Goal: Contribute content: Contribute content

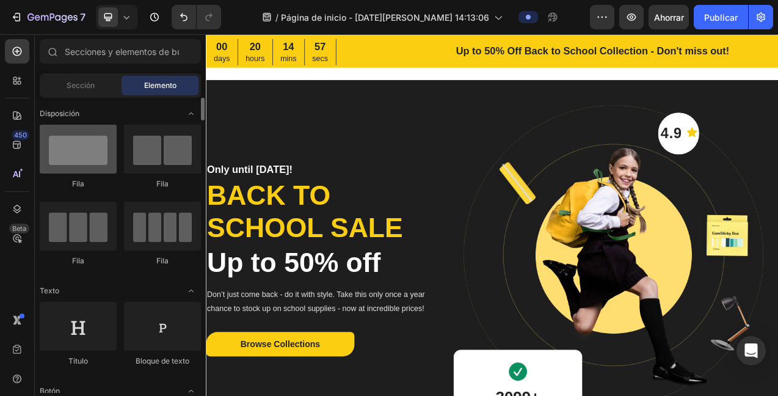
click at [90, 147] on div at bounding box center [78, 149] width 77 height 49
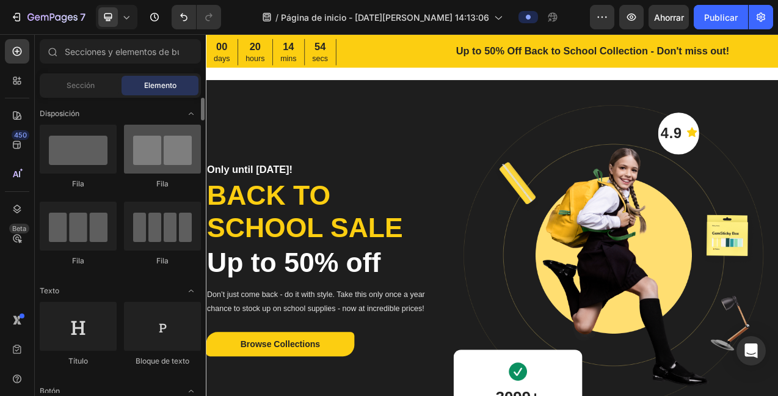
click at [170, 158] on div at bounding box center [162, 149] width 77 height 49
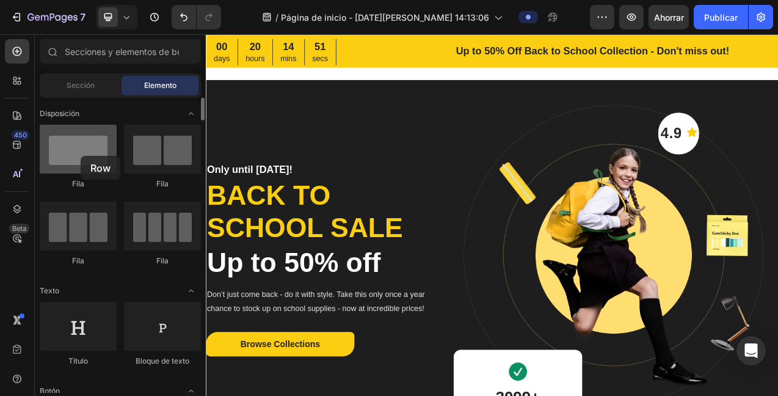
click at [81, 156] on div at bounding box center [78, 149] width 77 height 49
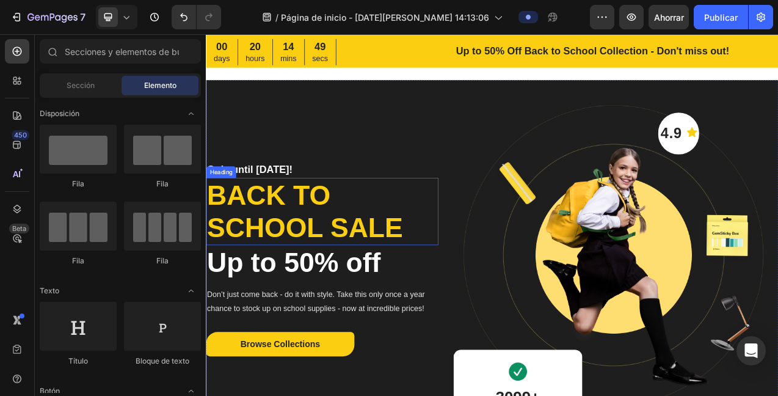
click at [307, 247] on p "Back to school sale" at bounding box center [354, 261] width 295 height 84
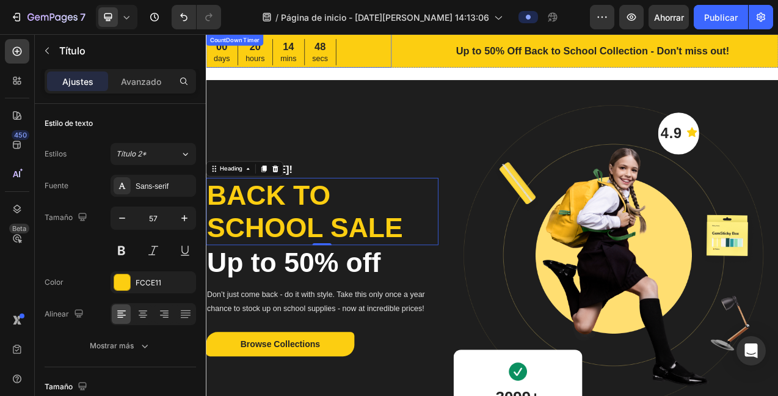
click at [328, 64] on div "00 days 20 hours 14 mins 48 secs" at bounding box center [289, 57] width 167 height 34
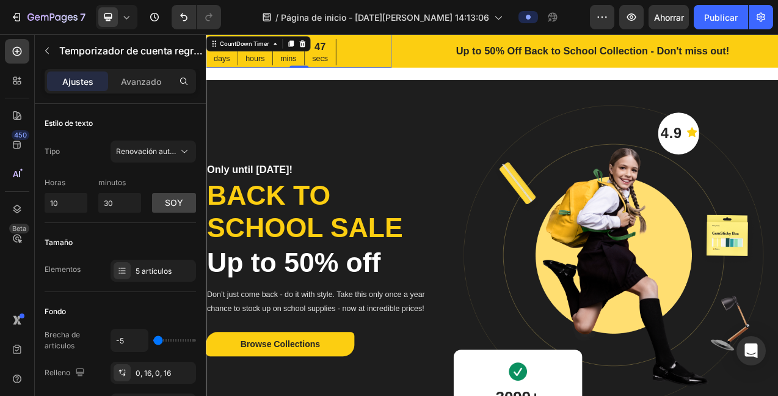
click at [354, 60] on p "secs" at bounding box center [352, 66] width 20 height 18
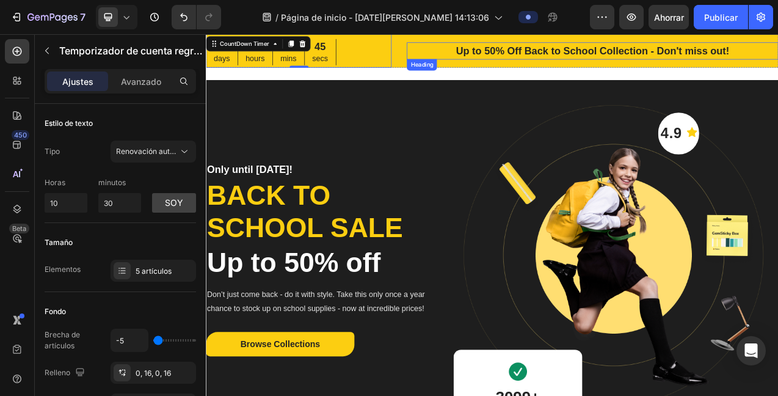
click at [672, 56] on p "Up to 50% Off Back to School Collection - Don't miss out!" at bounding box center [701, 56] width 474 height 20
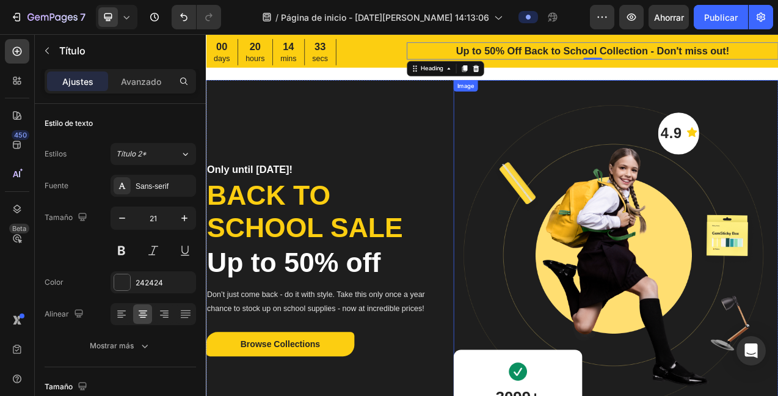
scroll to position [1, 0]
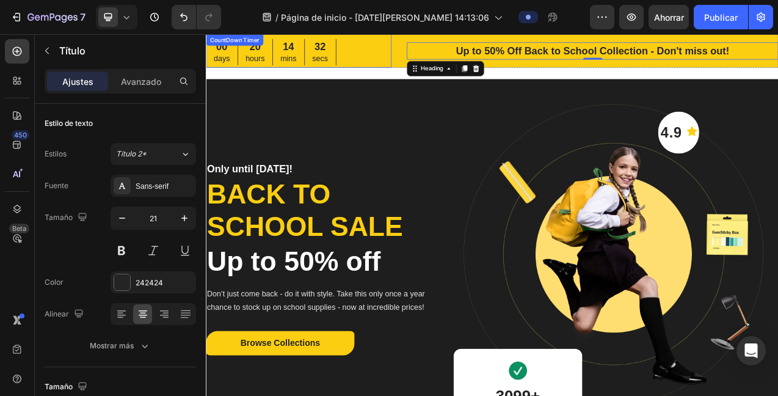
click at [422, 59] on div "00 days 20 hours 14 mins 32 secs" at bounding box center [325, 57] width 238 height 34
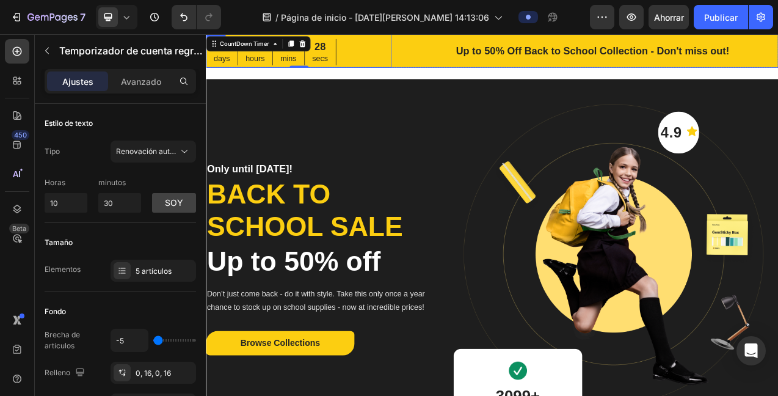
click at [778, 74] on div "Up to 50% Off Back to School Collection - Don't miss out! Heading" at bounding box center [701, 55] width 476 height 43
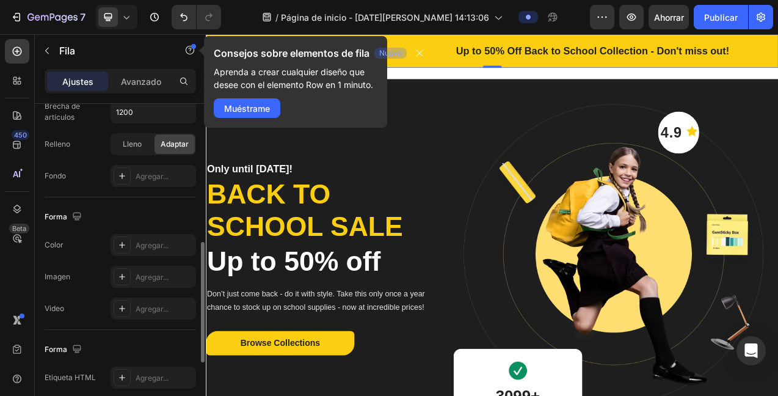
scroll to position [377, 0]
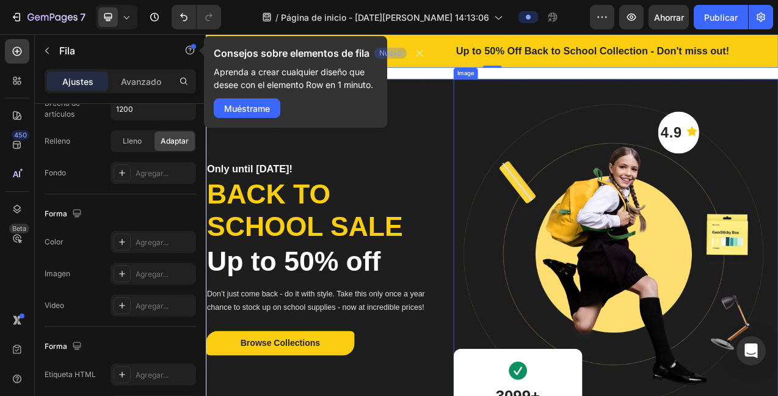
click at [726, 290] on img at bounding box center [731, 325] width 416 height 467
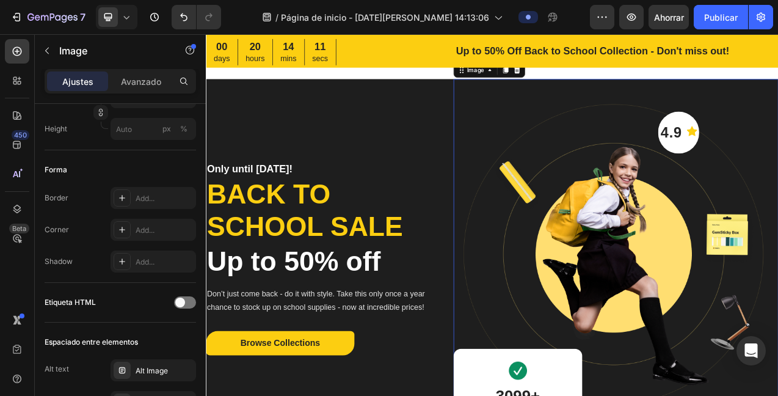
scroll to position [0, 0]
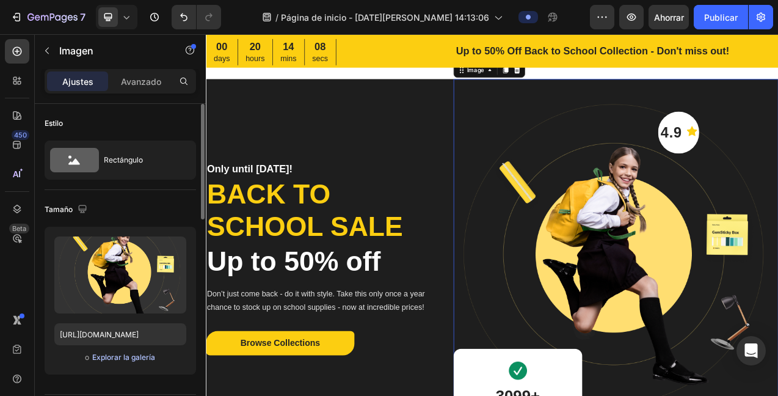
click at [114, 358] on font "Explorar la galería" at bounding box center [123, 357] width 63 height 9
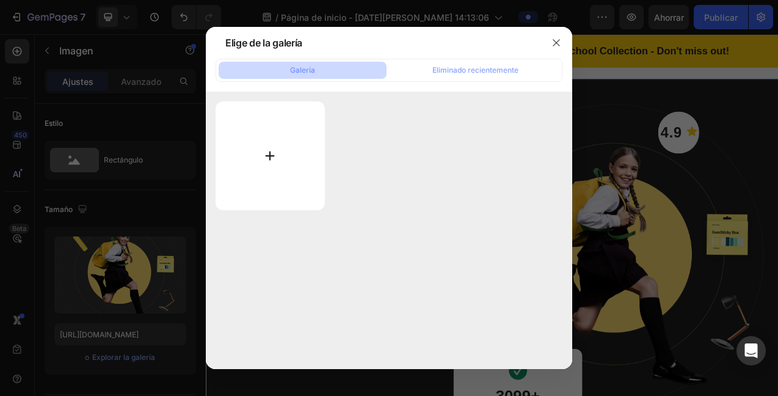
click at [268, 159] on input "file" at bounding box center [270, 155] width 109 height 109
click at [272, 155] on input "file" at bounding box center [270, 155] width 109 height 109
type input "C:\fakepath\SILUET.Malt-2025-03.png"
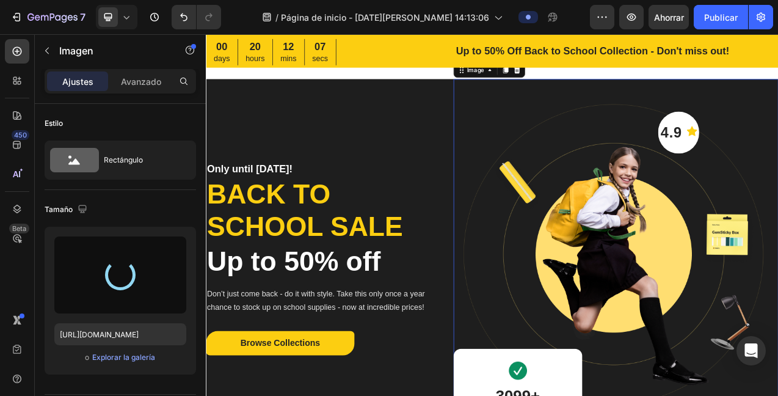
type input "[URL][DOMAIN_NAME]"
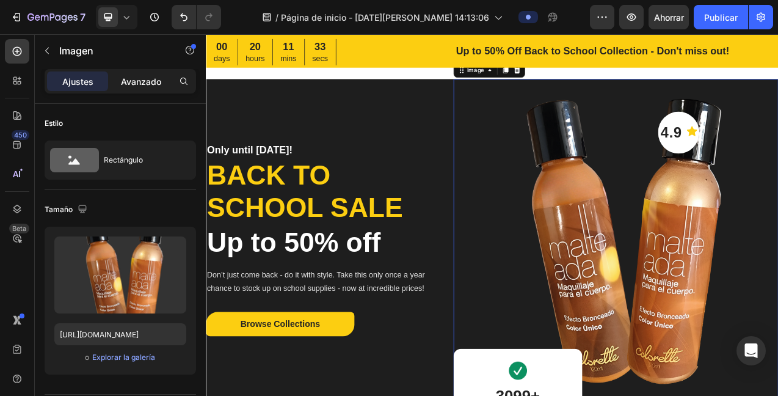
click at [132, 82] on font "Avanzado" at bounding box center [141, 81] width 40 height 10
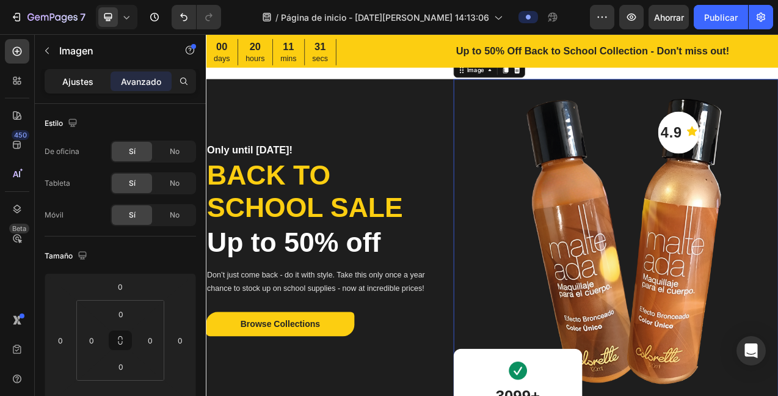
click at [61, 87] on div "Ajustes" at bounding box center [77, 81] width 61 height 20
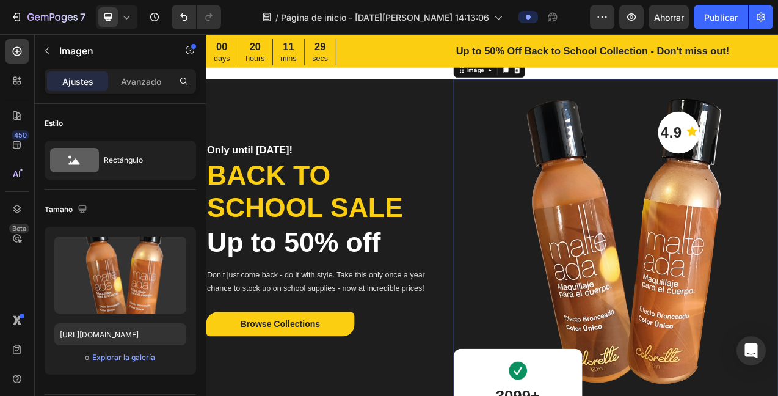
drag, startPoint x: 138, startPoint y: 80, endPoint x: 158, endPoint y: 98, distance: 26.8
click at [138, 80] on font "Avanzado" at bounding box center [141, 81] width 40 height 10
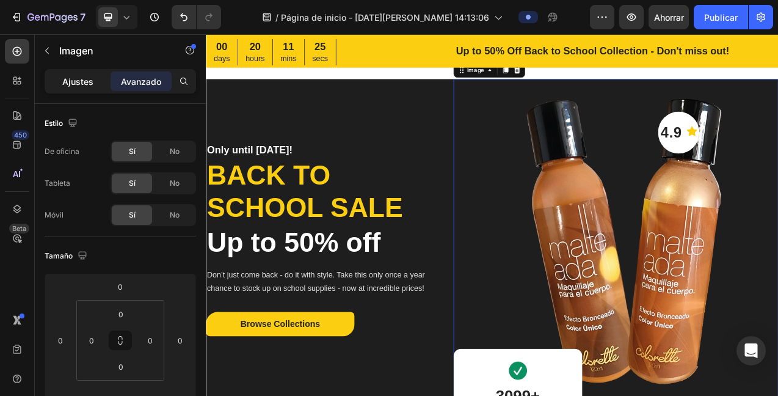
click at [81, 82] on font "Ajustes" at bounding box center [77, 81] width 31 height 10
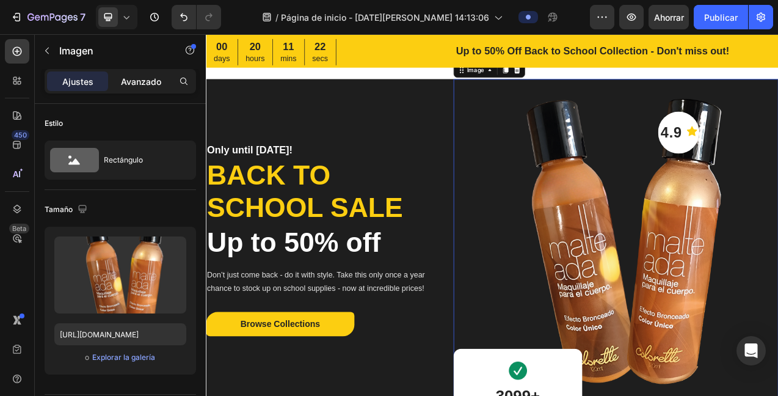
click at [144, 80] on font "Avanzado" at bounding box center [141, 81] width 40 height 10
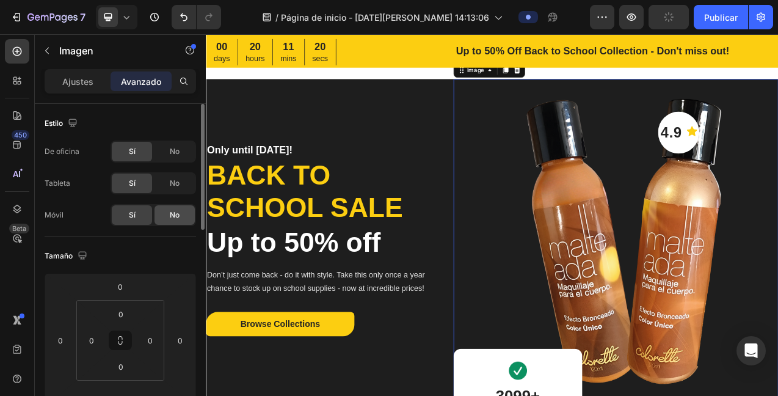
click at [172, 218] on font "No" at bounding box center [175, 214] width 10 height 9
drag, startPoint x: 133, startPoint y: 217, endPoint x: 138, endPoint y: 209, distance: 9.7
click at [133, 217] on font "Sí" at bounding box center [132, 214] width 7 height 9
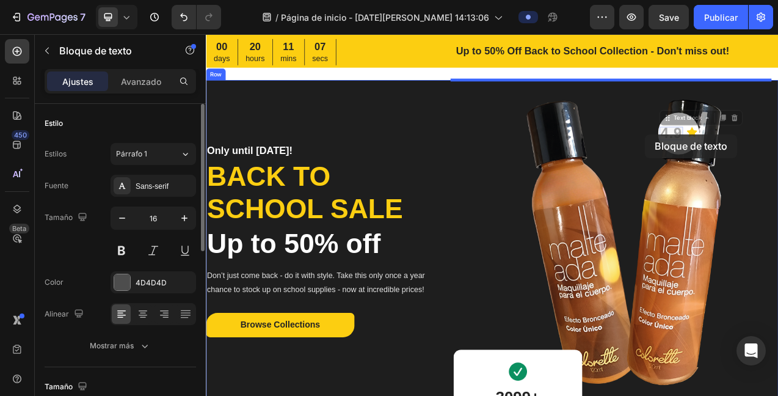
drag, startPoint x: 799, startPoint y: 167, endPoint x: 879, endPoint y: 116, distance: 95.1
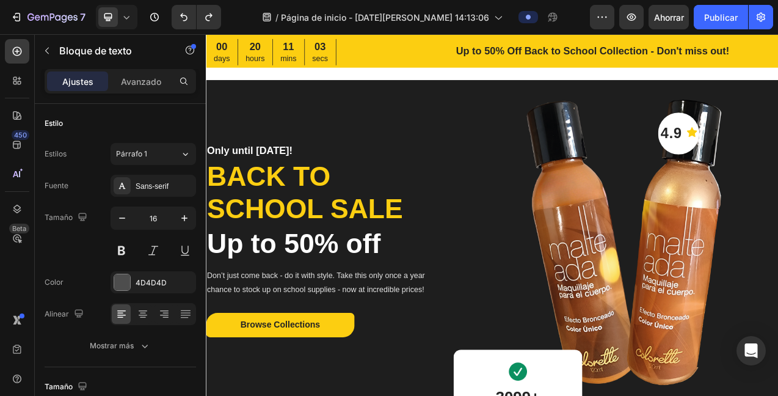
click at [291, 213] on p "Back to school sale" at bounding box center [354, 237] width 295 height 84
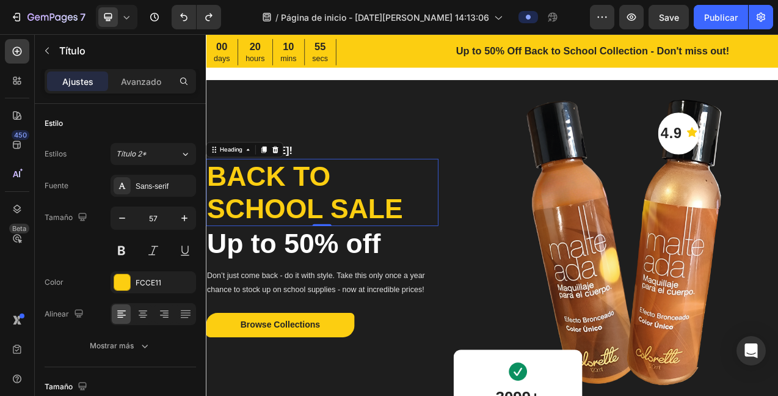
click at [340, 247] on p "Back to school sale" at bounding box center [354, 237] width 295 height 84
click at [458, 254] on p "Back to school sale" at bounding box center [354, 237] width 295 height 84
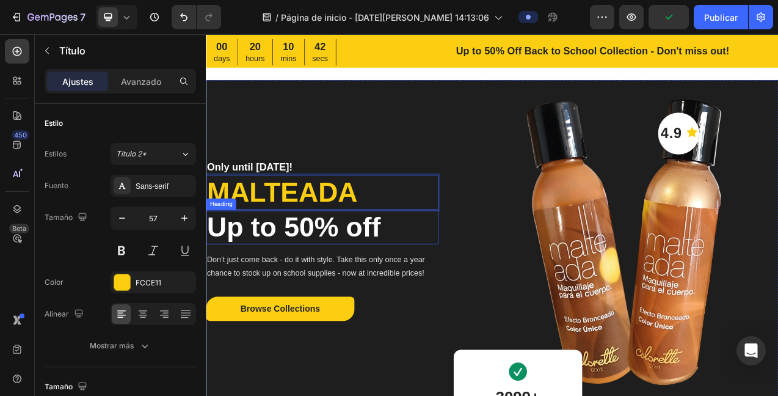
drag, startPoint x: 394, startPoint y: 279, endPoint x: 409, endPoint y: 280, distance: 15.3
click at [394, 279] on p "Up to 50% off" at bounding box center [354, 281] width 295 height 42
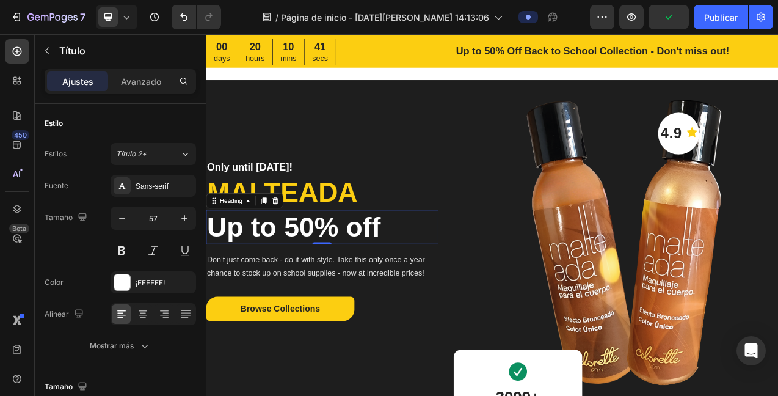
click at [423, 277] on p "Up to 50% off" at bounding box center [354, 281] width 295 height 42
drag, startPoint x: 430, startPoint y: 277, endPoint x: 440, endPoint y: 275, distance: 10.1
click at [430, 277] on p "Up to 50% off" at bounding box center [354, 281] width 295 height 42
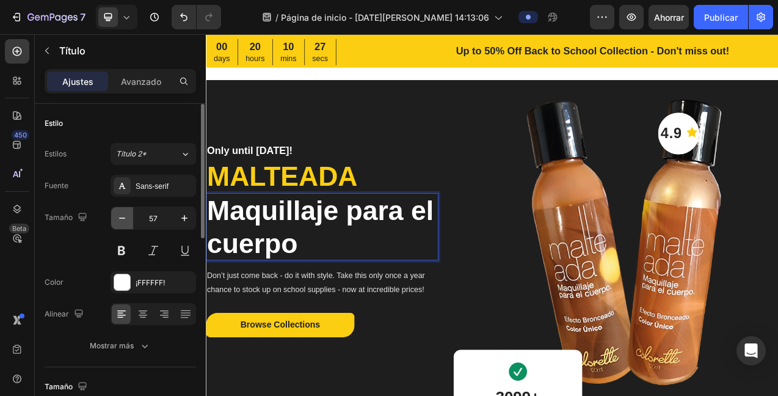
click at [121, 218] on icon "button" at bounding box center [122, 218] width 12 height 12
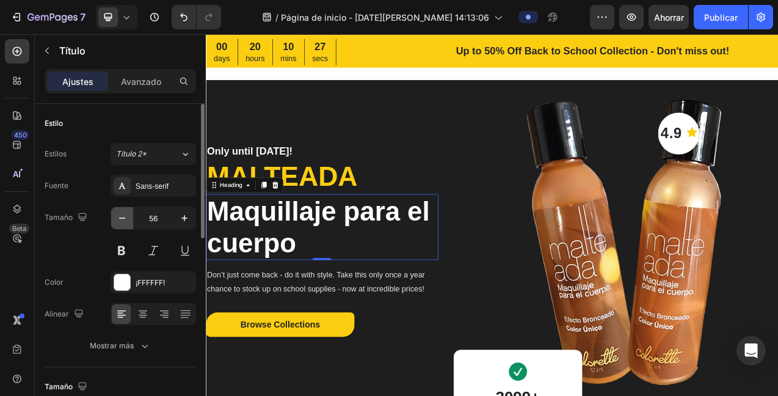
click at [120, 218] on icon "button" at bounding box center [122, 218] width 12 height 12
click at [119, 218] on icon "button" at bounding box center [122, 218] width 6 height 1
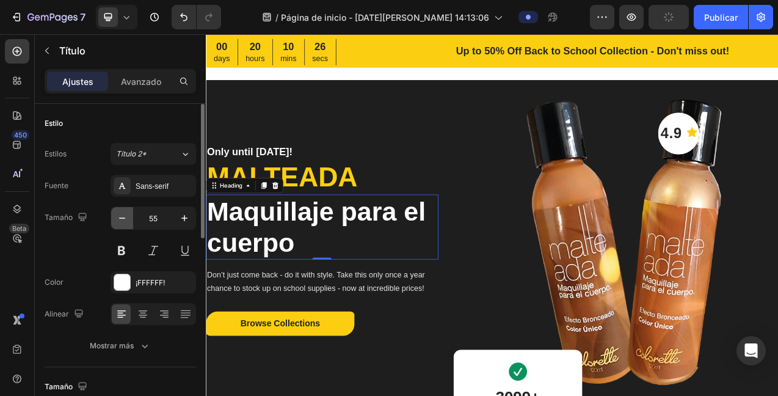
click at [118, 217] on icon "button" at bounding box center [122, 218] width 12 height 12
click at [120, 214] on icon "button" at bounding box center [122, 218] width 12 height 12
click at [119, 216] on icon "button" at bounding box center [122, 218] width 12 height 12
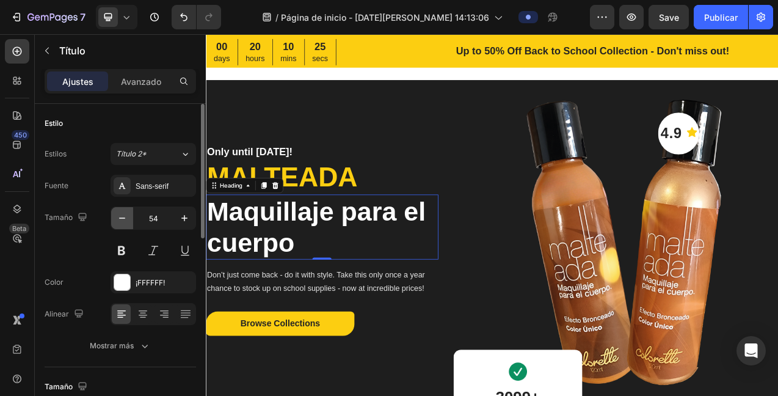
click at [120, 216] on icon "button" at bounding box center [122, 218] width 12 height 12
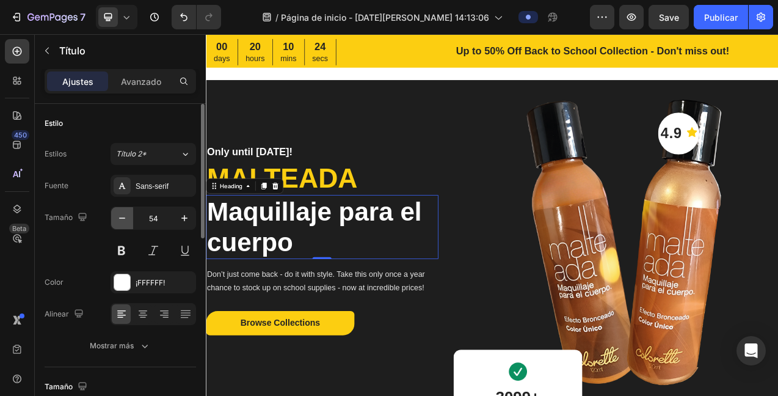
click at [120, 217] on icon "button" at bounding box center [122, 218] width 12 height 12
click at [120, 216] on icon "button" at bounding box center [122, 218] width 12 height 12
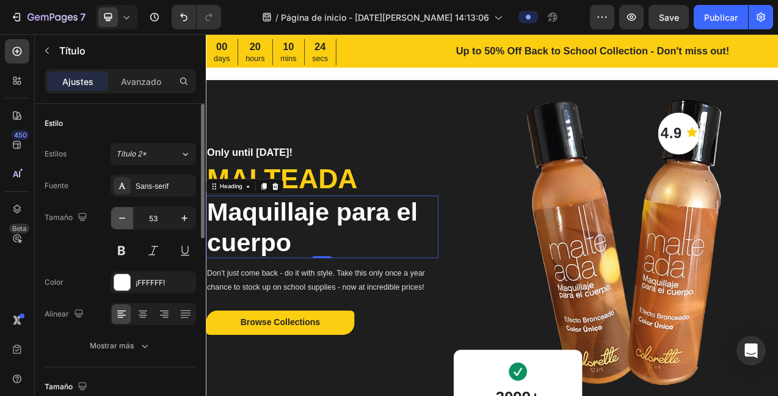
click at [120, 218] on icon "button" at bounding box center [122, 218] width 12 height 12
click at [120, 218] on icon "button" at bounding box center [122, 218] width 6 height 1
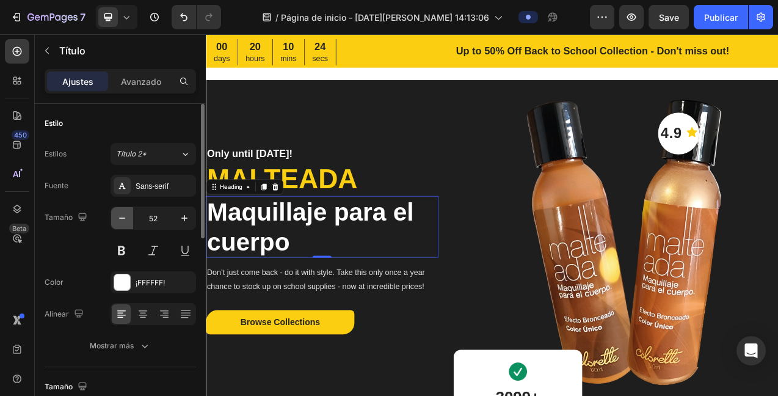
click at [120, 218] on icon "button" at bounding box center [122, 218] width 6 height 1
click at [119, 217] on icon "button" at bounding box center [122, 218] width 12 height 12
click at [120, 217] on icon "button" at bounding box center [122, 218] width 12 height 12
click at [118, 218] on icon "button" at bounding box center [122, 218] width 12 height 12
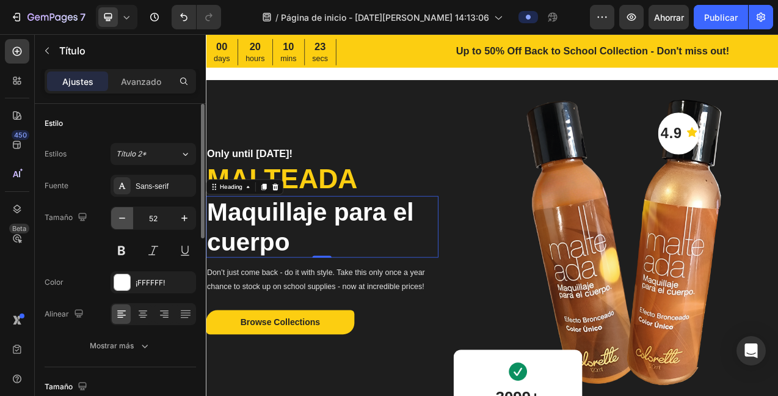
click at [118, 217] on icon "button" at bounding box center [122, 218] width 12 height 12
drag, startPoint x: 119, startPoint y: 218, endPoint x: 268, endPoint y: 3, distance: 261.6
click at [119, 217] on icon "button" at bounding box center [122, 218] width 12 height 12
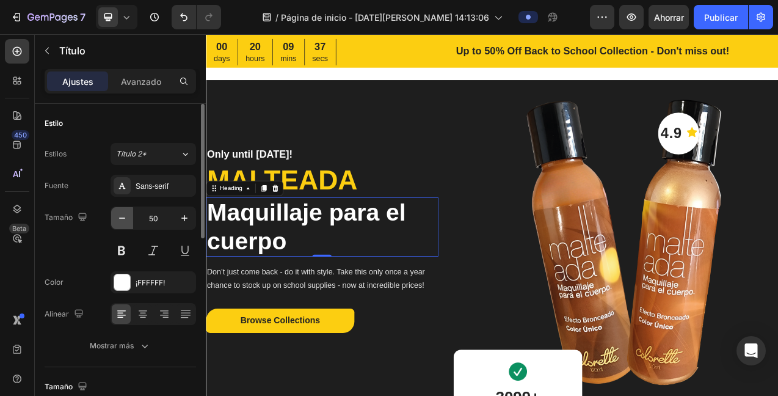
click at [119, 221] on icon "button" at bounding box center [122, 218] width 12 height 12
click at [118, 220] on icon "button" at bounding box center [122, 218] width 12 height 12
click at [118, 219] on icon "button" at bounding box center [122, 218] width 12 height 12
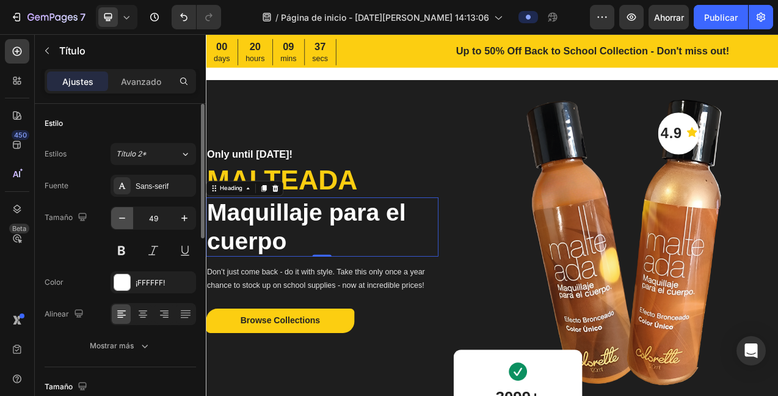
click at [118, 219] on icon "button" at bounding box center [122, 218] width 12 height 12
click at [119, 219] on icon "button" at bounding box center [122, 218] width 12 height 12
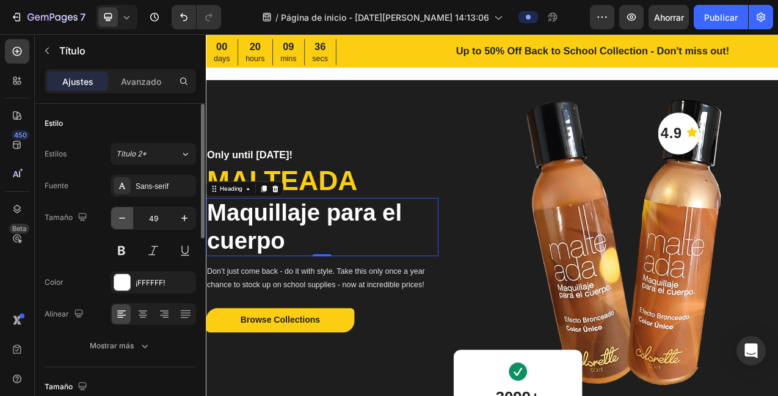
click at [119, 219] on icon "button" at bounding box center [122, 218] width 12 height 12
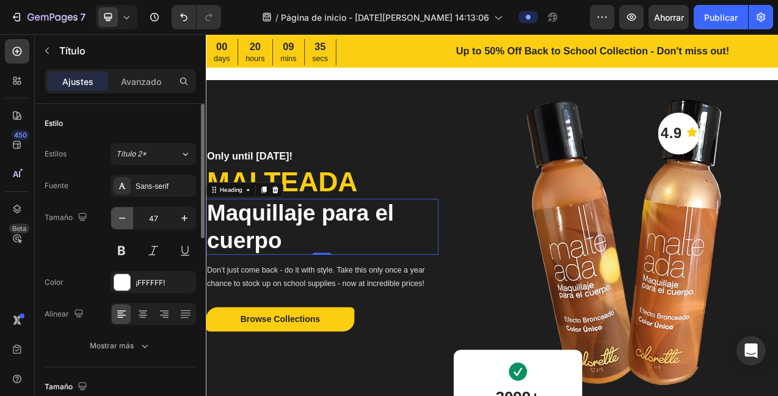
click at [119, 221] on icon "button" at bounding box center [122, 218] width 12 height 12
click at [120, 221] on icon "button" at bounding box center [122, 218] width 12 height 12
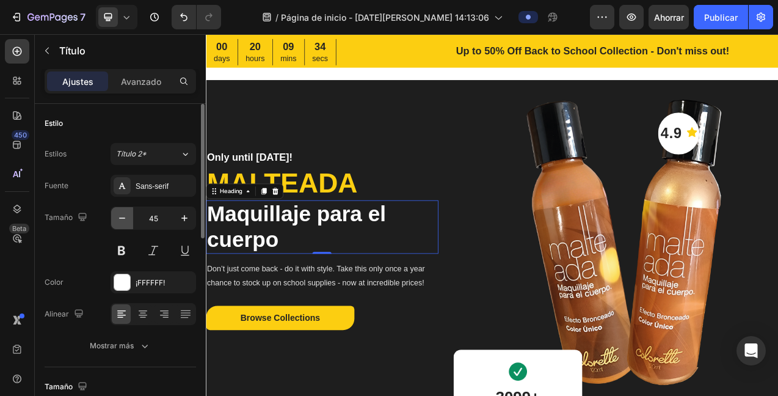
click at [119, 221] on icon "button" at bounding box center [122, 218] width 12 height 12
click at [119, 220] on icon "button" at bounding box center [122, 218] width 12 height 12
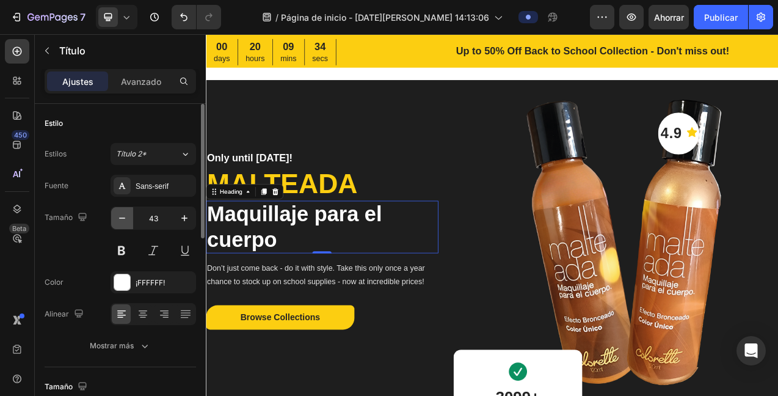
click at [119, 220] on icon "button" at bounding box center [122, 218] width 12 height 12
click at [118, 220] on icon "button" at bounding box center [122, 218] width 12 height 12
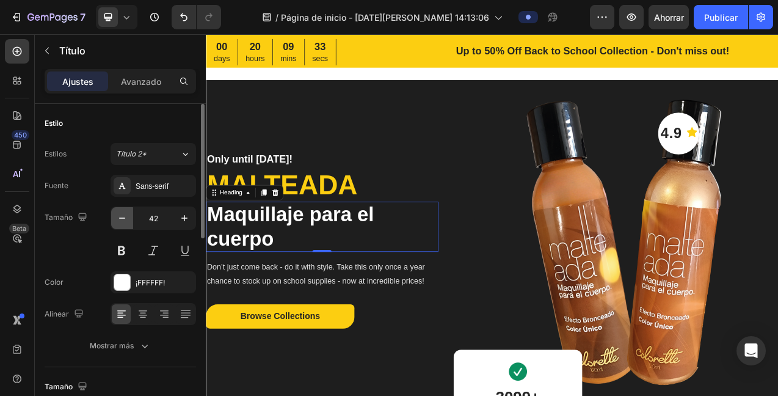
click at [118, 220] on icon "button" at bounding box center [122, 218] width 12 height 12
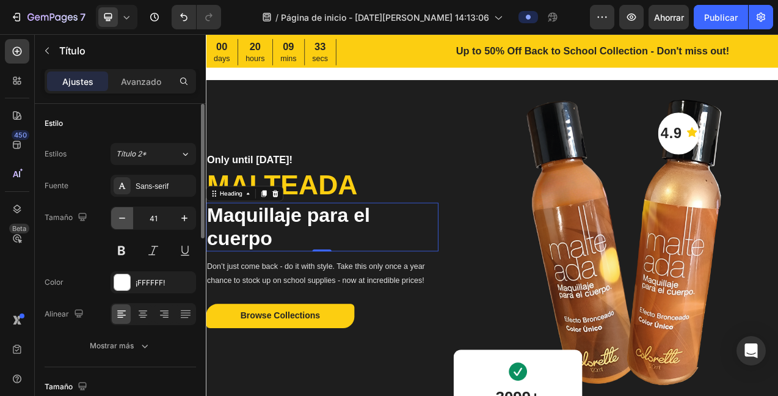
click at [117, 219] on icon "button" at bounding box center [122, 218] width 12 height 12
click at [118, 219] on icon "button" at bounding box center [122, 218] width 12 height 12
click at [117, 217] on icon "button" at bounding box center [122, 218] width 12 height 12
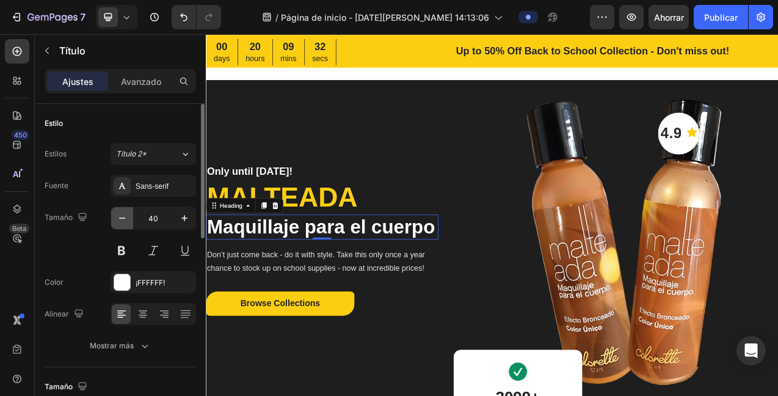
click at [117, 217] on icon "button" at bounding box center [122, 218] width 12 height 12
click at [117, 218] on icon "button" at bounding box center [122, 218] width 12 height 12
click at [117, 217] on icon "button" at bounding box center [122, 218] width 12 height 12
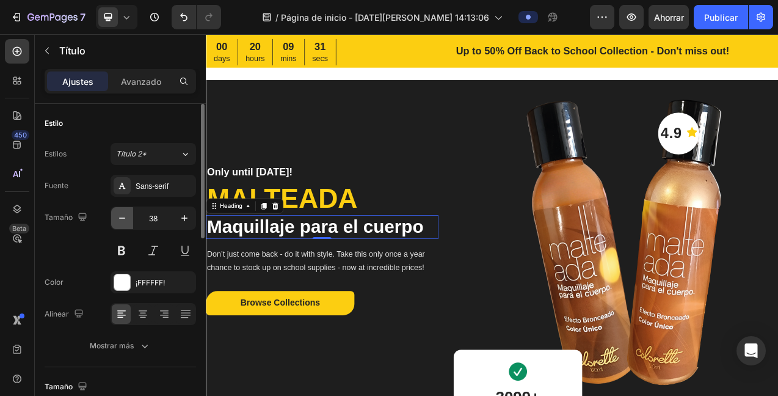
click at [117, 219] on icon "button" at bounding box center [122, 218] width 12 height 12
type input "36"
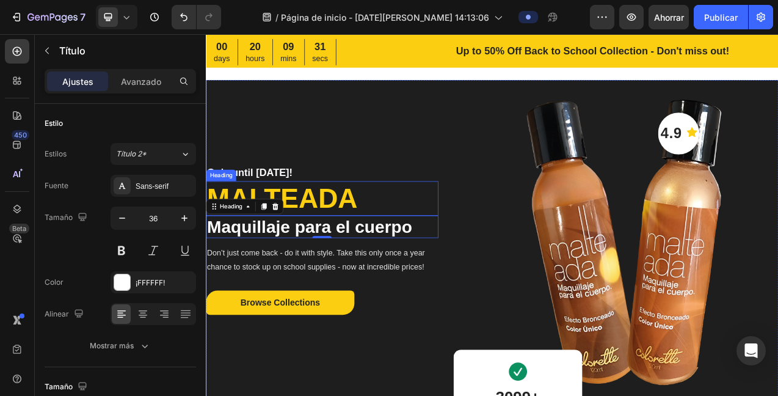
click at [348, 238] on p "MALTEADA" at bounding box center [354, 245] width 295 height 42
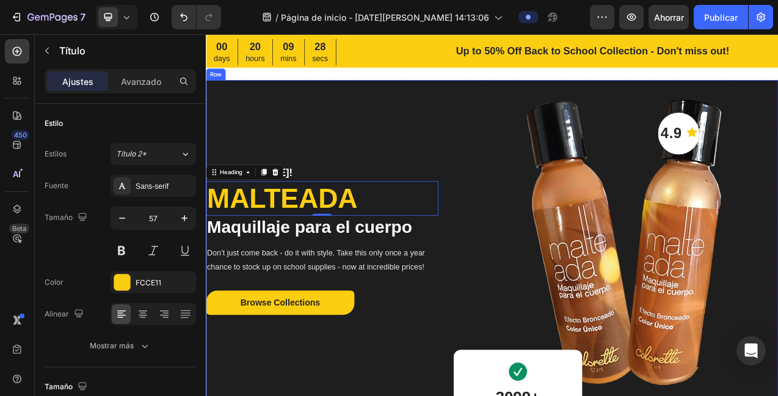
click at [470, 132] on div "Only until [DATE]! Heading MALTEADA Heading 0 Maquillaje para el cuerpo Heading…" at bounding box center [355, 302] width 298 height 418
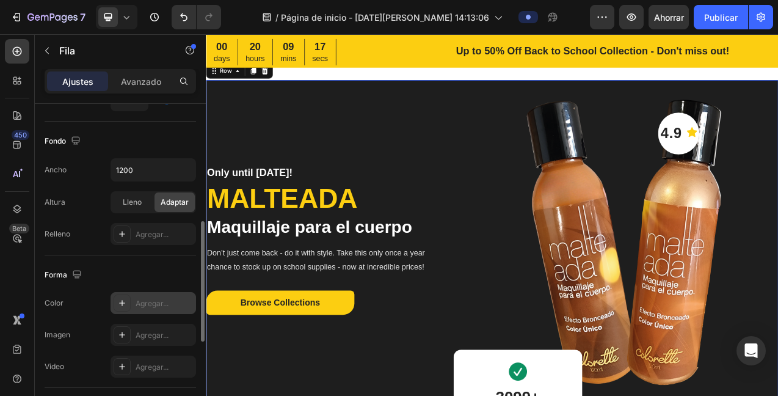
scroll to position [317, 0]
drag, startPoint x: 132, startPoint y: 304, endPoint x: 141, endPoint y: 280, distance: 25.5
click at [132, 304] on div "Agregar..." at bounding box center [154, 302] width 86 height 22
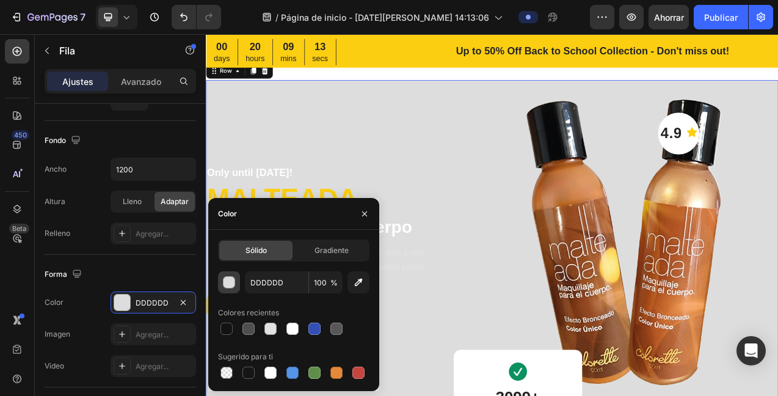
click at [229, 282] on div "button" at bounding box center [230, 283] width 12 height 12
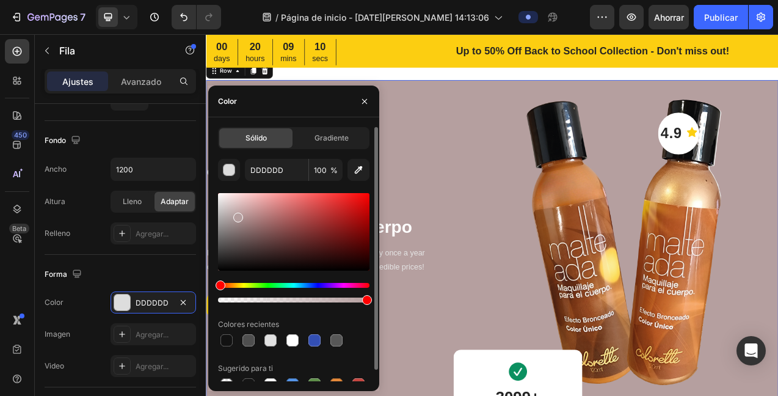
drag, startPoint x: 224, startPoint y: 203, endPoint x: 246, endPoint y: 222, distance: 29.0
click at [235, 215] on div at bounding box center [238, 218] width 10 height 10
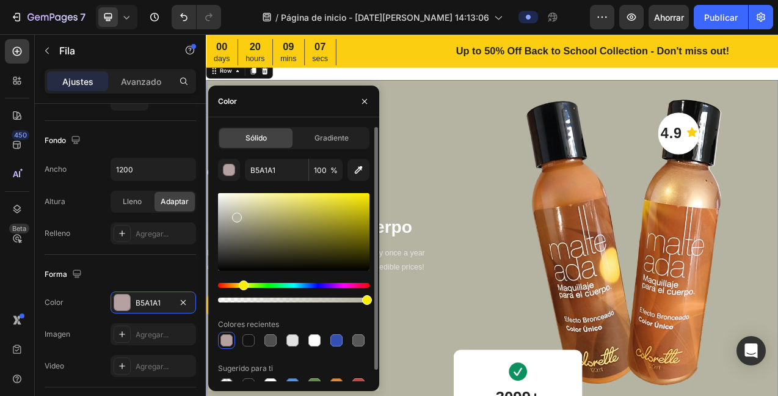
drag, startPoint x: 224, startPoint y: 285, endPoint x: 246, endPoint y: 247, distance: 44.3
click at [241, 288] on div "Matiz" at bounding box center [244, 285] width 10 height 10
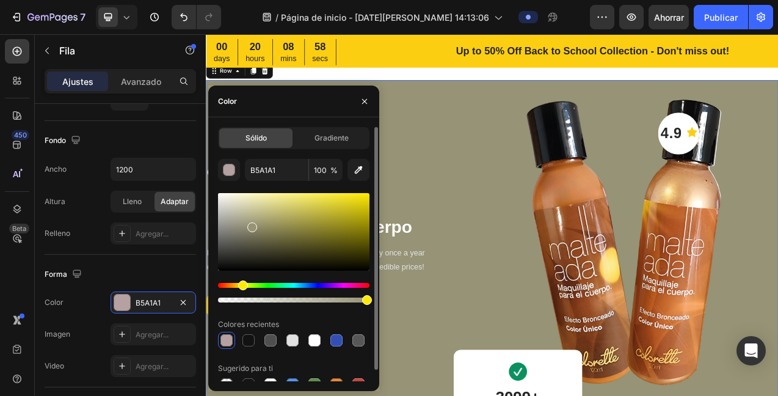
drag, startPoint x: 254, startPoint y: 230, endPoint x: 257, endPoint y: 220, distance: 10.4
click at [251, 224] on div at bounding box center [252, 227] width 10 height 10
type input "969376"
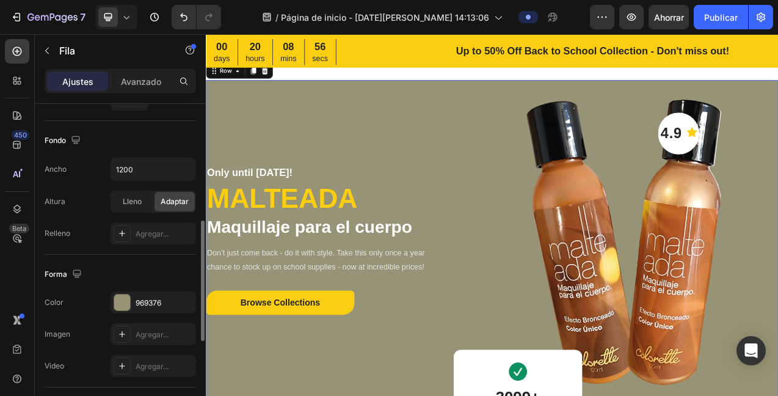
click at [174, 132] on div "Fondo" at bounding box center [121, 141] width 152 height 20
click at [378, 244] on p "MALTEADA" at bounding box center [354, 245] width 295 height 42
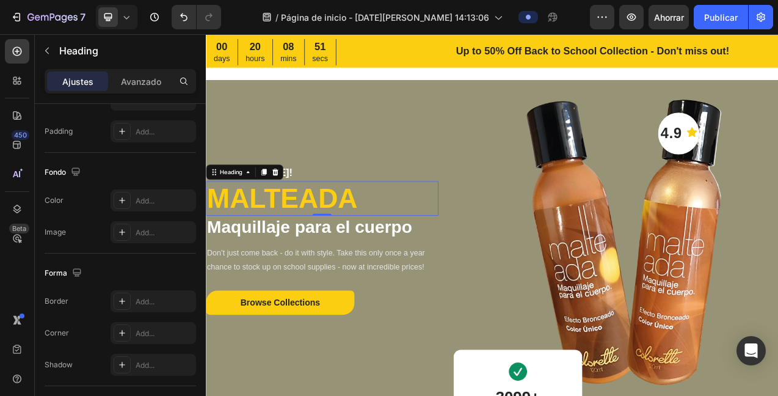
scroll to position [0, 0]
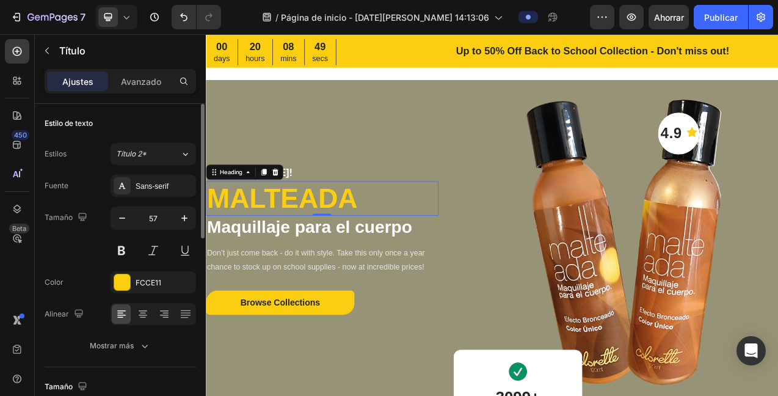
drag, startPoint x: 124, startPoint y: 280, endPoint x: 130, endPoint y: 268, distance: 12.8
click at [124, 280] on div at bounding box center [122, 282] width 16 height 16
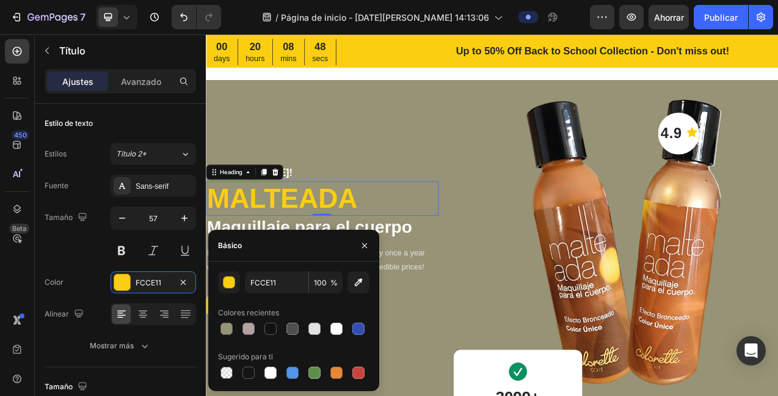
drag, startPoint x: 267, startPoint y: 329, endPoint x: 268, endPoint y: 298, distance: 30.6
click at [266, 328] on div at bounding box center [271, 329] width 12 height 12
type input "121212"
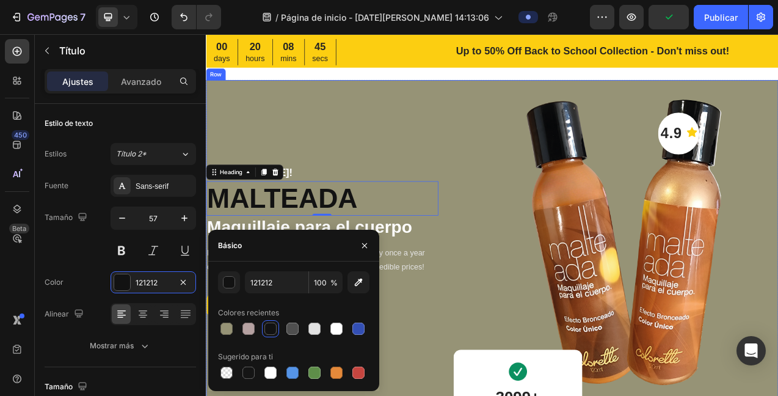
click at [374, 191] on div "Only until [DATE]! Heading MALTEADA Heading 0 Maquillaje para el cuerpo Heading…" at bounding box center [355, 302] width 298 height 418
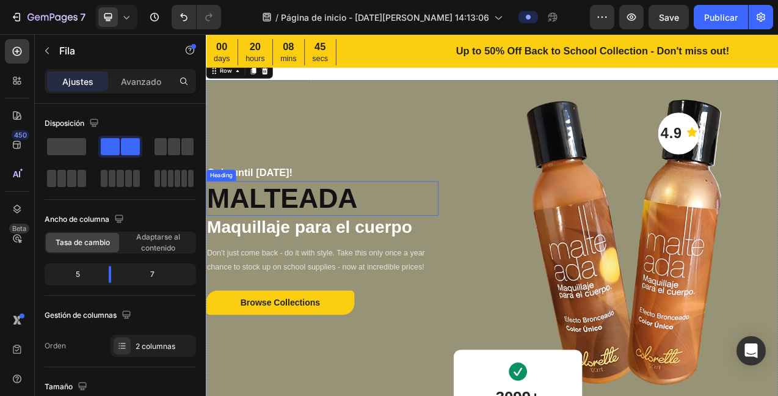
click at [289, 241] on p "MALTEADA" at bounding box center [354, 245] width 295 height 42
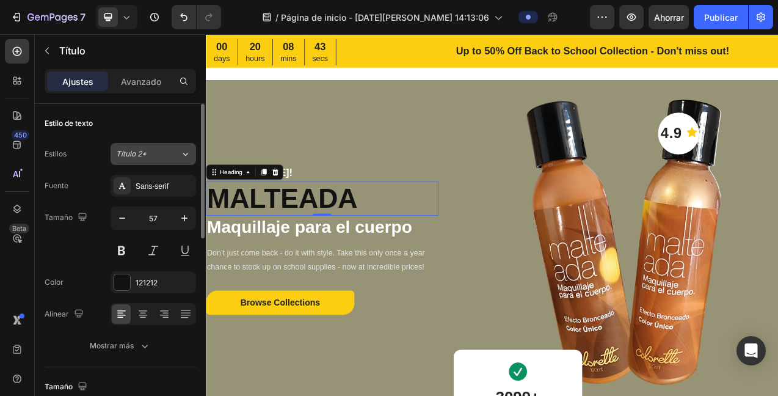
click at [178, 149] on div "Título 2*" at bounding box center [148, 153] width 64 height 11
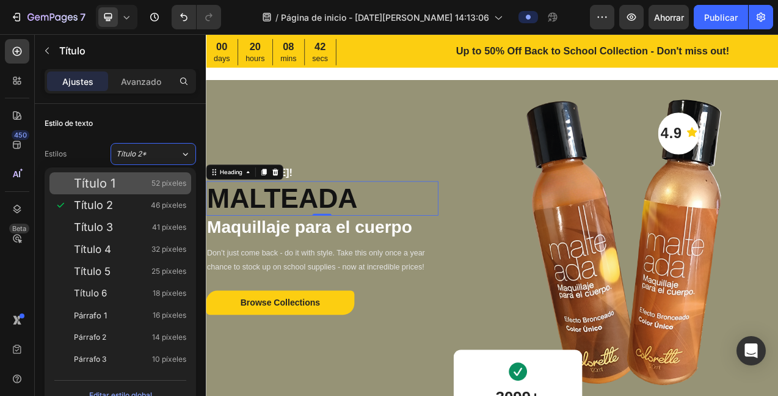
click at [115, 177] on div "Título 1 52 píxeles" at bounding box center [130, 183] width 112 height 12
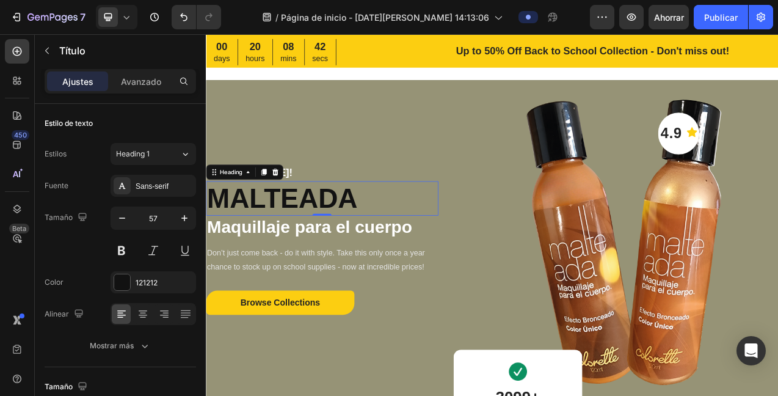
type input "52"
drag, startPoint x: 245, startPoint y: 279, endPoint x: 244, endPoint y: 271, distance: 8.0
click at [245, 278] on p "Maquillaje para el cuerpo" at bounding box center [354, 281] width 295 height 26
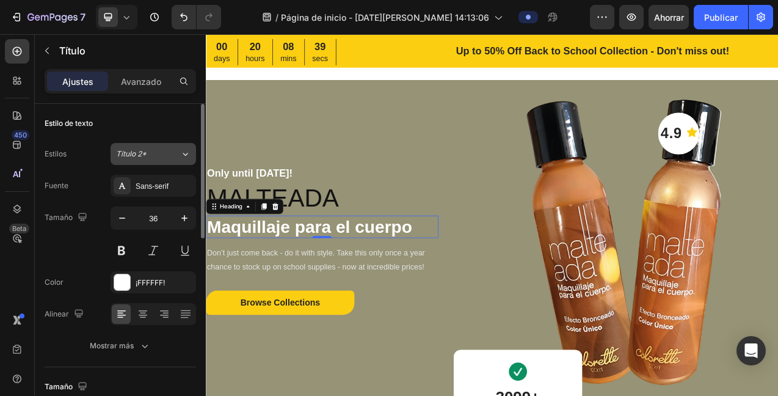
click at [173, 149] on div "Título 2*" at bounding box center [148, 153] width 64 height 11
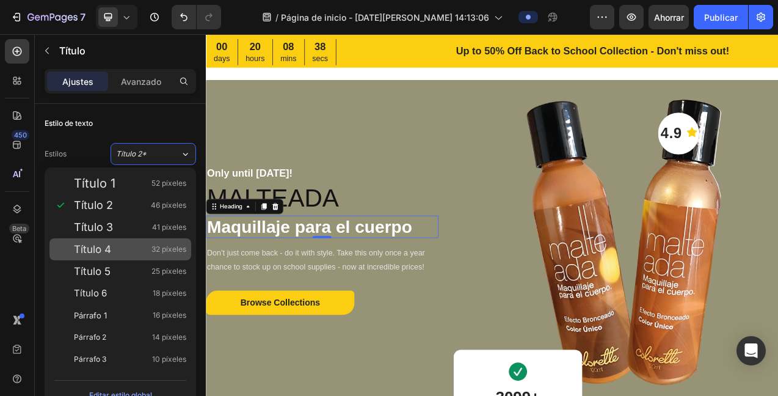
click at [117, 243] on div "Título 4 32 píxeles" at bounding box center [130, 249] width 112 height 12
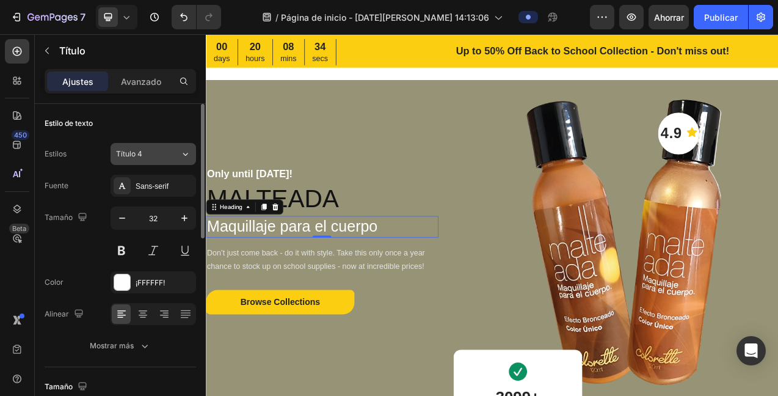
click at [180, 153] on icon at bounding box center [185, 154] width 10 height 12
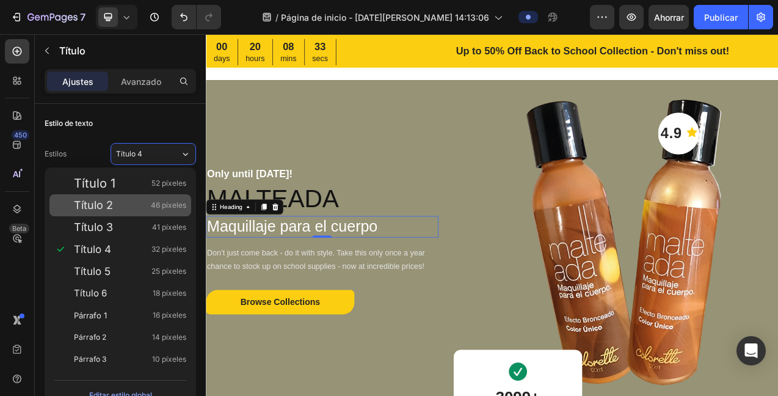
click at [117, 224] on div "Título 3 41 píxeles" at bounding box center [130, 227] width 112 height 12
type input "41"
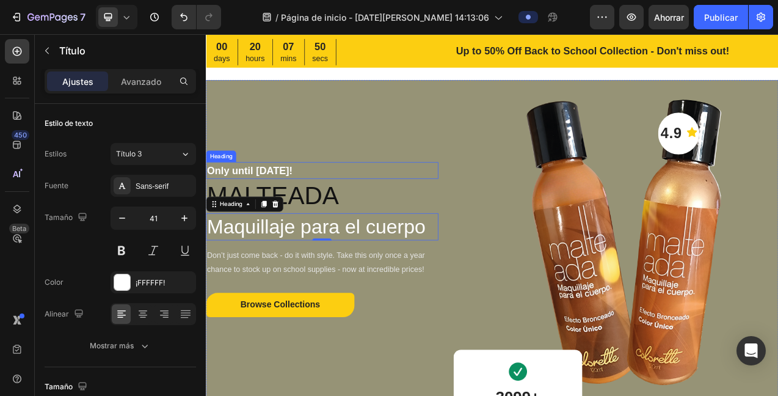
click at [277, 207] on p "Only until [DATE]!" at bounding box center [354, 209] width 295 height 20
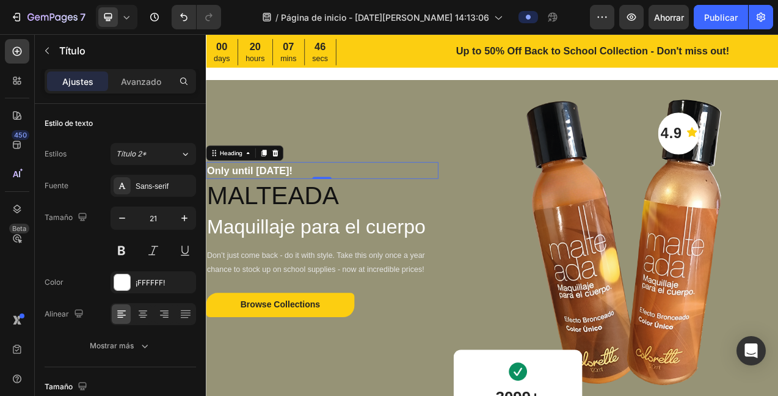
drag, startPoint x: 299, startPoint y: 183, endPoint x: 312, endPoint y: 171, distance: 17.7
click at [299, 183] on icon at bounding box center [295, 186] width 10 height 10
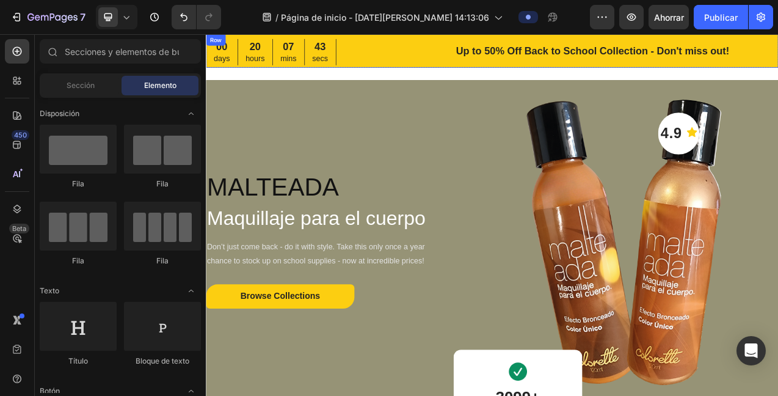
click at [453, 56] on div "00 days 20 hours 07 mins 43 secs CountDown Timer Up to 50% Off Back to School C…" at bounding box center [572, 55] width 733 height 43
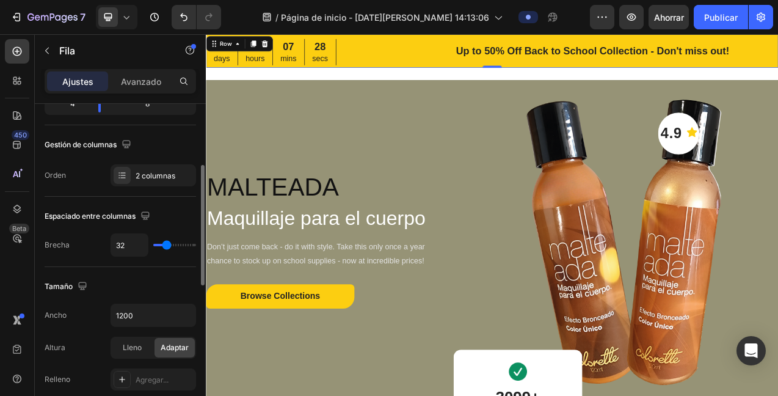
scroll to position [169, 0]
type input "27"
type input "0"
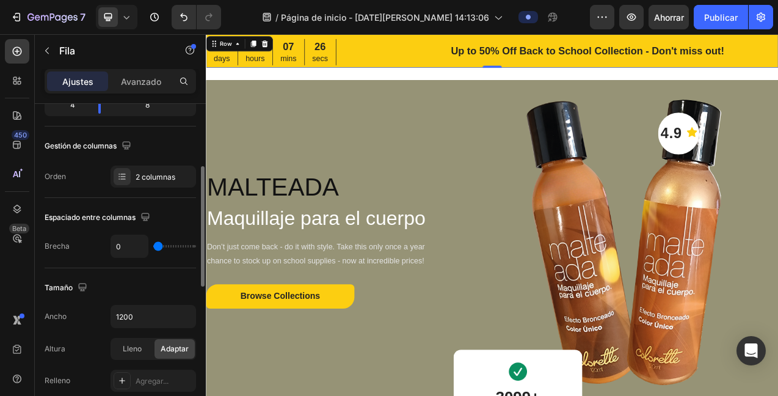
type input "2"
type input "50"
type input "58"
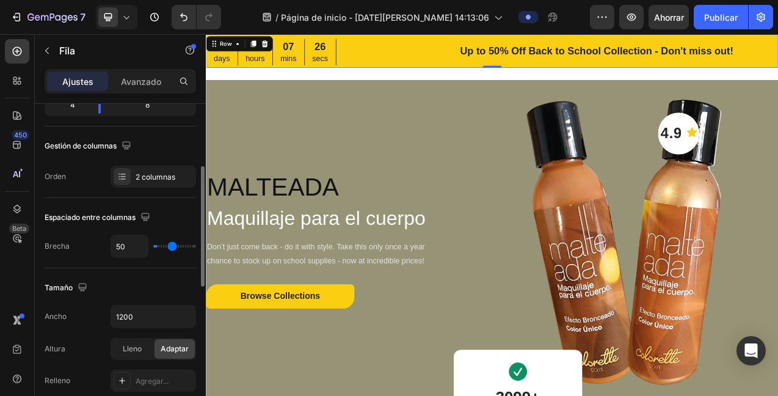
type input "58"
type input "62"
type input "66"
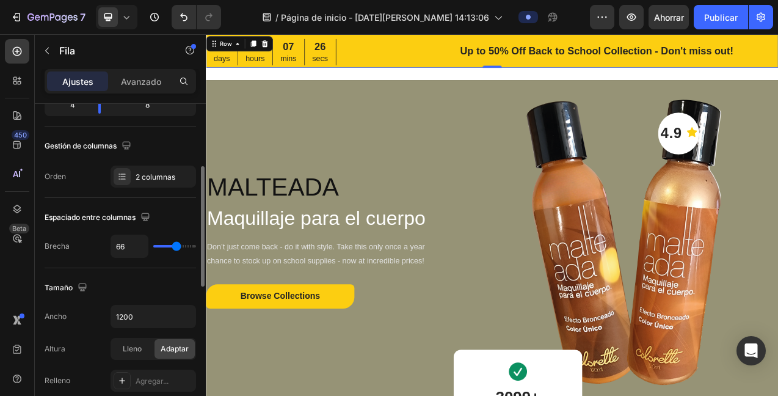
type input "67"
type input "65"
type input "26"
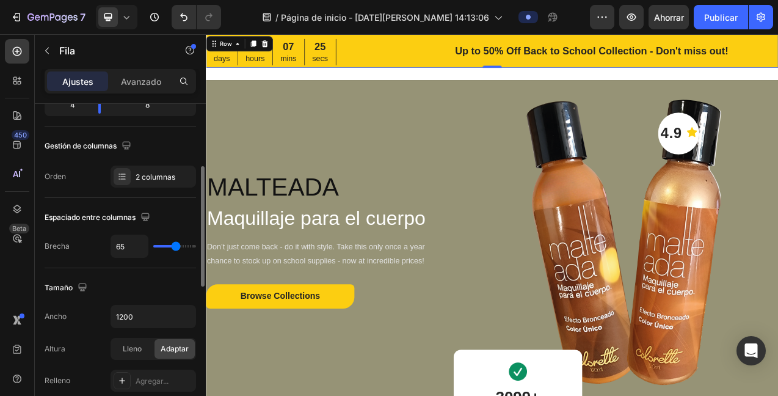
type input "26"
type input "0"
drag, startPoint x: 166, startPoint y: 246, endPoint x: 143, endPoint y: 251, distance: 23.3
type input "0"
click at [153, 245] on input "range" at bounding box center [174, 246] width 43 height 2
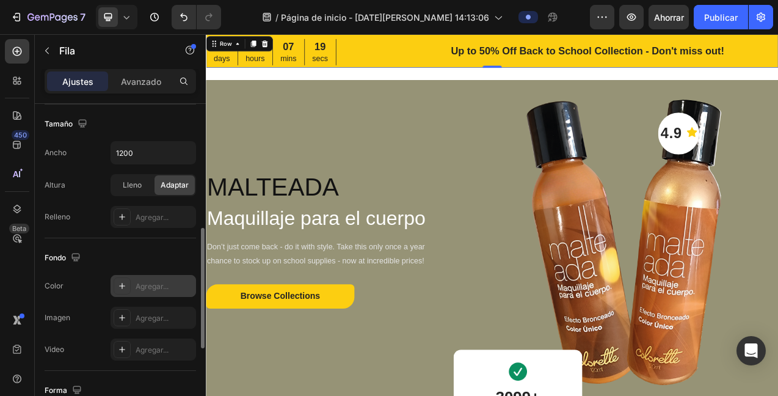
scroll to position [334, 0]
click at [139, 288] on font "Agregar..." at bounding box center [152, 285] width 33 height 9
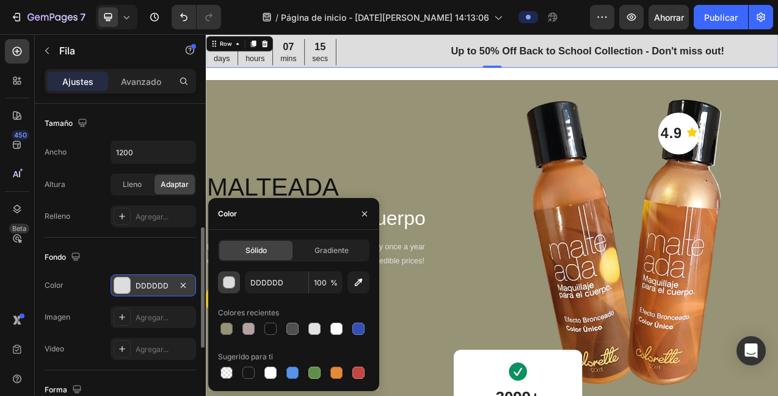
click at [225, 281] on div "button" at bounding box center [230, 283] width 12 height 12
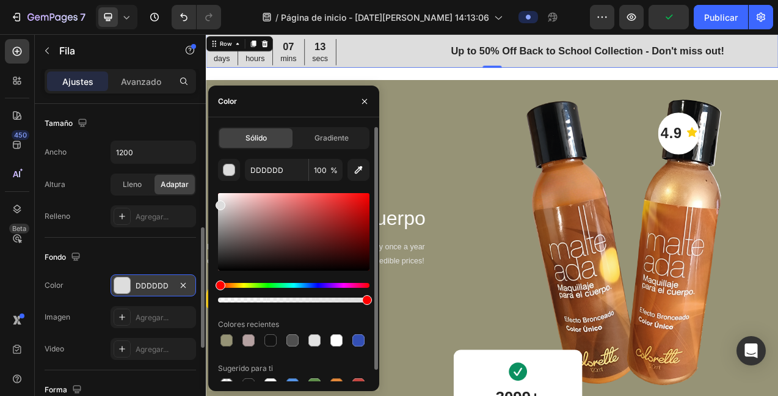
drag, startPoint x: 227, startPoint y: 290, endPoint x: 232, endPoint y: 284, distance: 8.2
click at [233, 287] on div at bounding box center [294, 293] width 152 height 20
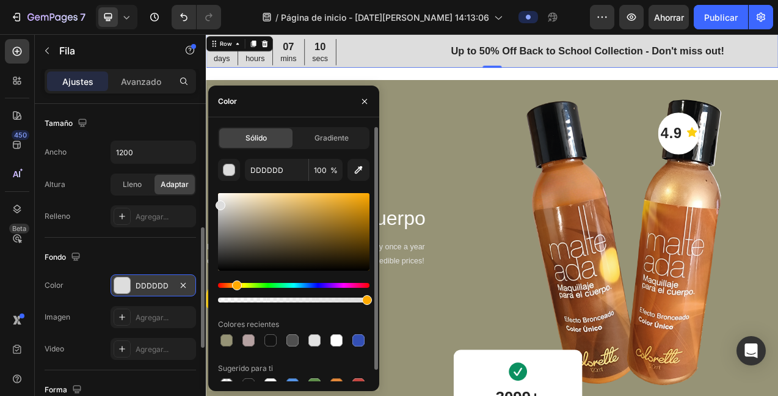
drag, startPoint x: 233, startPoint y: 285, endPoint x: 290, endPoint y: 250, distance: 66.7
click at [236, 288] on div "Matiz" at bounding box center [237, 285] width 10 height 10
click at [332, 211] on div at bounding box center [294, 232] width 152 height 78
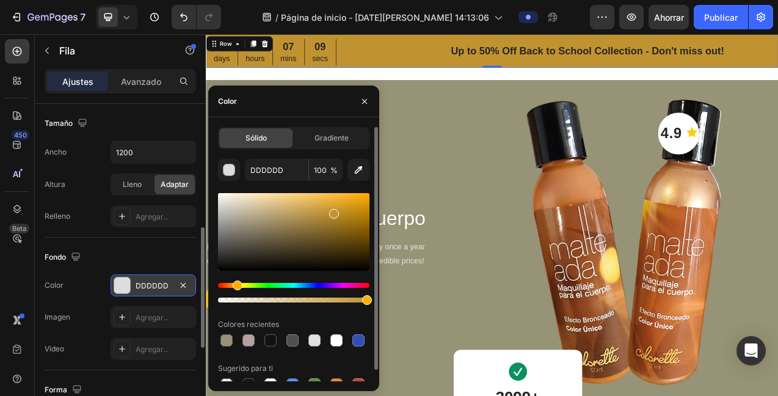
click at [354, 216] on div at bounding box center [294, 232] width 152 height 78
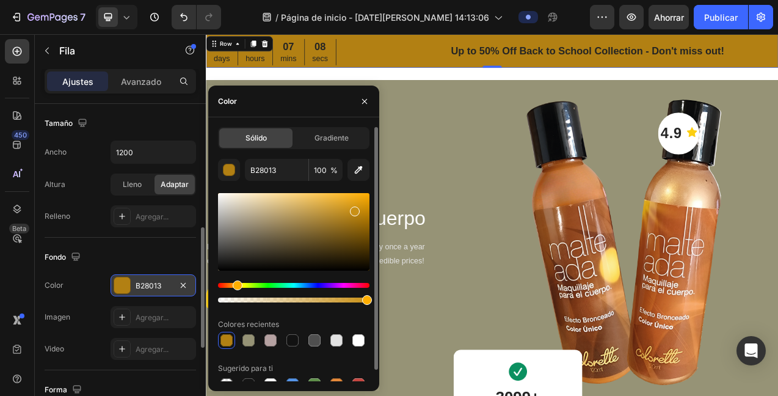
click at [354, 208] on div at bounding box center [294, 232] width 152 height 78
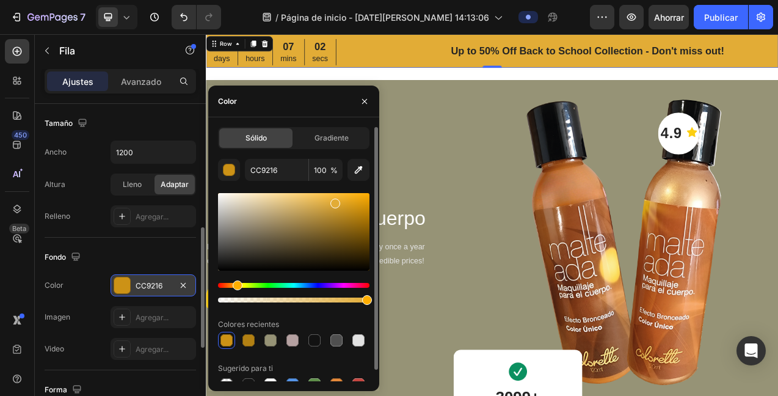
drag, startPoint x: 352, startPoint y: 207, endPoint x: 338, endPoint y: 200, distance: 15.6
click at [335, 202] on div at bounding box center [336, 204] width 10 height 10
type input "E0A933"
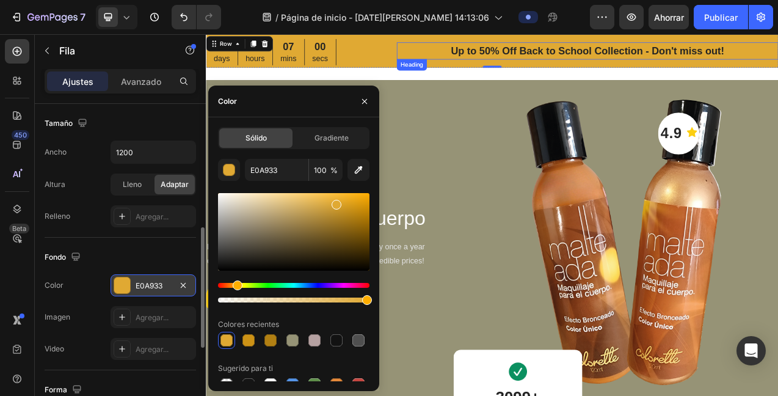
click at [575, 53] on p "Up to 50% Off Back to School Collection - Don't miss out!" at bounding box center [695, 56] width 486 height 20
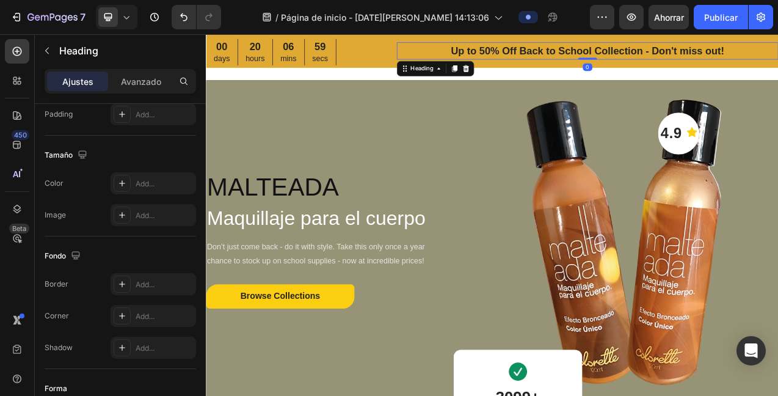
scroll to position [0, 0]
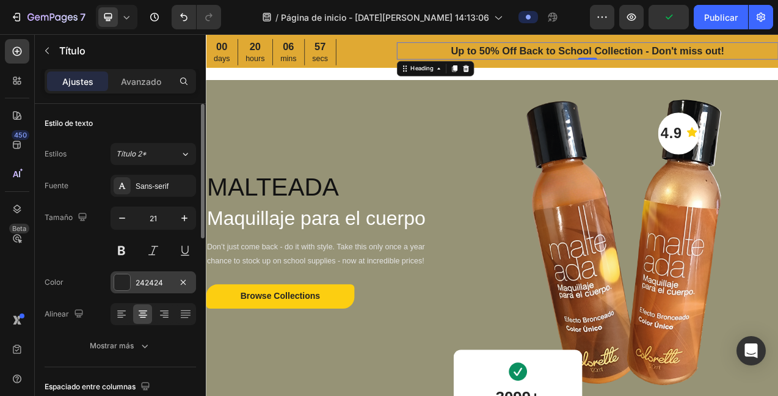
click at [123, 282] on div at bounding box center [122, 282] width 16 height 16
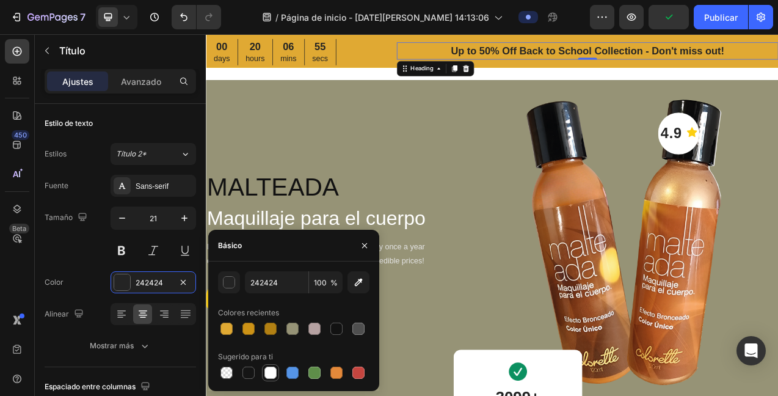
click at [271, 368] on div at bounding box center [271, 373] width 12 height 12
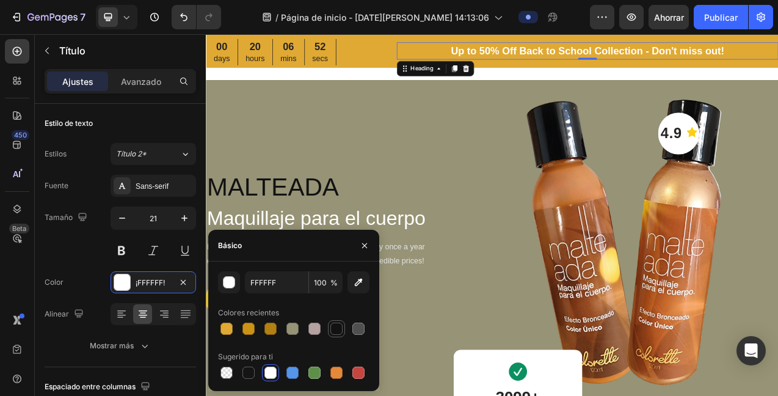
click at [332, 326] on div at bounding box center [337, 329] width 12 height 12
type input "121212"
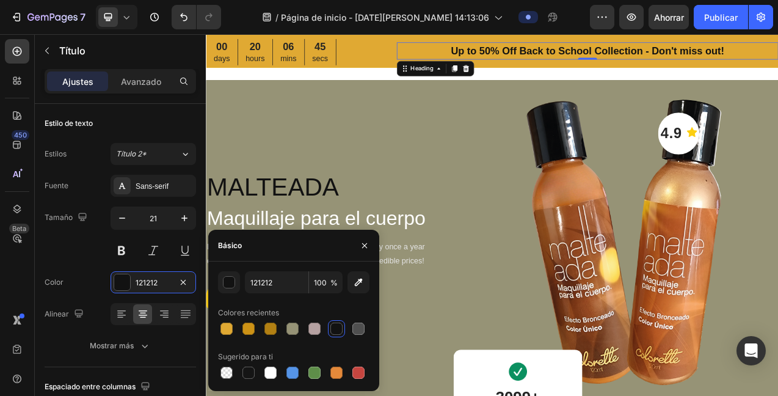
click at [775, 48] on p "Up to 50% Off Back to School Collection - Don't miss out!" at bounding box center [695, 56] width 486 height 20
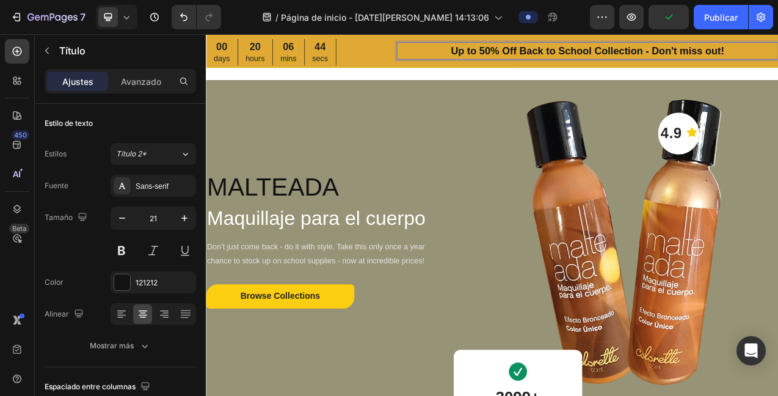
click at [778, 55] on p "Up to 50% Off Back to School Collection - Don't miss out!" at bounding box center [695, 56] width 486 height 20
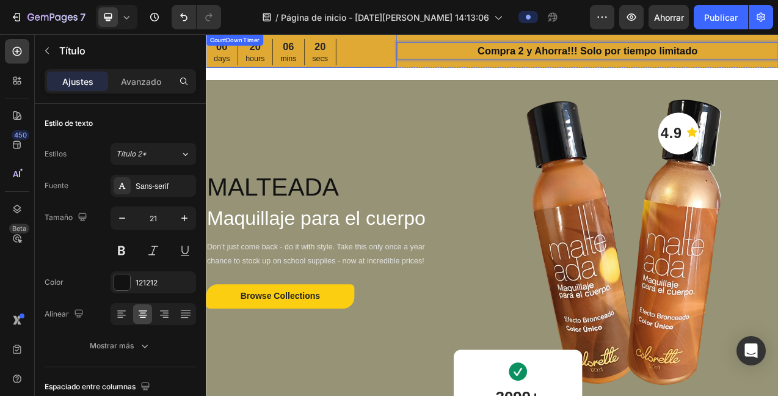
drag, startPoint x: 225, startPoint y: 58, endPoint x: 232, endPoint y: 56, distance: 7.0
click at [225, 58] on p "days" at bounding box center [226, 66] width 21 height 18
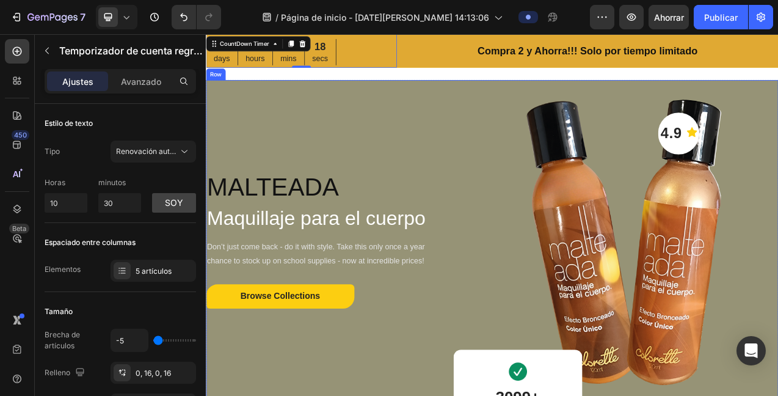
drag, startPoint x: 412, startPoint y: 101, endPoint x: 413, endPoint y: 95, distance: 6.1
click at [412, 101] on div "MALTEADA Heading Maquillaje para el cuerpo Heading Don’t just come back - do it…" at bounding box center [355, 302] width 298 height 418
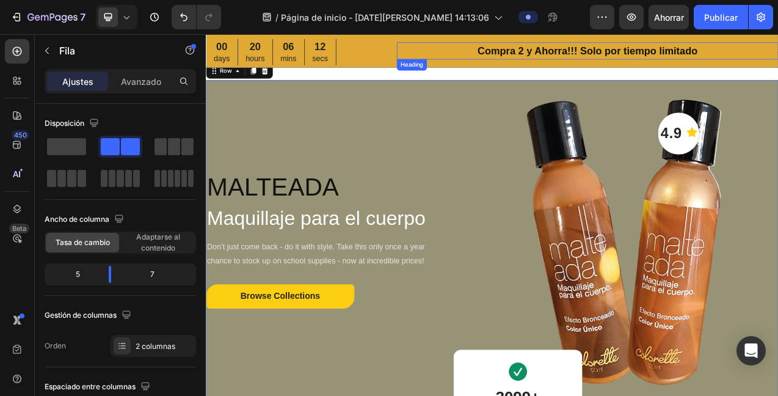
click at [659, 57] on p "Compra 2 y Ahorra!!! Solo por tiempo limitado" at bounding box center [695, 56] width 486 height 20
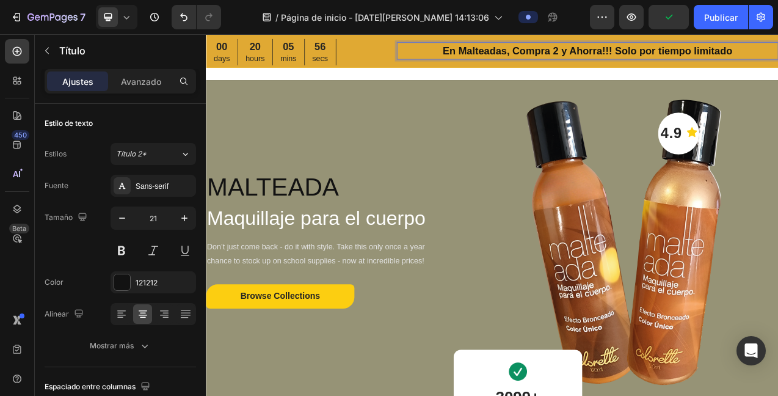
click at [756, 54] on p "En Malteadas, Compra 2 y Ahorra!!! Solo por tiempo limitado" at bounding box center [695, 56] width 486 height 20
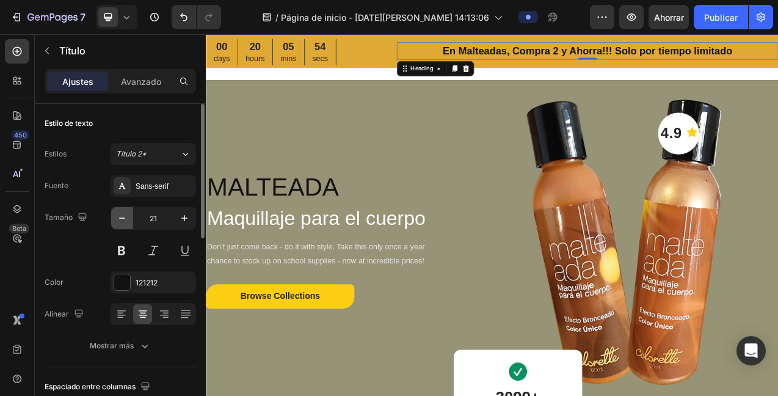
click at [120, 222] on icon "button" at bounding box center [122, 218] width 12 height 12
click at [119, 221] on icon "button" at bounding box center [122, 218] width 12 height 12
click at [119, 219] on icon "button" at bounding box center [122, 218] width 12 height 12
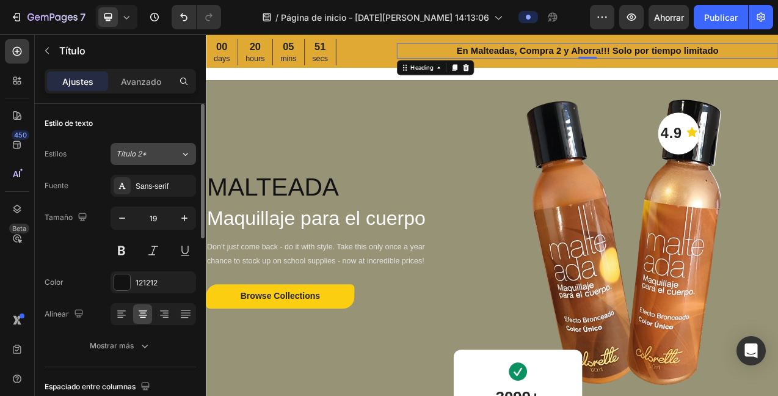
click at [175, 159] on div "Título 2*" at bounding box center [148, 153] width 64 height 11
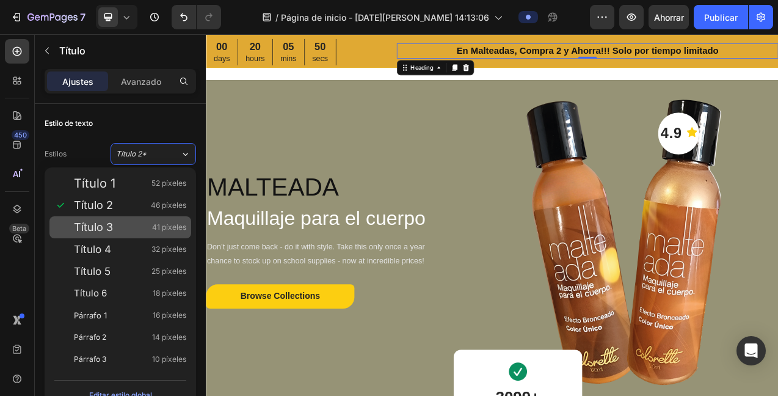
click at [150, 232] on div "Título 3 41 píxeles" at bounding box center [130, 227] width 112 height 12
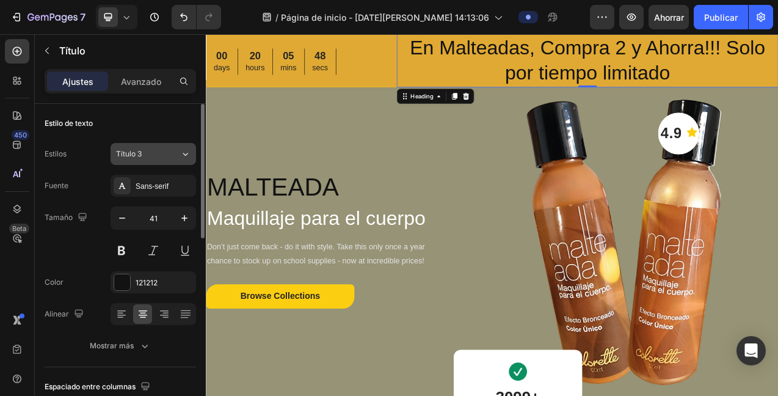
click at [178, 156] on div "Título 3" at bounding box center [148, 153] width 64 height 11
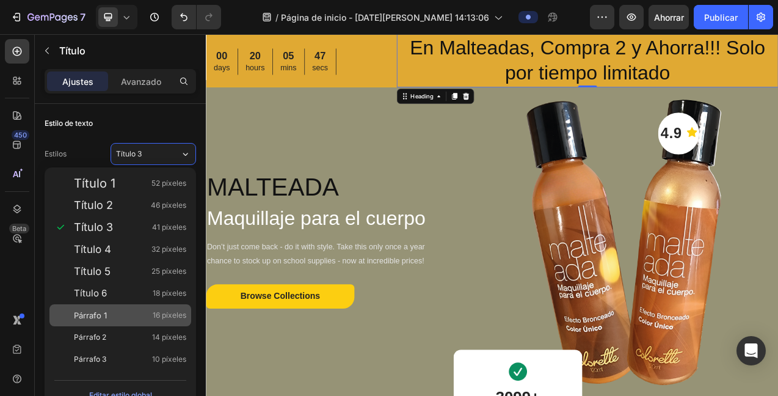
click at [145, 307] on div "Párrafo 1 16 píxeles" at bounding box center [120, 315] width 142 height 22
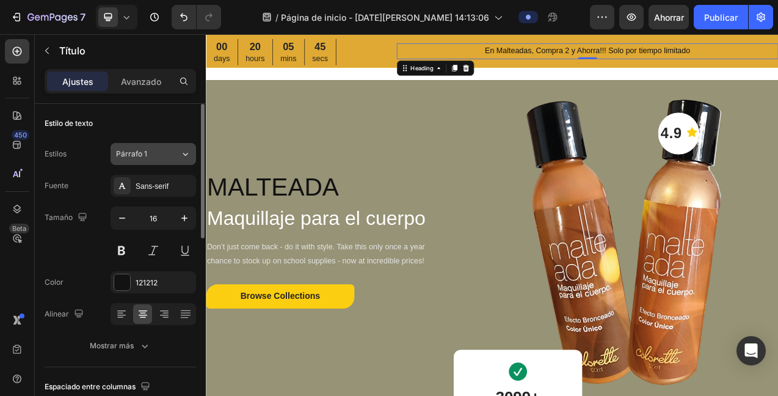
click at [178, 158] on div "Párrafo 1" at bounding box center [148, 153] width 64 height 11
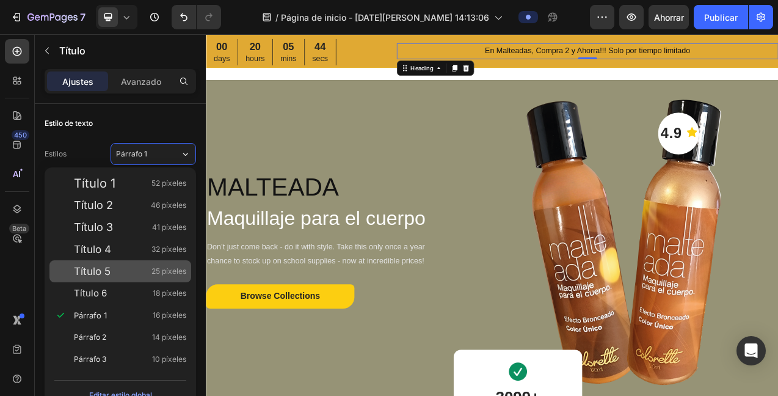
click at [135, 278] on div "Título 5 25 píxeles" at bounding box center [120, 271] width 142 height 22
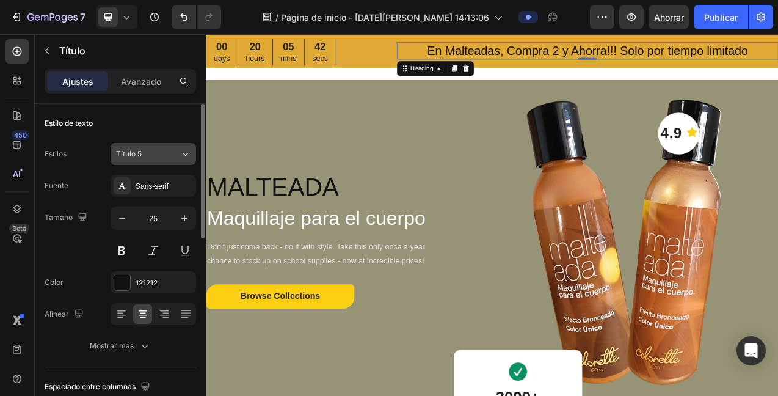
click at [166, 159] on button "Título 5" at bounding box center [154, 154] width 86 height 22
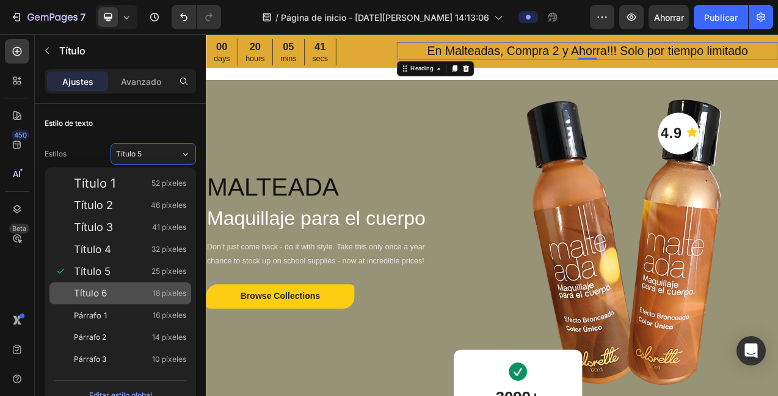
click at [142, 287] on div "Título 6 18 píxeles" at bounding box center [130, 293] width 112 height 12
type input "18"
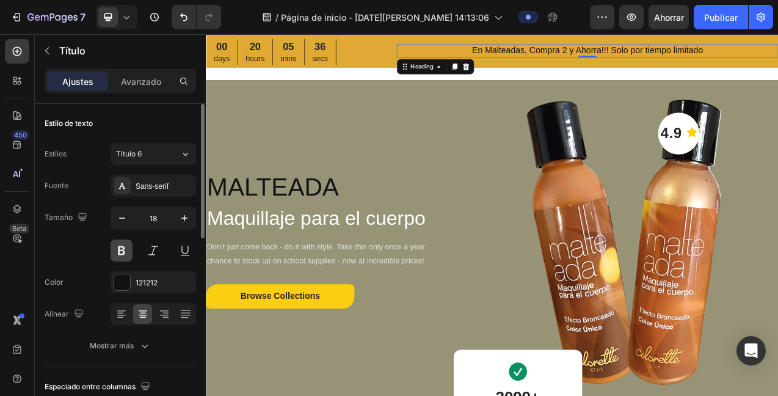
click at [123, 254] on button at bounding box center [122, 251] width 22 height 22
click at [122, 284] on div at bounding box center [122, 282] width 16 height 16
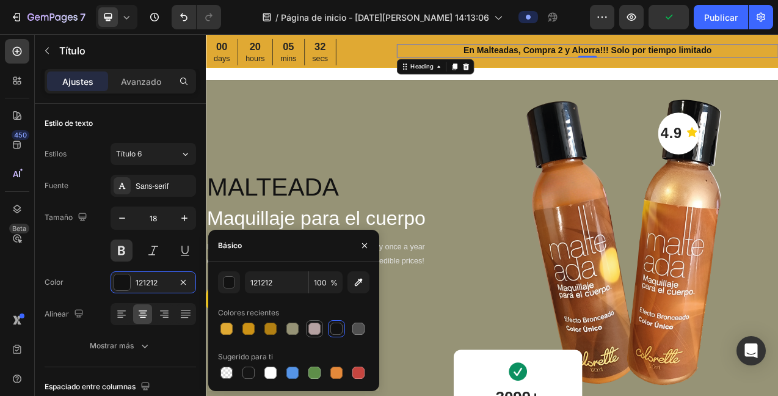
click at [310, 329] on div at bounding box center [315, 329] width 12 height 12
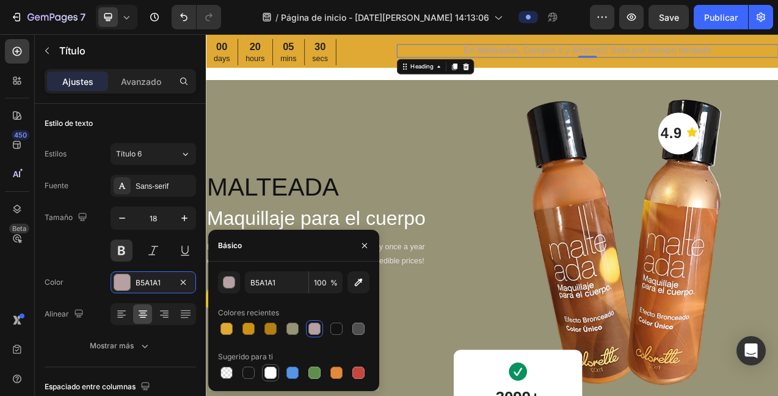
click at [274, 370] on div at bounding box center [271, 373] width 12 height 12
type input "FFFFFF"
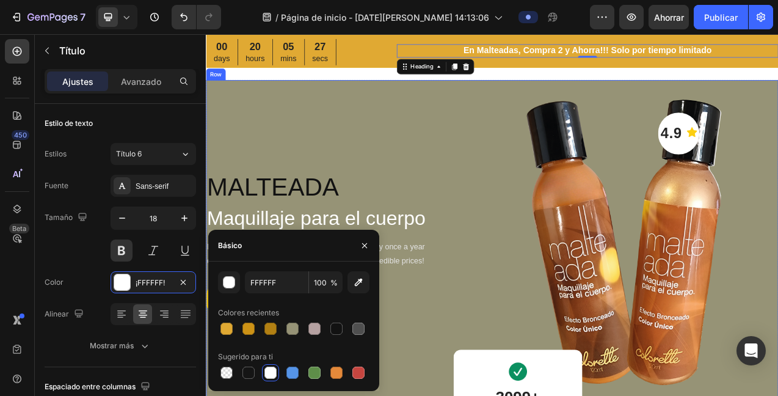
click at [431, 136] on div "MALTEADA Heading Maquillaje para el cuerpo Heading Don’t just come back - do it…" at bounding box center [355, 302] width 298 height 418
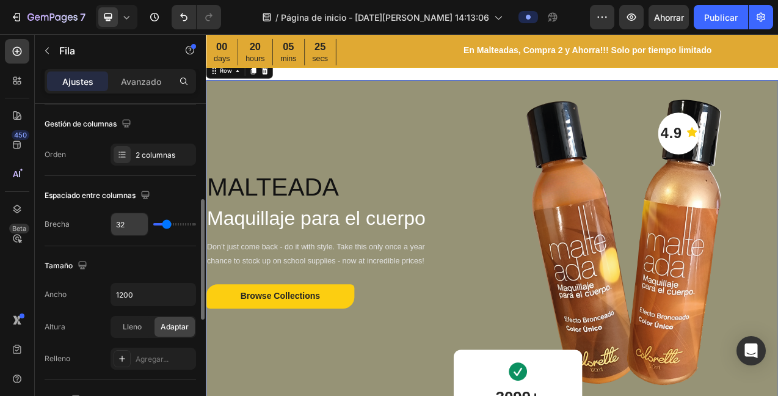
scroll to position [222, 0]
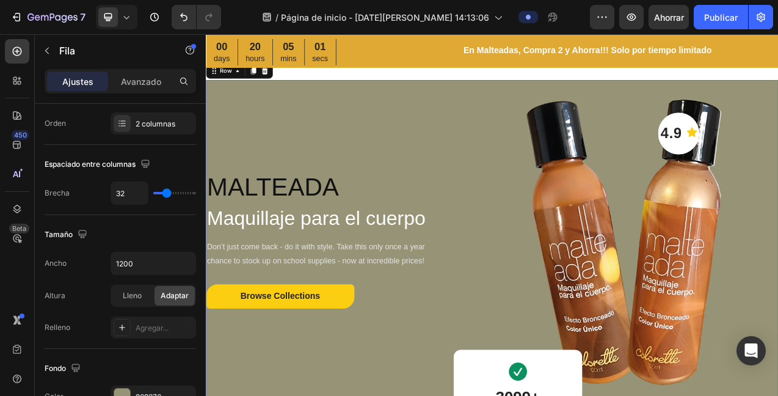
click at [405, 166] on div "MALTEADA Heading Maquillaje para el cuerpo Heading Don’t just come back - do it…" at bounding box center [355, 302] width 298 height 418
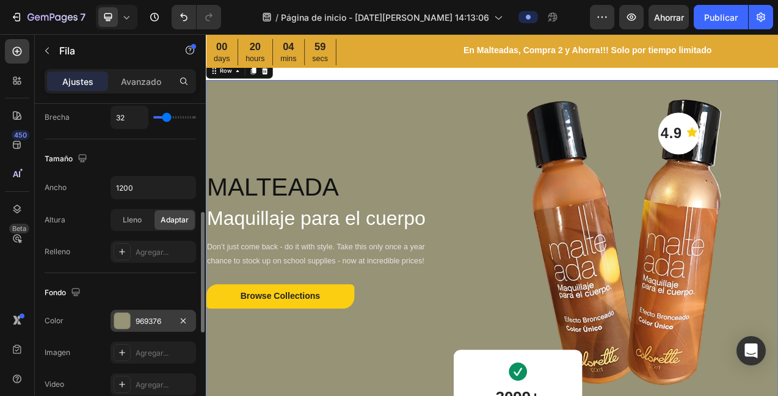
scroll to position [297, 0]
drag, startPoint x: 121, startPoint y: 320, endPoint x: 123, endPoint y: 304, distance: 15.5
click at [121, 319] on div at bounding box center [122, 322] width 16 height 16
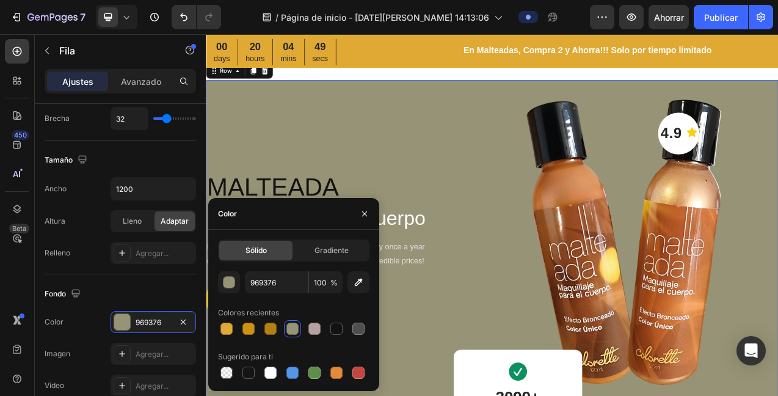
drag, startPoint x: 289, startPoint y: 329, endPoint x: 292, endPoint y: 322, distance: 7.9
click at [289, 328] on div at bounding box center [293, 329] width 12 height 12
click at [293, 330] on div at bounding box center [293, 329] width 12 height 12
click at [125, 319] on div at bounding box center [122, 322] width 16 height 16
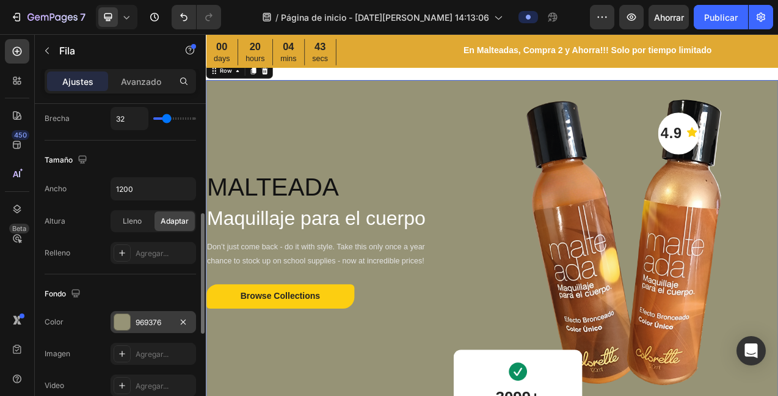
drag, startPoint x: 125, startPoint y: 319, endPoint x: 128, endPoint y: 310, distance: 9.1
click at [125, 319] on div at bounding box center [122, 322] width 16 height 16
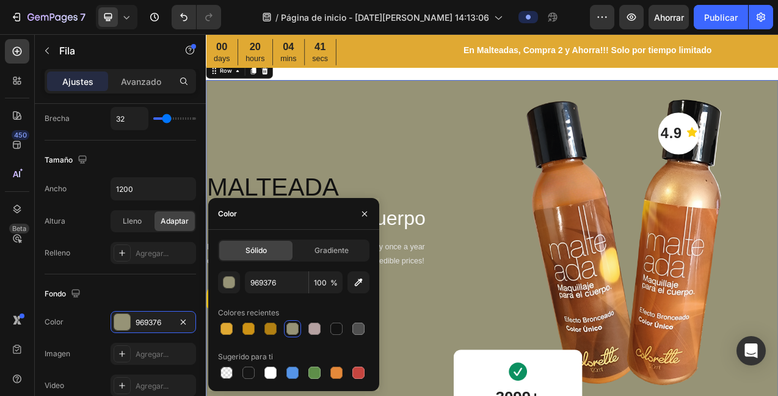
drag, startPoint x: 291, startPoint y: 326, endPoint x: 298, endPoint y: 309, distance: 19.0
click at [291, 326] on div at bounding box center [293, 329] width 12 height 12
click at [336, 252] on font "Gradiente" at bounding box center [332, 250] width 34 height 9
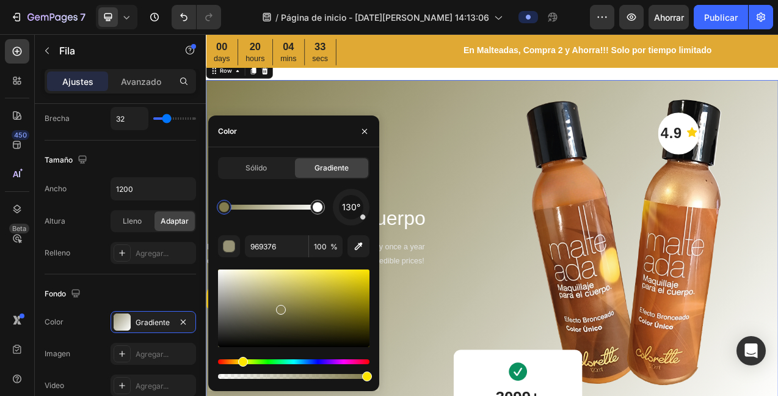
drag, startPoint x: 252, startPoint y: 304, endPoint x: 285, endPoint y: 290, distance: 35.1
click at [279, 307] on div at bounding box center [281, 310] width 10 height 10
click at [227, 210] on div at bounding box center [224, 207] width 10 height 10
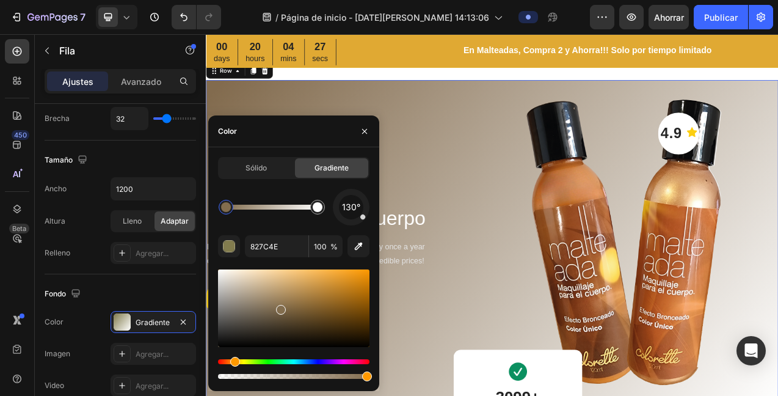
drag, startPoint x: 240, startPoint y: 360, endPoint x: 233, endPoint y: 358, distance: 7.0
click at [233, 361] on div "Hue" at bounding box center [235, 362] width 10 height 10
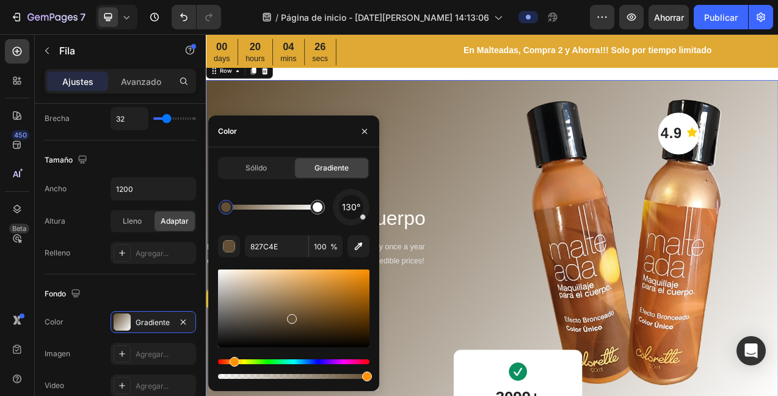
type input "634F34"
drag, startPoint x: 291, startPoint y: 317, endPoint x: 312, endPoint y: 306, distance: 23.5
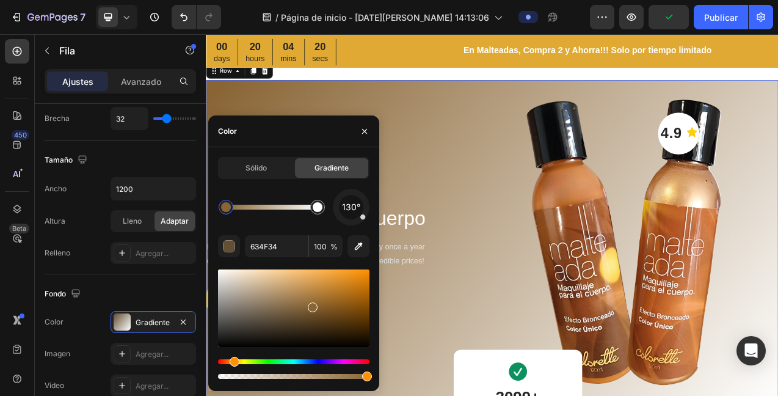
drag, startPoint x: 318, startPoint y: 299, endPoint x: 311, endPoint y: 304, distance: 8.5
click at [312, 305] on div at bounding box center [313, 307] width 10 height 10
drag, startPoint x: 354, startPoint y: 108, endPoint x: 359, endPoint y: 101, distance: 8.8
click at [354, 108] on div "MALTEADA Heading Maquillaje para el cuerpo Heading Don’t just come back - do it…" at bounding box center [355, 302] width 298 height 418
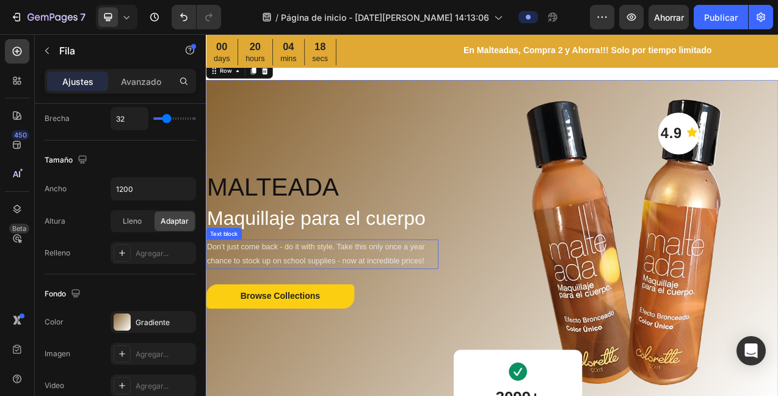
click at [265, 304] on p "Don’t just come back - do it with style. Take this only once a year chance to s…" at bounding box center [354, 315] width 295 height 35
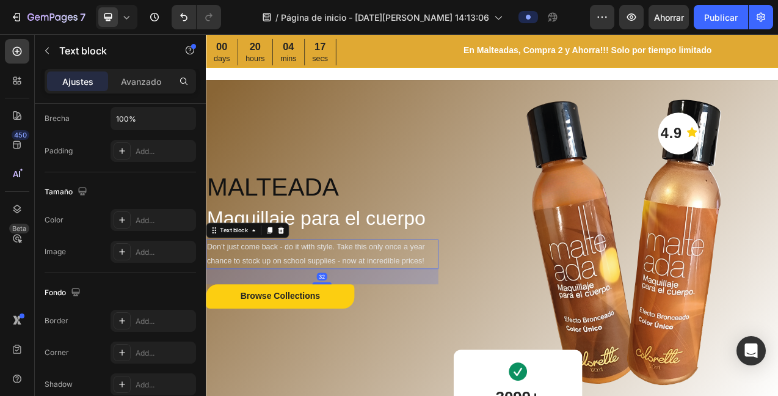
scroll to position [0, 0]
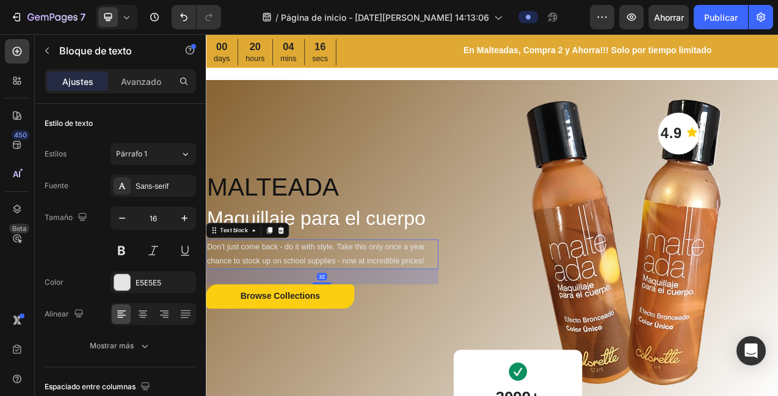
click at [488, 323] on p "Don’t just come back - do it with style. Take this only once a year chance to s…" at bounding box center [354, 315] width 295 height 35
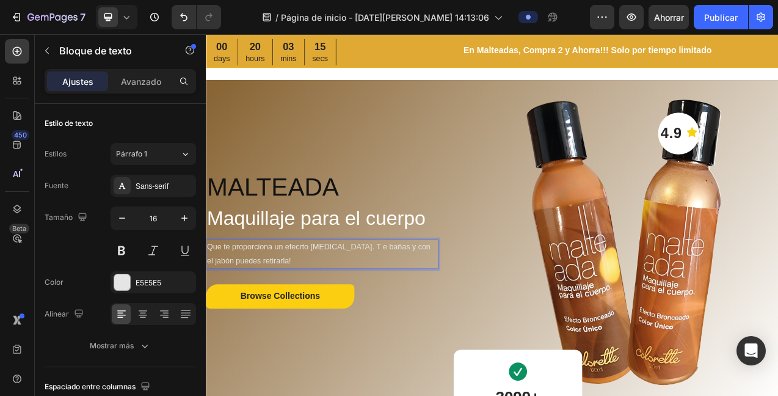
click at [391, 306] on p "Que te proporciona un efecrto [MEDICAL_DATA]. T e bañas y con el jabón puedes r…" at bounding box center [354, 315] width 295 height 35
click at [220, 321] on p "T e bañas y con el jabón puedes retirarla!" at bounding box center [354, 325] width 295 height 18
click at [214, 323] on p "T e bañas y con el jabón puedes retirarla!" at bounding box center [354, 325] width 295 height 18
click at [401, 322] on p "Te bañas y con el jabón puedes retirarla!" at bounding box center [354, 325] width 295 height 18
drag, startPoint x: 360, startPoint y: 324, endPoint x: 254, endPoint y: 309, distance: 107.4
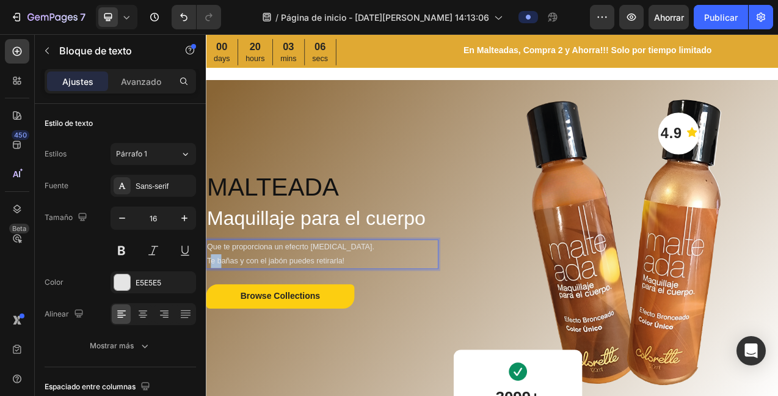
click at [228, 322] on p "Te bañas y con el jabón puedes retirarla!" at bounding box center [354, 325] width 295 height 18
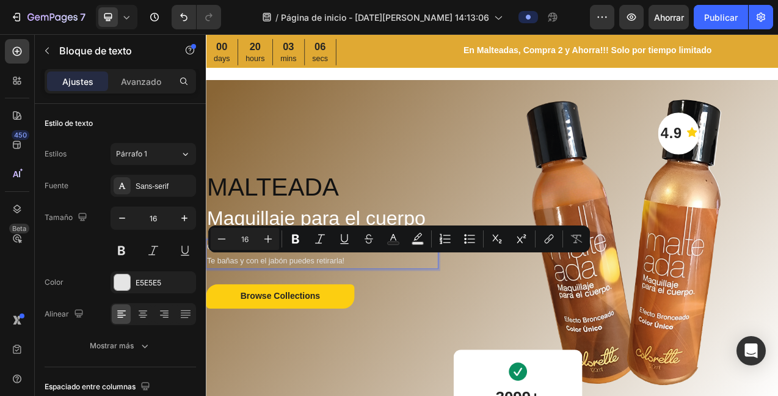
click at [403, 324] on p "Te bañas y con el jabón puedes retirarla!" at bounding box center [354, 325] width 295 height 18
drag, startPoint x: 398, startPoint y: 321, endPoint x: 216, endPoint y: 319, distance: 182.1
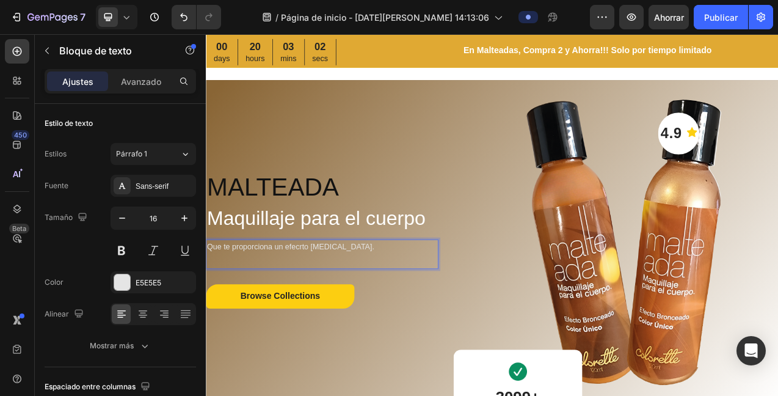
drag, startPoint x: 397, startPoint y: 304, endPoint x: 404, endPoint y: 304, distance: 7.4
click at [398, 305] on p "Que te proporciona un efecrto [MEDICAL_DATA]." at bounding box center [354, 307] width 295 height 18
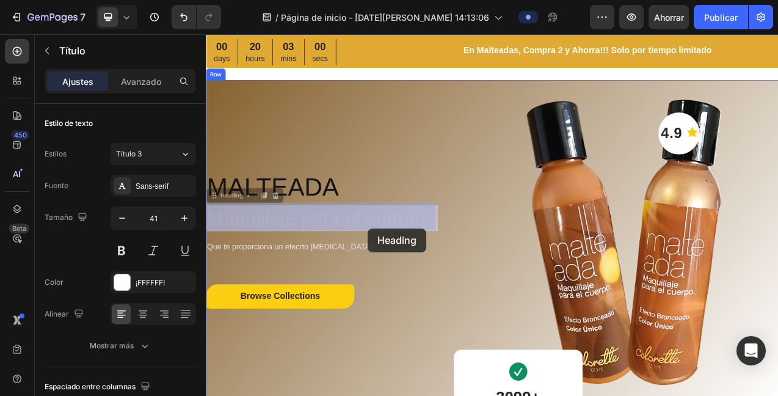
drag, startPoint x: 414, startPoint y: 266, endPoint x: 419, endPoint y: 272, distance: 7.4
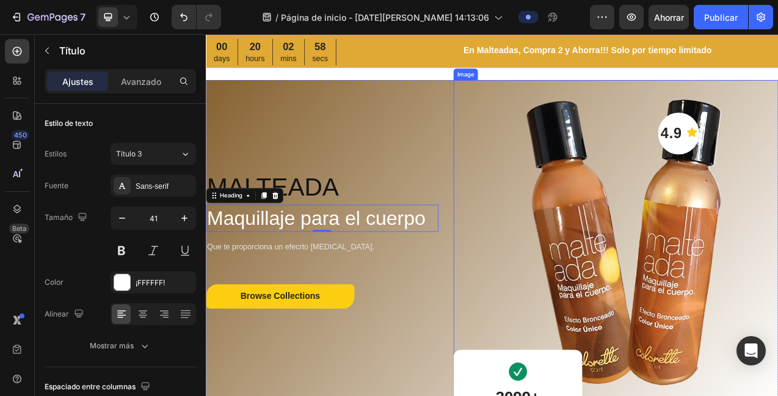
click at [473, 333] on div "MALTEADA Heading Maquillaje para el cuerpo Heading 0 Que te proporciona un efec…" at bounding box center [355, 302] width 298 height 418
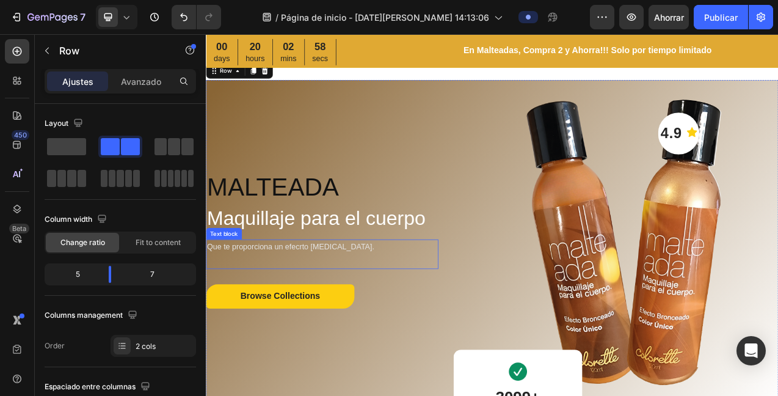
click at [318, 305] on p "Que te proporciona un efecrto [MEDICAL_DATA]." at bounding box center [354, 307] width 295 height 18
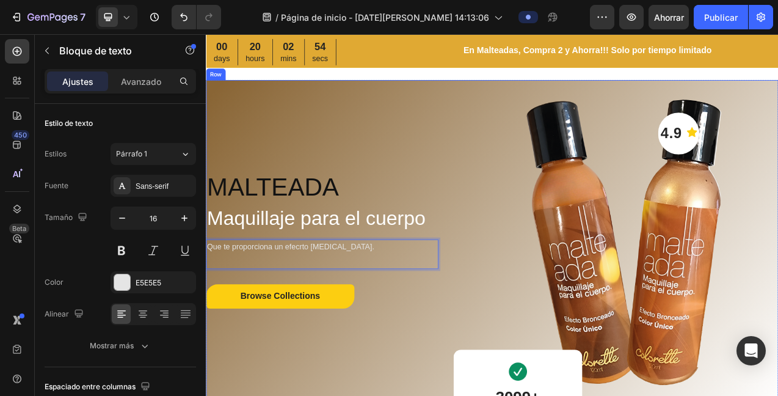
drag, startPoint x: 406, startPoint y: 290, endPoint x: 407, endPoint y: 298, distance: 8.0
click at [407, 290] on div "MALTEADA Heading Maquillaje para el cuerpo Heading Que te proporciona un efecrt…" at bounding box center [355, 302] width 298 height 418
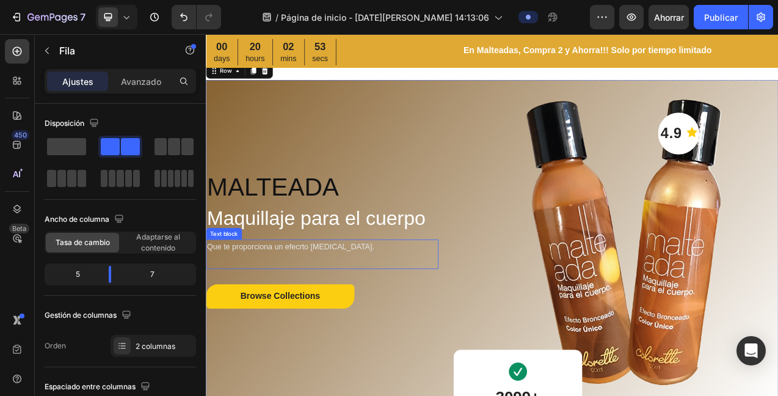
click at [331, 306] on p "Que te proporciona un efecrto [MEDICAL_DATA]." at bounding box center [354, 307] width 295 height 18
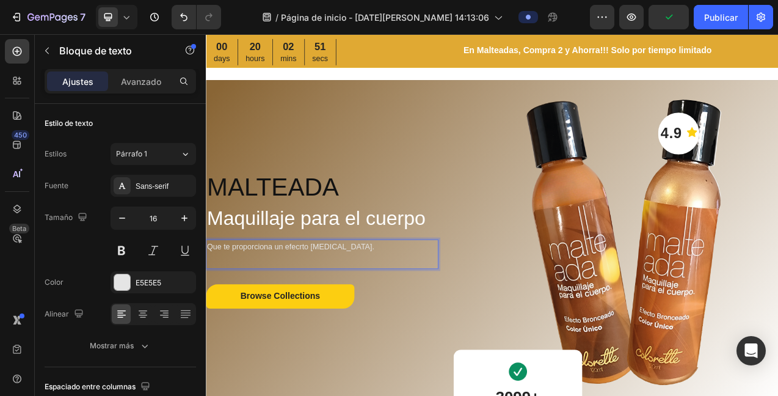
click at [396, 304] on p "Que te proporciona un efecrto [MEDICAL_DATA]." at bounding box center [354, 307] width 295 height 18
drag, startPoint x: 386, startPoint y: 269, endPoint x: 332, endPoint y: 226, distance: 68.7
click at [386, 268] on p "Maquillaje para el cuerpo" at bounding box center [354, 270] width 295 height 32
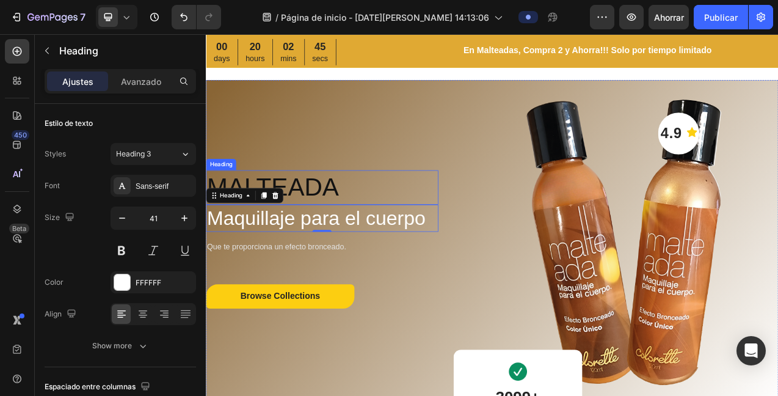
drag, startPoint x: 314, startPoint y: 224, endPoint x: 324, endPoint y: 221, distance: 10.2
click at [314, 224] on p "MALTEADA" at bounding box center [354, 231] width 295 height 42
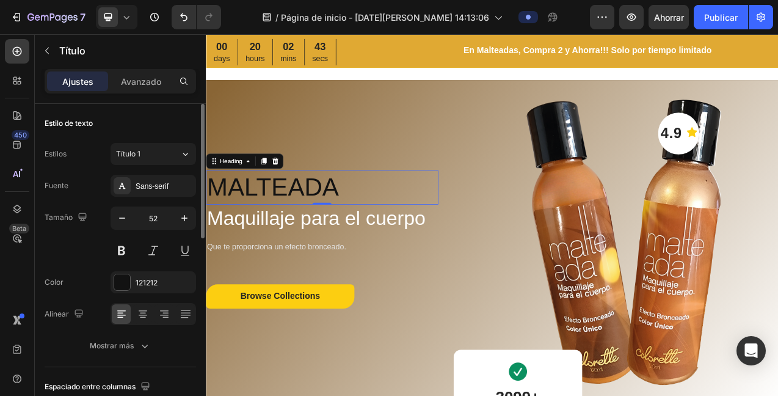
drag, startPoint x: 126, startPoint y: 281, endPoint x: 134, endPoint y: 267, distance: 15.9
click at [126, 279] on div at bounding box center [122, 282] width 16 height 16
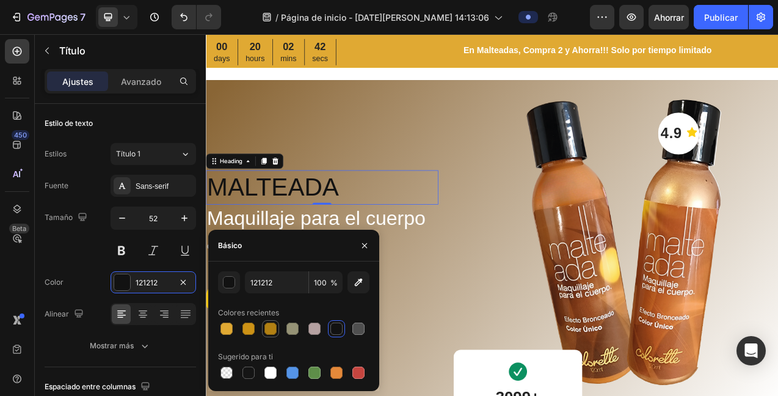
drag, startPoint x: 271, startPoint y: 373, endPoint x: 273, endPoint y: 323, distance: 50.1
click at [269, 370] on div at bounding box center [271, 373] width 12 height 12
type input "FFFFFF"
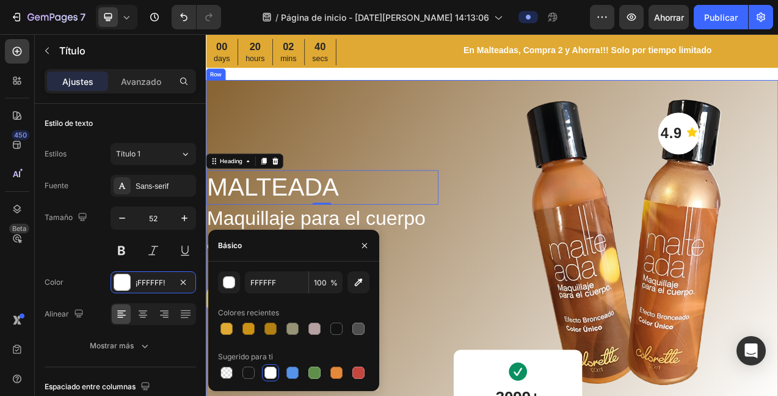
click at [355, 152] on div "MALTEADA Heading 0 Maquillaje para el cuerpo Heading Que te proporciona un efec…" at bounding box center [355, 302] width 298 height 418
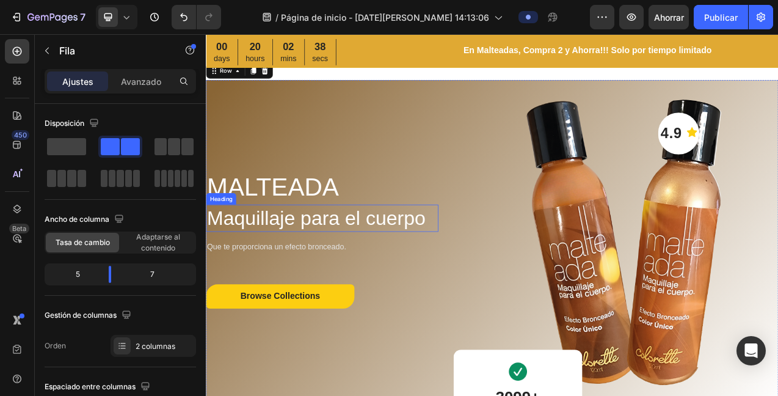
drag, startPoint x: 369, startPoint y: 271, endPoint x: 367, endPoint y: 279, distance: 8.7
click at [369, 271] on p "Maquillaje para el cuerpo" at bounding box center [354, 270] width 295 height 32
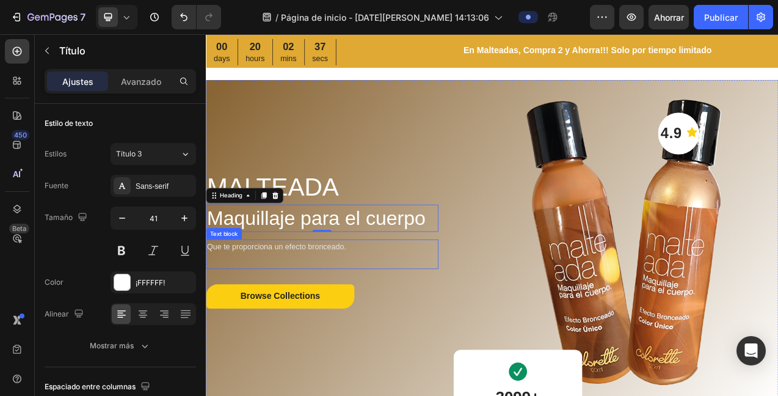
click at [356, 306] on p "Que te proporciona un efecto bronceado." at bounding box center [354, 307] width 295 height 18
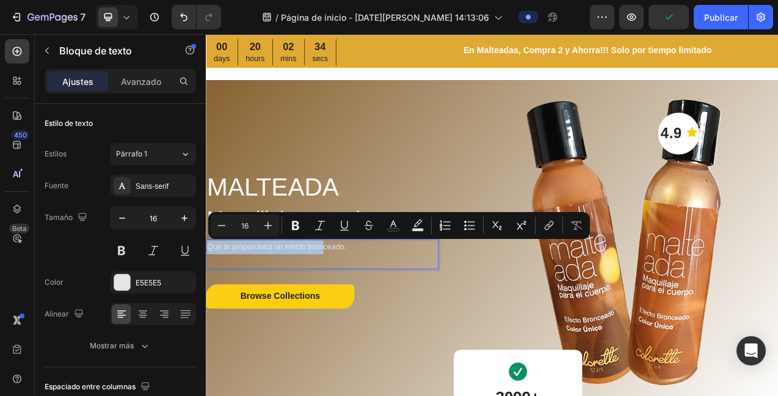
click at [358, 307] on p "Que te proporciona un efecto bronceado." at bounding box center [354, 307] width 295 height 18
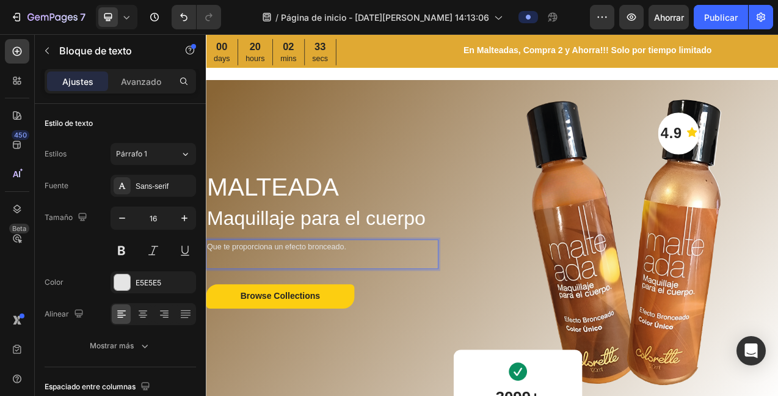
click at [414, 309] on p "Que te proporciona un efecto bronceado." at bounding box center [354, 307] width 295 height 18
click at [324, 236] on p "MALTEADA" at bounding box center [354, 231] width 295 height 42
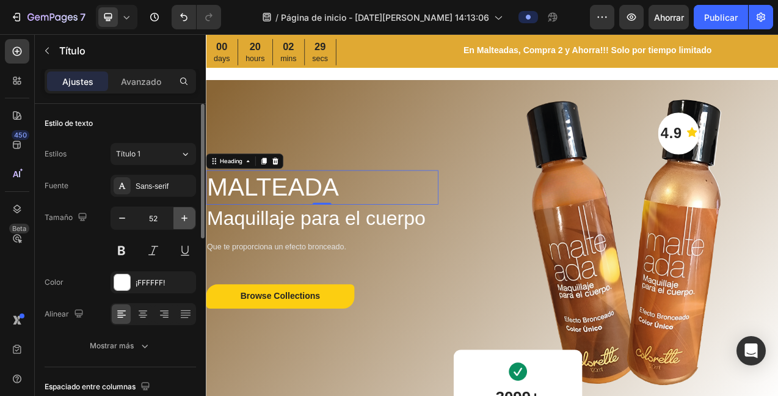
click at [177, 216] on button "button" at bounding box center [185, 218] width 22 height 22
click at [178, 216] on icon "button" at bounding box center [184, 218] width 12 height 12
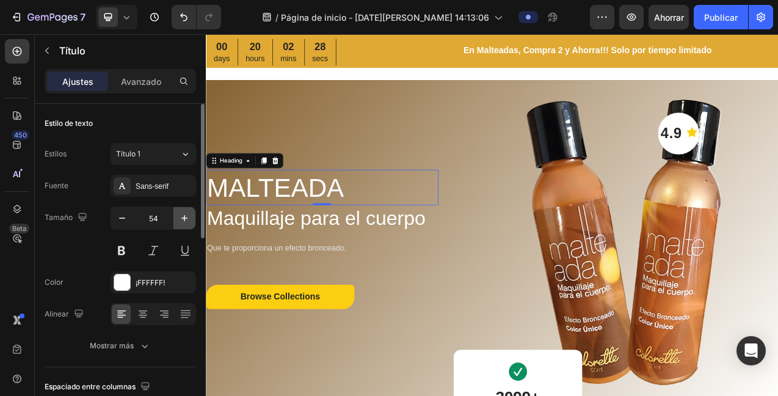
click at [177, 216] on button "button" at bounding box center [185, 218] width 22 height 22
click at [178, 216] on icon "button" at bounding box center [184, 218] width 12 height 12
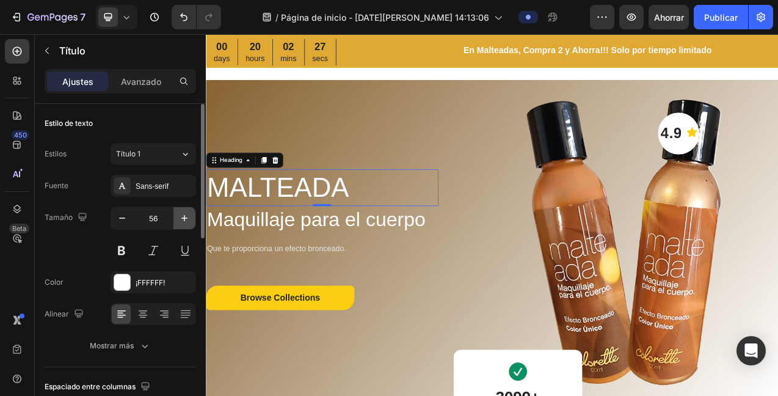
click at [178, 216] on icon "button" at bounding box center [184, 218] width 12 height 12
click at [177, 216] on button "button" at bounding box center [185, 218] width 22 height 22
click at [177, 215] on button "button" at bounding box center [185, 218] width 22 height 22
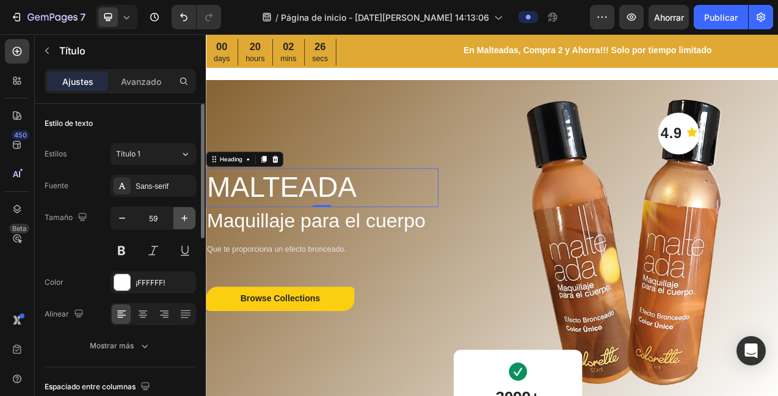
click at [177, 215] on button "button" at bounding box center [185, 218] width 22 height 22
type input "60"
click at [321, 262] on p "Maquillaje para el cuerpo" at bounding box center [354, 273] width 295 height 32
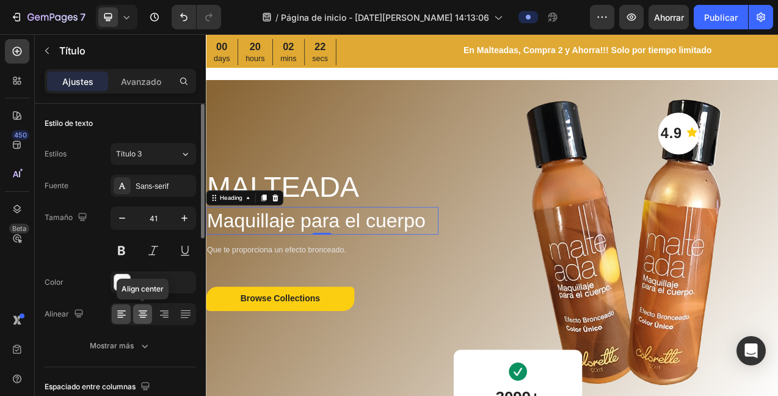
click at [147, 313] on icon at bounding box center [143, 314] width 12 height 12
drag, startPoint x: 123, startPoint y: 314, endPoint x: 138, endPoint y: 305, distance: 17.3
click at [123, 313] on icon at bounding box center [121, 314] width 12 height 12
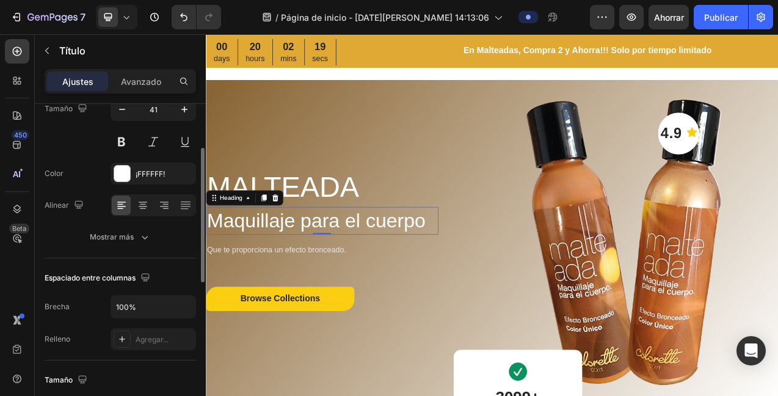
scroll to position [108, 0]
click at [141, 242] on icon "button" at bounding box center [145, 238] width 12 height 12
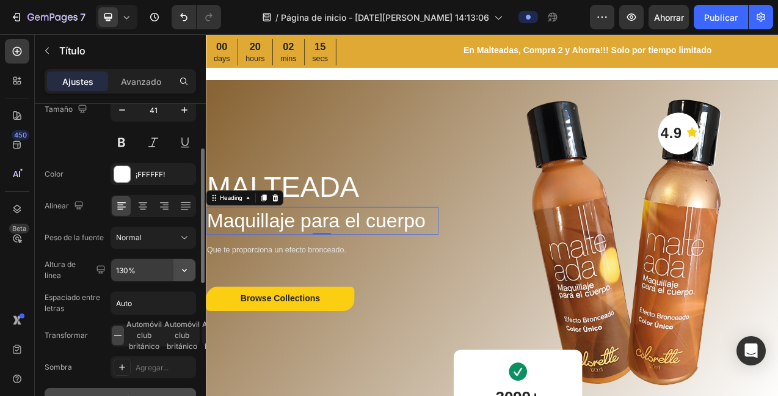
click at [183, 269] on icon "button" at bounding box center [184, 270] width 12 height 12
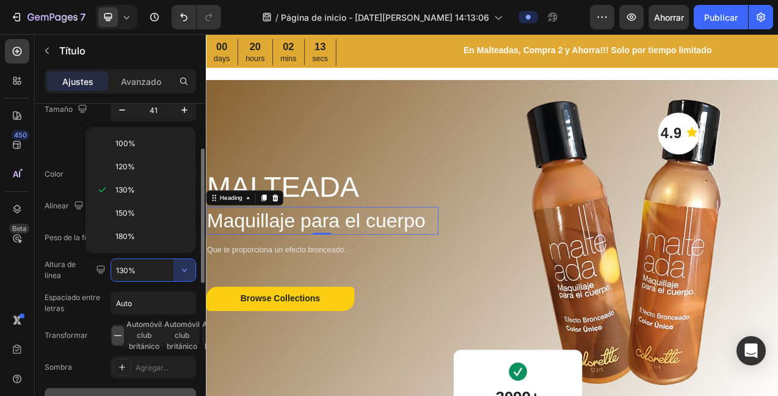
click at [128, 142] on font "100%" at bounding box center [125, 143] width 20 height 9
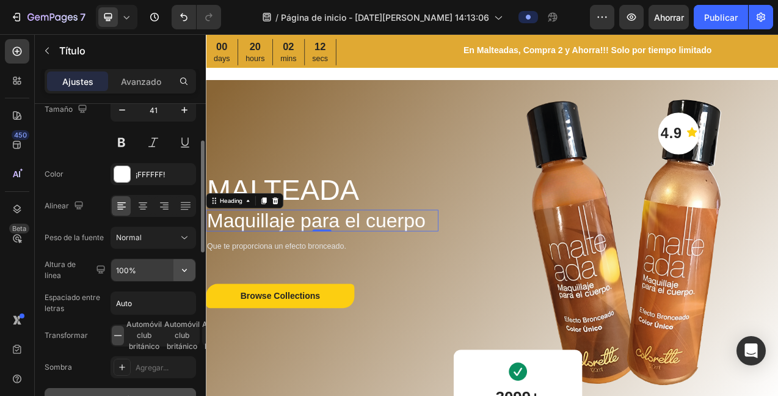
drag, startPoint x: 178, startPoint y: 259, endPoint x: 178, endPoint y: 268, distance: 9.2
click at [177, 268] on button "button" at bounding box center [185, 270] width 22 height 22
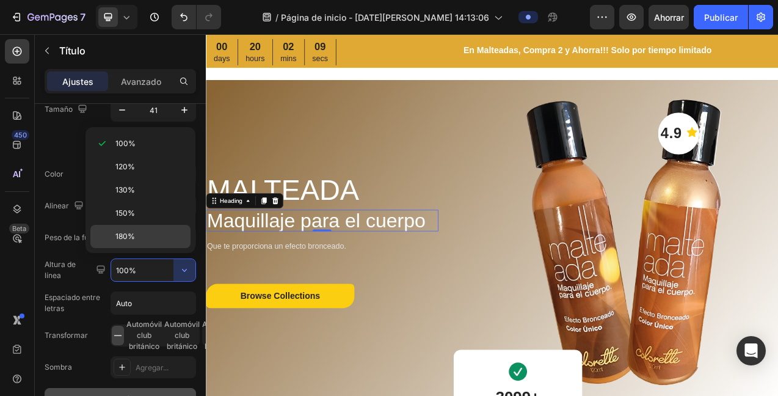
click at [134, 226] on div "180%" at bounding box center [140, 236] width 100 height 23
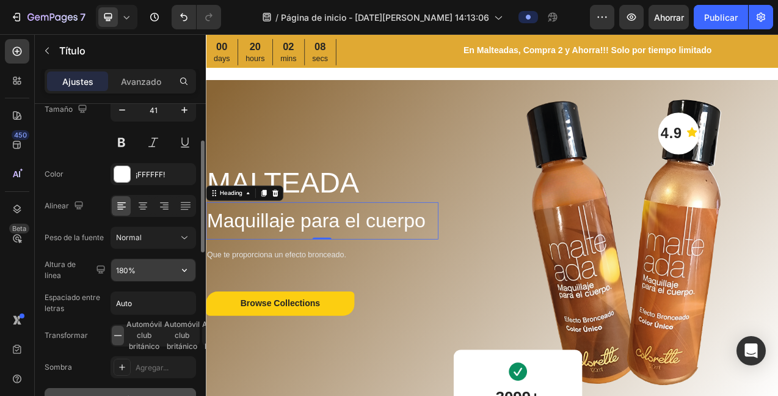
click at [170, 271] on input "180%" at bounding box center [153, 270] width 84 height 22
drag, startPoint x: 183, startPoint y: 272, endPoint x: 184, endPoint y: 263, distance: 9.2
click at [183, 271] on icon "button" at bounding box center [184, 270] width 12 height 12
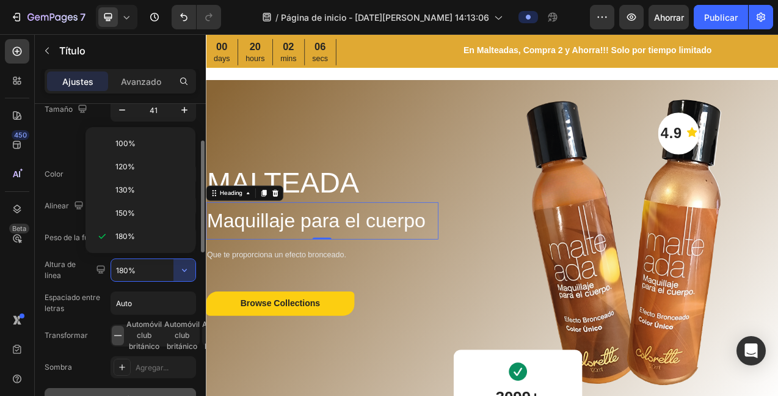
drag, startPoint x: 136, startPoint y: 141, endPoint x: 137, endPoint y: 156, distance: 15.3
click at [135, 141] on p "100%" at bounding box center [150, 143] width 70 height 11
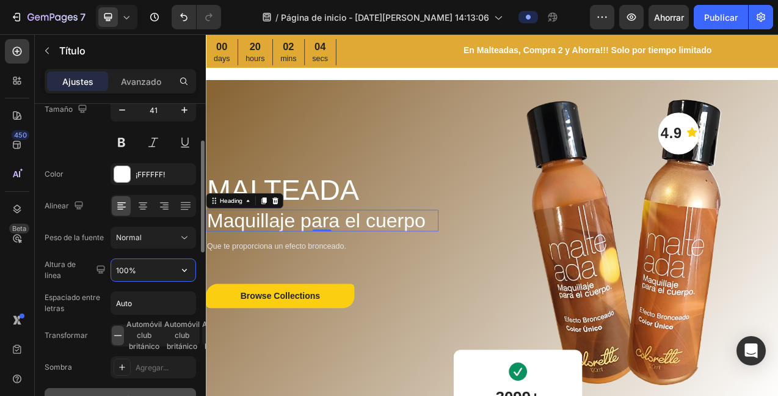
drag, startPoint x: 127, startPoint y: 271, endPoint x: 109, endPoint y: 268, distance: 18.5
click at [109, 268] on div "[MEDICAL_DATA] de línea 100%" at bounding box center [121, 269] width 152 height 23
click at [111, 267] on input "100%" at bounding box center [153, 270] width 84 height 22
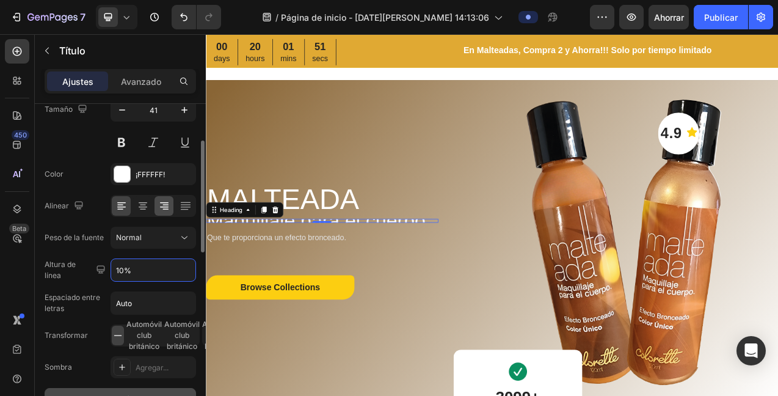
type input "100%"
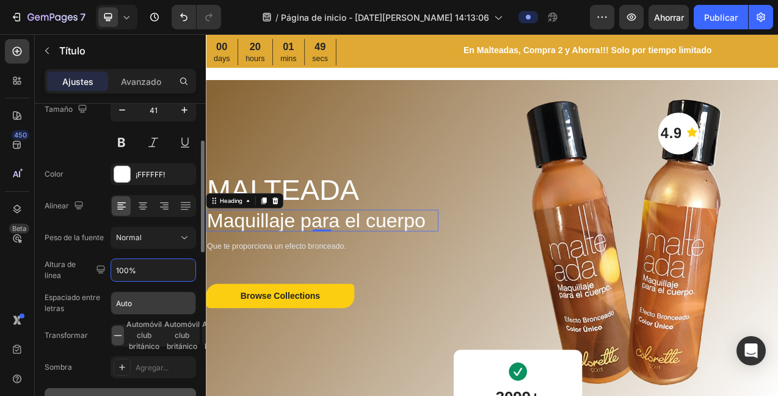
click at [145, 306] on input "Auto" at bounding box center [153, 303] width 84 height 22
click at [146, 306] on input "Auto" at bounding box center [153, 303] width 84 height 22
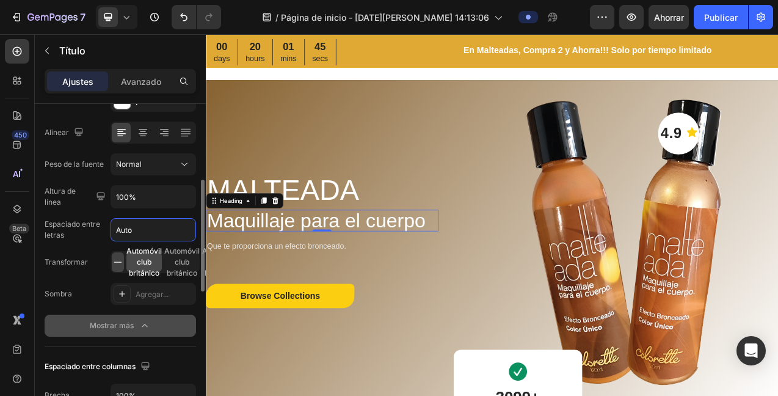
scroll to position [192, 0]
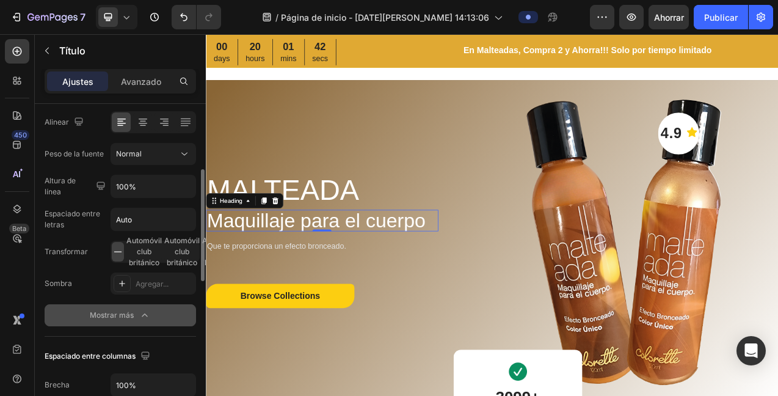
click at [116, 251] on icon at bounding box center [118, 252] width 12 height 12
drag, startPoint x: 116, startPoint y: 251, endPoint x: 119, endPoint y: 261, distance: 10.2
click at [116, 251] on icon at bounding box center [118, 251] width 8 height 1
click at [121, 282] on icon at bounding box center [122, 284] width 10 height 10
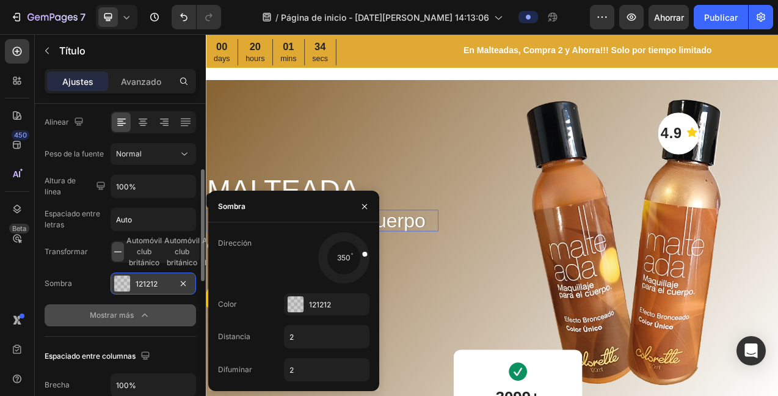
drag, startPoint x: 326, startPoint y: 269, endPoint x: 369, endPoint y: 219, distance: 66.7
click at [354, 254] on div at bounding box center [357, 255] width 28 height 12
drag, startPoint x: 365, startPoint y: 202, endPoint x: 371, endPoint y: 200, distance: 6.6
click at [365, 202] on icon "button" at bounding box center [365, 207] width 10 height 10
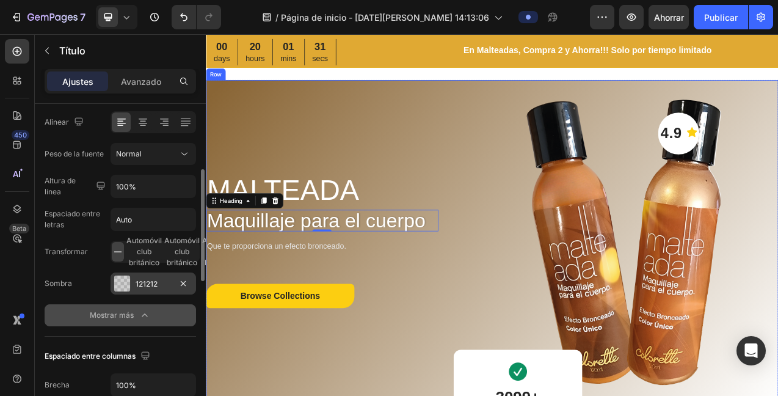
click at [367, 211] on p "MALTEADA" at bounding box center [354, 234] width 295 height 48
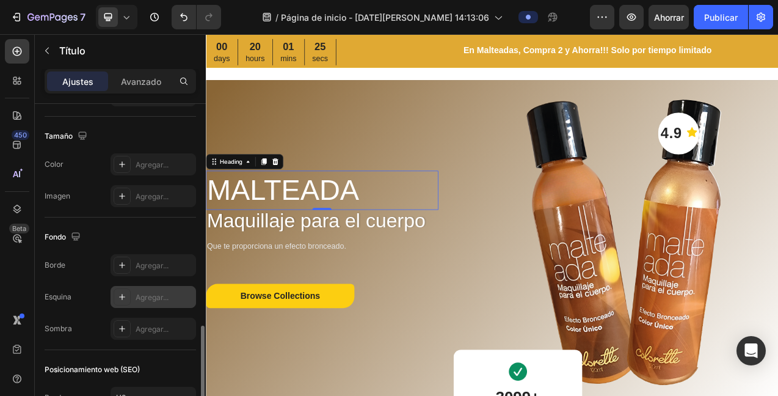
scroll to position [409, 0]
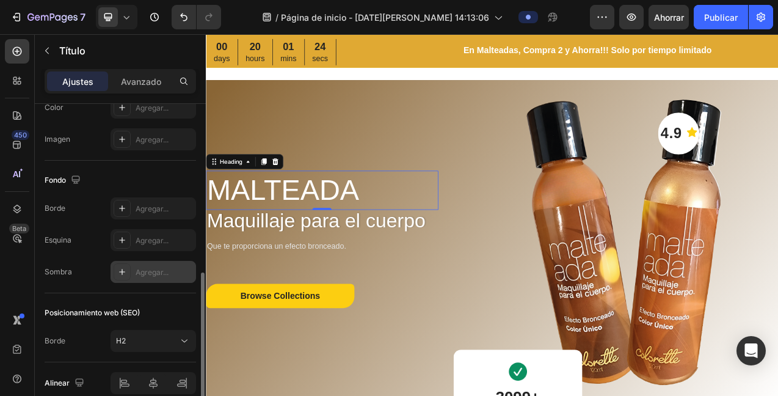
click at [122, 273] on icon at bounding box center [122, 272] width 10 height 10
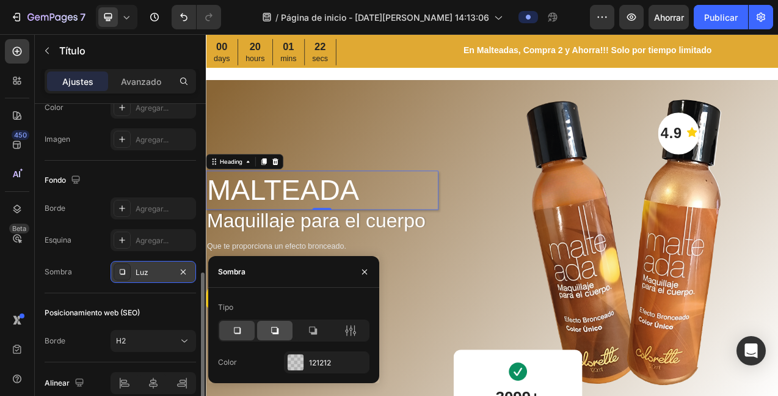
click at [276, 329] on icon at bounding box center [275, 330] width 12 height 12
click at [467, 156] on div "MALTEADA Heading 0 Maquillaje para el cuerpo Heading Que te proporciona un efec…" at bounding box center [355, 302] width 298 height 418
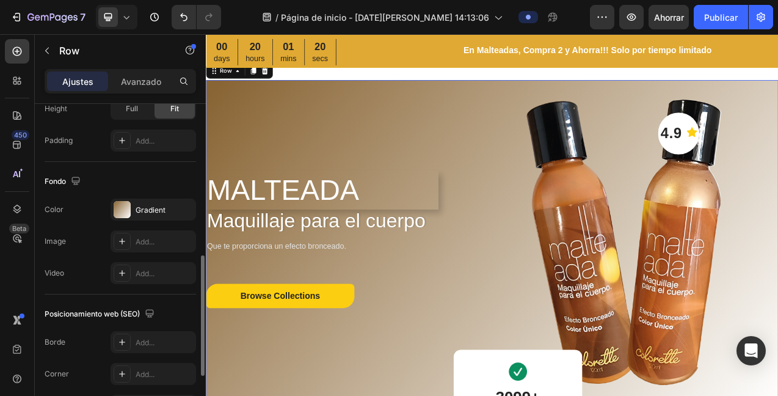
scroll to position [0, 0]
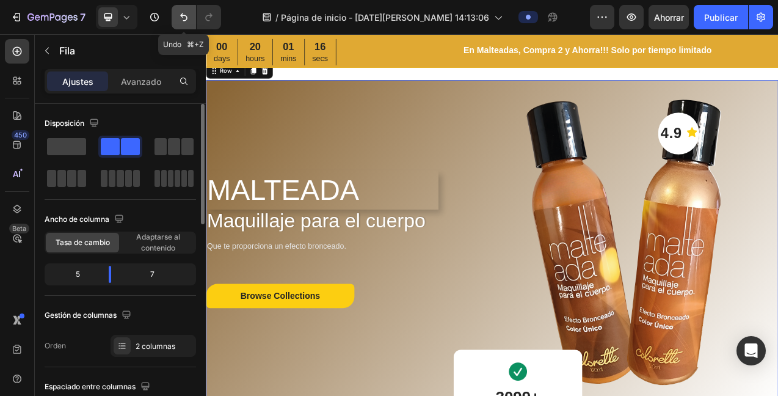
click at [184, 18] on icon "Deshacer/Rehacer" at bounding box center [184, 17] width 12 height 12
click at [180, 14] on icon "Deshacer/Rehacer" at bounding box center [184, 17] width 12 height 12
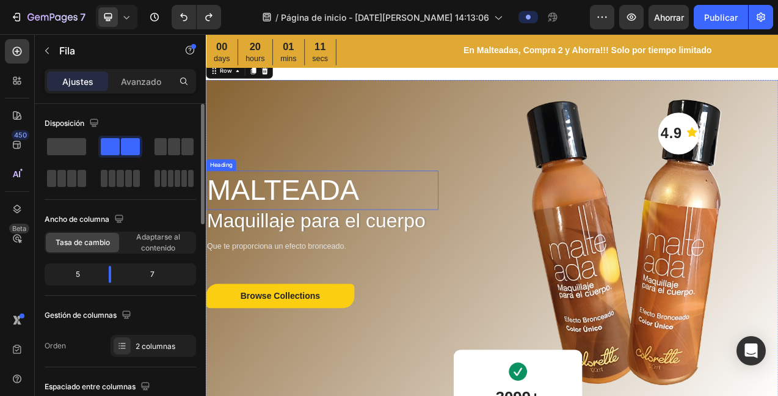
click at [306, 229] on p "MALTEADA" at bounding box center [354, 234] width 295 height 48
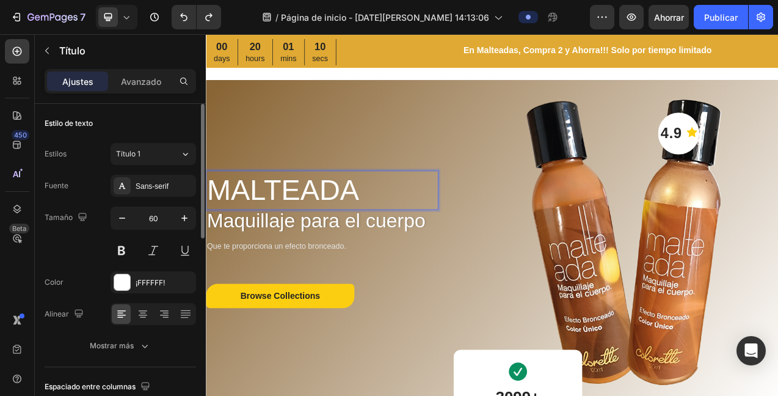
drag, startPoint x: 313, startPoint y: 229, endPoint x: 376, endPoint y: 216, distance: 64.2
click at [412, 162] on div "MALTEADA Heading 0 Maquillaje para el cuerpo Heading Que te proporciona un efec…" at bounding box center [355, 302] width 298 height 418
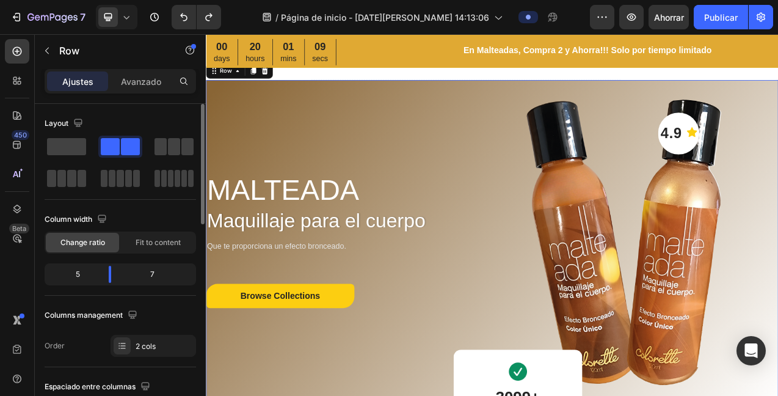
click at [465, 167] on div "MALTEADA Heading Maquillaje para el cuerpo Heading Que te proporciona un efecto…" at bounding box center [355, 302] width 298 height 418
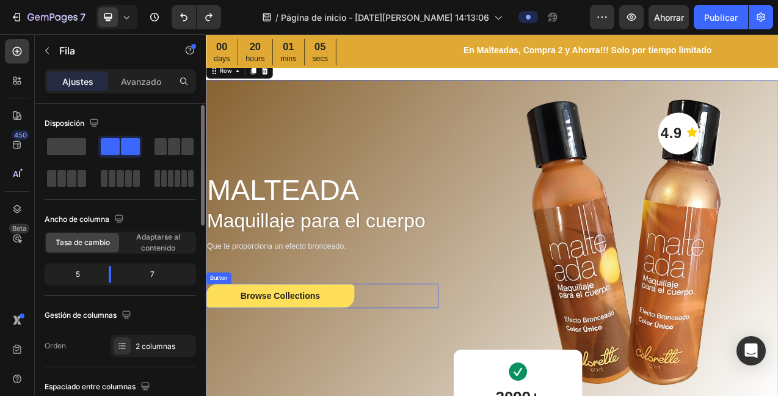
scroll to position [1, 0]
click at [378, 354] on button "Browse Collections" at bounding box center [301, 369] width 190 height 31
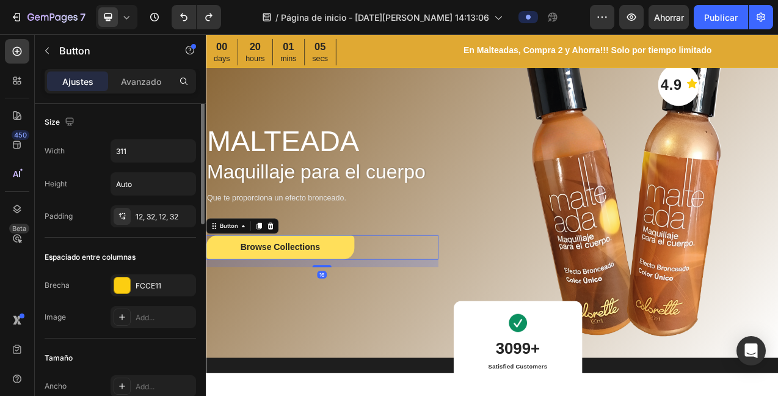
scroll to position [0, 0]
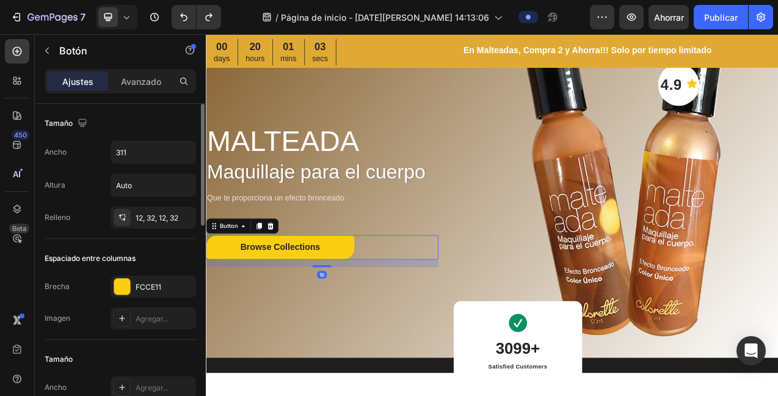
drag, startPoint x: 120, startPoint y: 287, endPoint x: 131, endPoint y: 269, distance: 20.9
click at [120, 287] on div at bounding box center [122, 287] width 16 height 16
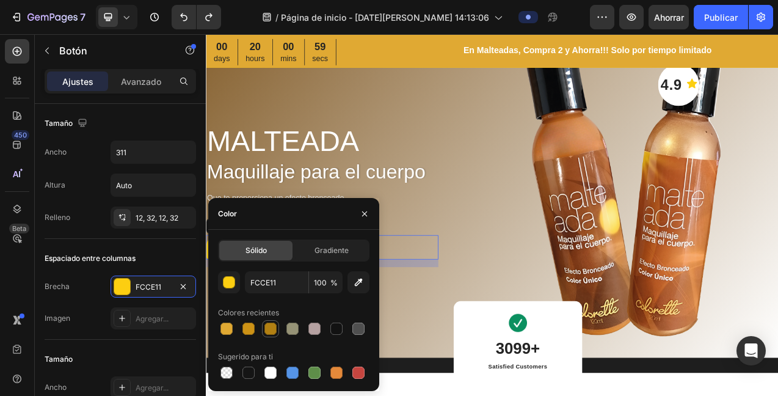
click at [271, 329] on div at bounding box center [271, 329] width 12 height 12
type input "B28013"
click at [433, 199] on p "Maquillaje para el cuerpo" at bounding box center [354, 210] width 295 height 25
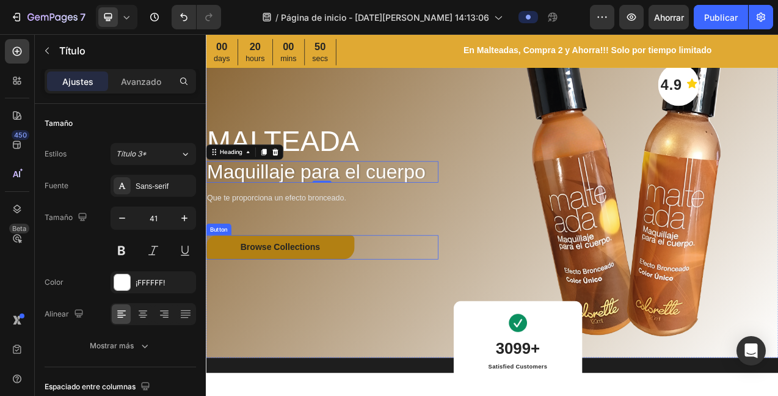
click at [383, 304] on button "Browse Collections" at bounding box center [301, 306] width 190 height 31
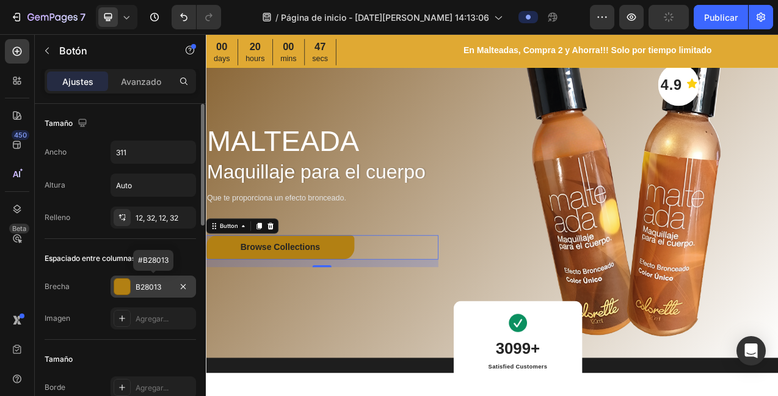
click at [121, 287] on div at bounding box center [122, 287] width 16 height 16
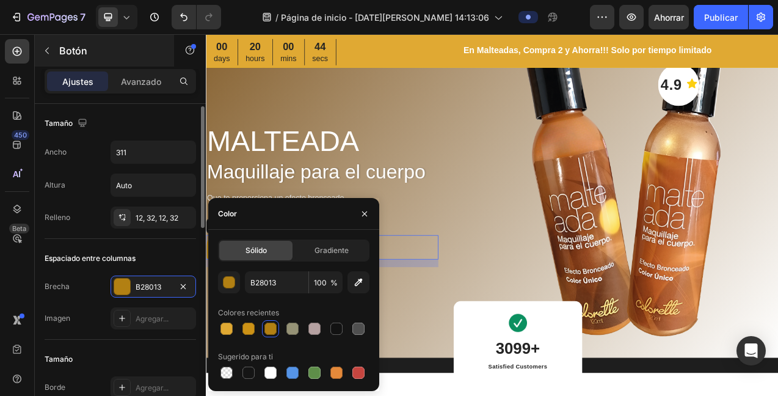
scroll to position [2, 0]
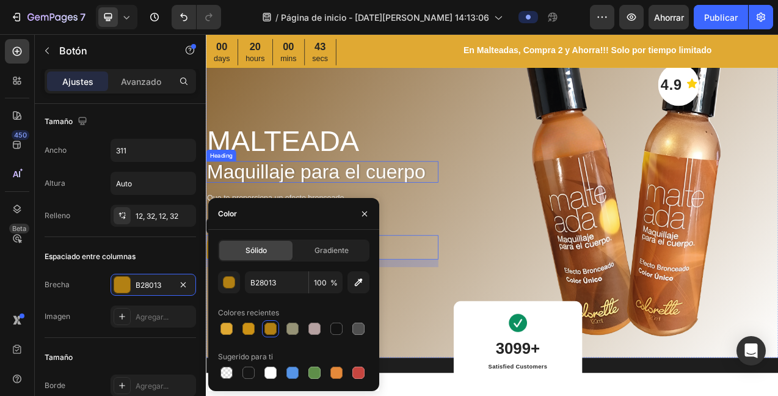
click at [323, 183] on p "MALTEADA" at bounding box center [354, 172] width 295 height 48
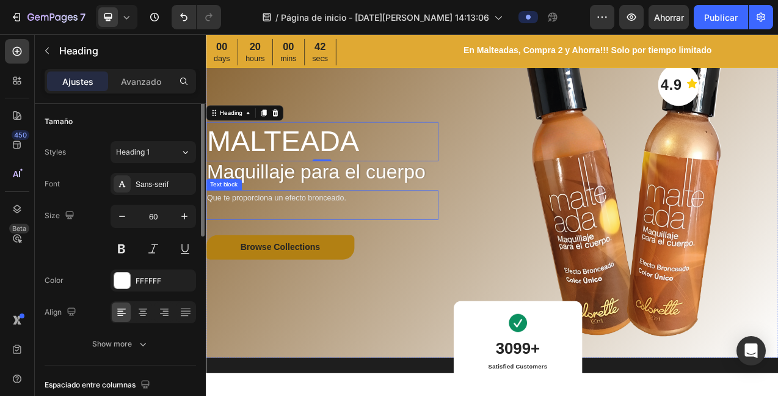
scroll to position [0, 0]
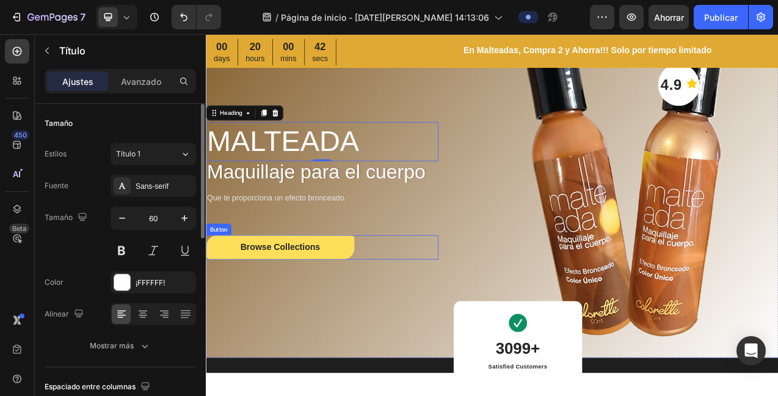
click at [348, 306] on div "Browse Collections" at bounding box center [301, 307] width 102 height 16
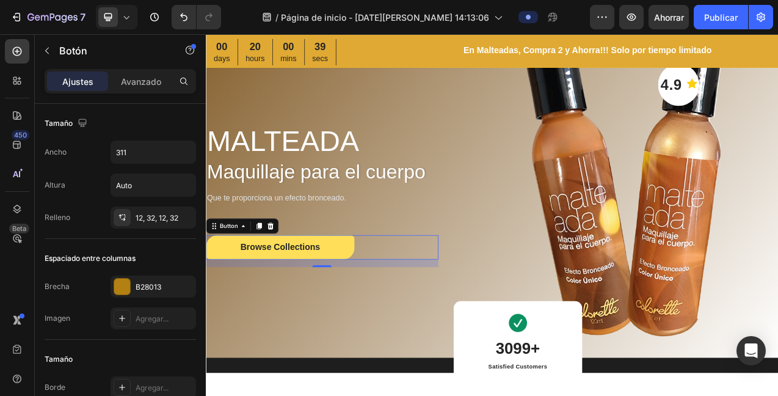
click at [358, 304] on button "Browse Collections" at bounding box center [301, 306] width 190 height 31
click at [351, 301] on button "Browse Collections" at bounding box center [301, 306] width 190 height 31
drag, startPoint x: 353, startPoint y: 303, endPoint x: 340, endPoint y: 306, distance: 13.7
click at [353, 303] on button "Browse Collections" at bounding box center [301, 306] width 190 height 31
click at [291, 304] on div "Browse Collections" at bounding box center [301, 307] width 102 height 16
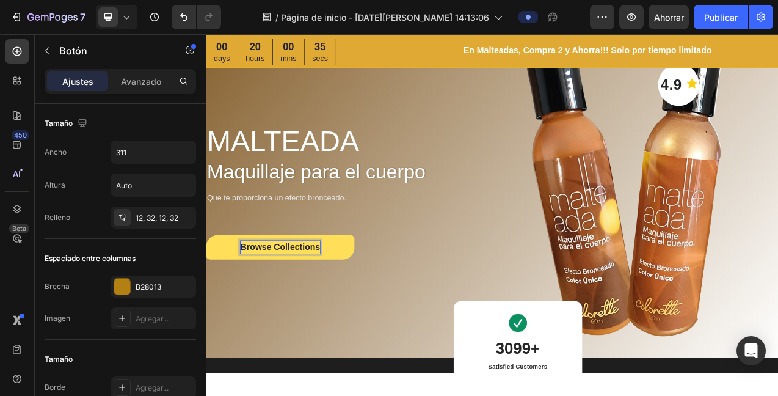
click at [352, 305] on button "Browse Collections" at bounding box center [301, 306] width 190 height 31
click at [339, 303] on p "Browse Collections" at bounding box center [301, 307] width 102 height 16
click at [206, 291] on button "VER" at bounding box center [301, 306] width 190 height 31
click at [346, 247] on p "Que te proporciona un efecto bronceado." at bounding box center [354, 244] width 295 height 18
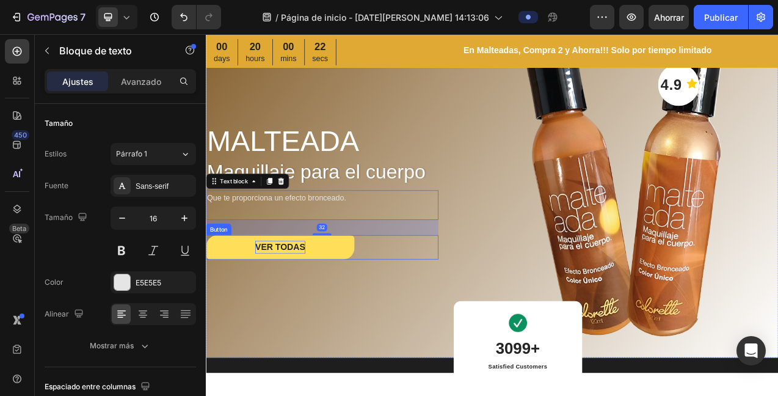
click at [316, 301] on p "VER TODAS" at bounding box center [301, 307] width 64 height 16
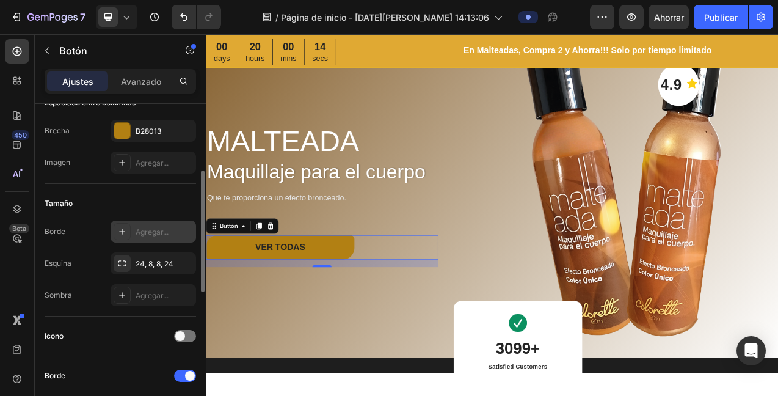
scroll to position [174, 0]
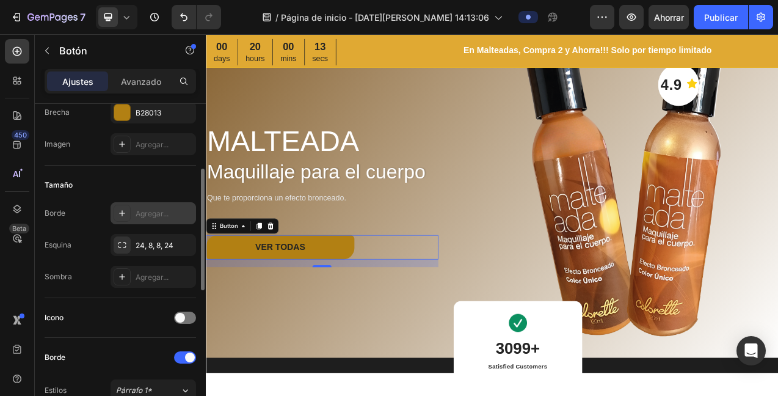
click at [122, 211] on icon at bounding box center [122, 213] width 10 height 10
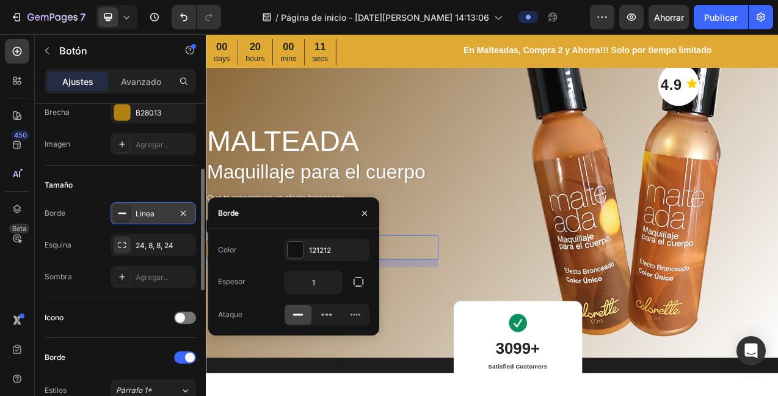
drag, startPoint x: 365, startPoint y: 212, endPoint x: 375, endPoint y: 204, distance: 12.6
click at [364, 211] on icon "button" at bounding box center [365, 213] width 10 height 10
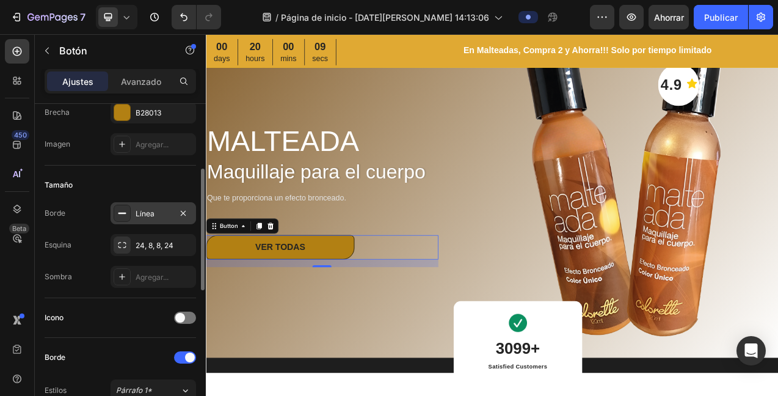
click at [122, 214] on icon at bounding box center [122, 213] width 10 height 10
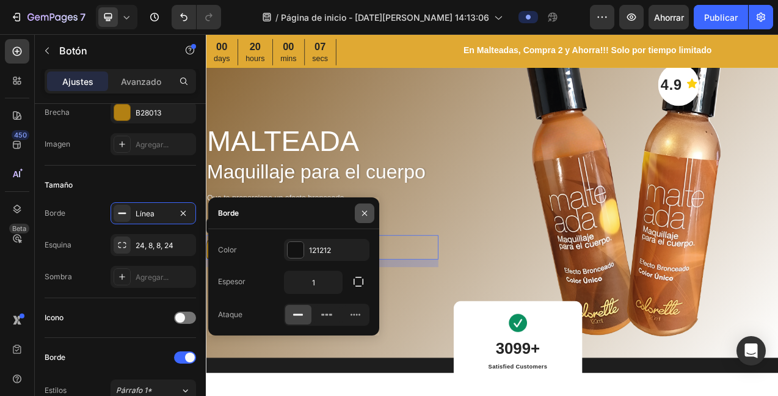
click at [364, 208] on icon "button" at bounding box center [365, 213] width 10 height 10
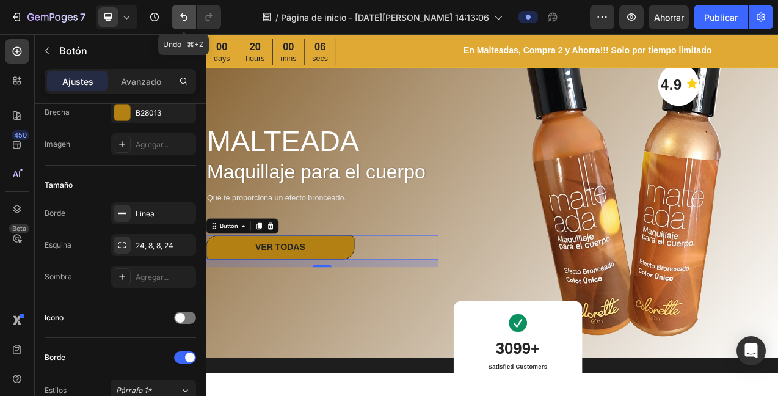
click at [183, 18] on icon "Deshacer/Rehacer" at bounding box center [184, 17] width 12 height 12
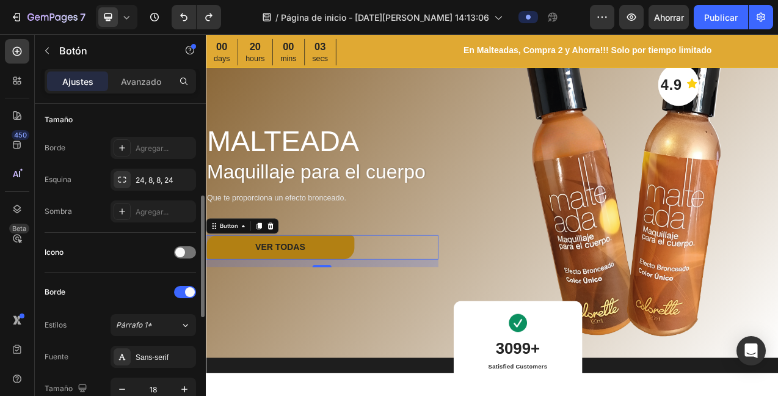
scroll to position [241, 0]
click at [186, 254] on div at bounding box center [185, 250] width 22 height 12
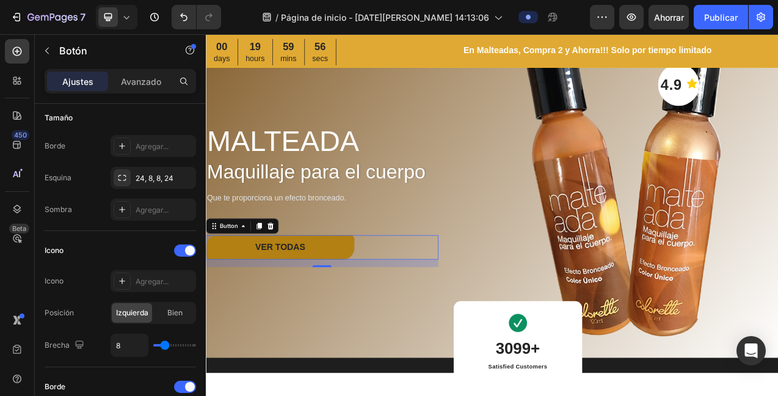
drag, startPoint x: 120, startPoint y: 282, endPoint x: 148, endPoint y: 248, distance: 43.4
click at [121, 282] on icon at bounding box center [122, 281] width 10 height 10
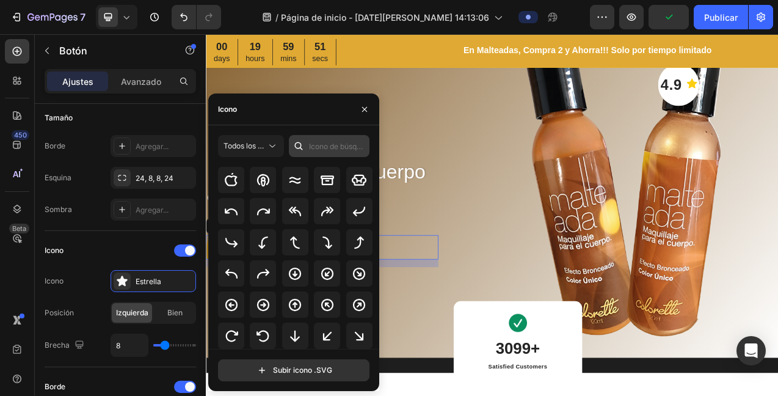
scroll to position [226, 0]
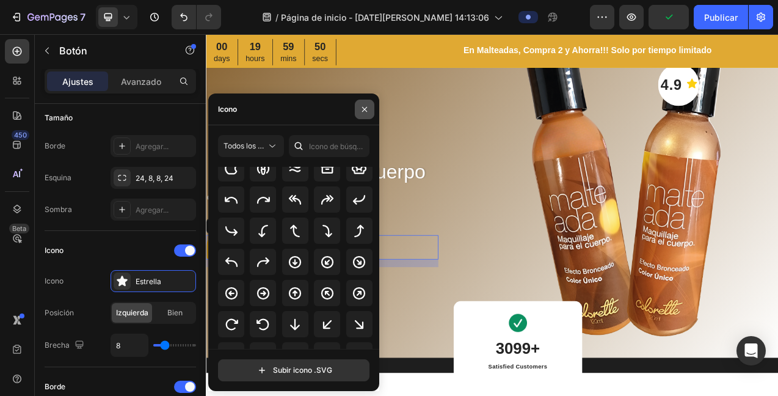
click at [368, 102] on button "button" at bounding box center [365, 110] width 20 height 20
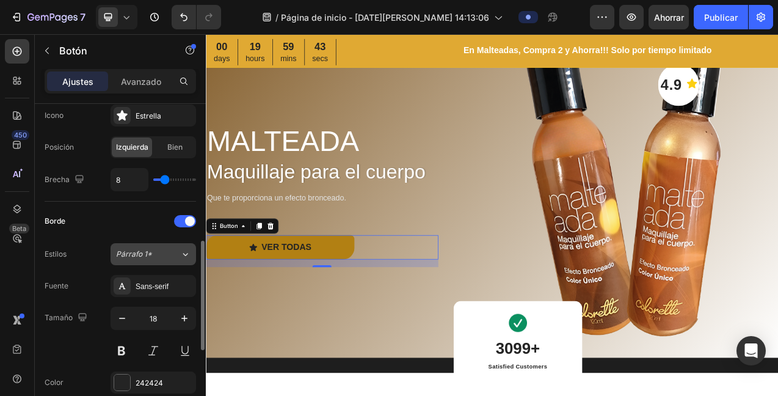
scroll to position [408, 0]
click at [169, 254] on div "Párrafo 1*" at bounding box center [148, 252] width 64 height 11
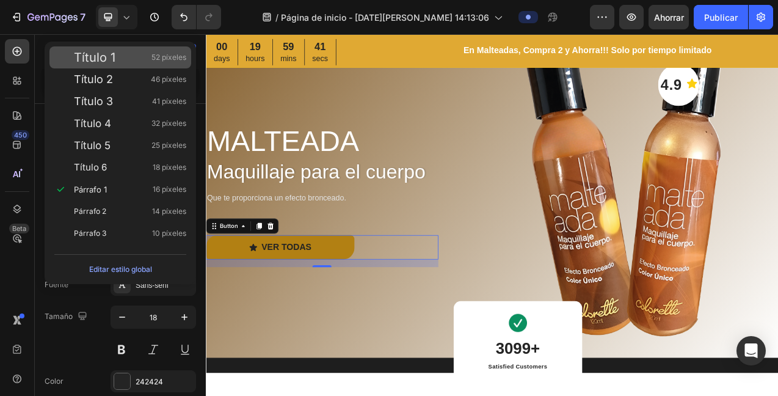
click at [112, 57] on font "Título 1" at bounding box center [95, 57] width 42 height 15
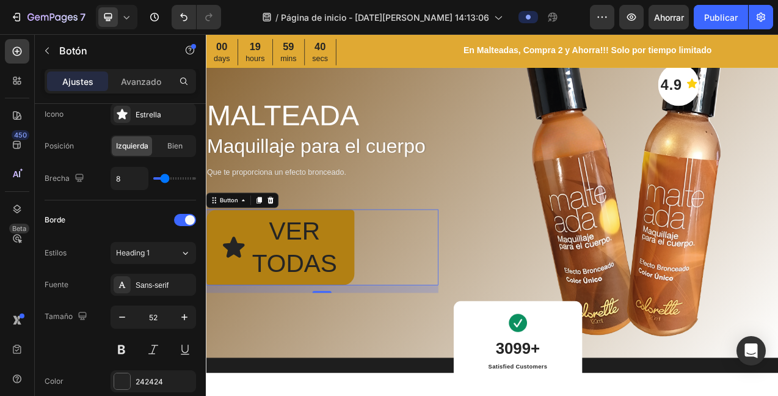
scroll to position [29, 0]
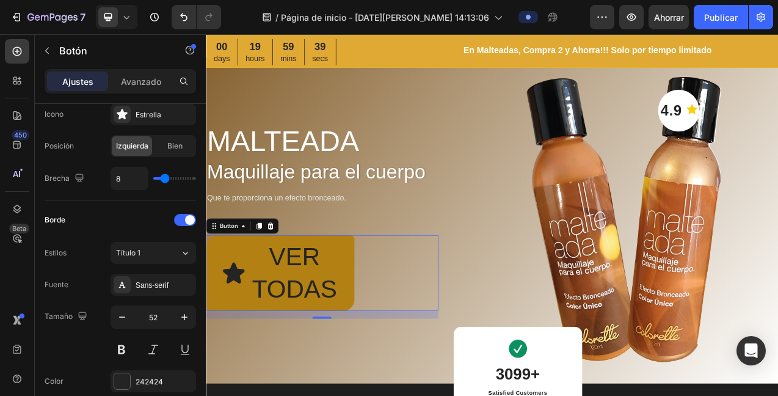
drag, startPoint x: 170, startPoint y: 257, endPoint x: 179, endPoint y: 244, distance: 15.4
click at [170, 256] on div "Título 1" at bounding box center [148, 252] width 64 height 11
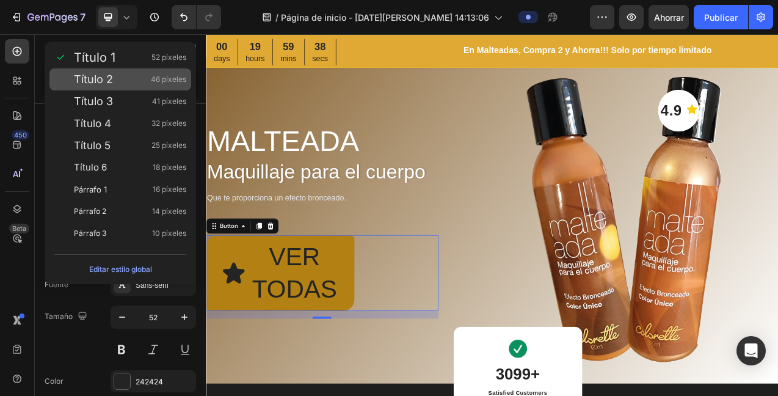
click at [142, 84] on div "Título 2 46 píxeles" at bounding box center [130, 79] width 112 height 12
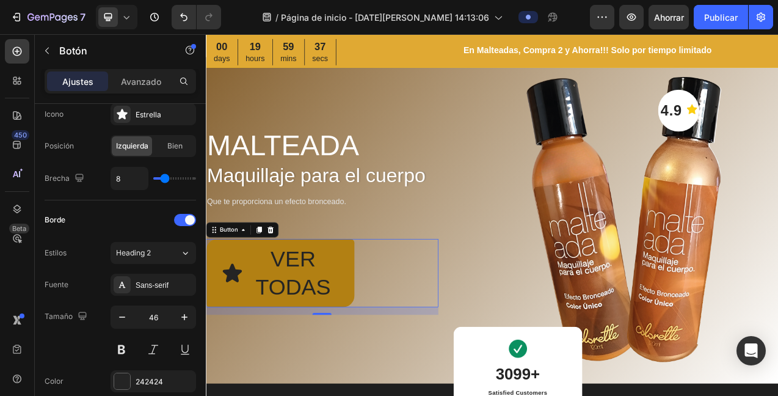
scroll to position [34, 0]
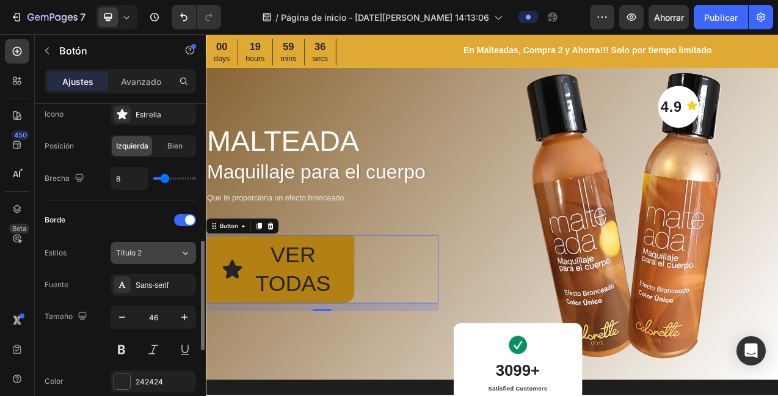
click at [163, 260] on button "Título 2" at bounding box center [154, 253] width 86 height 22
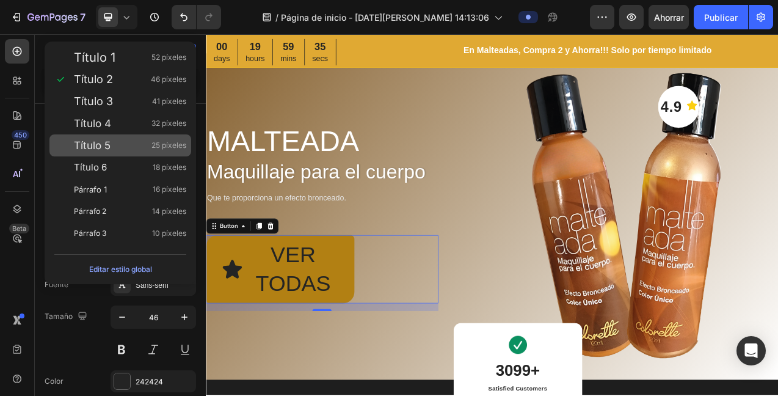
click at [117, 148] on div "Título 5 25 píxeles" at bounding box center [130, 145] width 112 height 12
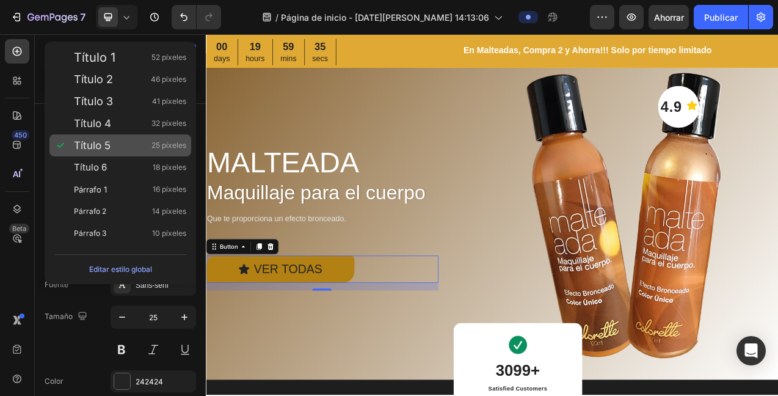
scroll to position [60, 0]
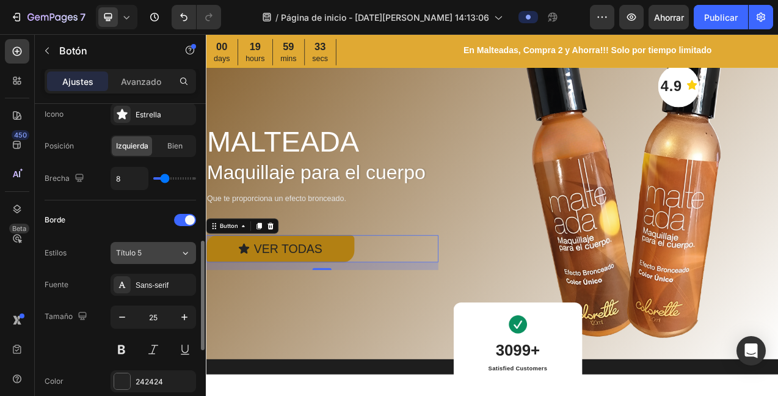
click at [153, 257] on div "Título 5" at bounding box center [140, 252] width 49 height 11
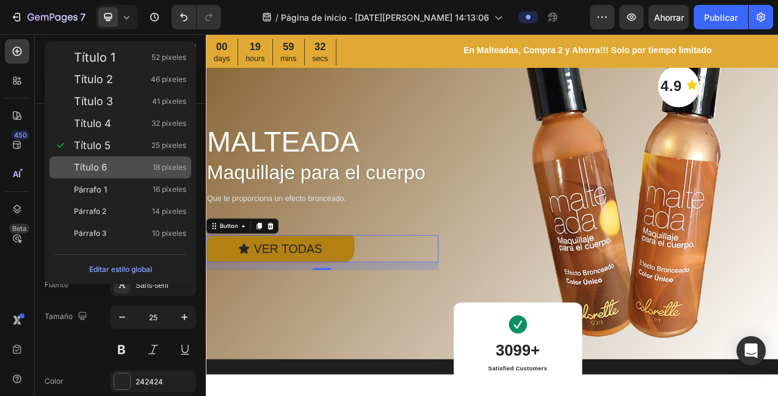
click at [110, 166] on div "Título 6 18 píxeles" at bounding box center [130, 167] width 112 height 12
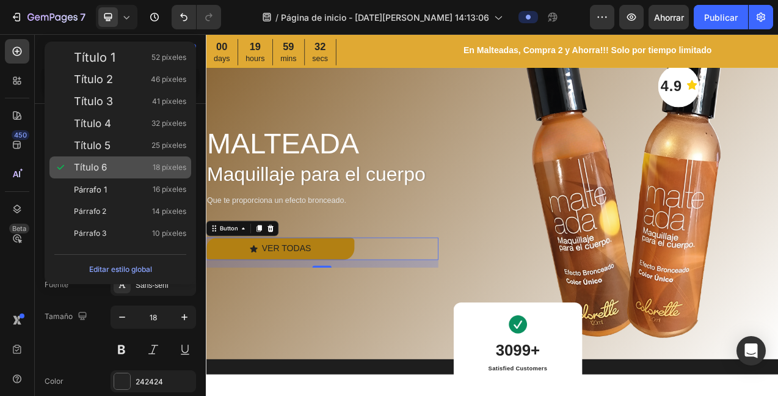
scroll to position [64, 0]
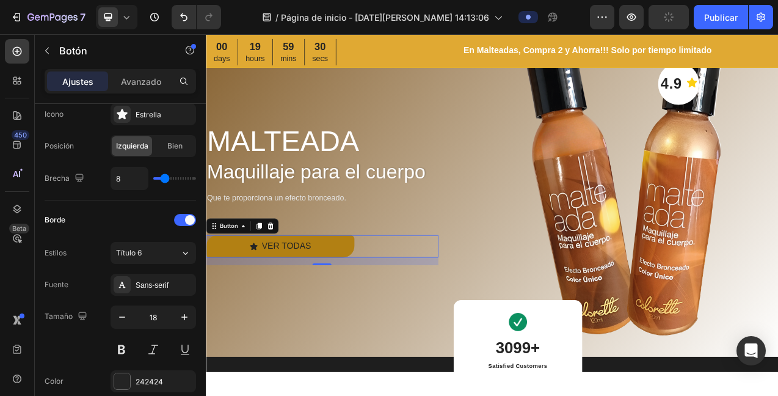
drag, startPoint x: 138, startPoint y: 256, endPoint x: 136, endPoint y: 241, distance: 15.4
click at [137, 255] on font "Título 6" at bounding box center [129, 252] width 26 height 9
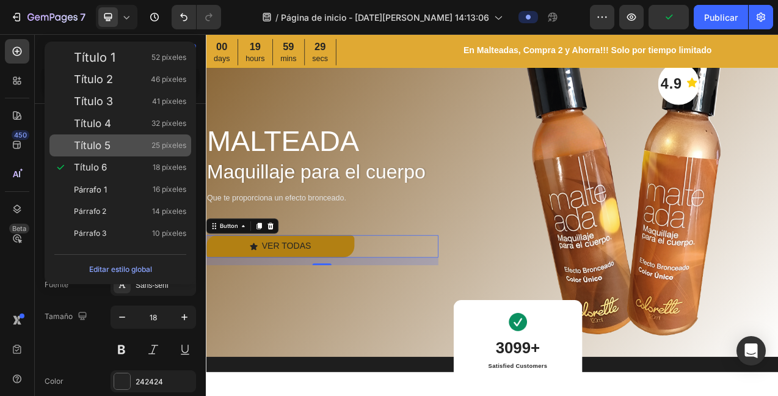
click at [117, 150] on div "Título 5 25 píxeles" at bounding box center [130, 145] width 112 height 12
type input "25"
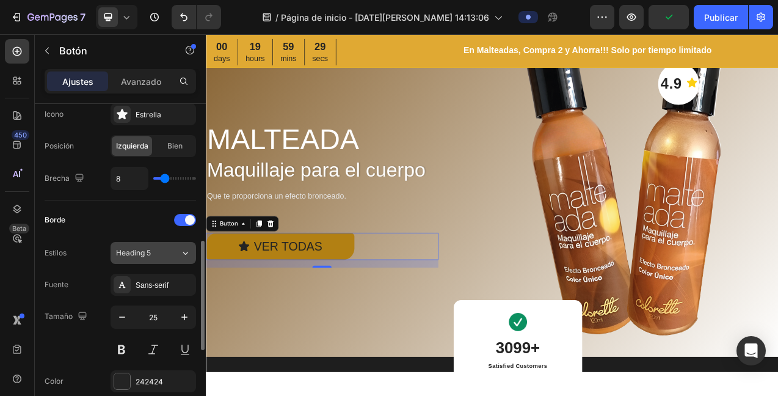
scroll to position [60, 0]
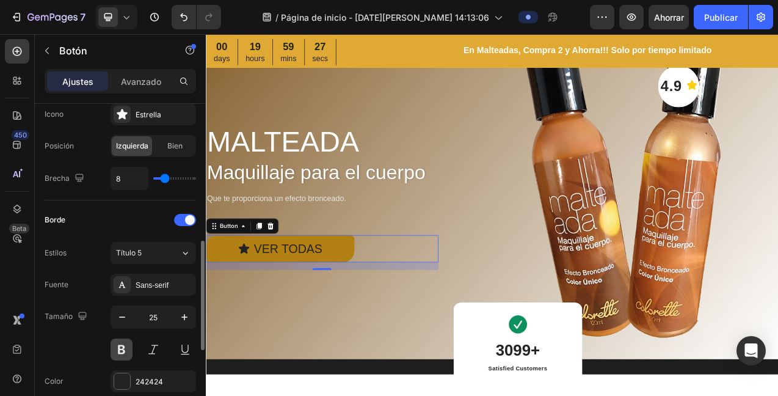
click at [123, 350] on button at bounding box center [122, 350] width 22 height 22
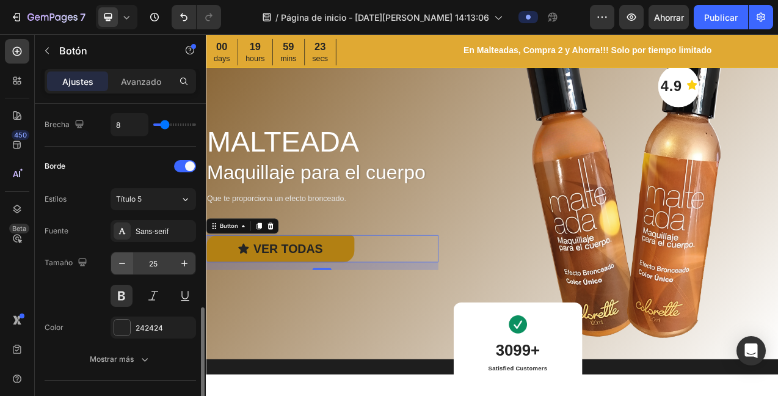
scroll to position [499, 0]
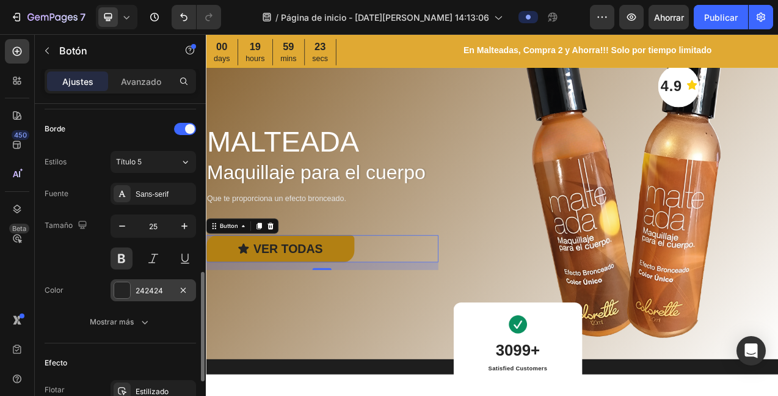
click at [118, 294] on div at bounding box center [122, 290] width 16 height 16
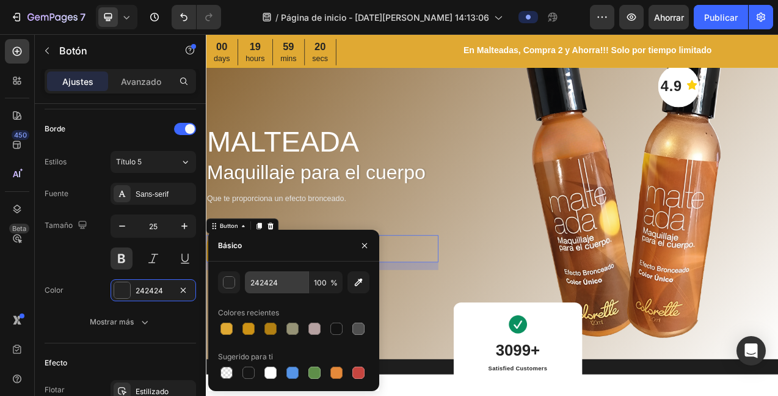
drag, startPoint x: 268, startPoint y: 375, endPoint x: 273, endPoint y: 288, distance: 86.3
click at [268, 373] on div at bounding box center [271, 373] width 12 height 12
type input "FFFFFF"
click at [315, 244] on p "Que te proporciona un efecto bronceado." at bounding box center [354, 245] width 295 height 18
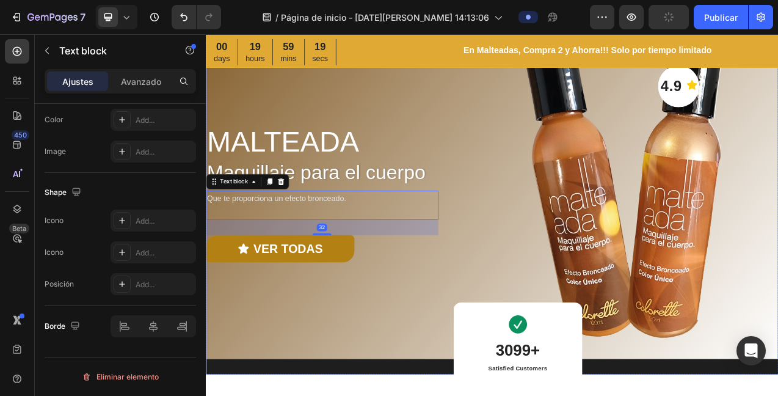
scroll to position [0, 0]
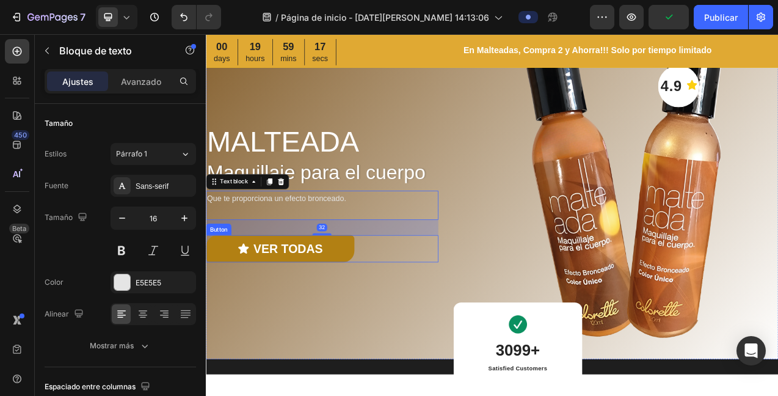
drag, startPoint x: 378, startPoint y: 314, endPoint x: 396, endPoint y: 286, distance: 33.6
click at [377, 314] on button "VER TODAS" at bounding box center [301, 308] width 190 height 35
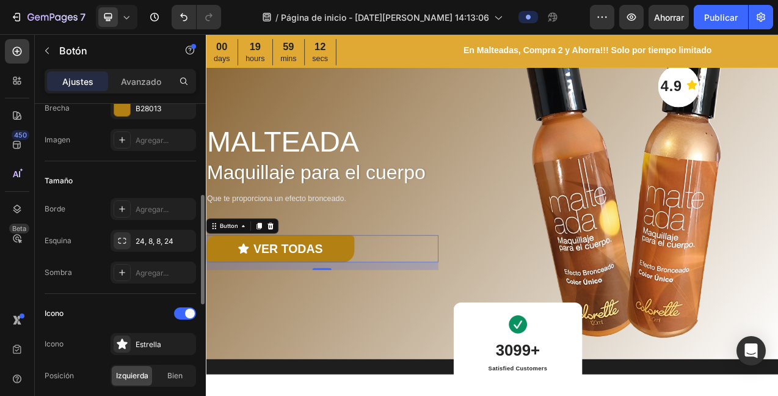
scroll to position [205, 0]
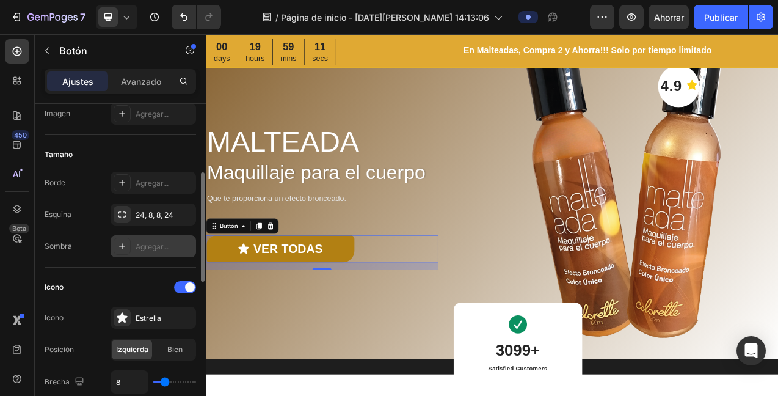
click at [137, 249] on font "Agregar..." at bounding box center [152, 246] width 33 height 9
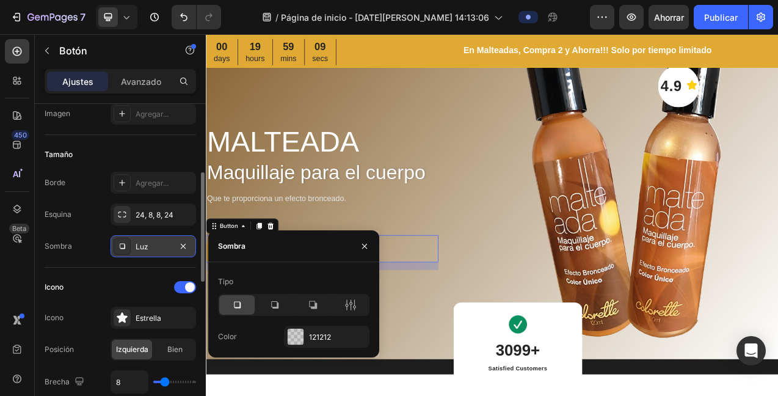
drag, startPoint x: 284, startPoint y: 306, endPoint x: 320, endPoint y: 279, distance: 44.9
click at [284, 306] on div at bounding box center [274, 305] width 35 height 20
drag, startPoint x: 362, startPoint y: 243, endPoint x: 369, endPoint y: 236, distance: 9.5
click at [362, 242] on icon "button" at bounding box center [365, 246] width 10 height 10
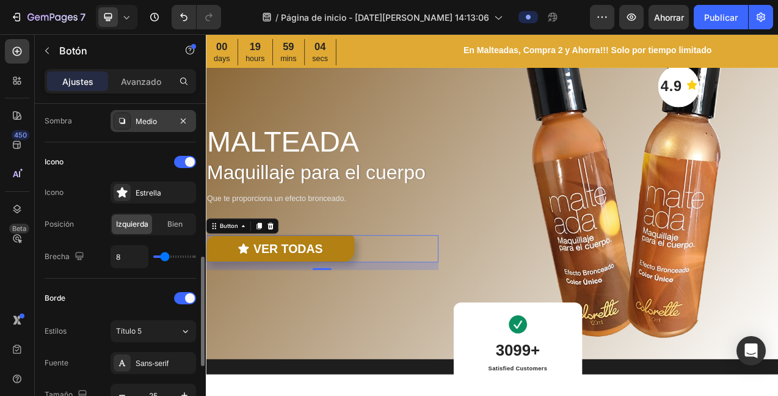
scroll to position [361, 0]
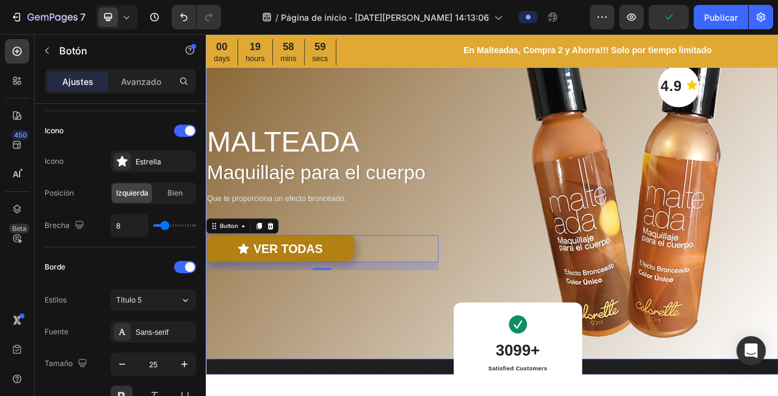
drag, startPoint x: 441, startPoint y: 397, endPoint x: 446, endPoint y: 389, distance: 9.2
click at [441, 395] on div "MALTEADA Heading Maquillaje para el cuerpo Heading Que te proporciona un efecto…" at bounding box center [355, 241] width 298 height 418
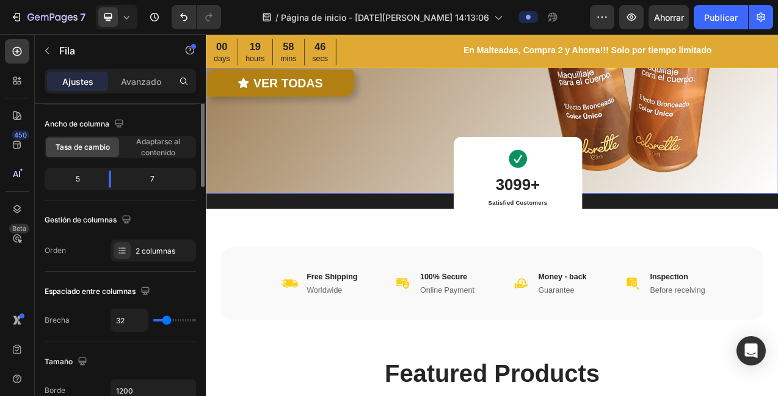
scroll to position [43, 0]
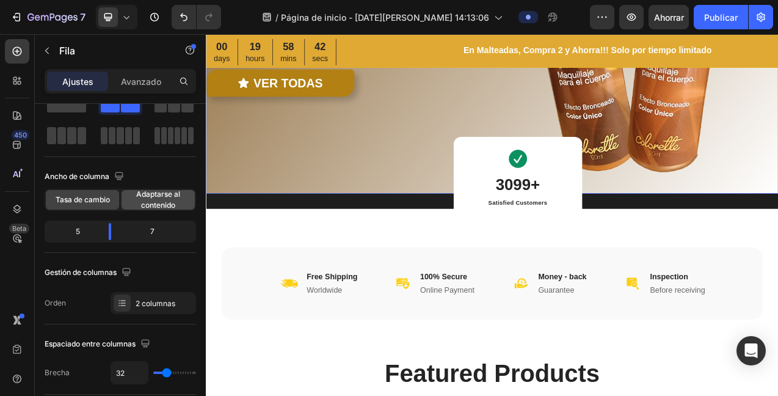
click at [159, 202] on font "Adaptarse al contenido" at bounding box center [158, 199] width 44 height 20
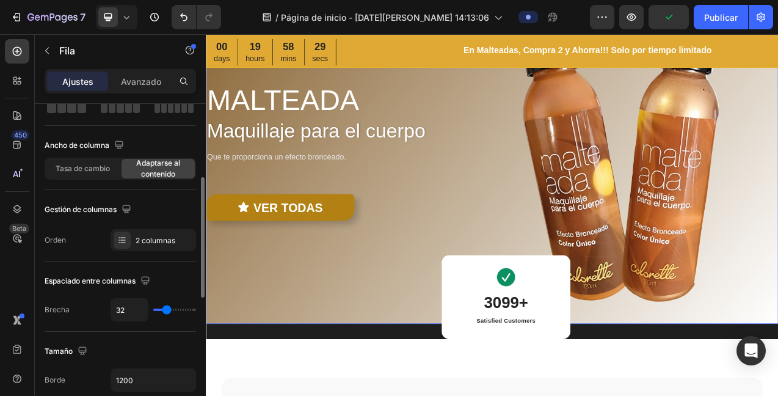
scroll to position [119, 0]
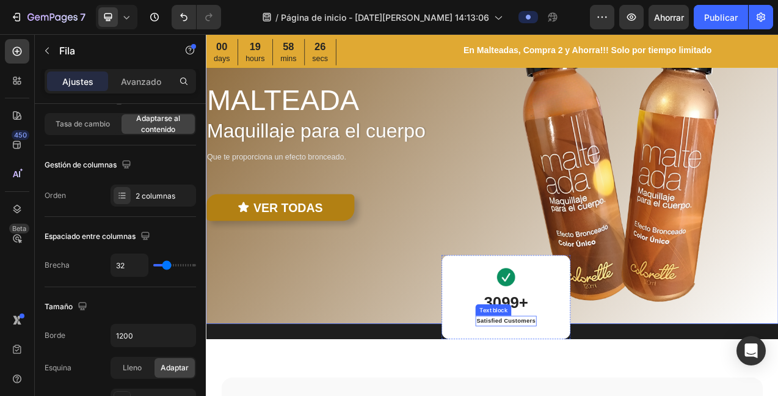
click at [606, 395] on p "Satisfied Customers" at bounding box center [590, 401] width 76 height 11
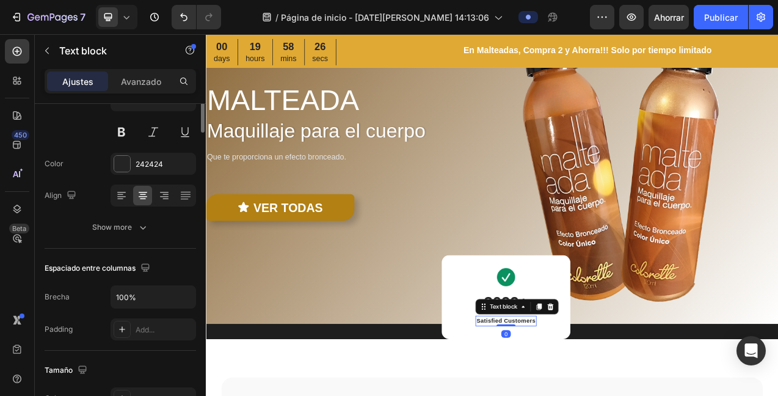
scroll to position [0, 0]
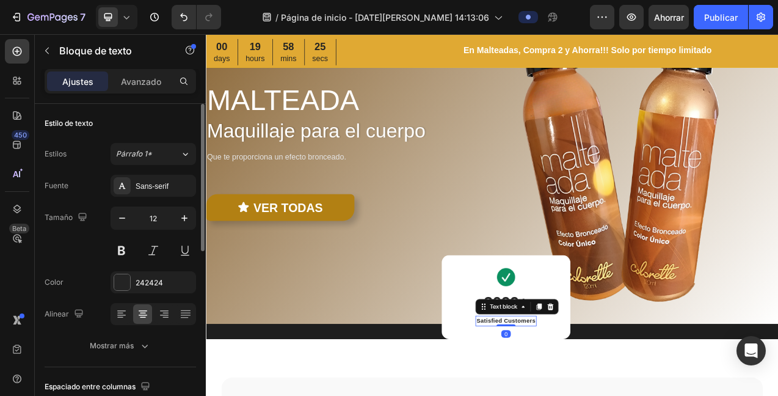
click at [626, 395] on p "Satisfied Customers" at bounding box center [590, 401] width 76 height 11
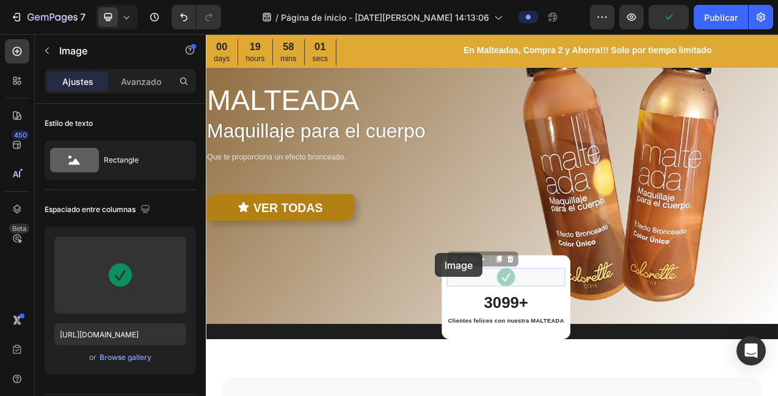
drag, startPoint x: 524, startPoint y: 341, endPoint x: 543, endPoint y: 278, distance: 65.7
click at [499, 315] on div "MALTEADA Heading Maquillaje para el cuerpo Heading Que te proporciona un efecto…" at bounding box center [572, 188] width 733 height 433
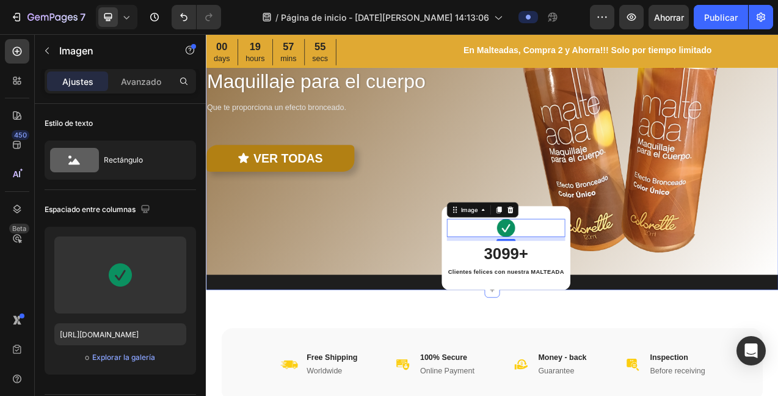
scroll to position [125, 0]
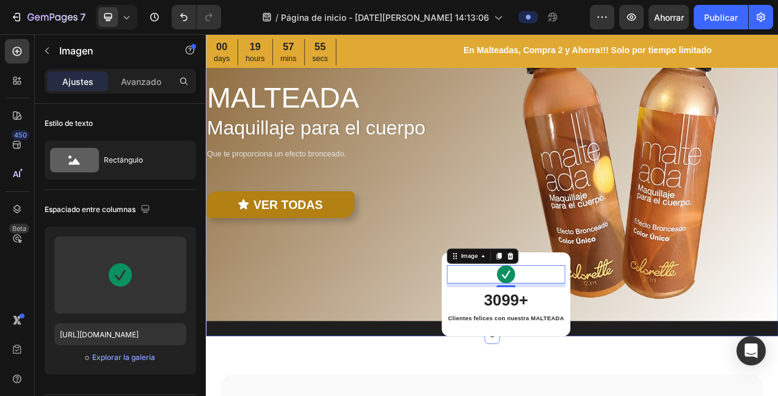
click at [367, 395] on div "MALTEADA Heading Maquillaje para el cuerpo Heading Que te proporciona un efecto…" at bounding box center [572, 194] width 733 height 453
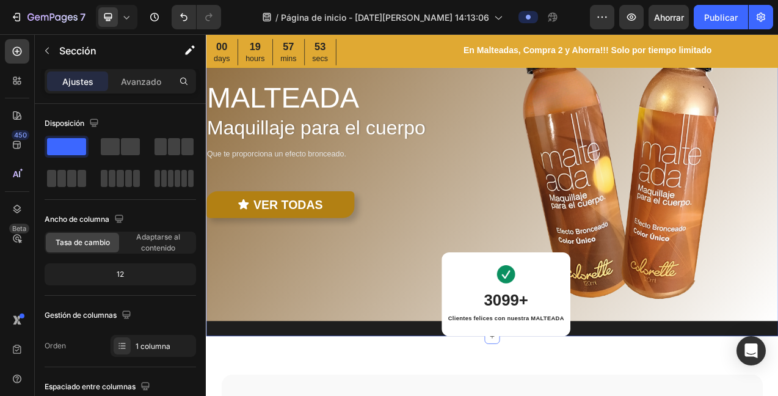
click at [378, 395] on div "MALTEADA Heading Maquillaje para el cuerpo Heading Que te proporciona un efecto…" at bounding box center [572, 194] width 733 height 453
drag, startPoint x: 778, startPoint y: 406, endPoint x: 785, endPoint y: 403, distance: 6.6
click at [778, 395] on div "MALTEADA Heading Maquillaje para el cuerpo Heading Que te proporciona un efecto…" at bounding box center [572, 194] width 733 height 453
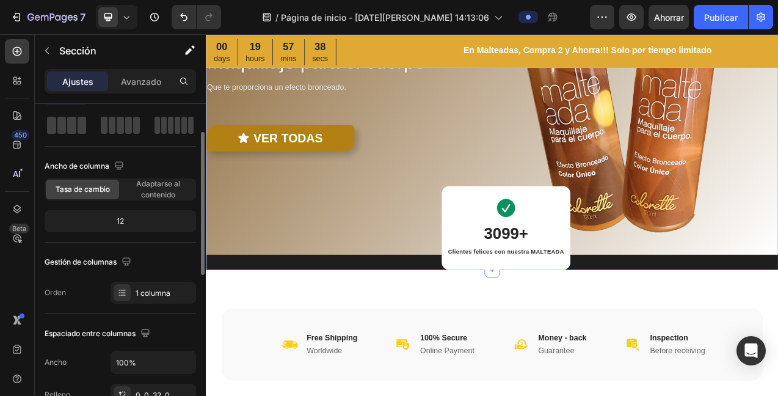
scroll to position [57, 0]
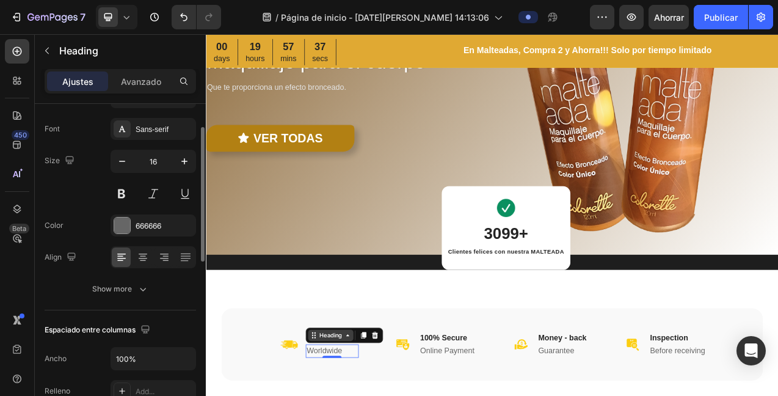
scroll to position [0, 0]
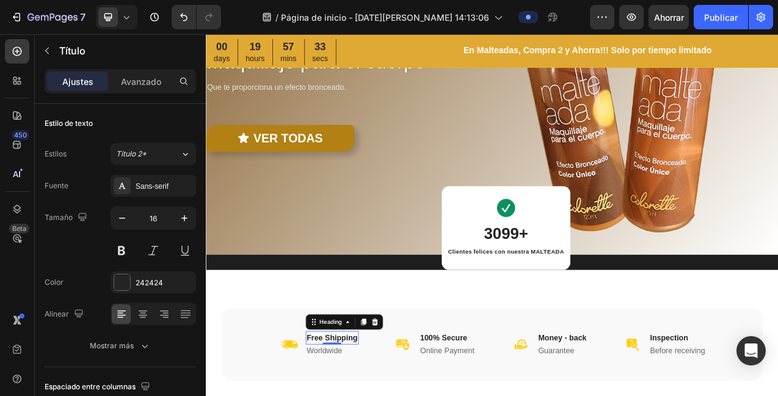
drag, startPoint x: 397, startPoint y: 416, endPoint x: 328, endPoint y: 415, distance: 68.4
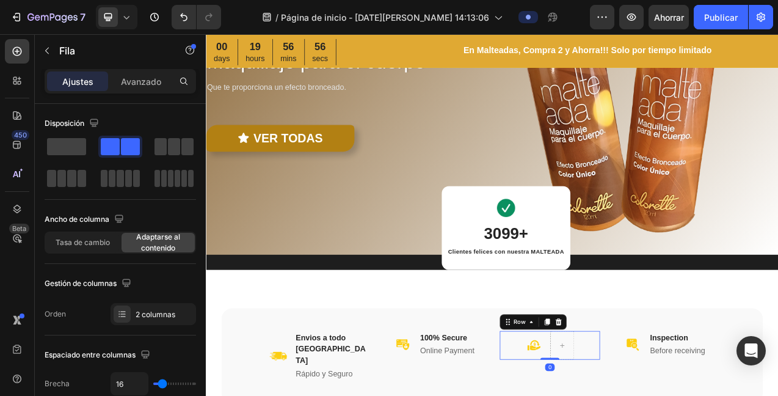
drag, startPoint x: 652, startPoint y: 398, endPoint x: 661, endPoint y: 397, distance: 8.6
click at [653, 395] on icon at bounding box center [658, 403] width 10 height 10
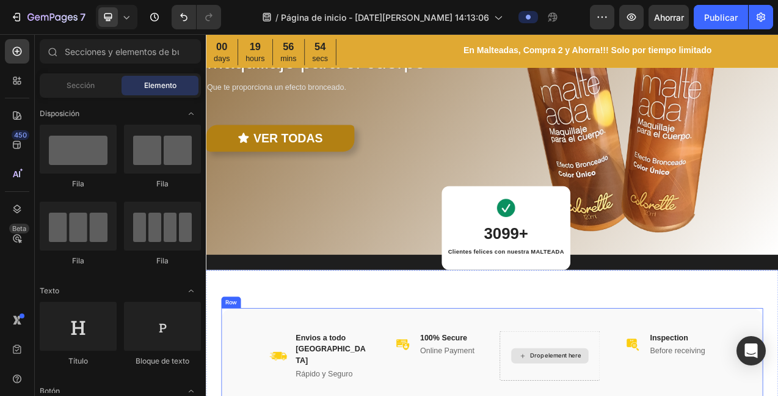
drag, startPoint x: 660, startPoint y: 429, endPoint x: 670, endPoint y: 423, distance: 11.2
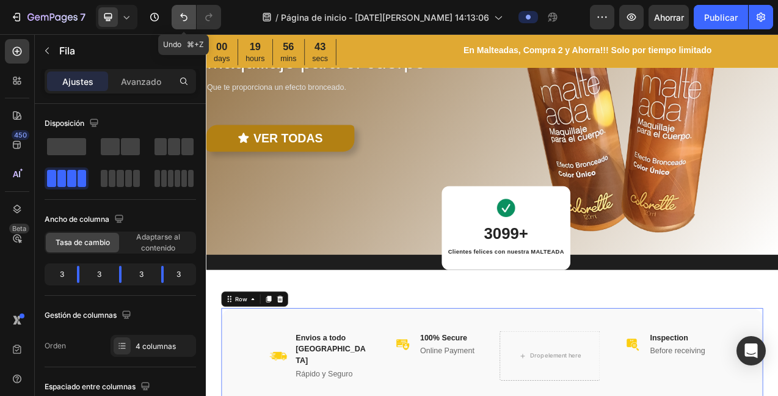
click at [179, 15] on icon "Deshacer/Rehacer" at bounding box center [184, 17] width 12 height 12
click at [180, 13] on icon "Deshacer/Rehacer" at bounding box center [184, 17] width 12 height 12
click at [178, 16] on icon "Deshacer/Rehacer" at bounding box center [184, 17] width 12 height 12
drag, startPoint x: 664, startPoint y: 412, endPoint x: 684, endPoint y: 410, distance: 20.3
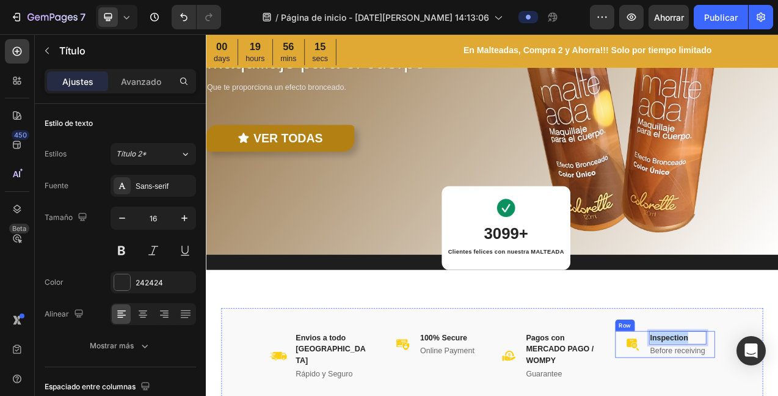
drag, startPoint x: 822, startPoint y: 412, endPoint x: 783, endPoint y: 407, distance: 39.4
drag, startPoint x: 834, startPoint y: 432, endPoint x: 744, endPoint y: 422, distance: 91.0
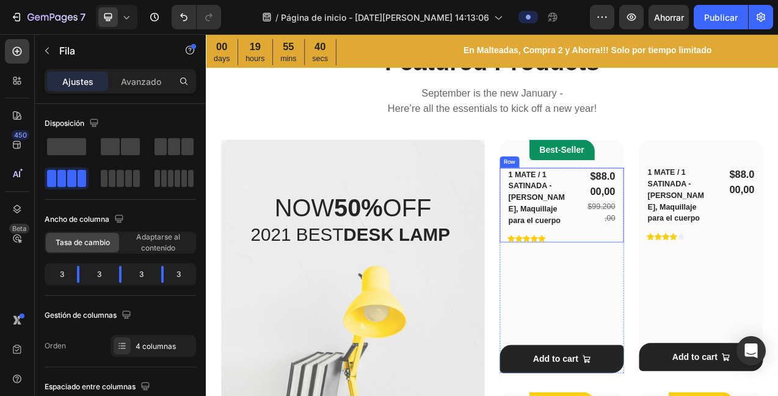
scroll to position [747, 0]
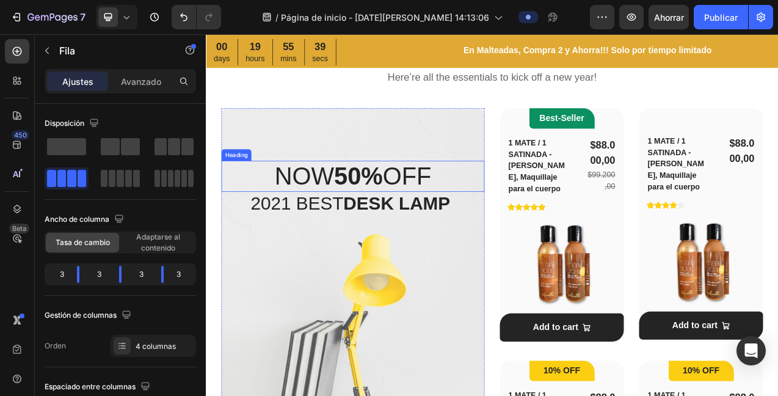
click at [428, 221] on p "NOW 50% OFF" at bounding box center [394, 215] width 335 height 37
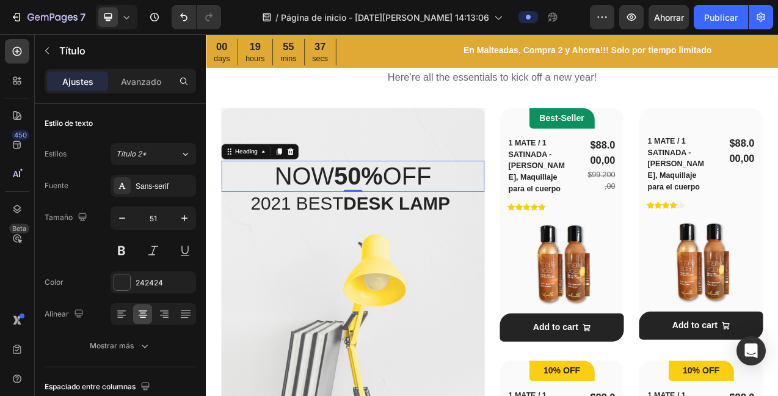
click at [393, 213] on strong "50%" at bounding box center [401, 216] width 62 height 35
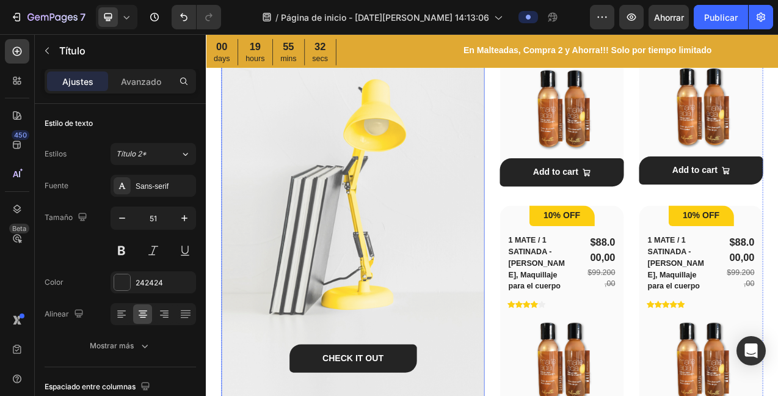
scroll to position [613, 0]
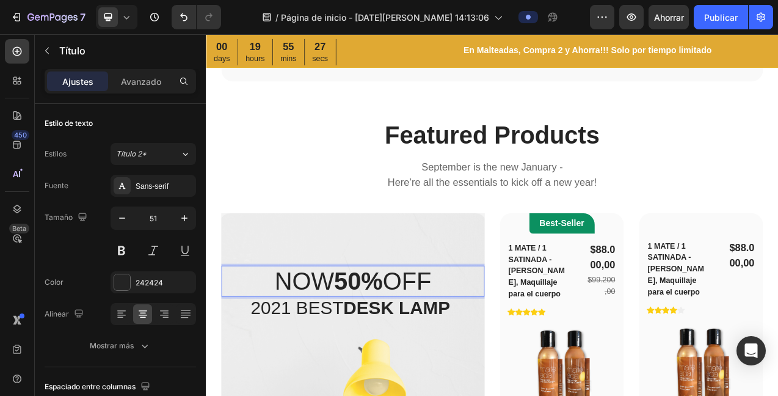
drag, startPoint x: 498, startPoint y: 345, endPoint x: 269, endPoint y: 331, distance: 229.6
click at [269, 340] on p "NOW 50% OFF" at bounding box center [394, 350] width 335 height 37
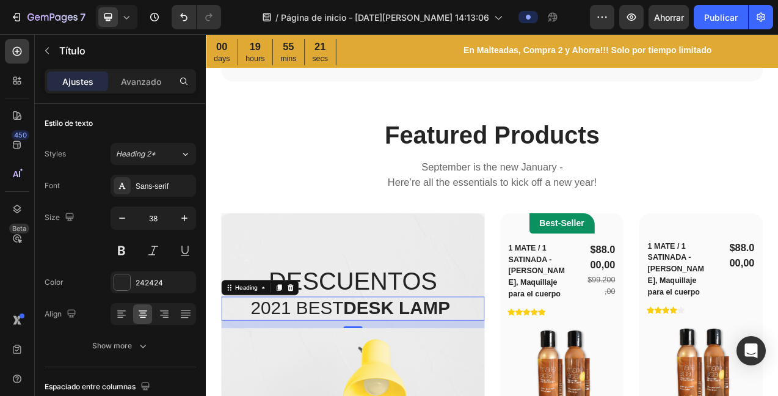
click at [513, 386] on strong "DESK LAMP" at bounding box center [450, 385] width 137 height 26
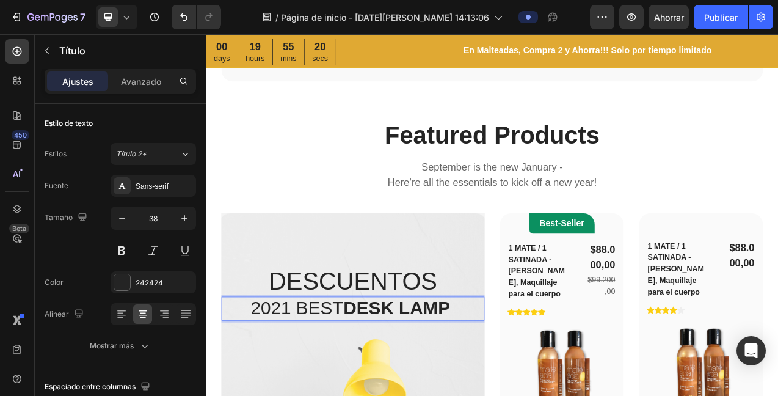
click at [522, 384] on p "2021 BEST DESK LAMP" at bounding box center [394, 386] width 335 height 28
click at [474, 354] on p "DESCUENTOS" at bounding box center [394, 350] width 335 height 37
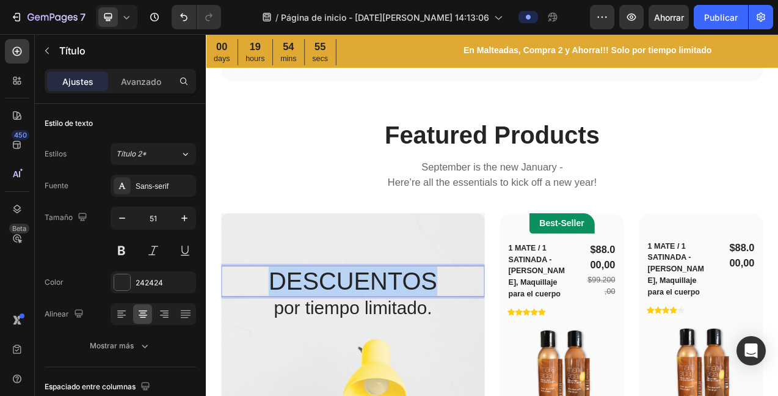
drag, startPoint x: 485, startPoint y: 350, endPoint x: 257, endPoint y: 332, distance: 228.6
click at [265, 346] on p "DESCUENTOS" at bounding box center [394, 350] width 335 height 37
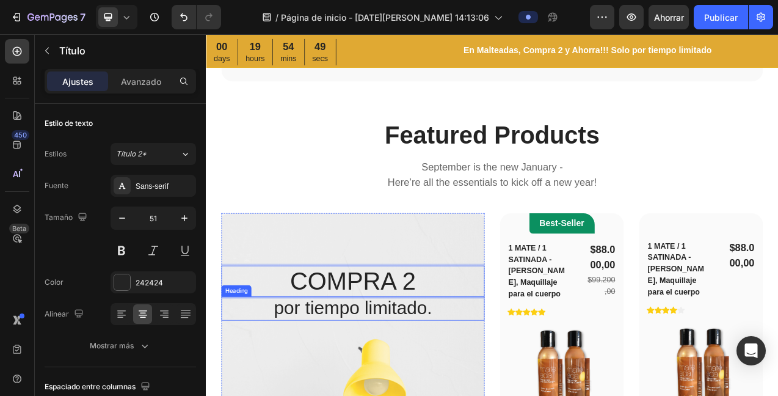
drag, startPoint x: 481, startPoint y: 390, endPoint x: 492, endPoint y: 390, distance: 10.4
click at [482, 389] on p "por tiempo limitado." at bounding box center [394, 386] width 335 height 28
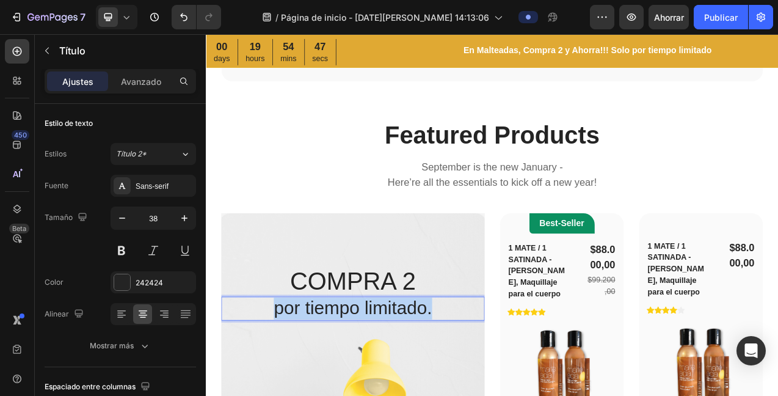
drag, startPoint x: 453, startPoint y: 395, endPoint x: 261, endPoint y: 389, distance: 192.6
click at [264, 395] on p "por tiempo limitado." at bounding box center [394, 386] width 335 height 28
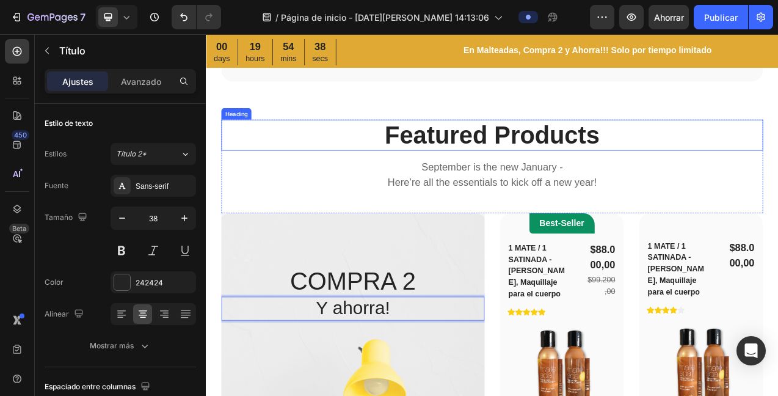
click at [594, 166] on p "Featured Products" at bounding box center [573, 163] width 692 height 37
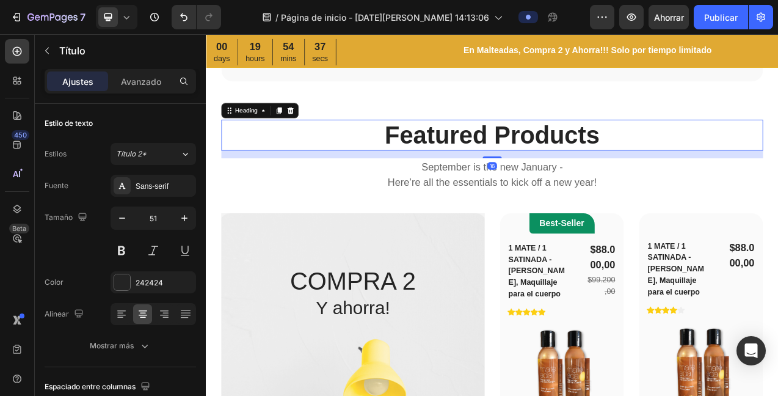
click at [712, 169] on p "Featured Products" at bounding box center [573, 163] width 692 height 37
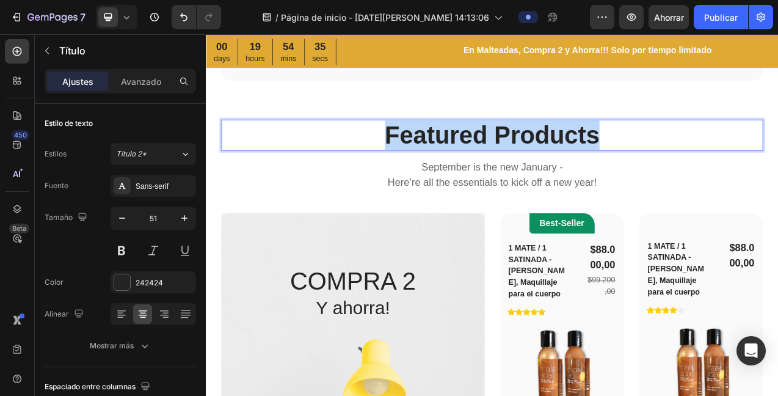
drag, startPoint x: 689, startPoint y: 164, endPoint x: 398, endPoint y: 144, distance: 292.1
click at [401, 153] on p "Featured Products" at bounding box center [573, 163] width 692 height 37
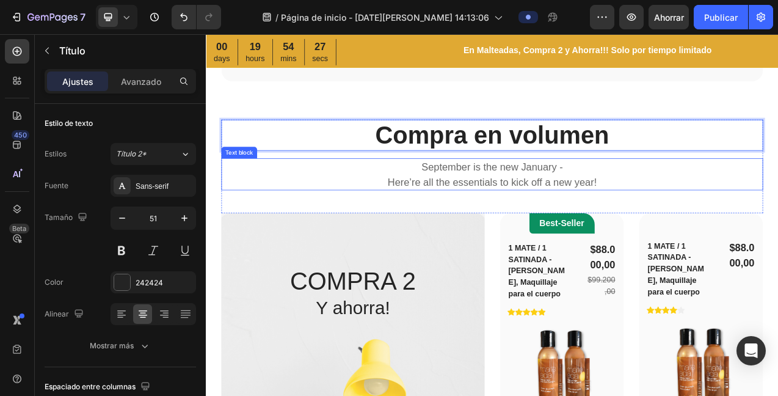
click at [660, 220] on p "September is the new January - Here’re all the essentials to kick off a new yea…" at bounding box center [573, 213] width 692 height 38
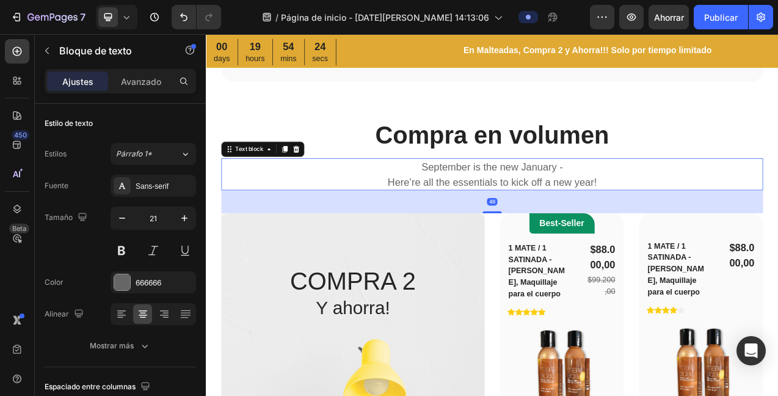
drag, startPoint x: 322, startPoint y: 184, endPoint x: 339, endPoint y: 173, distance: 20.3
click at [322, 183] on icon at bounding box center [322, 182] width 10 height 10
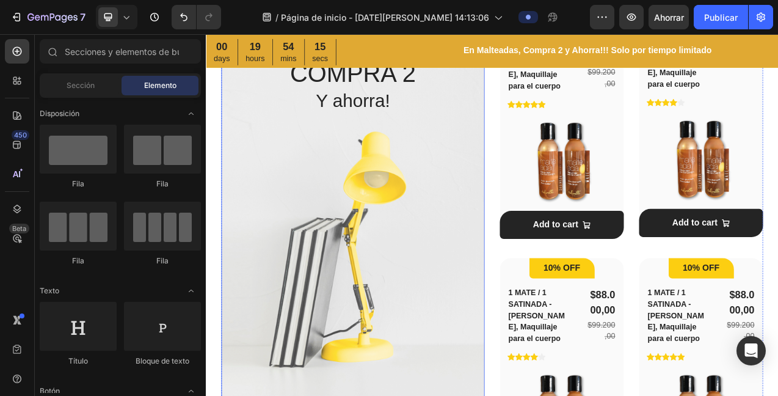
scroll to position [803, 0]
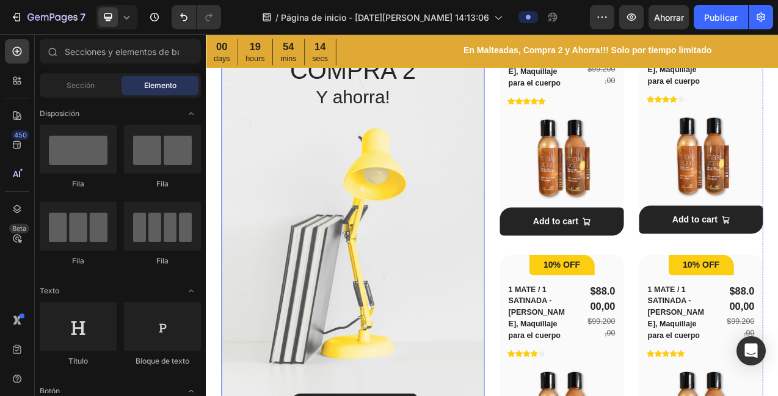
click at [411, 246] on div "CHECK IT OUT Button" at bounding box center [393, 361] width 337 height 441
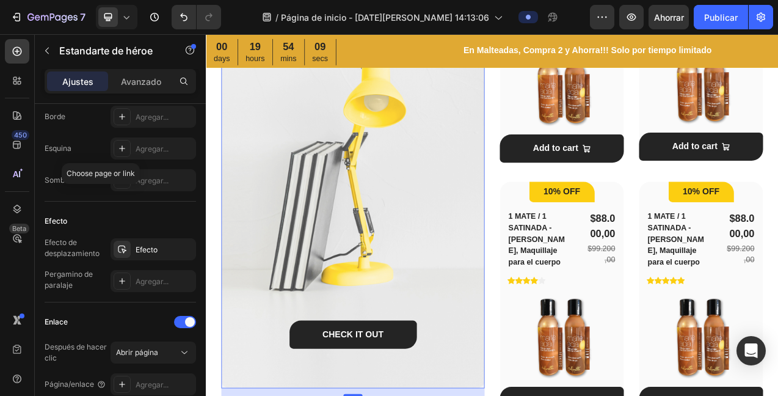
scroll to position [753, 0]
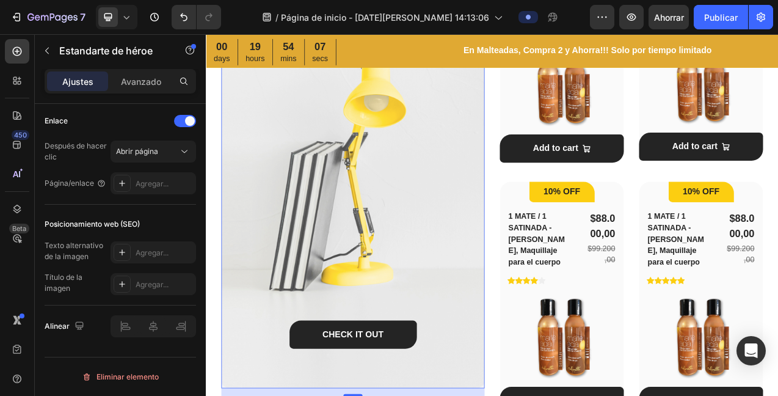
click at [402, 301] on div "CHECK IT OUT Button" at bounding box center [393, 267] width 337 height 441
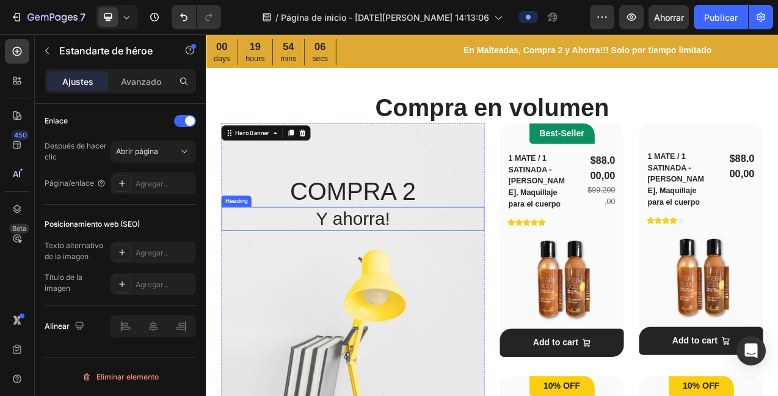
scroll to position [650, 0]
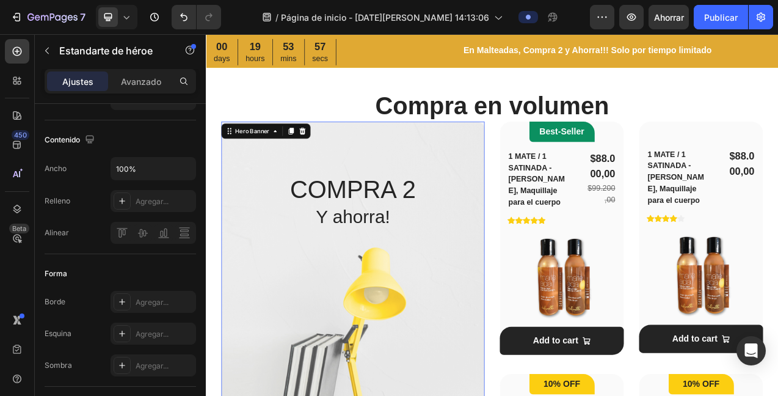
scroll to position [0, 0]
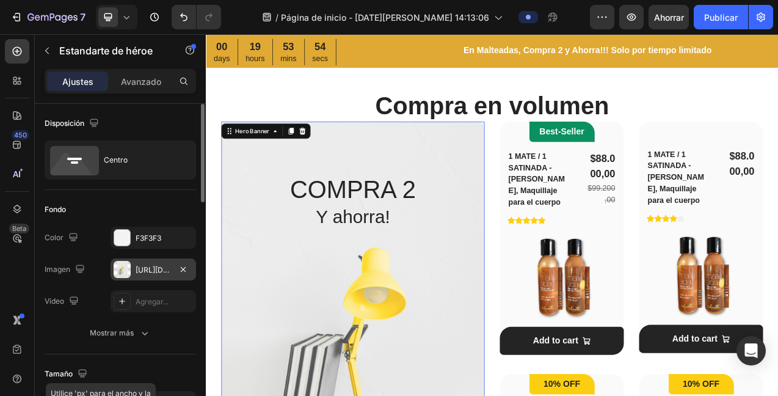
click at [133, 269] on div "[URL][DOMAIN_NAME]" at bounding box center [154, 269] width 86 height 22
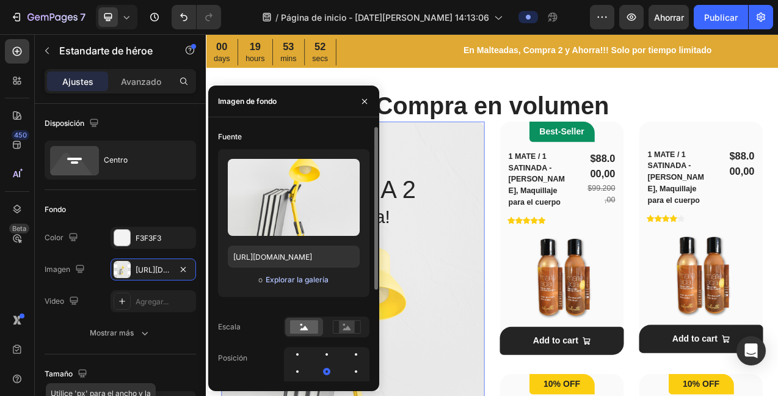
click at [306, 282] on font "Explorar la galería" at bounding box center [297, 279] width 63 height 9
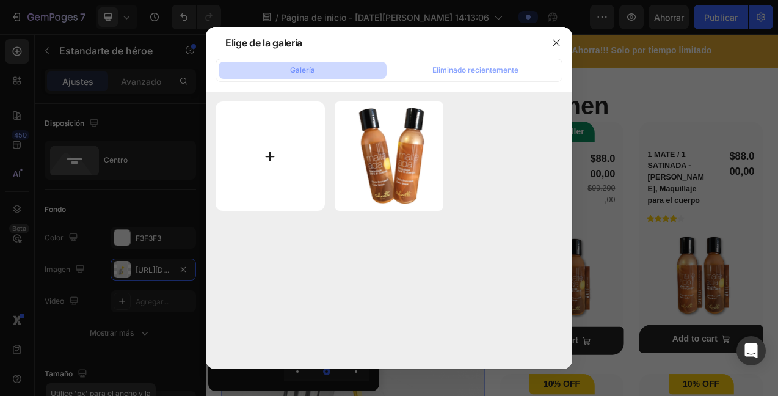
click at [270, 155] on input "file" at bounding box center [270, 155] width 109 height 109
type input "C:\fakepath\MAS VENDIDOS-03.jpg"
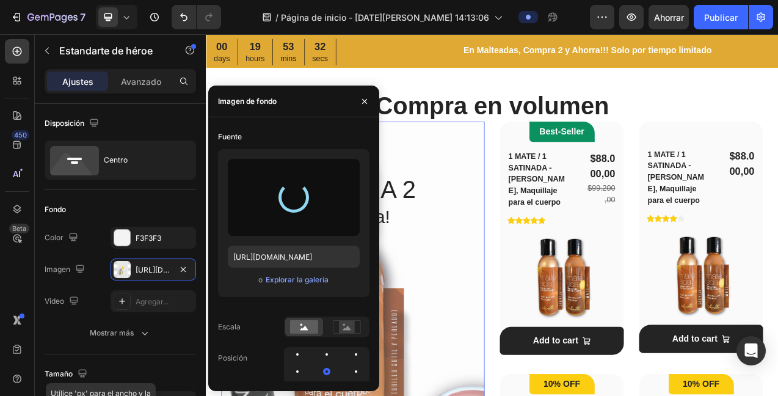
type input "[URL][DOMAIN_NAME]"
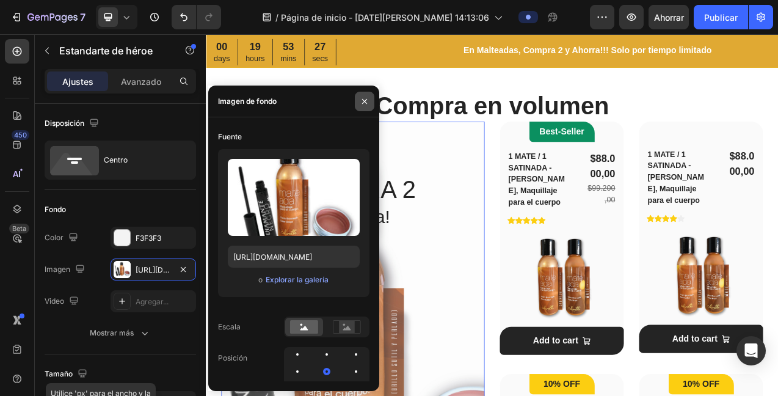
click at [364, 102] on icon "button" at bounding box center [364, 100] width 5 height 5
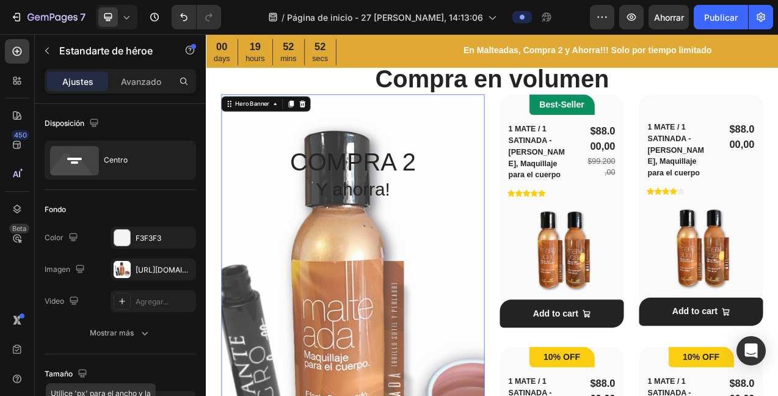
scroll to position [651, 0]
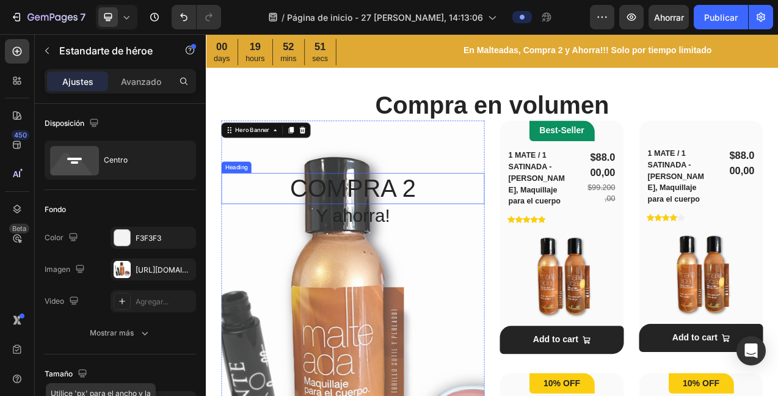
click at [396, 240] on h2 "COMPRA 2" at bounding box center [393, 232] width 337 height 40
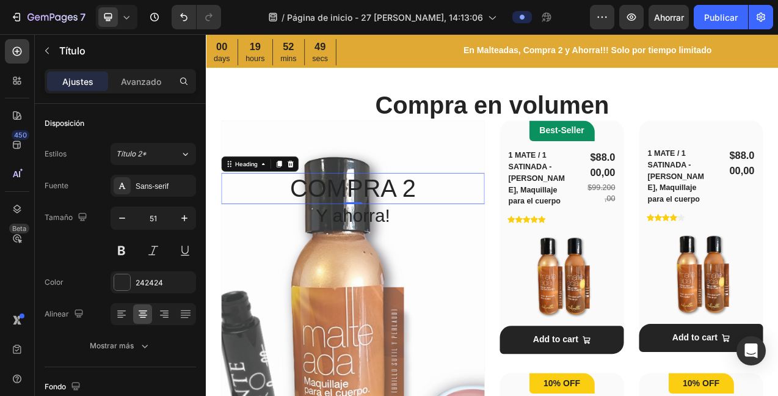
drag, startPoint x: 318, startPoint y: 202, endPoint x: 386, endPoint y: 258, distance: 88.5
click at [318, 202] on icon at bounding box center [314, 201] width 10 height 10
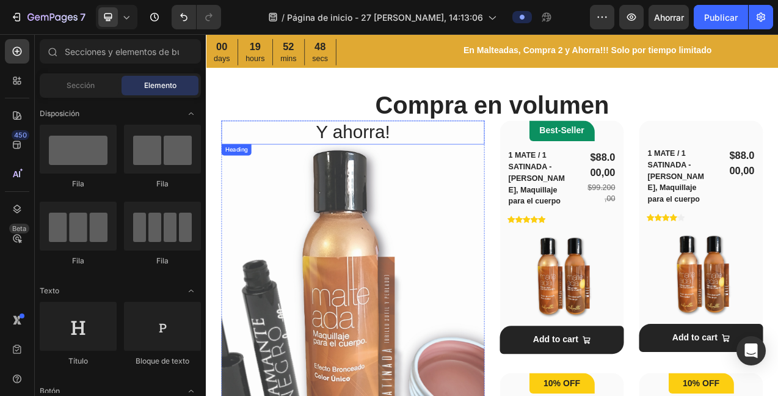
click at [400, 164] on h2 "Y ahorra!" at bounding box center [393, 160] width 337 height 31
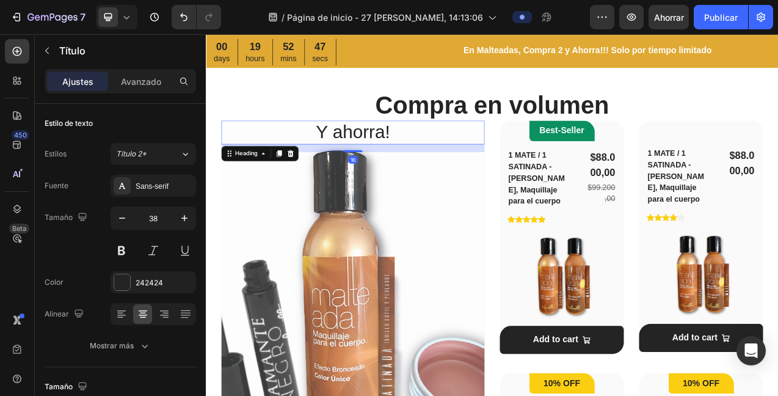
drag, startPoint x: 315, startPoint y: 190, endPoint x: 350, endPoint y: 166, distance: 42.1
click at [316, 190] on icon at bounding box center [314, 187] width 8 height 9
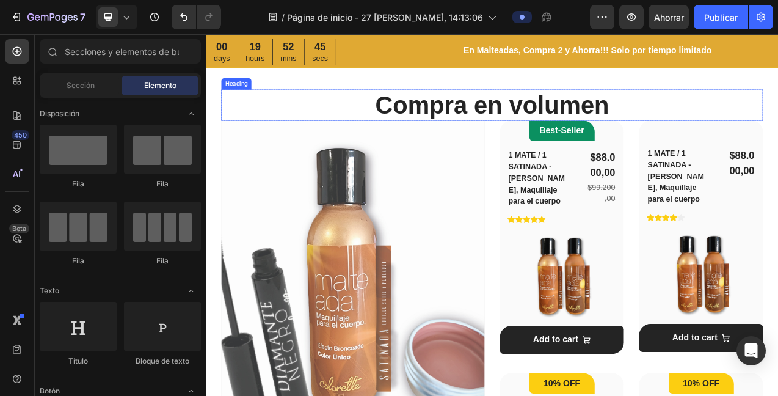
click at [712, 127] on h2 "Compra en volumen" at bounding box center [572, 125] width 694 height 40
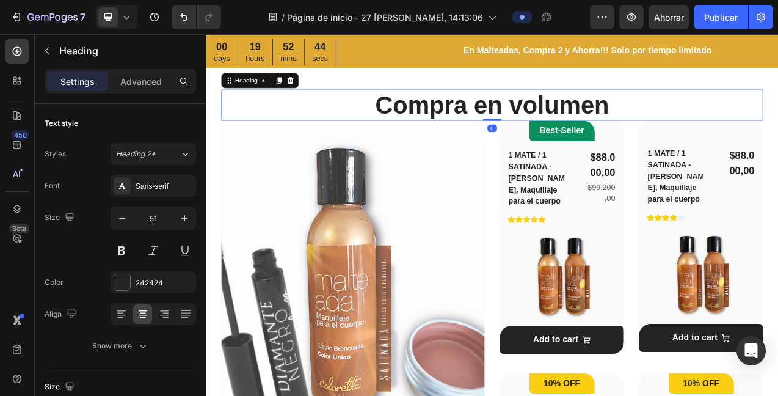
click at [719, 126] on h2 "Compra en volumen" at bounding box center [572, 125] width 694 height 40
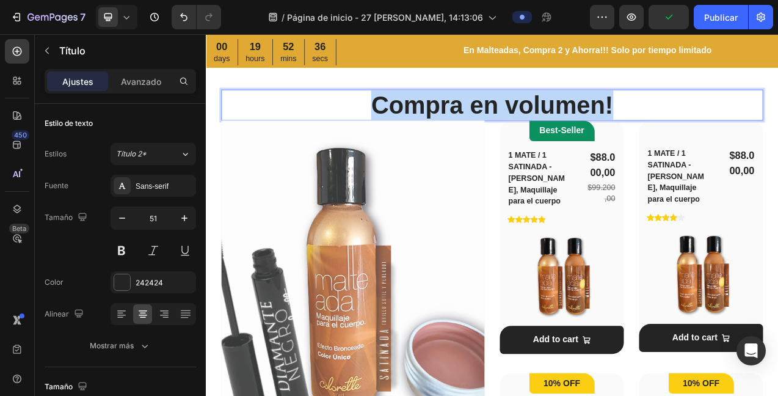
drag, startPoint x: 724, startPoint y: 125, endPoint x: 403, endPoint y: 111, distance: 321.1
click at [401, 126] on p "Compra en volumen!" at bounding box center [573, 124] width 692 height 37
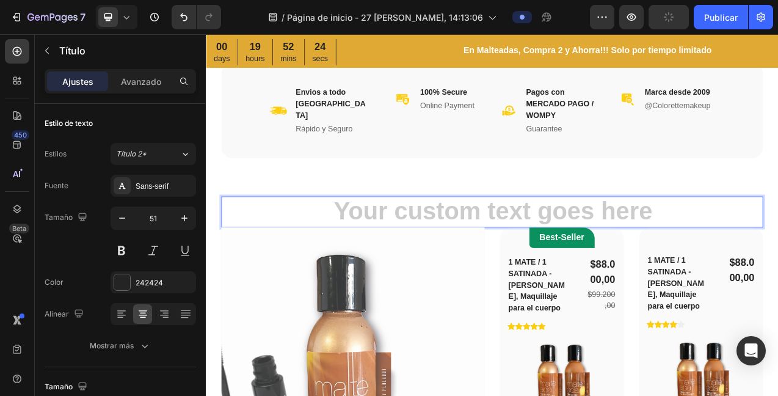
scroll to position [466, 0]
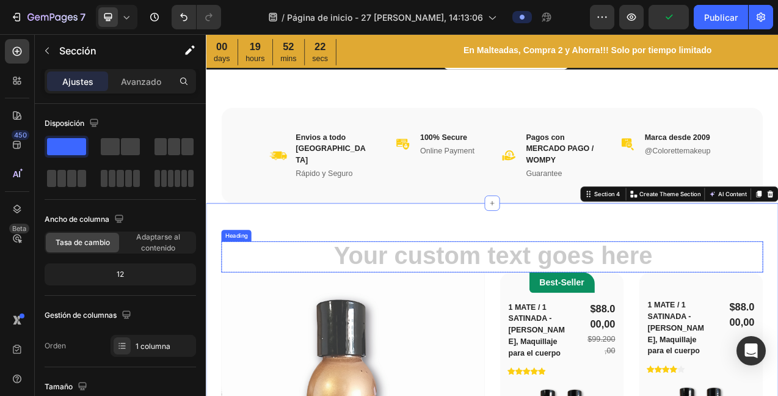
click at [626, 303] on h2 "Rich Text Editor. Editing area: main" at bounding box center [572, 319] width 694 height 40
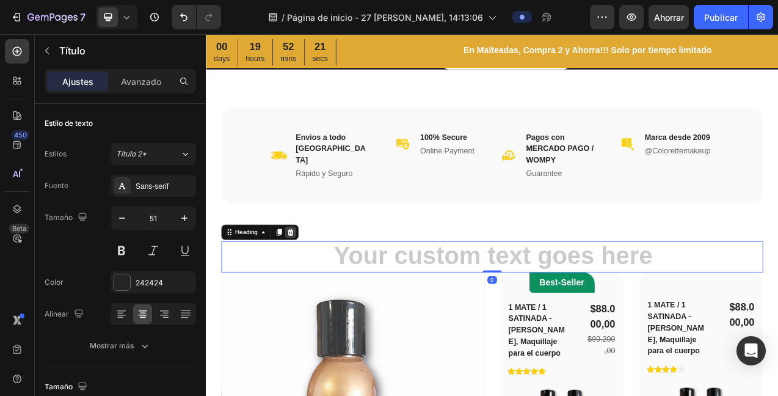
drag, startPoint x: 313, startPoint y: 279, endPoint x: 477, endPoint y: 262, distance: 164.7
click at [313, 283] on icon at bounding box center [314, 288] width 10 height 10
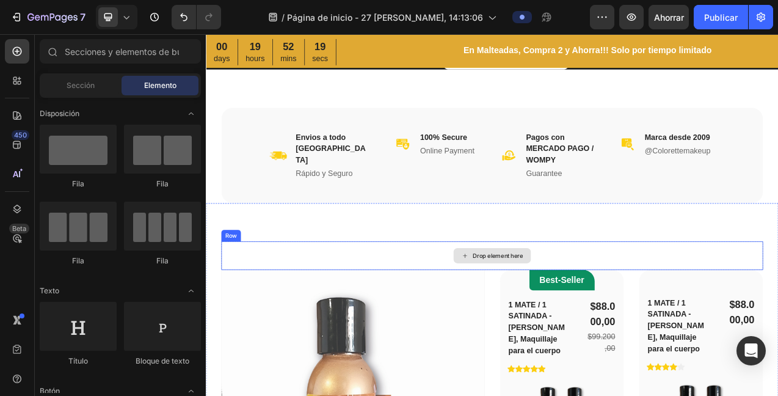
click at [302, 307] on div "Drop element here" at bounding box center [572, 317] width 694 height 37
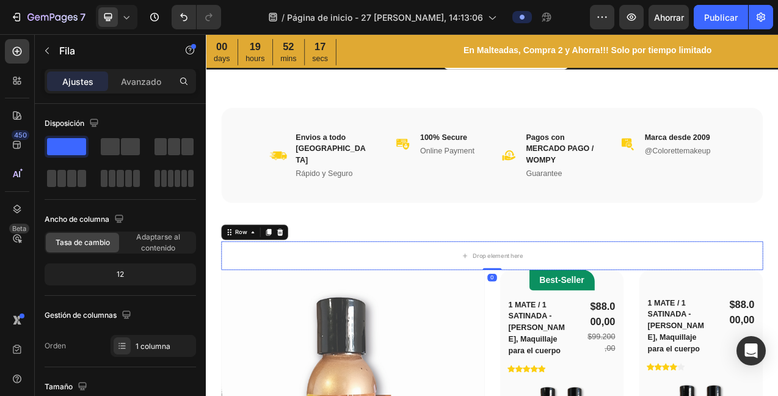
drag, startPoint x: 302, startPoint y: 280, endPoint x: 311, endPoint y: 278, distance: 9.5
click at [302, 284] on icon at bounding box center [301, 288] width 8 height 9
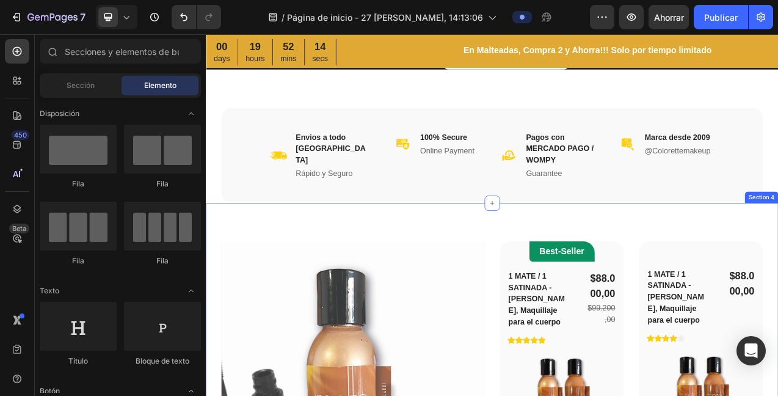
drag, startPoint x: 570, startPoint y: 243, endPoint x: 598, endPoint y: 231, distance: 30.4
click at [571, 246] on icon at bounding box center [573, 251] width 10 height 10
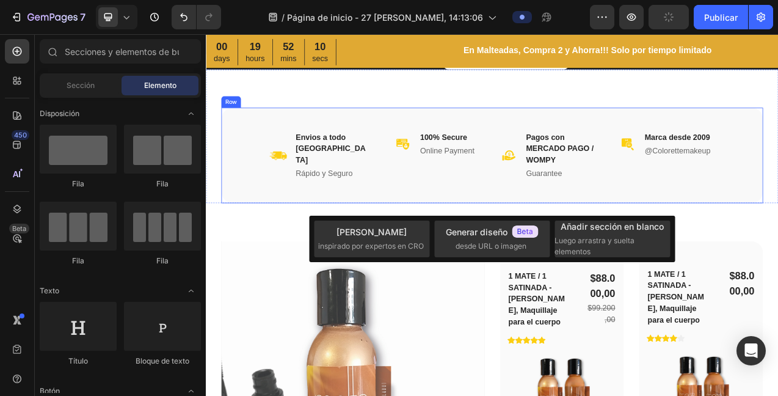
click at [778, 208] on div "Image Envios a todo Colombia Heading Rápido y Seguro Heading Row Image 100% Sec…" at bounding box center [572, 189] width 694 height 122
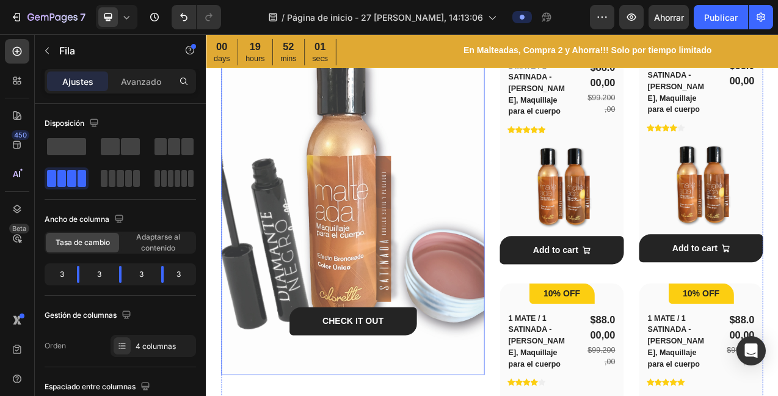
scroll to position [728, 0]
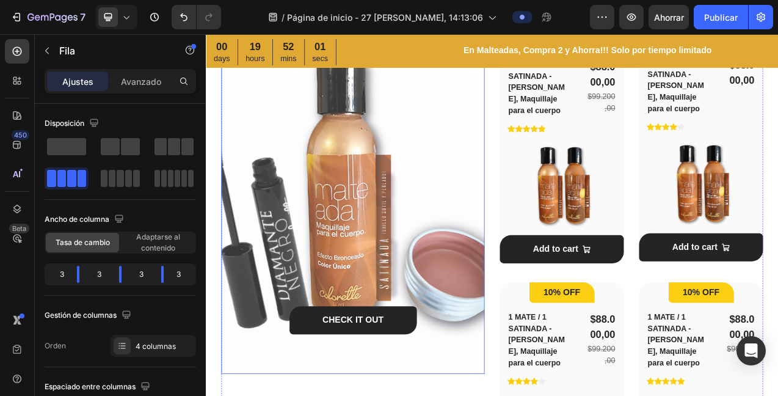
click at [420, 223] on div "CHECK IT OUT Button" at bounding box center [393, 249] width 337 height 441
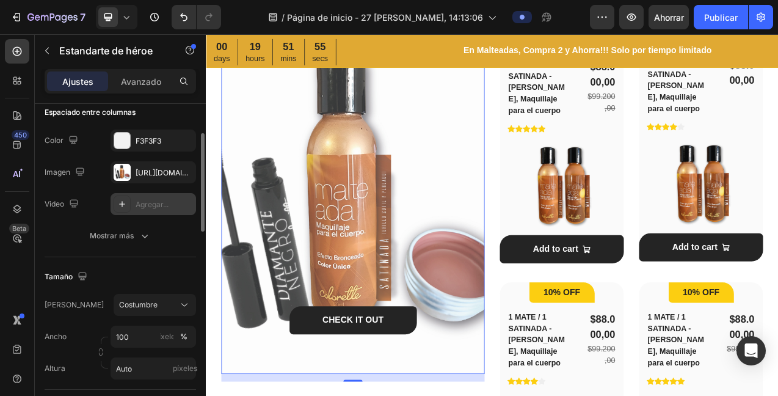
scroll to position [99, 0]
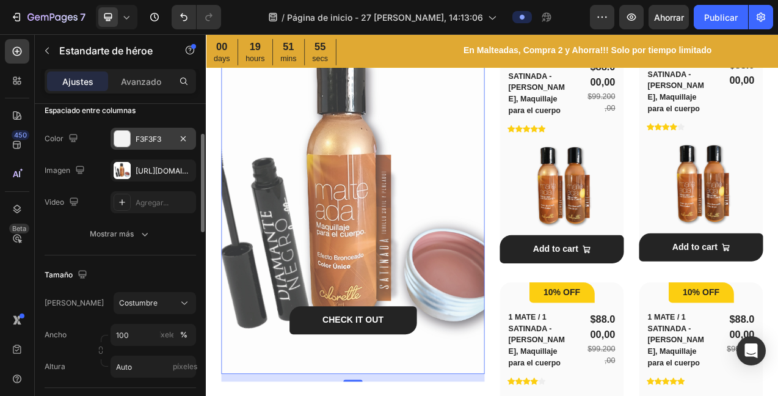
drag, startPoint x: 130, startPoint y: 199, endPoint x: 136, endPoint y: 195, distance: 6.6
click at [131, 197] on div "Agregar..." at bounding box center [154, 202] width 86 height 22
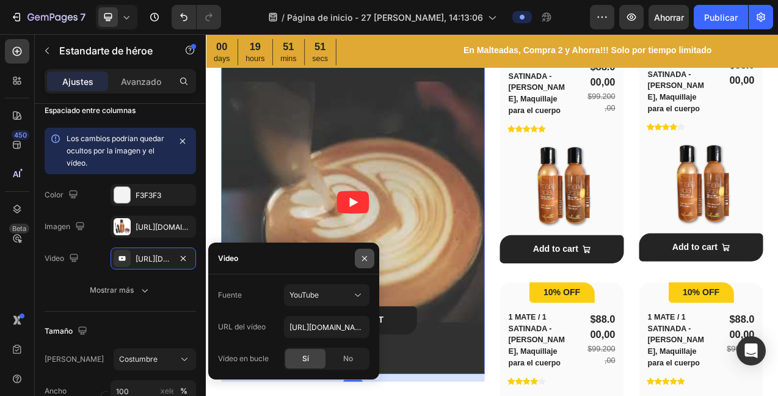
drag, startPoint x: 362, startPoint y: 257, endPoint x: 356, endPoint y: 254, distance: 6.8
click at [362, 257] on icon "button" at bounding box center [365, 259] width 10 height 10
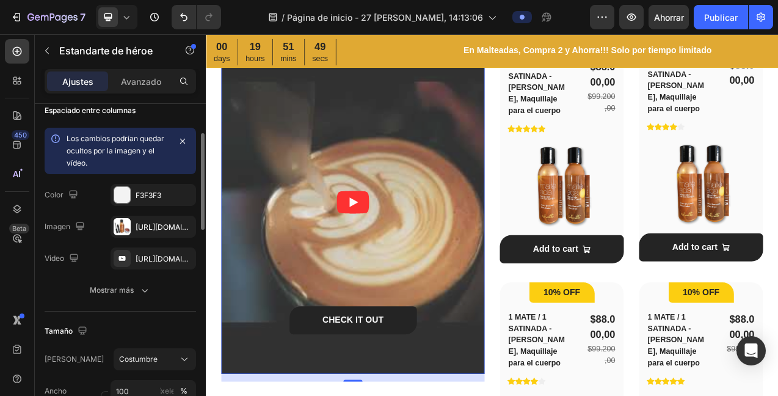
click at [0, 0] on icon "button" at bounding box center [0, 0] width 0 height 0
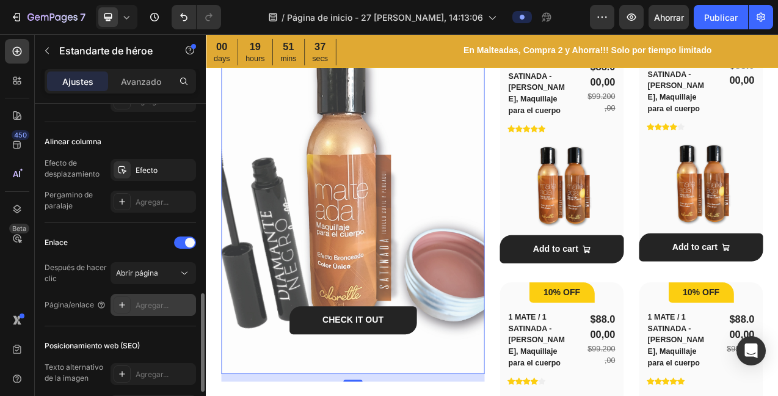
scroll to position [630, 0]
click at [142, 307] on font "Agregar..." at bounding box center [152, 306] width 33 height 9
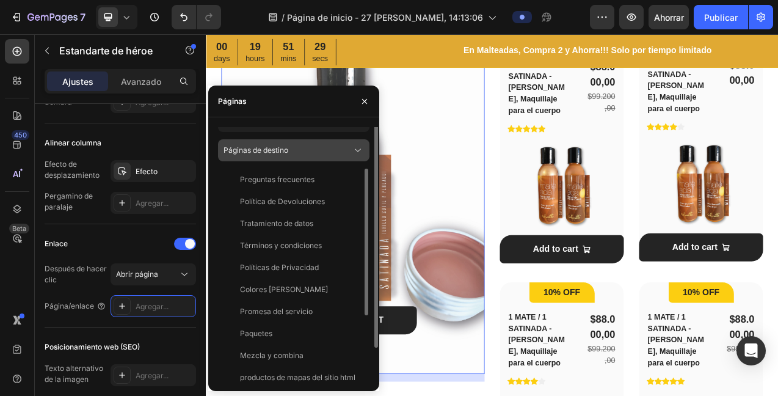
scroll to position [0, 0]
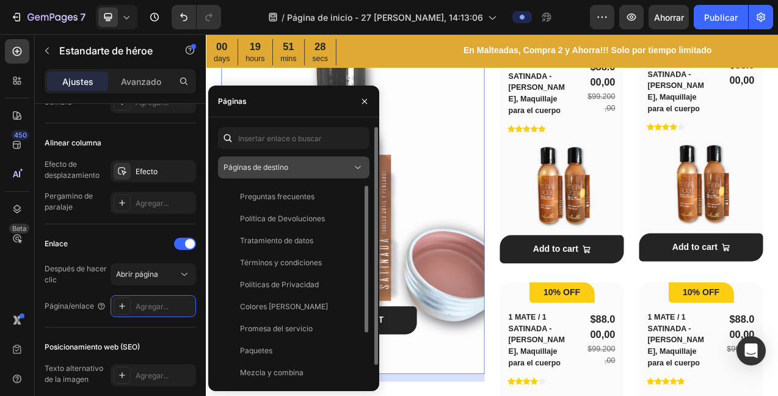
click at [309, 167] on div "Páginas de destino" at bounding box center [288, 167] width 128 height 11
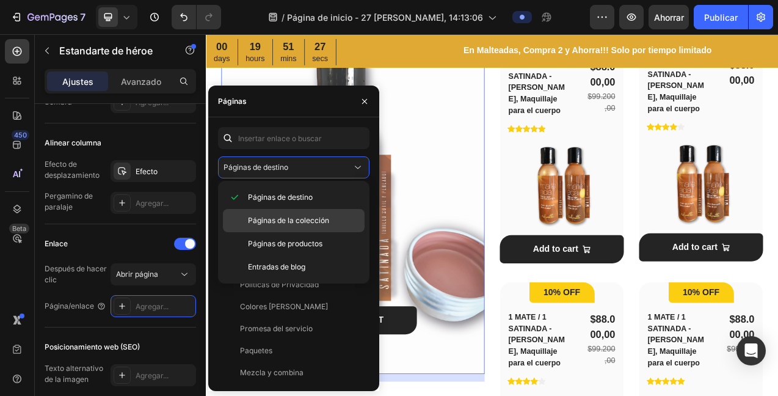
drag, startPoint x: 287, startPoint y: 225, endPoint x: 290, endPoint y: 219, distance: 7.1
click at [287, 225] on span "Páginas de la colección" at bounding box center [288, 220] width 81 height 11
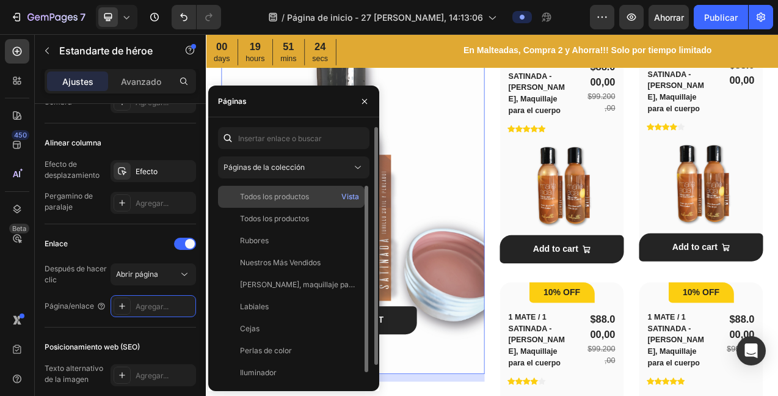
click at [306, 199] on font "Todos los productos" at bounding box center [274, 196] width 69 height 9
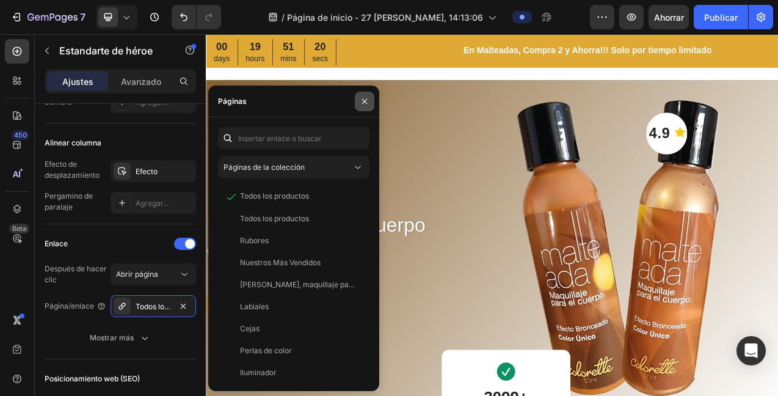
click at [362, 104] on icon "button" at bounding box center [365, 102] width 10 height 10
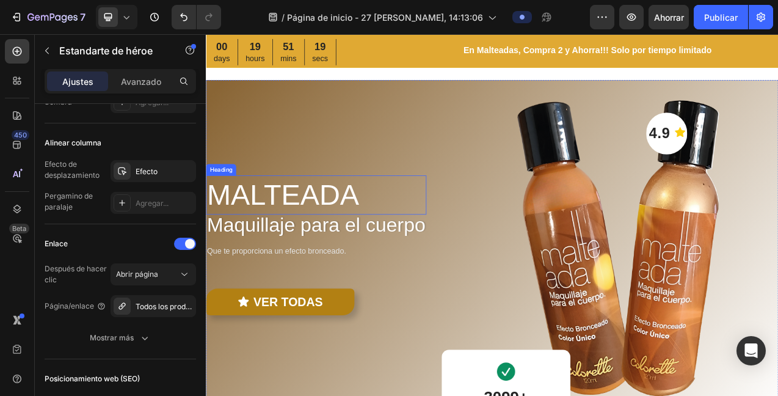
click at [438, 246] on h2 "MALTEADA" at bounding box center [347, 240] width 282 height 50
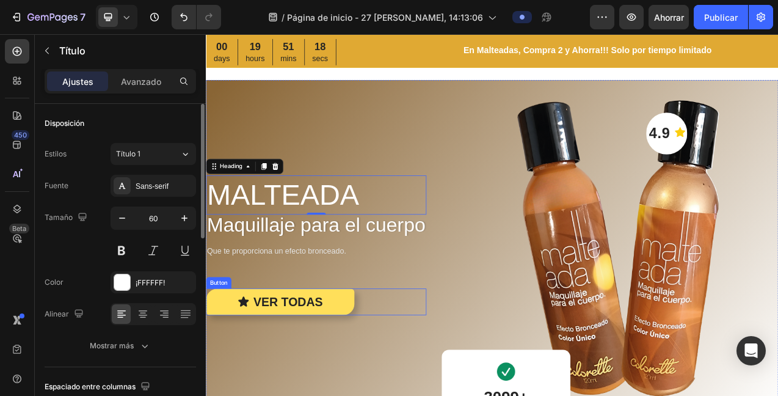
drag, startPoint x: 342, startPoint y: 376, endPoint x: 361, endPoint y: 367, distance: 21.0
click at [343, 375] on p "VER TODAS" at bounding box center [310, 377] width 89 height 20
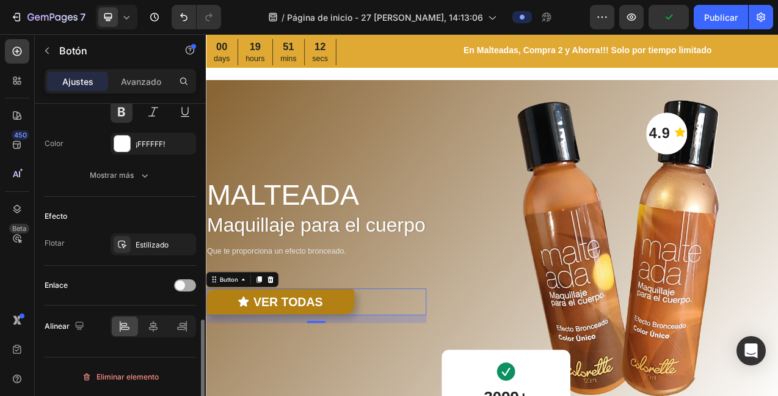
scroll to position [645, 0]
click at [186, 288] on div at bounding box center [185, 286] width 22 height 12
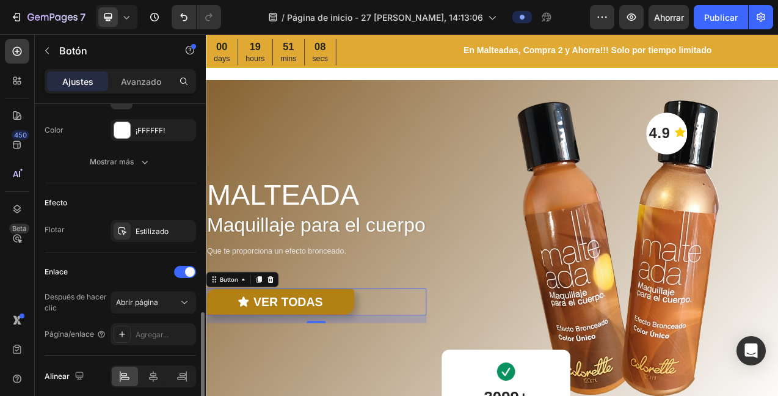
scroll to position [660, 0]
click at [171, 303] on div "Abrir página" at bounding box center [147, 301] width 62 height 11
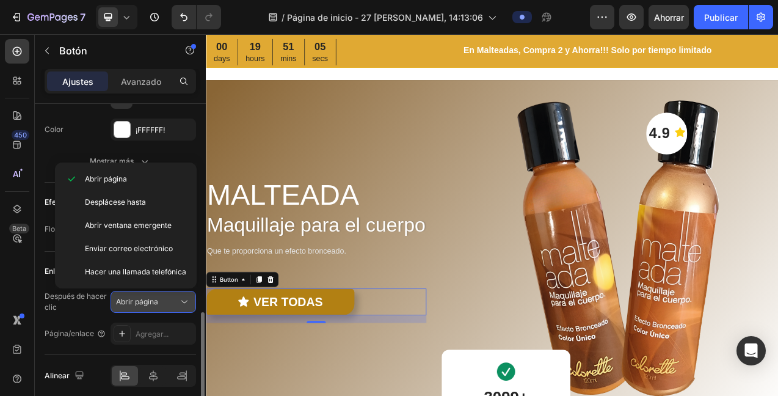
click at [171, 303] on div "Abrir página" at bounding box center [147, 301] width 62 height 11
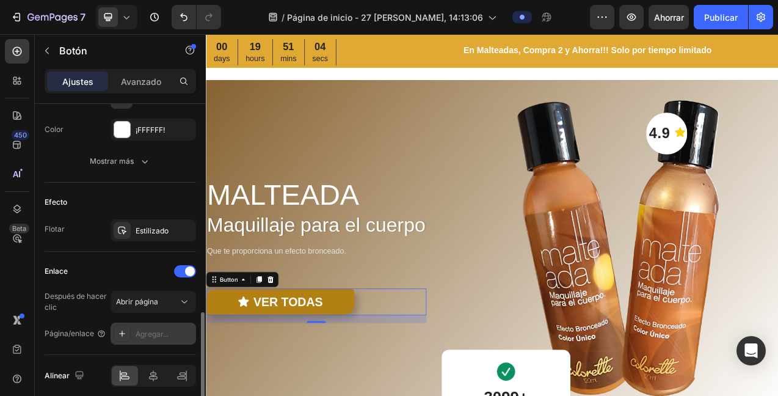
click at [161, 336] on font "Agregar..." at bounding box center [152, 333] width 33 height 9
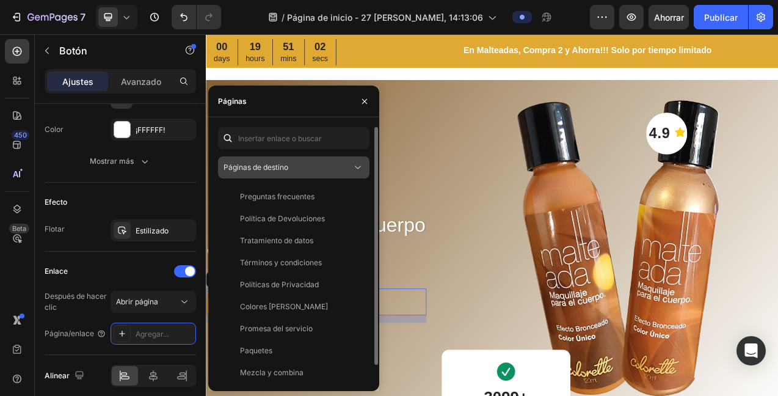
click at [295, 171] on div "Páginas de destino" at bounding box center [288, 167] width 128 height 11
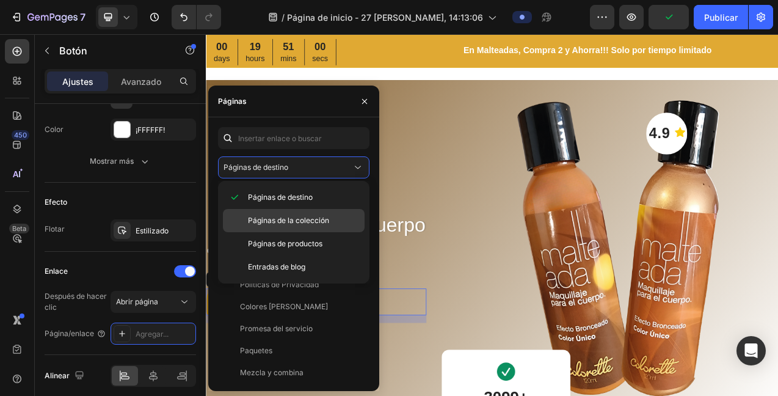
click at [286, 221] on font "Páginas de la colección" at bounding box center [288, 220] width 81 height 9
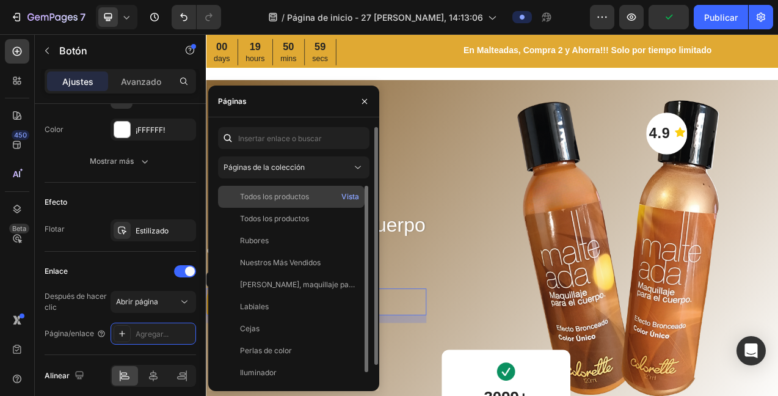
drag, startPoint x: 288, startPoint y: 194, endPoint x: 295, endPoint y: 189, distance: 8.2
click at [288, 194] on font "Todos los productos" at bounding box center [274, 196] width 69 height 9
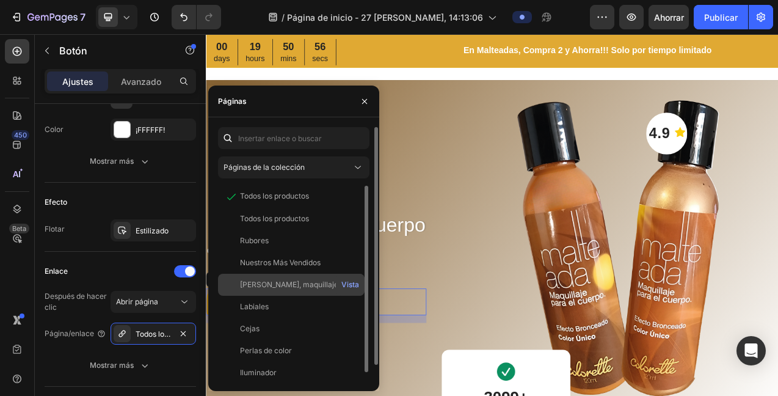
click at [274, 284] on font "Malteadas, maquillaje para tu cuerpo" at bounding box center [315, 284] width 151 height 9
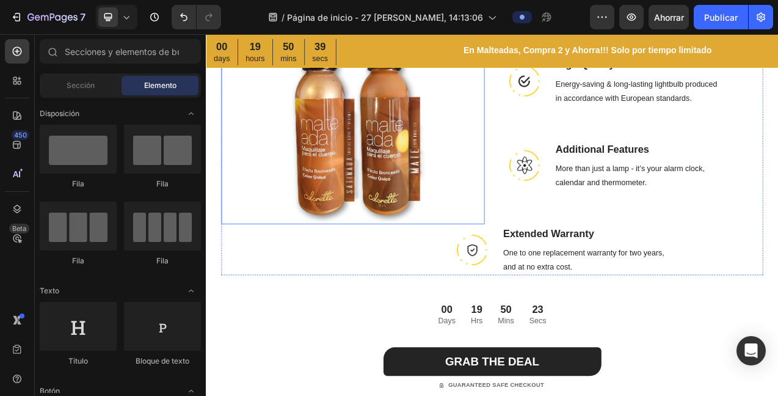
scroll to position [1506, 0]
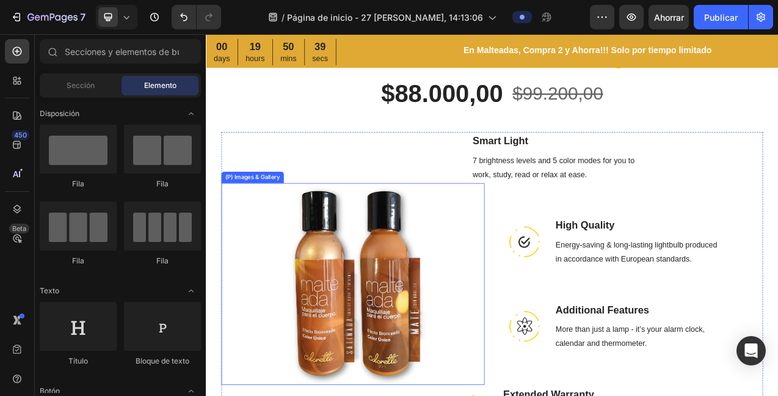
click at [552, 130] on div "$88.000,00" at bounding box center [508, 110] width 158 height 40
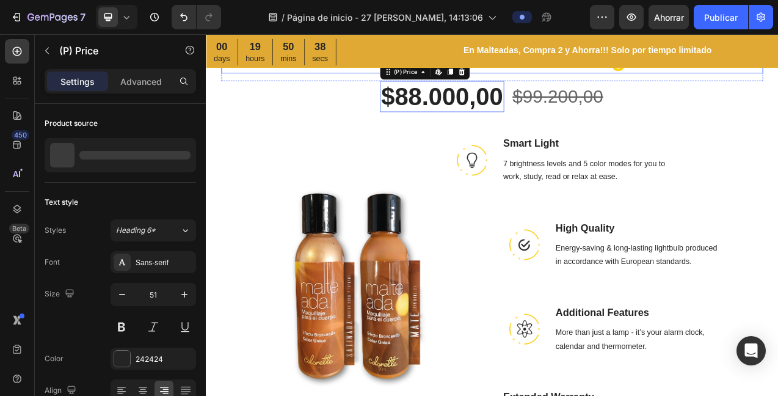
scroll to position [1284, 0]
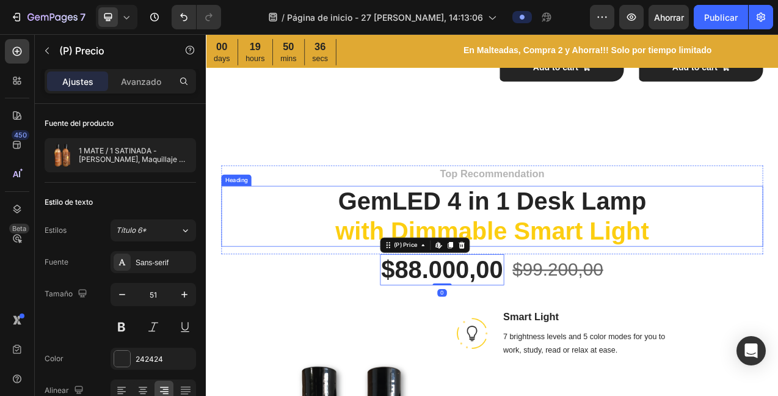
click at [543, 248] on p "GemLED 4 in 1 Desk Lamp with Dimmable Smart Light" at bounding box center [573, 267] width 692 height 75
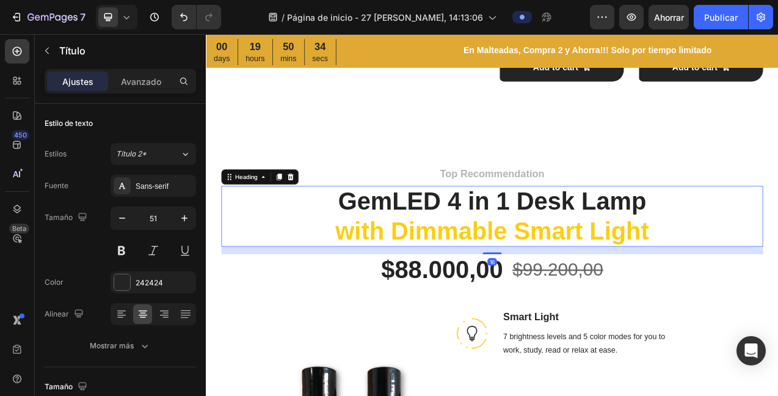
click at [770, 288] on p "GemLED 4 in 1 Desk Lamp with Dimmable Smart Light" at bounding box center [573, 267] width 692 height 75
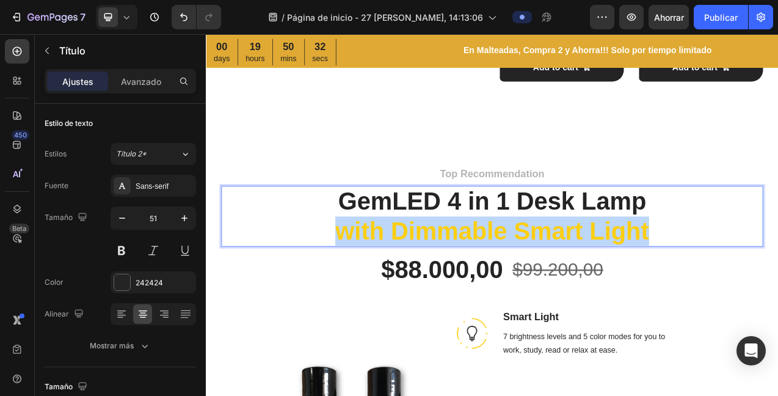
drag, startPoint x: 767, startPoint y: 285, endPoint x: 342, endPoint y: 273, distance: 426.1
click at [336, 277] on p "GemLED 4 in 1 Desk Lamp with Dimmable Smart Light" at bounding box center [573, 267] width 692 height 75
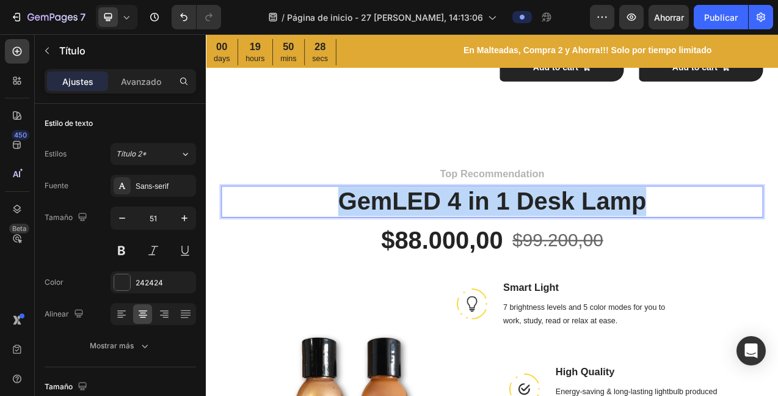
drag, startPoint x: 763, startPoint y: 247, endPoint x: 325, endPoint y: 232, distance: 438.4
click at [323, 245] on p "GemLED 4 in 1 Desk Lamp" at bounding box center [573, 248] width 692 height 37
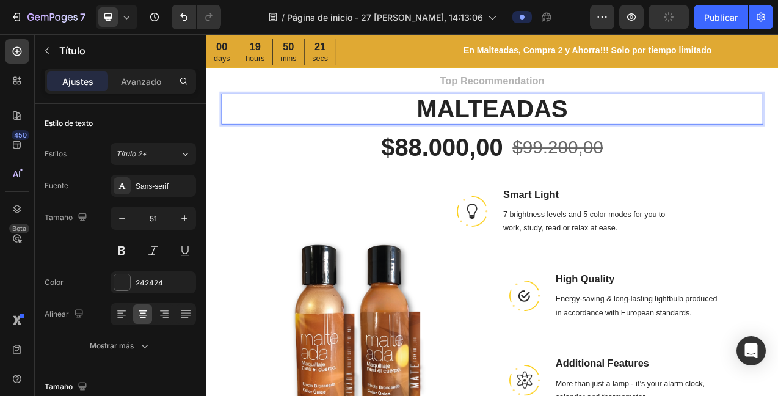
scroll to position [1407, 0]
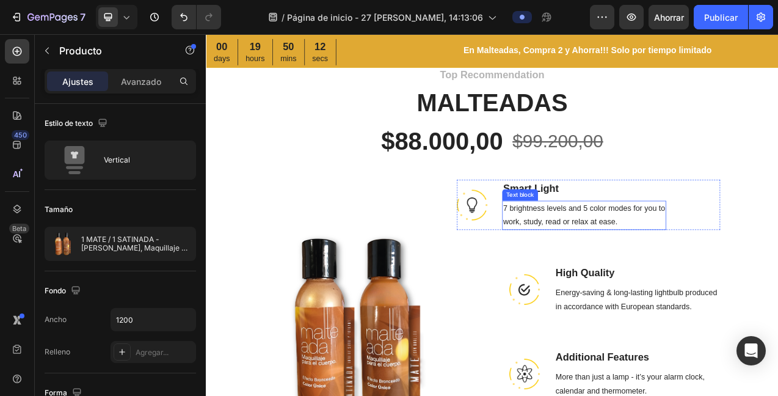
scroll to position [1432, 0]
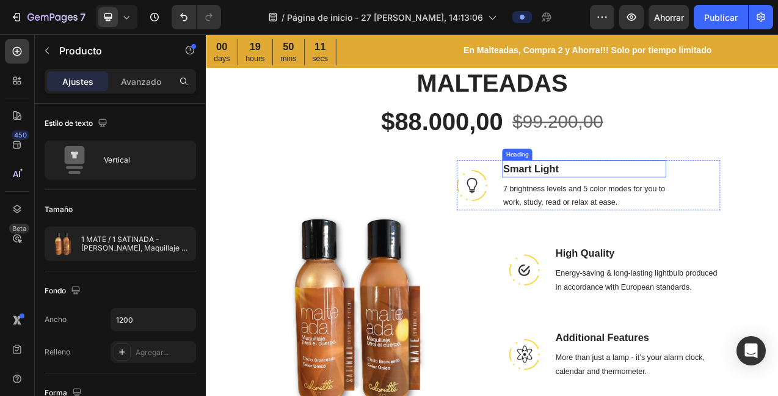
click at [652, 206] on p "Smart Light" at bounding box center [691, 207] width 208 height 20
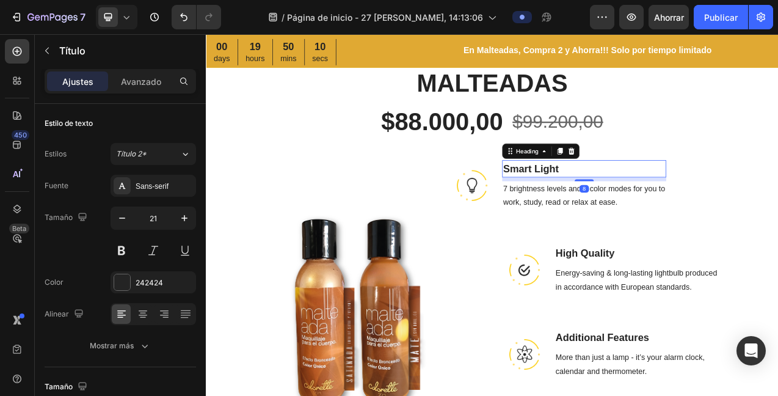
click at [657, 202] on p "Smart Light" at bounding box center [691, 207] width 208 height 20
drag, startPoint x: 651, startPoint y: 203, endPoint x: 573, endPoint y: 196, distance: 78.5
click at [574, 199] on div "Image Smart Light Heading 8 7 brightness levels and 5 color modes for you to wo…" at bounding box center [695, 228] width 337 height 64
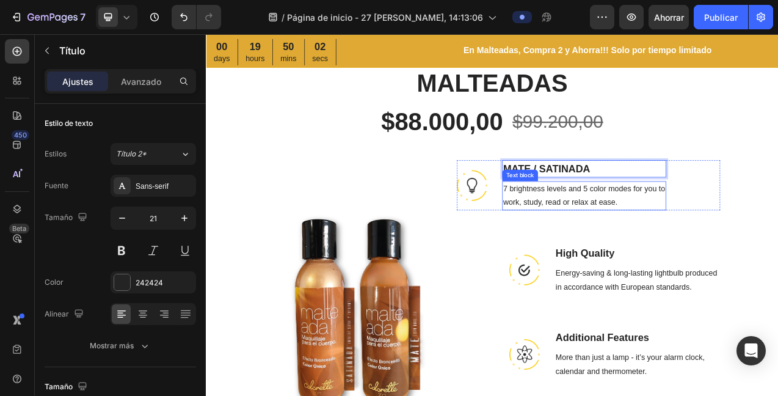
click at [712, 248] on p "work, study, read or relax at ease." at bounding box center [691, 250] width 208 height 18
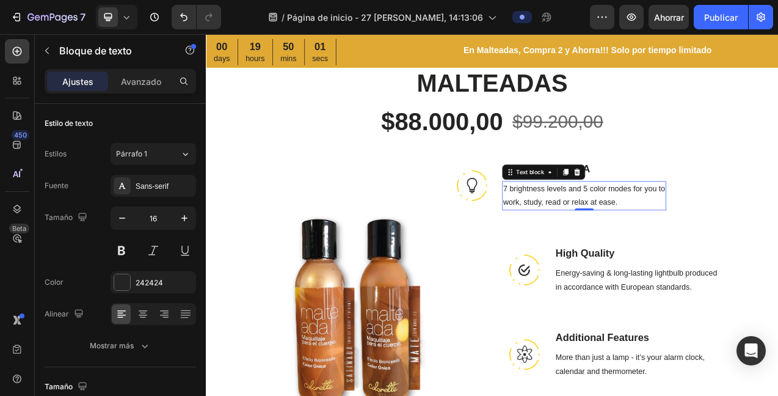
click at [733, 251] on p "work, study, read or relax at ease." at bounding box center [691, 250] width 208 height 18
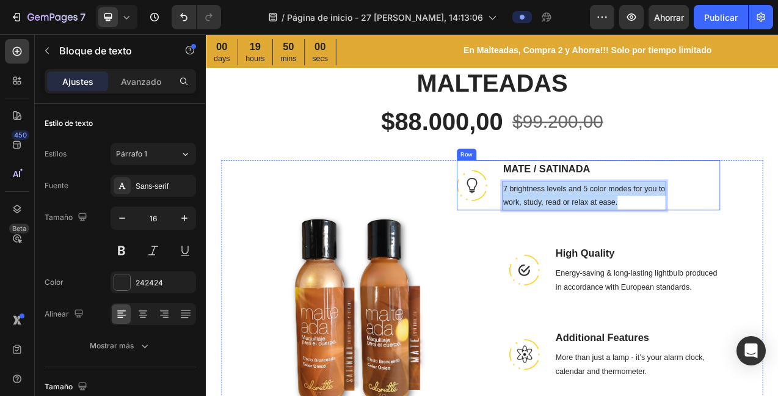
drag, startPoint x: 690, startPoint y: 249, endPoint x: 576, endPoint y: 224, distance: 117.0
click at [575, 227] on div "Image MATE / SATINADA Heading 7 brightness levels and 5 color modes for you to …" at bounding box center [695, 228] width 337 height 64
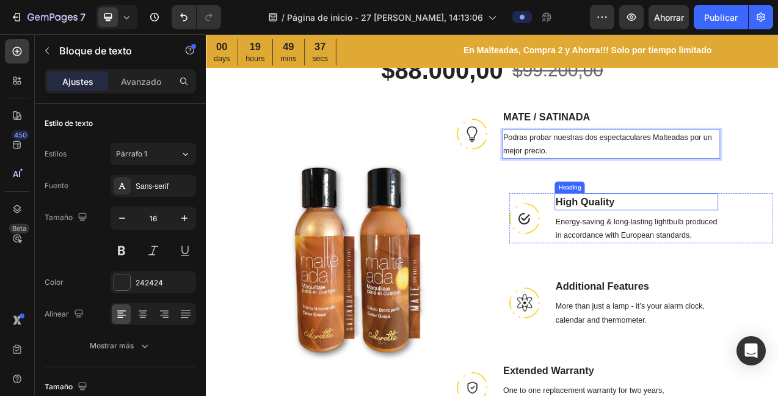
scroll to position [1502, 0]
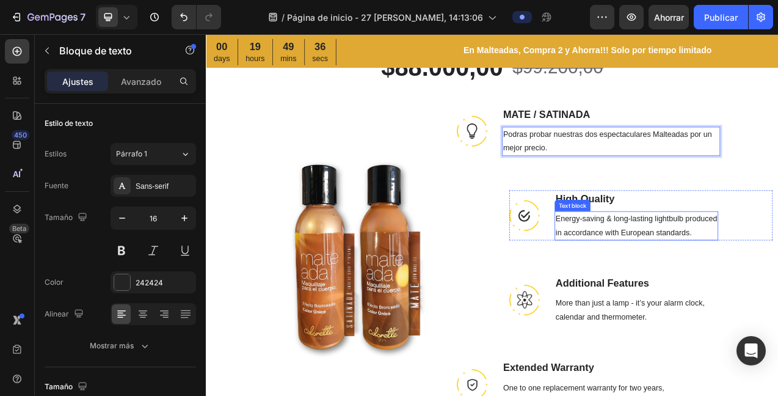
click at [734, 277] on p "Energy-saving & long-lasting lightbulb produced" at bounding box center [757, 271] width 207 height 18
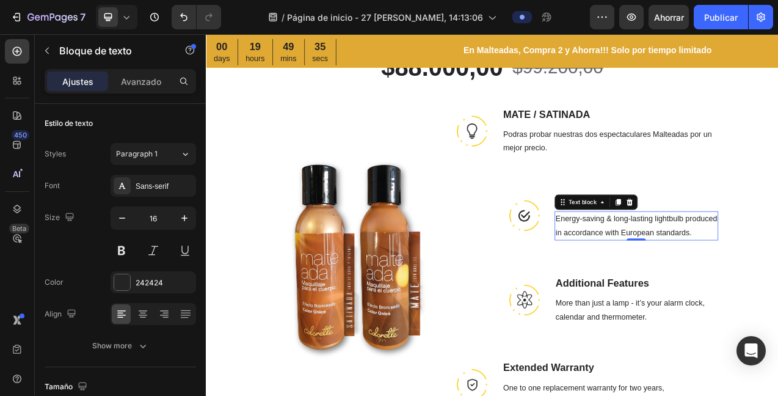
scroll to position [397, 0]
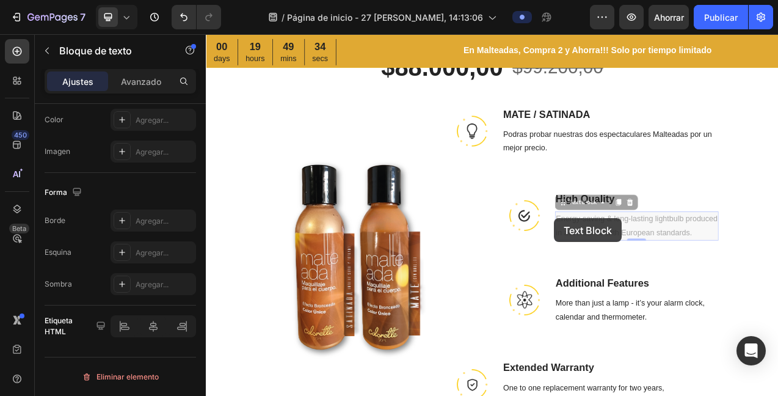
drag, startPoint x: 811, startPoint y: 287, endPoint x: 818, endPoint y: 288, distance: 6.8
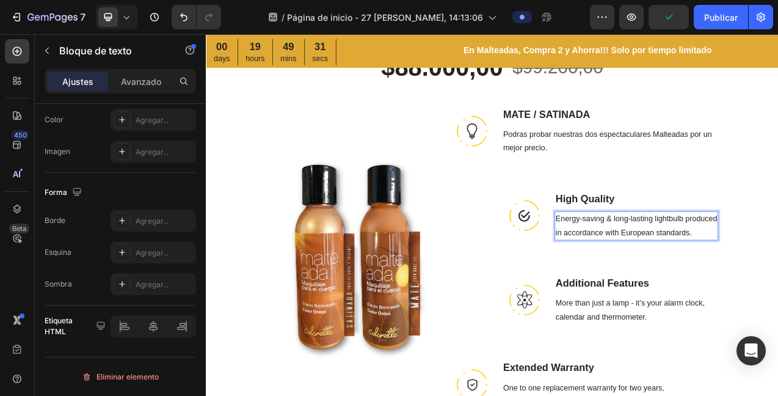
click at [778, 288] on p "in accordance with European standards." at bounding box center [757, 289] width 207 height 18
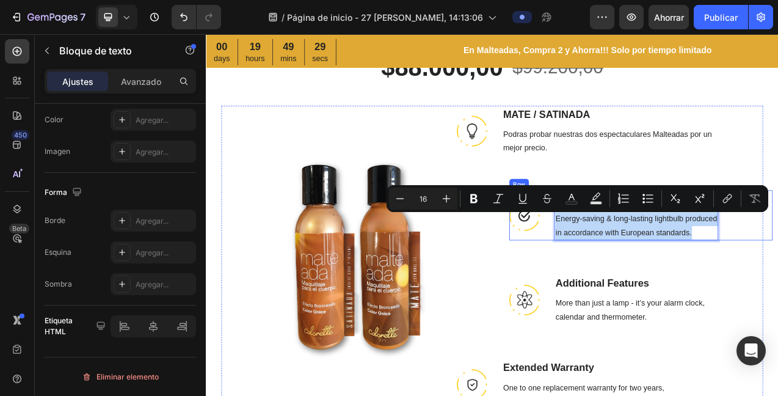
drag, startPoint x: 818, startPoint y: 289, endPoint x: 652, endPoint y: 268, distance: 166.9
click at [653, 272] on div "Energy-saving & long-lasting lightbulb produced in accordance with European sta…" at bounding box center [758, 280] width 210 height 38
click at [777, 209] on div "Image MATE / SATINADA Heading Podras probar nuestras dos espectaculares Maltead…" at bounding box center [750, 320] width 337 height 389
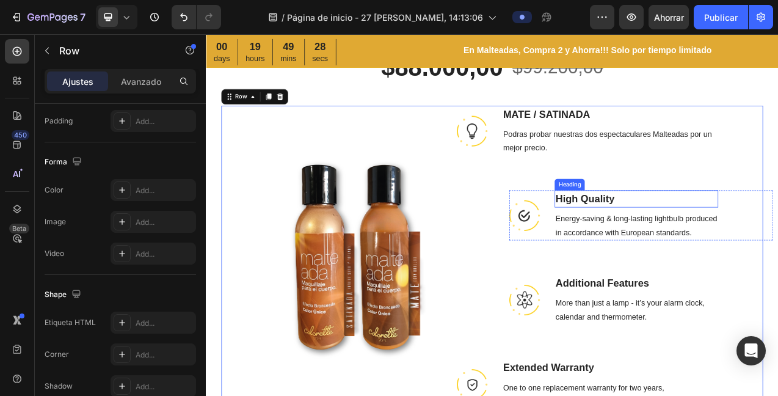
scroll to position [0, 0]
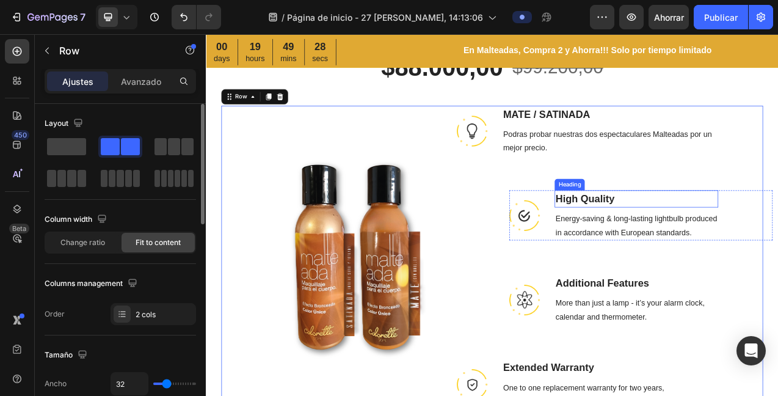
click at [692, 243] on p "High Quality" at bounding box center [757, 245] width 207 height 20
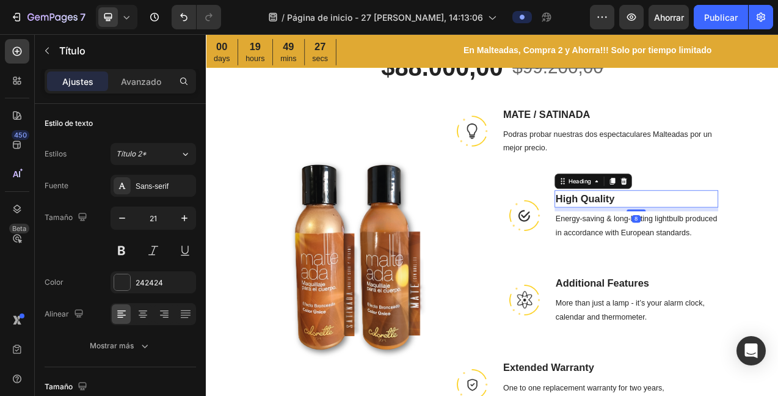
click at [730, 243] on p "High Quality" at bounding box center [757, 245] width 207 height 20
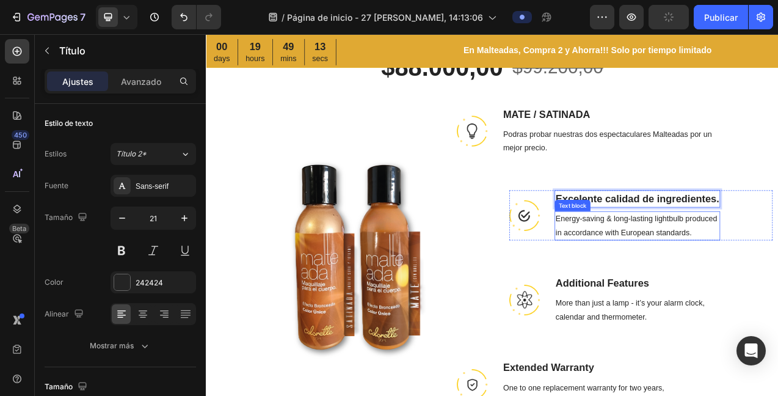
click at [717, 280] on p "in accordance with European standards." at bounding box center [759, 289] width 210 height 18
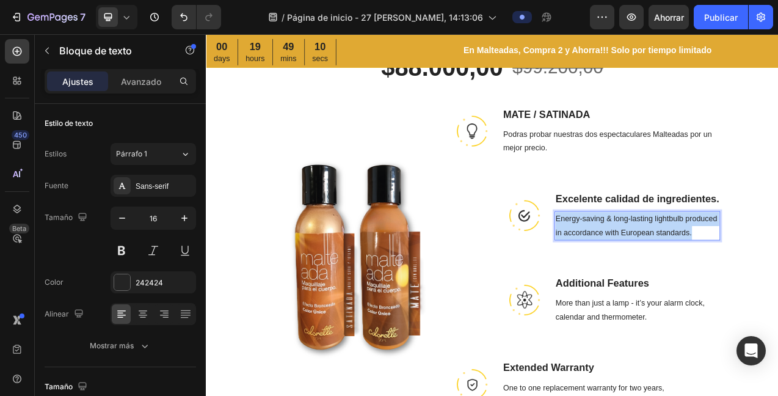
drag, startPoint x: 824, startPoint y: 287, endPoint x: 656, endPoint y: 253, distance: 170.9
click at [653, 265] on div "Energy-saving & long-lasting lightbulb produced in accordance with European sta…" at bounding box center [759, 280] width 212 height 38
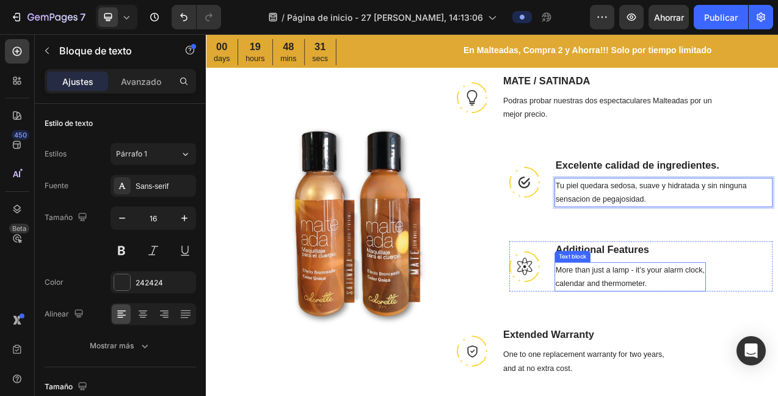
scroll to position [1575, 0]
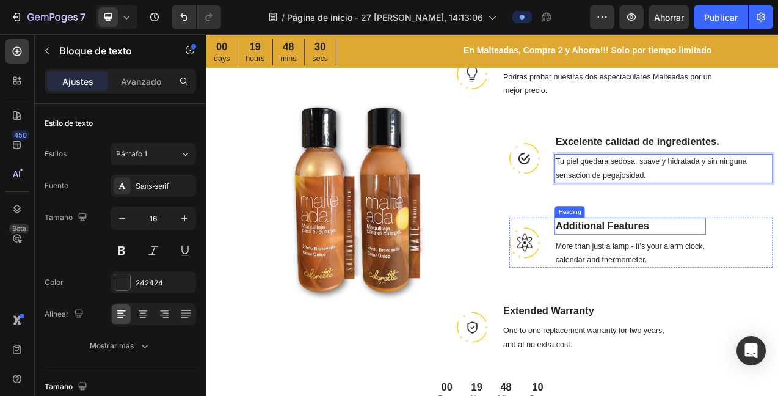
click at [734, 282] on p "Additional Features" at bounding box center [749, 280] width 191 height 20
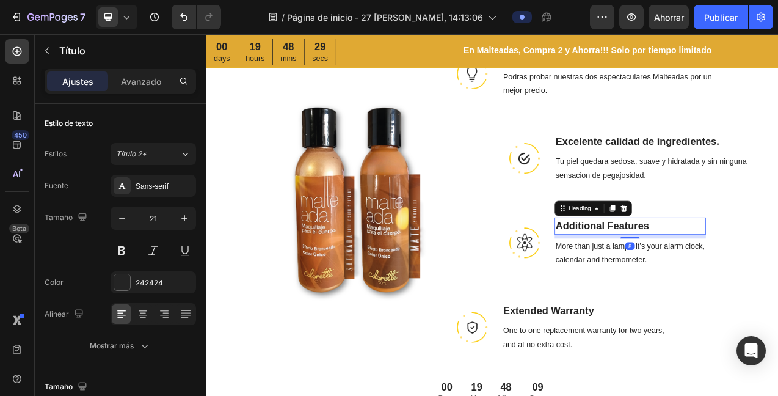
click at [775, 280] on p "Additional Features" at bounding box center [749, 280] width 191 height 20
drag, startPoint x: 771, startPoint y: 281, endPoint x: 662, endPoint y: 270, distance: 109.3
click at [654, 280] on p "Additional Features" at bounding box center [749, 280] width 191 height 20
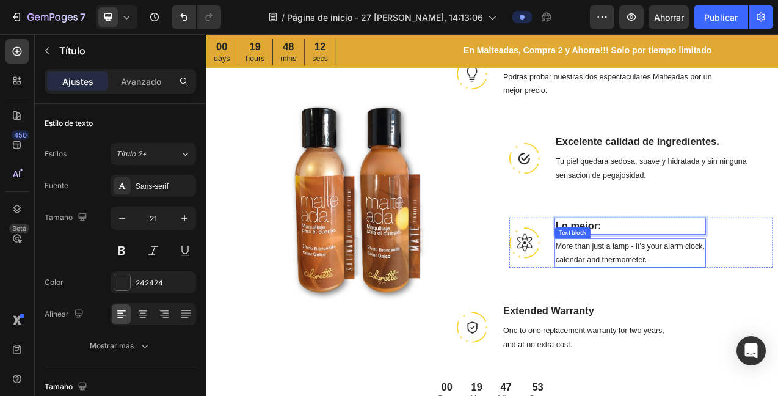
drag, startPoint x: 730, startPoint y: 324, endPoint x: 764, endPoint y: 324, distance: 34.2
click at [730, 323] on p "calendar and thermometer." at bounding box center [749, 324] width 191 height 18
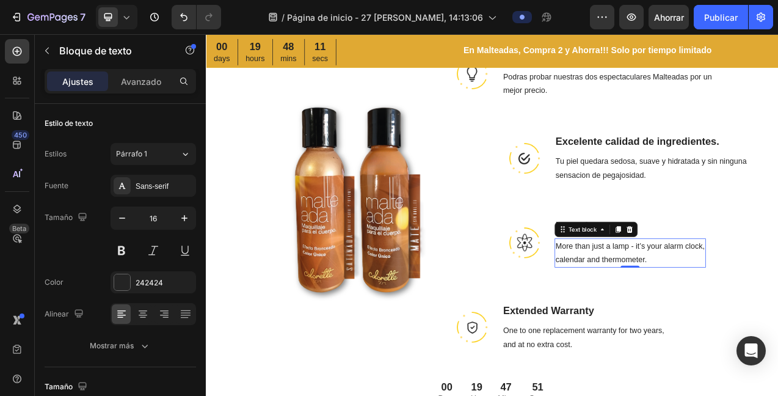
click at [768, 325] on p "calendar and thermometer." at bounding box center [749, 324] width 191 height 18
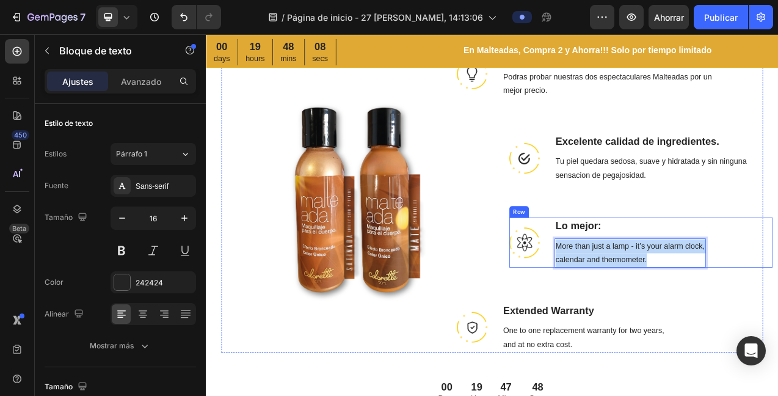
drag, startPoint x: 771, startPoint y: 325, endPoint x: 644, endPoint y: 294, distance: 130.3
click at [645, 296] on div "Image Lo mejor: Heading More than just a lamp - it’s your alarm clock, calendar…" at bounding box center [763, 301] width 337 height 64
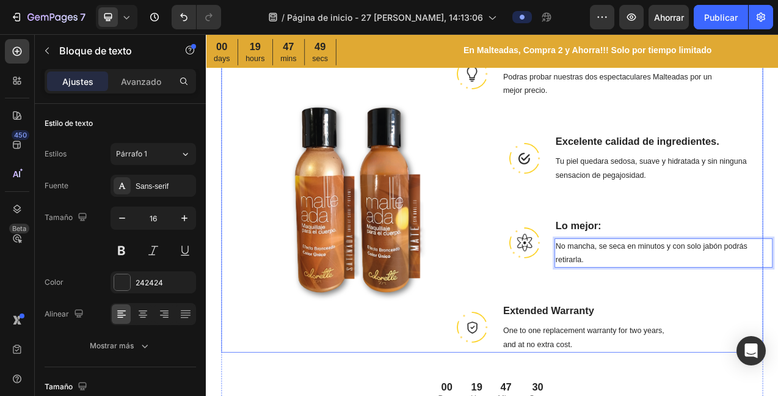
scroll to position [1654, 0]
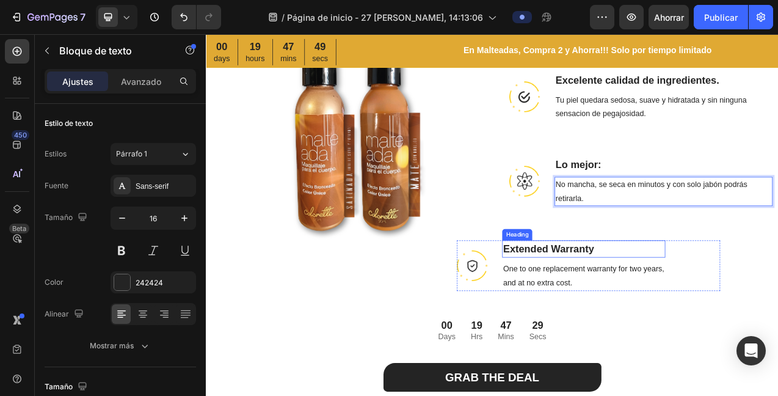
click at [681, 312] on p "Extended Warranty" at bounding box center [690, 309] width 207 height 20
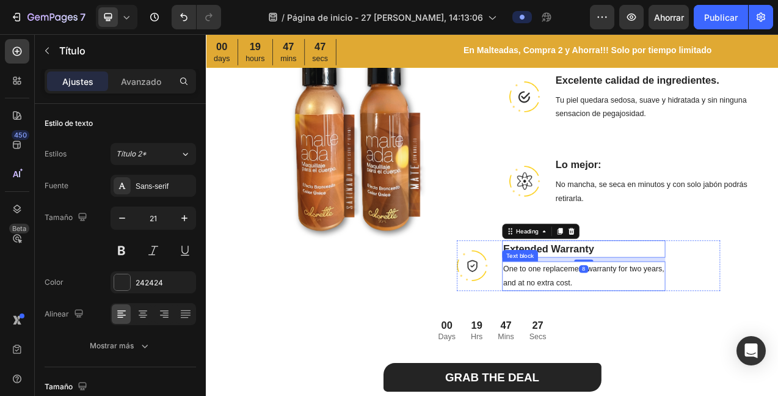
click at [639, 343] on div "One to one replacement warranty for two years, and at no extra cost." at bounding box center [689, 344] width 209 height 38
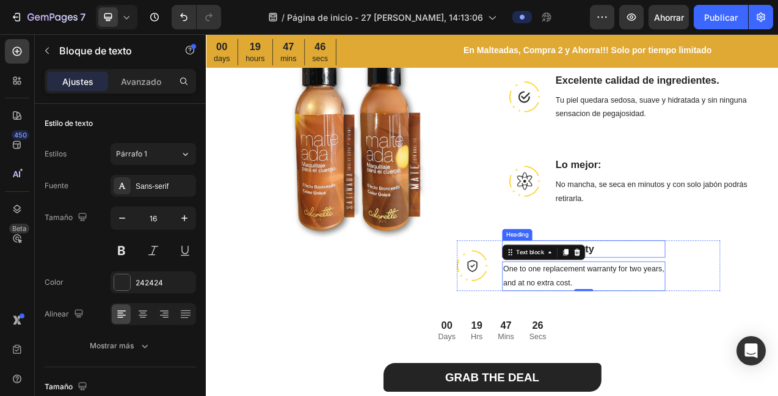
click at [717, 310] on p "Extended Warranty" at bounding box center [690, 309] width 207 height 20
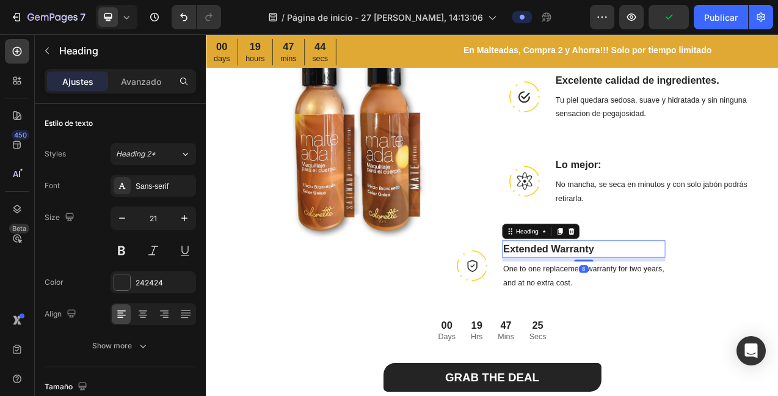
click at [678, 288] on div "Heading" at bounding box center [634, 287] width 99 height 20
click at [672, 284] on icon at bounding box center [674, 286] width 8 height 9
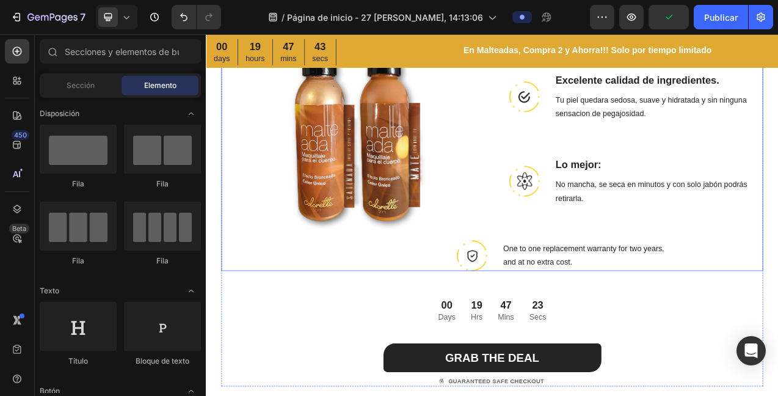
scroll to position [1642, 0]
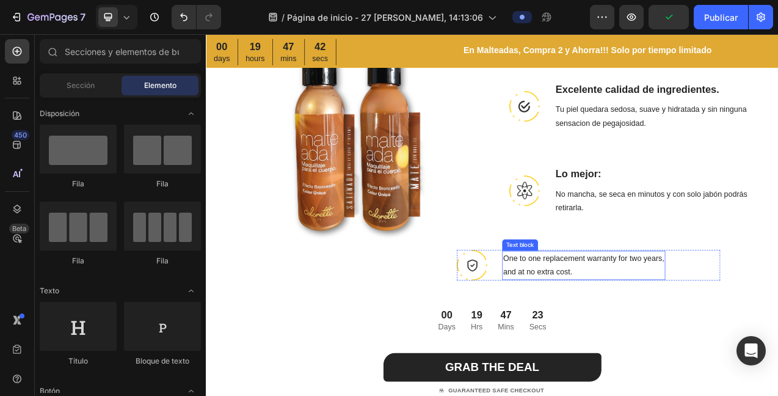
drag, startPoint x: 663, startPoint y: 320, endPoint x: 672, endPoint y: 318, distance: 9.2
click at [663, 319] on p "One to one replacement warranty for two years," at bounding box center [690, 322] width 207 height 18
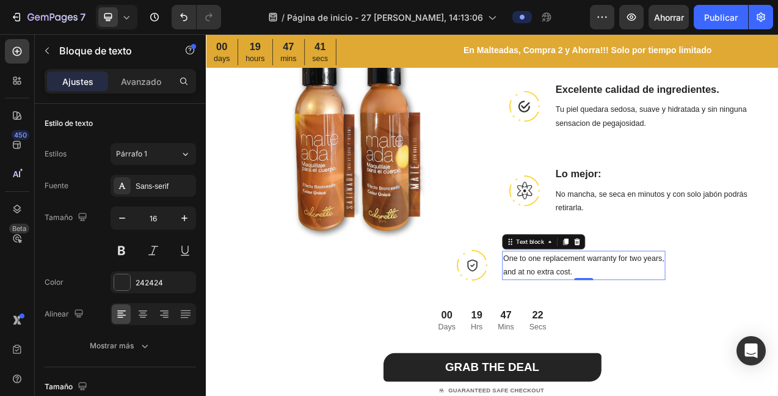
click at [676, 301] on icon at bounding box center [681, 300] width 10 height 10
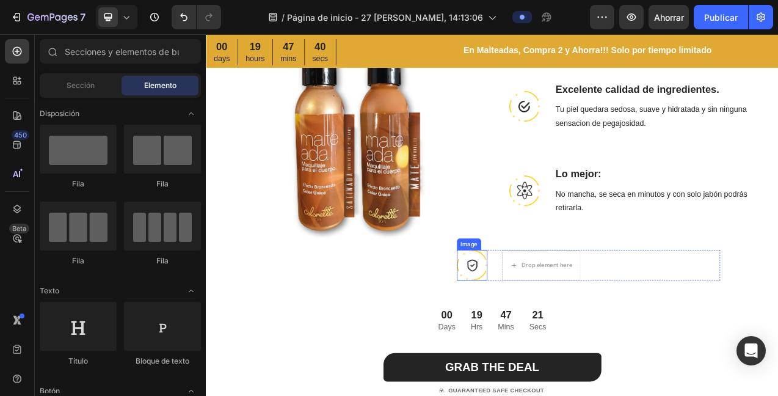
click at [555, 332] on img at bounding box center [546, 329] width 39 height 39
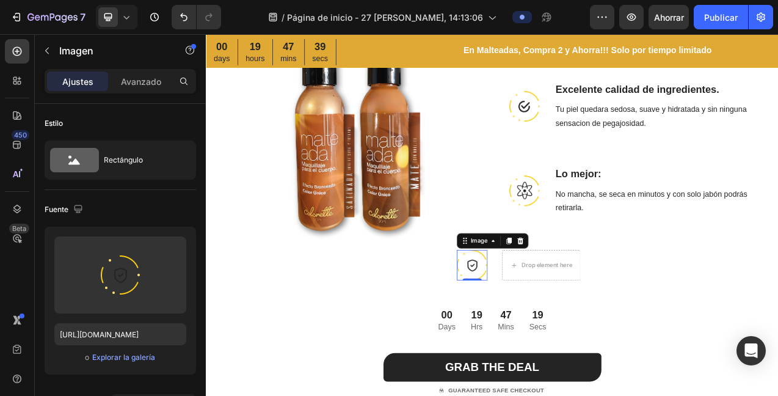
drag, startPoint x: 607, startPoint y: 296, endPoint x: 620, endPoint y: 303, distance: 15.3
click at [606, 297] on icon at bounding box center [609, 299] width 8 height 9
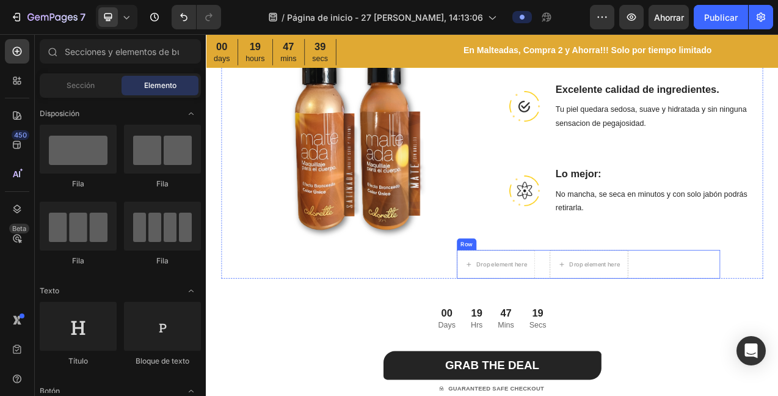
scroll to position [1641, 0]
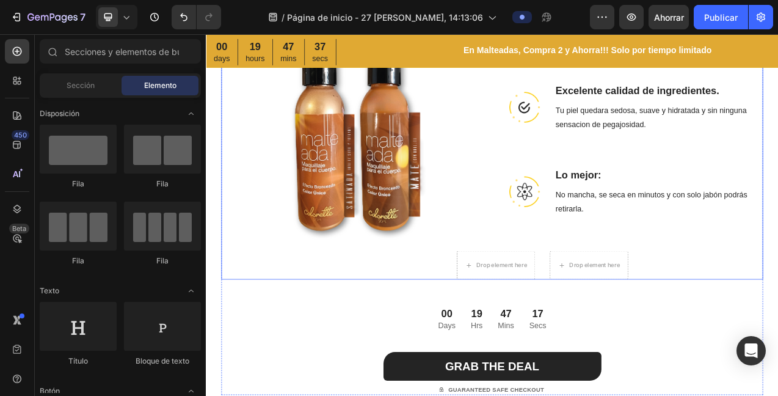
click at [778, 273] on div "Image MATE / SATINADA Heading Podras probar nuestras dos espectaculares Maltead…" at bounding box center [750, 167] width 337 height 361
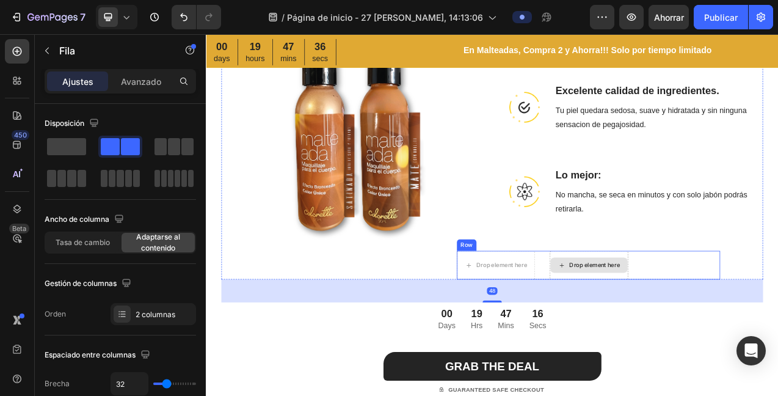
drag, startPoint x: 700, startPoint y: 315, endPoint x: 717, endPoint y: 312, distance: 17.3
click at [700, 314] on div "Drop element here" at bounding box center [696, 330] width 100 height 37
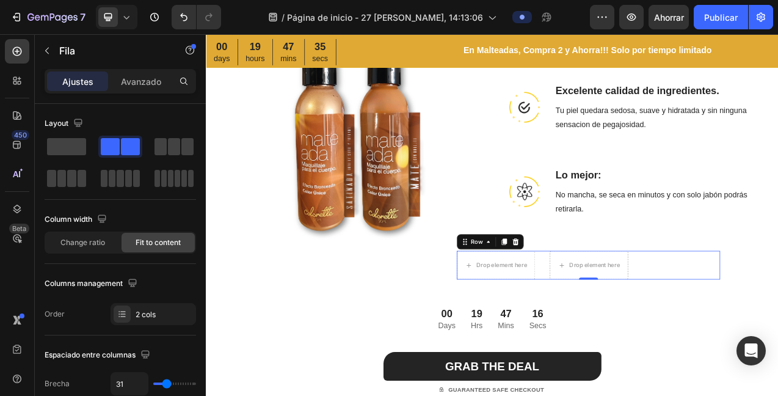
drag, startPoint x: 596, startPoint y: 302, endPoint x: 603, endPoint y: 302, distance: 7.3
click at [598, 302] on icon at bounding box center [603, 300] width 10 height 10
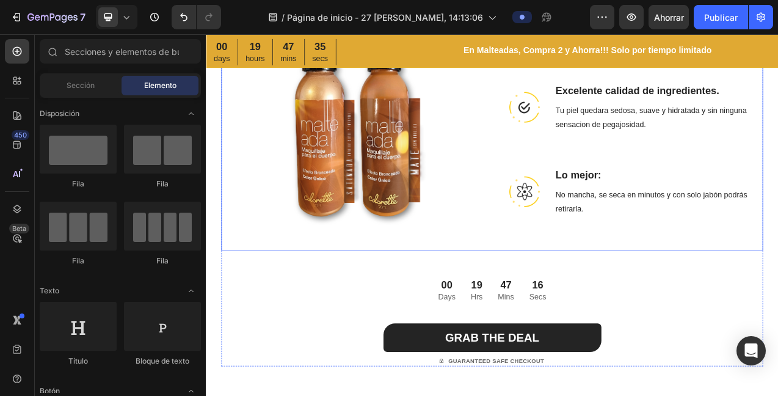
scroll to position [1622, 0]
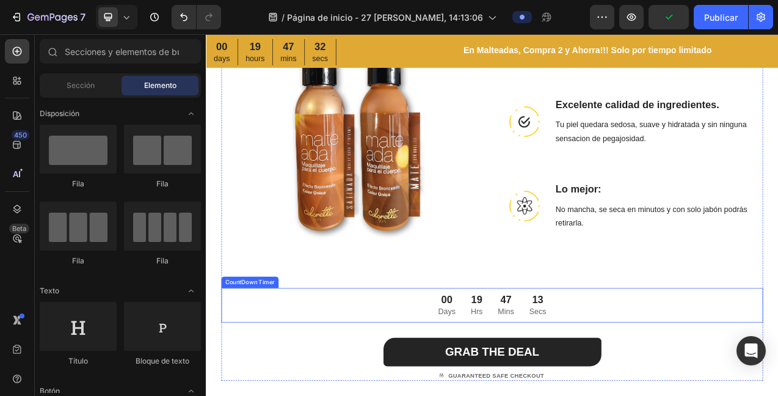
click at [570, 360] on div "47 Mins" at bounding box center [590, 380] width 40 height 43
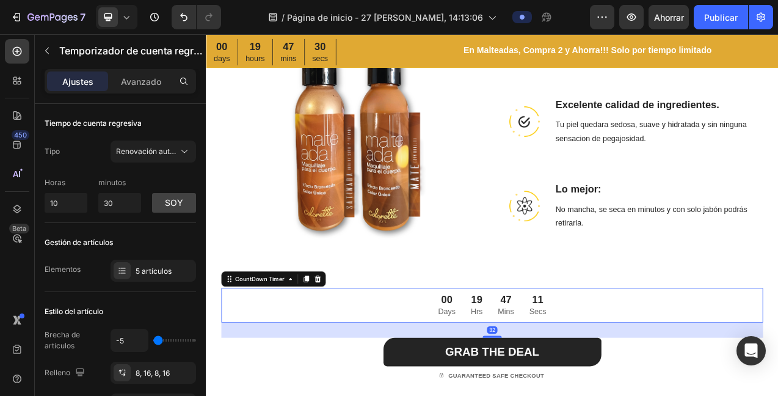
click at [351, 347] on icon at bounding box center [349, 348] width 10 height 10
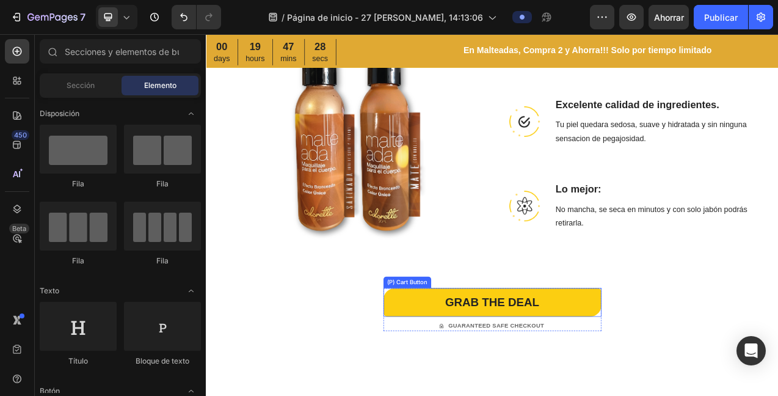
drag, startPoint x: 621, startPoint y: 377, endPoint x: 657, endPoint y: 367, distance: 37.5
click at [621, 378] on div "GRAB THE DEAL" at bounding box center [572, 378] width 120 height 22
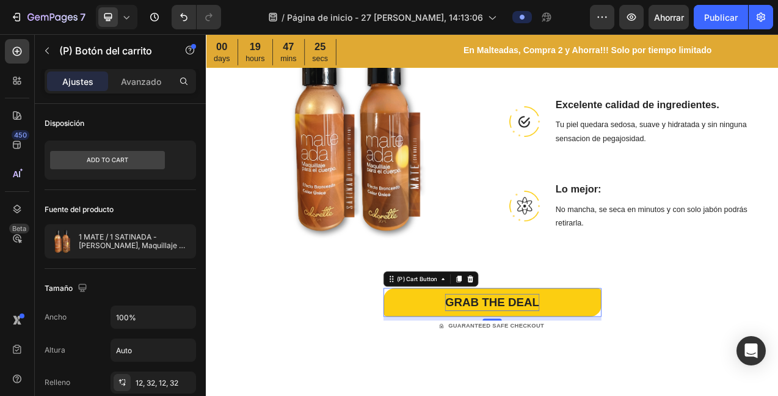
click at [617, 378] on div "GRAB THE DEAL" at bounding box center [572, 378] width 120 height 22
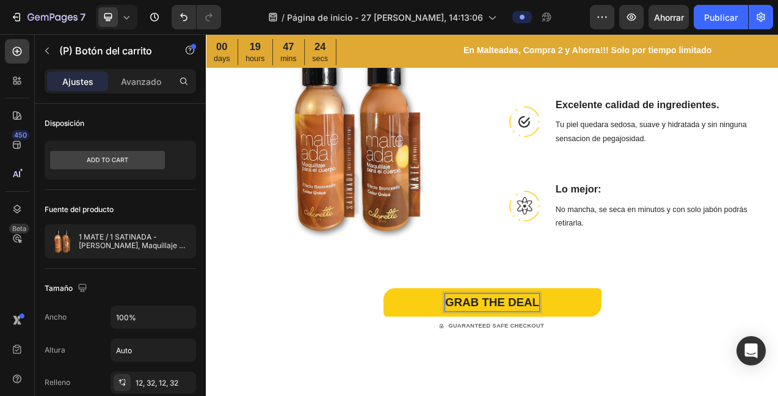
click at [626, 376] on p "GRAB THE DEAL" at bounding box center [572, 378] width 120 height 22
drag, startPoint x: 624, startPoint y: 377, endPoint x: 483, endPoint y: 376, distance: 141.2
click at [486, 387] on button "GRAB THE DEAL" at bounding box center [572, 377] width 279 height 37
click at [433, 359] on button "QUIE" at bounding box center [572, 377] width 279 height 37
click at [433, 359] on button "QUIERO COMPRAR" at bounding box center [572, 377] width 279 height 37
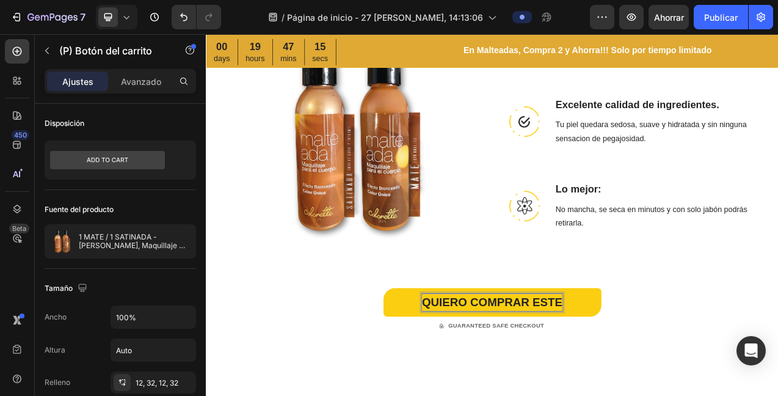
click at [433, 359] on button "QUIERO COMPRAR ESTE" at bounding box center [572, 377] width 279 height 37
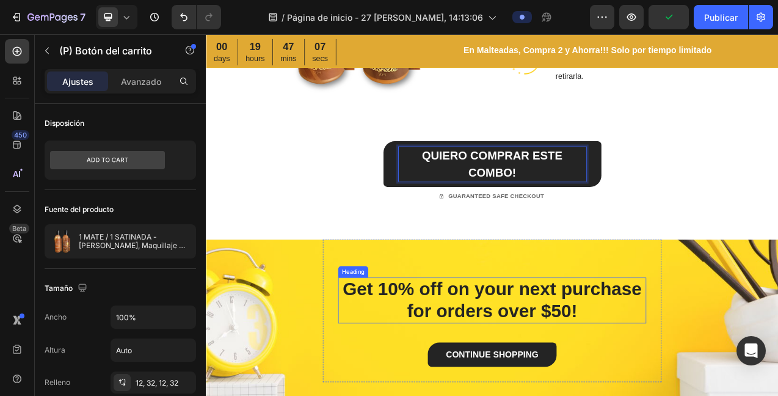
scroll to position [1926, 0]
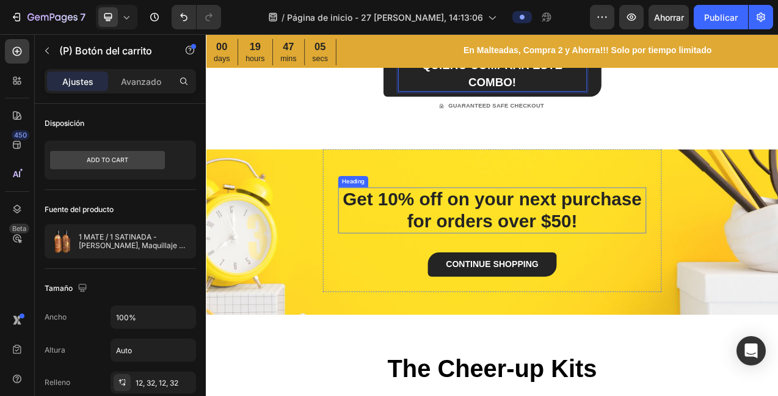
click at [564, 250] on p "Get 10% off on your next purchase for orders over $50!" at bounding box center [572, 260] width 392 height 56
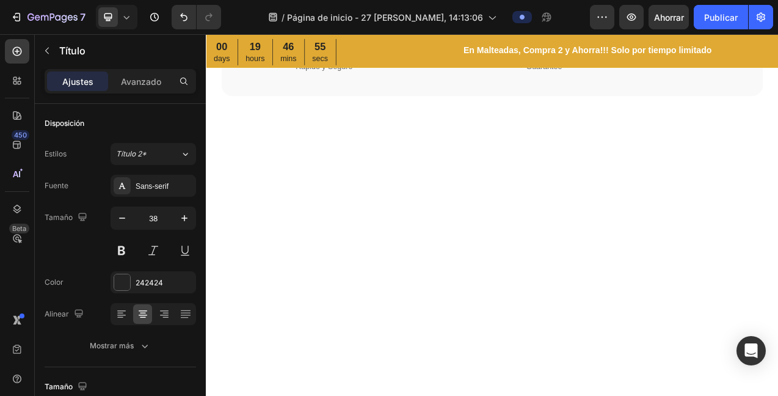
scroll to position [0, 0]
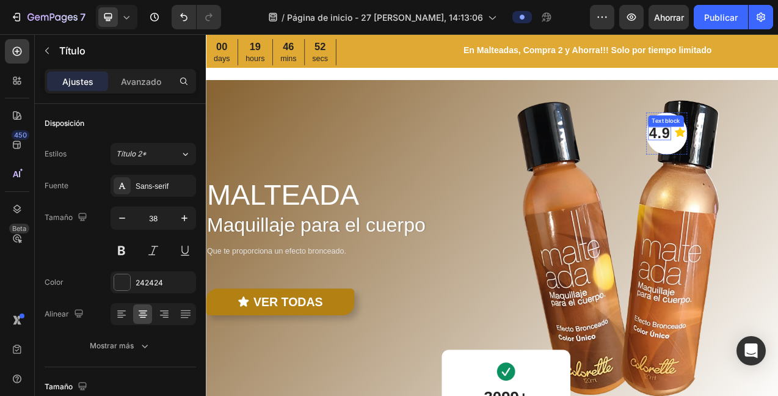
click at [778, 159] on p "4.9" at bounding box center [787, 161] width 27 height 15
click at [778, 161] on p "4.9" at bounding box center [787, 161] width 27 height 15
click at [706, 131] on img at bounding box center [723, 309] width 431 height 433
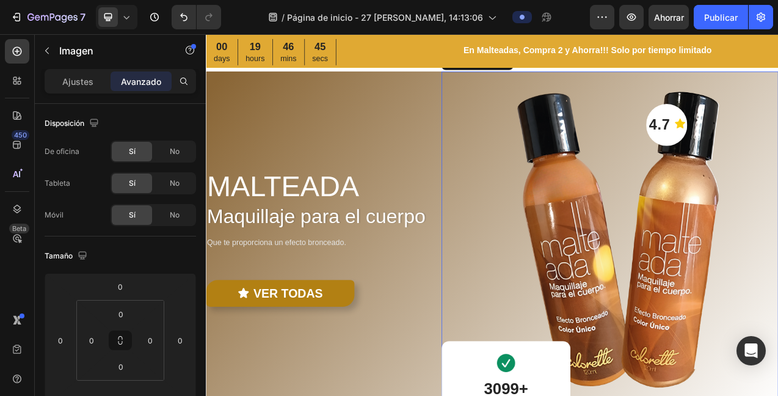
scroll to position [10, 0]
drag, startPoint x: 798, startPoint y: 147, endPoint x: 808, endPoint y: 147, distance: 10.4
click at [778, 147] on p "4.7" at bounding box center [787, 151] width 27 height 15
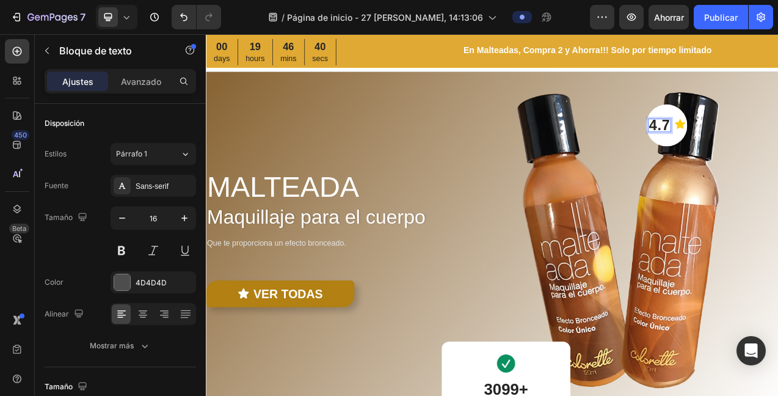
click at [778, 150] on p "4.7" at bounding box center [787, 151] width 27 height 15
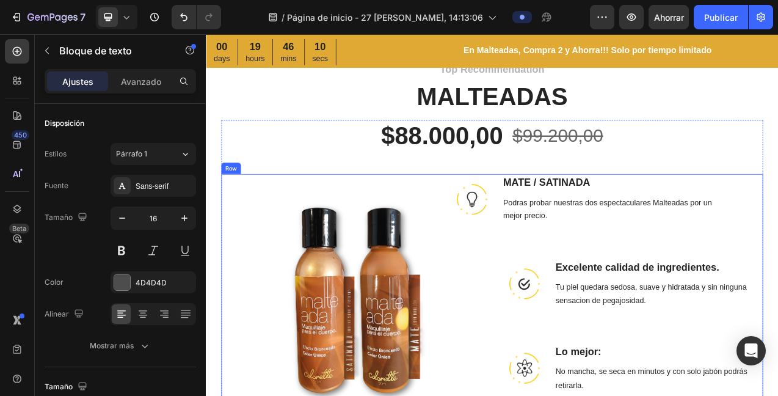
scroll to position [1432, 0]
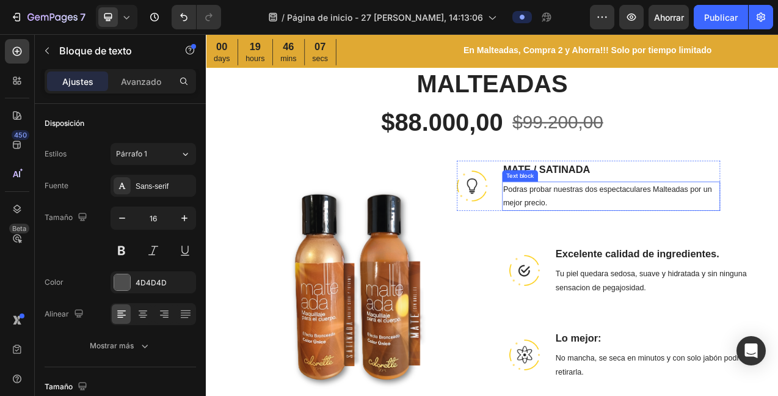
click at [609, 238] on p "Podras probar nuestras dos espectaculares Malteadas por un mejor precio." at bounding box center [725, 241] width 277 height 35
click at [607, 233] on p "Podras probar nuestras dos espectaculares Malteadas por un mejor precio." at bounding box center [725, 241] width 277 height 35
drag, startPoint x: 817, startPoint y: 233, endPoint x: 775, endPoint y: 236, distance: 42.3
click at [775, 236] on p "Podrás probar nuestras dos espectaculares Malteadas por un mejor precio." at bounding box center [725, 241] width 277 height 35
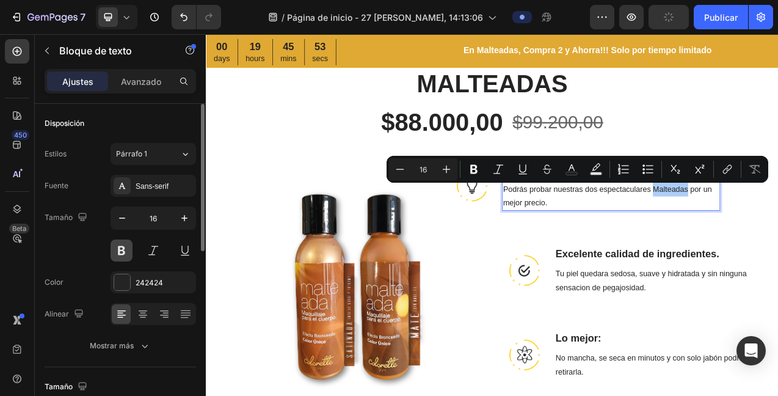
click at [125, 252] on button at bounding box center [122, 251] width 22 height 22
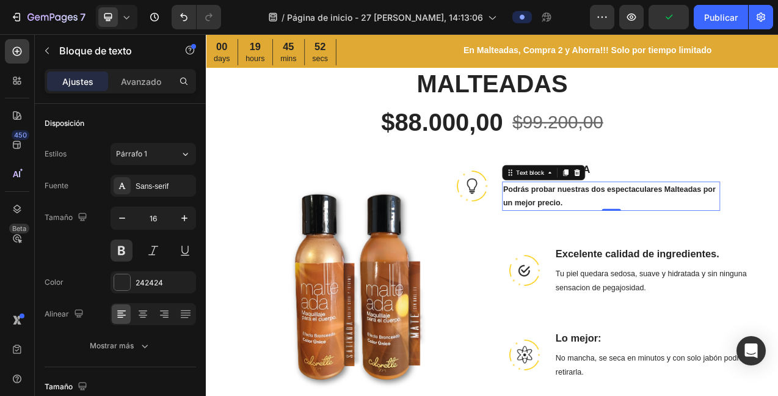
click at [665, 245] on p "Podrás probar nuestras dos espectaculares Malteadas por un mejor precio." at bounding box center [725, 241] width 277 height 35
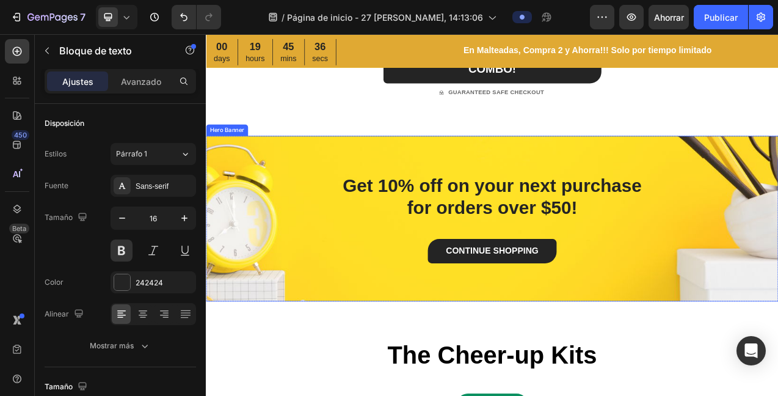
scroll to position [1935, 0]
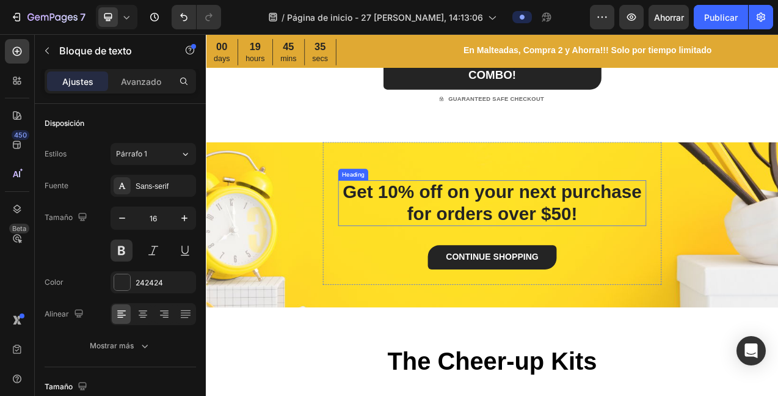
click at [593, 247] on p "Get 10% off on your next purchase for orders over $50!" at bounding box center [572, 250] width 392 height 56
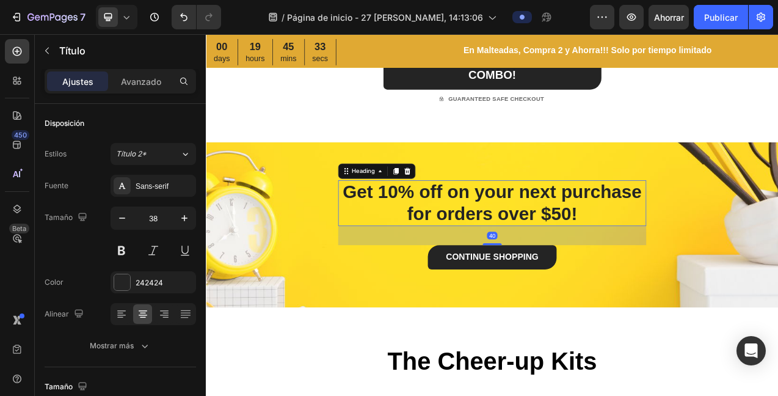
click at [534, 257] on p "Get 10% off on your next purchase for orders over $50!" at bounding box center [572, 250] width 392 height 56
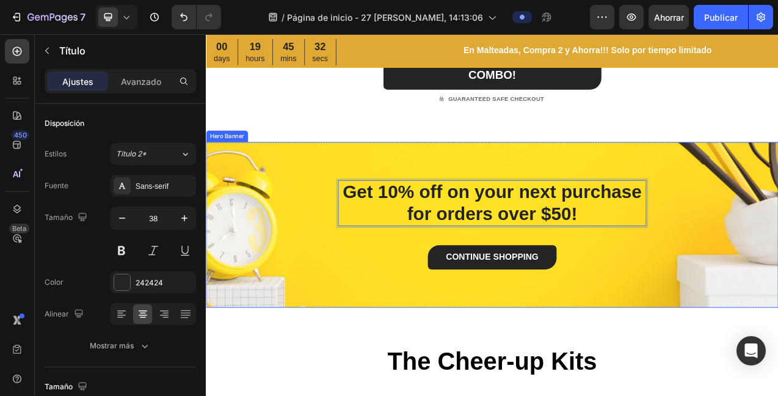
click at [249, 271] on div "Get 10% off on your next purchase for orders over $50! Heading 40 CONTINUE SHOP…" at bounding box center [572, 277] width 733 height 211
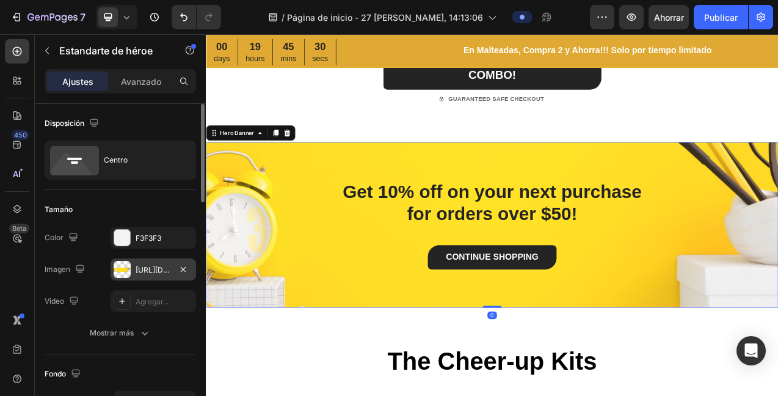
click at [120, 265] on div at bounding box center [122, 269] width 17 height 17
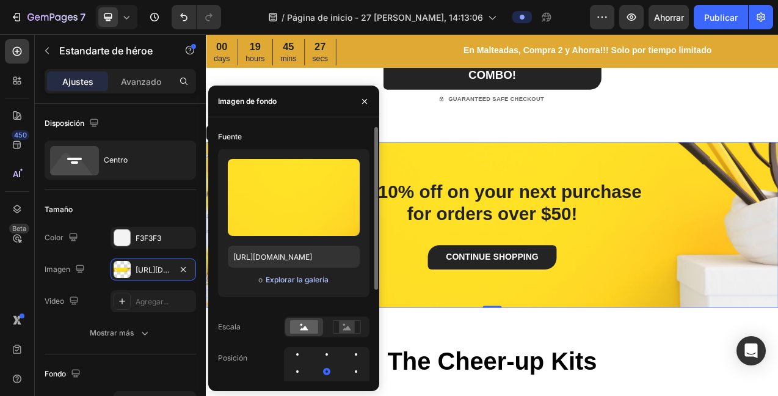
click at [305, 280] on font "Explorar la galería" at bounding box center [297, 279] width 63 height 9
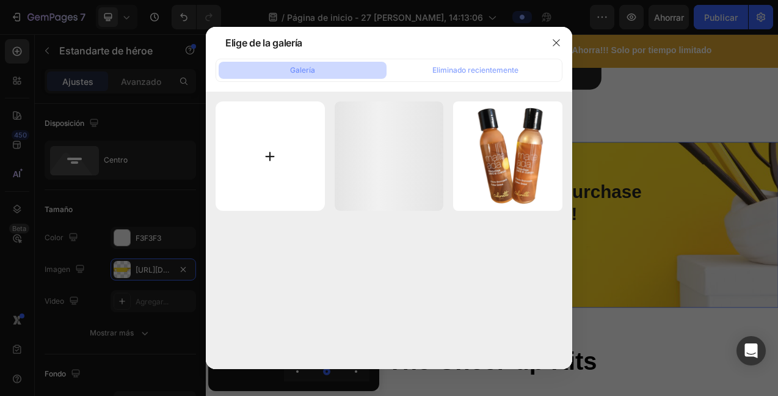
click at [275, 152] on input "file" at bounding box center [270, 155] width 109 height 109
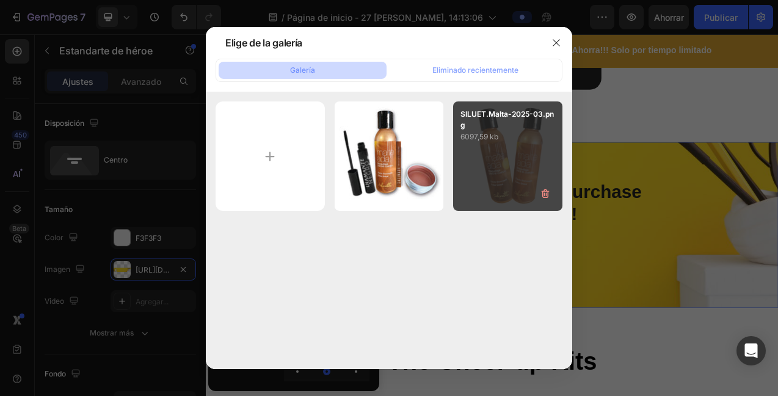
type input "C:\fakepath\SILUETIADOS diamante-03.png"
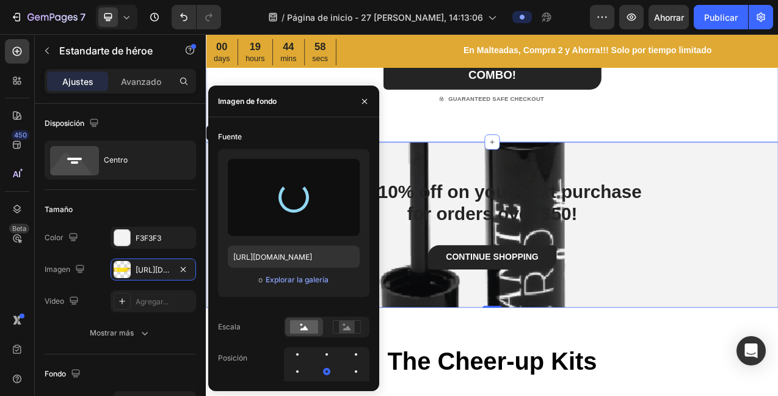
type input "https://cdn.shopify.com/s/files/1/0401/7510/8255/files/gempages_581820947003081…"
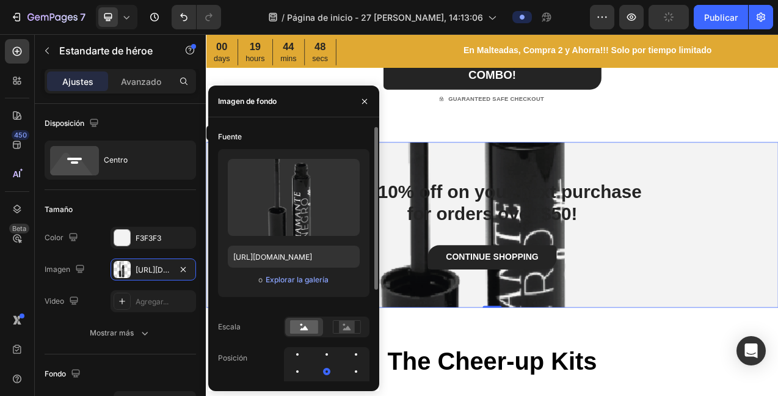
click at [297, 353] on div at bounding box center [297, 354] width 2 height 2
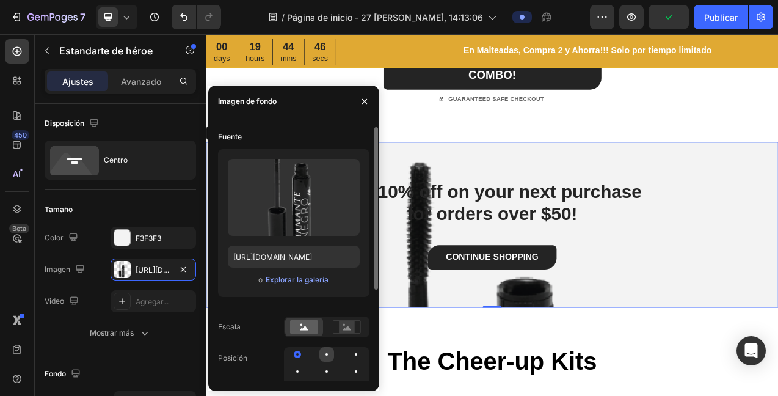
click at [349, 353] on div at bounding box center [356, 354] width 15 height 15
drag, startPoint x: 356, startPoint y: 350, endPoint x: 356, endPoint y: 358, distance: 8.6
click at [305, 364] on div at bounding box center [297, 371] width 15 height 15
drag, startPoint x: 358, startPoint y: 372, endPoint x: 317, endPoint y: 375, distance: 41.1
click at [305, 381] on div at bounding box center [297, 388] width 15 height 15
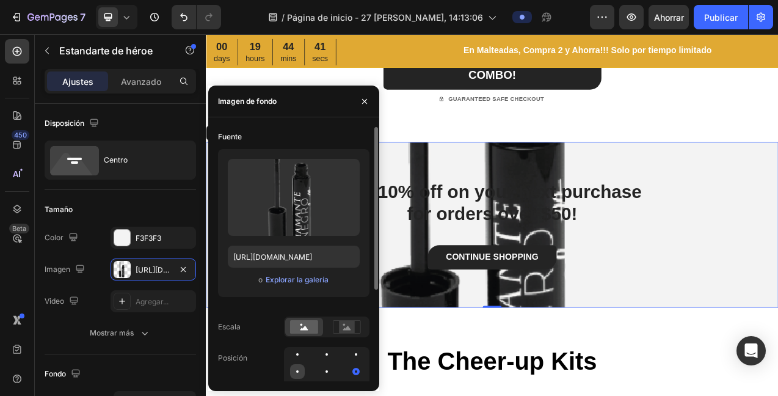
drag, startPoint x: 298, startPoint y: 372, endPoint x: 301, endPoint y: 364, distance: 9.3
click at [297, 372] on div at bounding box center [297, 371] width 2 height 2
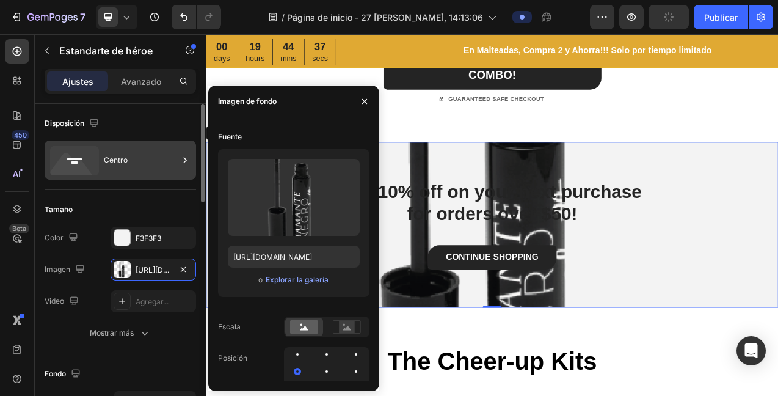
click at [122, 157] on font "Centro" at bounding box center [116, 159] width 24 height 9
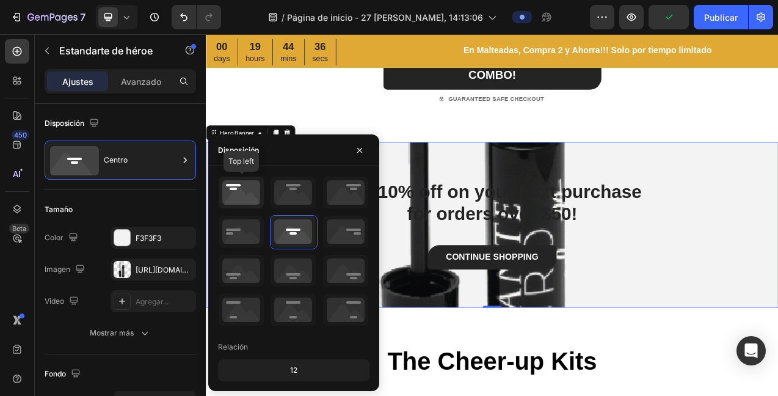
click at [228, 191] on icon at bounding box center [241, 193] width 45 height 32
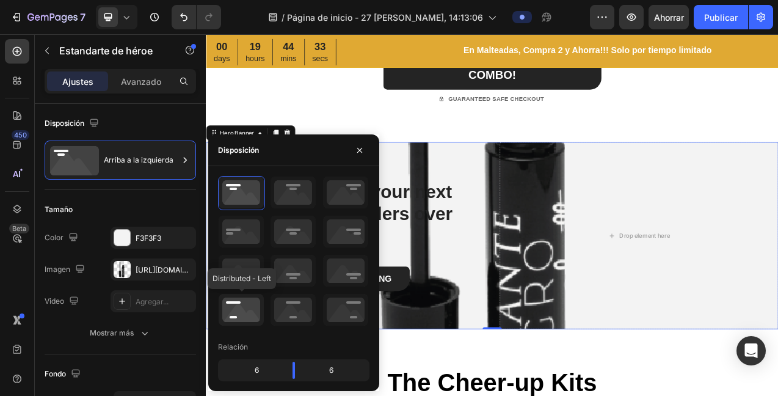
drag, startPoint x: 242, startPoint y: 300, endPoint x: 247, endPoint y: 296, distance: 6.6
click at [242, 300] on icon at bounding box center [241, 310] width 45 height 32
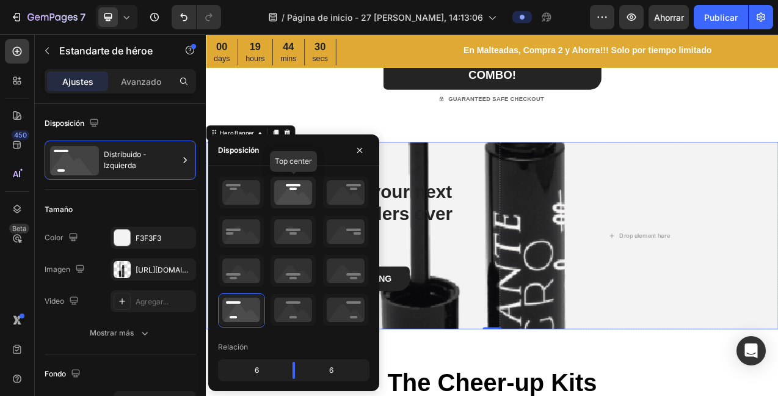
click at [301, 192] on icon at bounding box center [293, 193] width 45 height 32
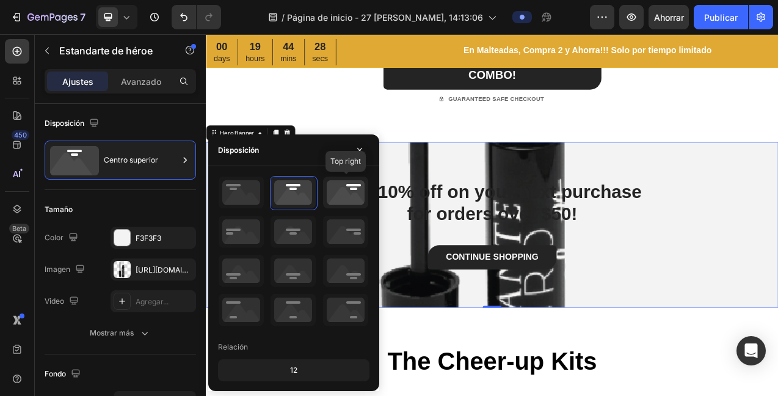
click at [344, 191] on icon at bounding box center [345, 193] width 45 height 32
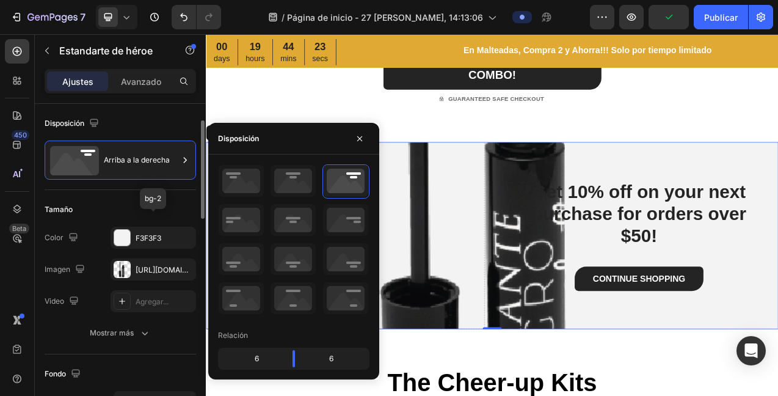
scroll to position [20, 0]
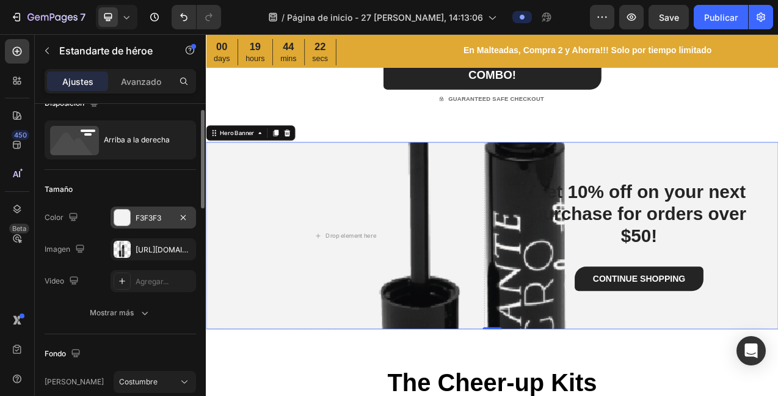
click at [122, 217] on div at bounding box center [122, 218] width 16 height 16
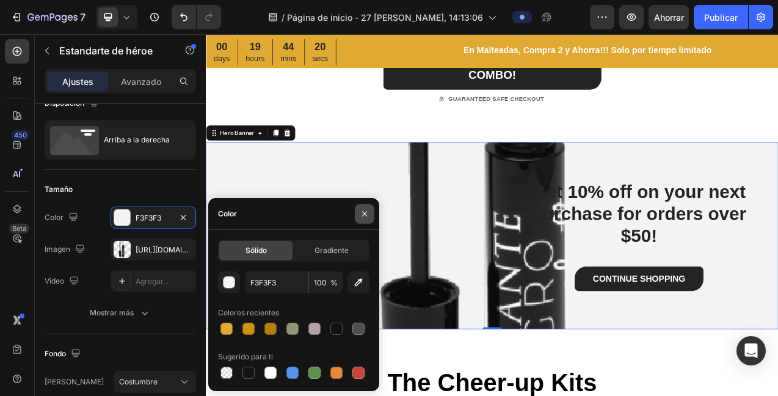
drag, startPoint x: 347, startPoint y: 251, endPoint x: 362, endPoint y: 209, distance: 44.1
click at [347, 249] on font "Gradiente" at bounding box center [332, 250] width 34 height 9
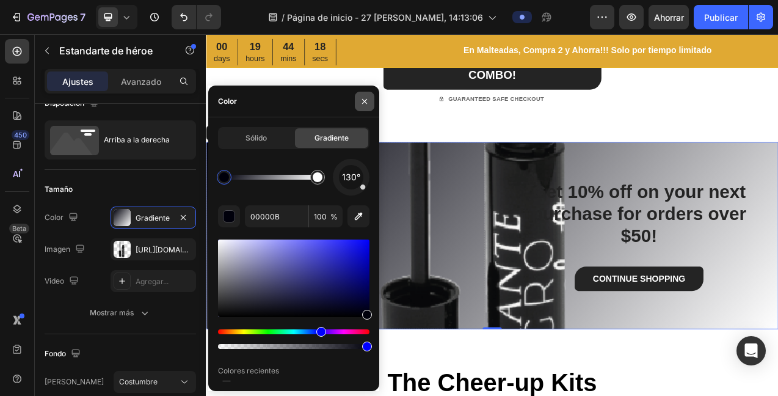
click at [365, 98] on icon "button" at bounding box center [365, 102] width 10 height 10
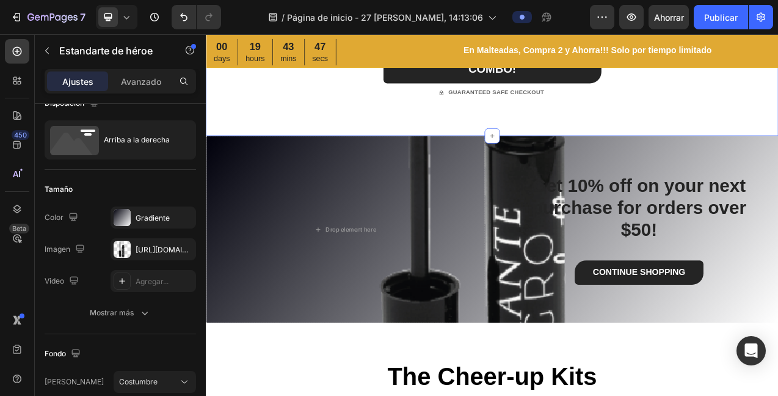
scroll to position [1941, 0]
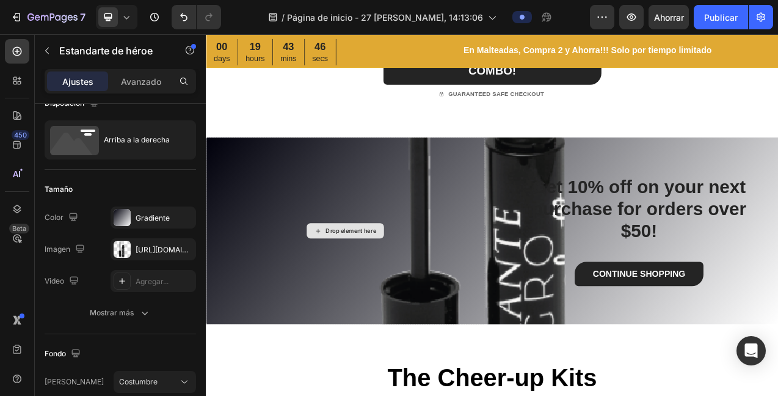
click at [388, 287] on div "Drop element here" at bounding box center [391, 286] width 65 height 10
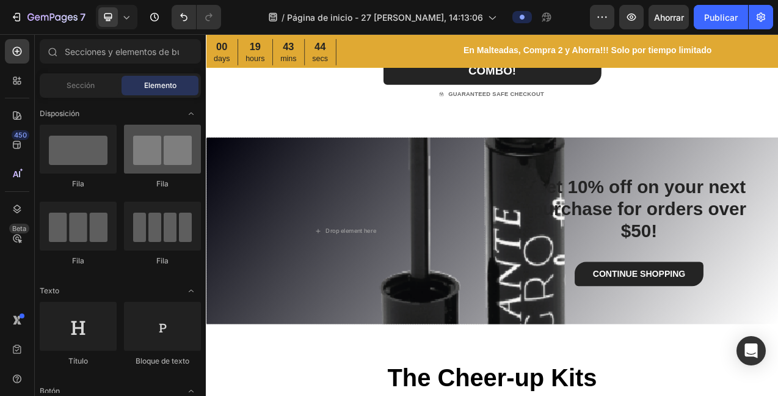
click at [163, 164] on div at bounding box center [162, 149] width 77 height 49
click at [178, 167] on div at bounding box center [162, 149] width 77 height 49
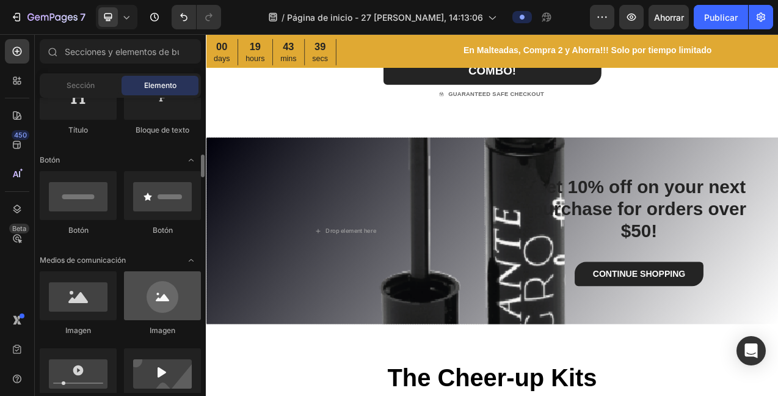
scroll to position [269, 0]
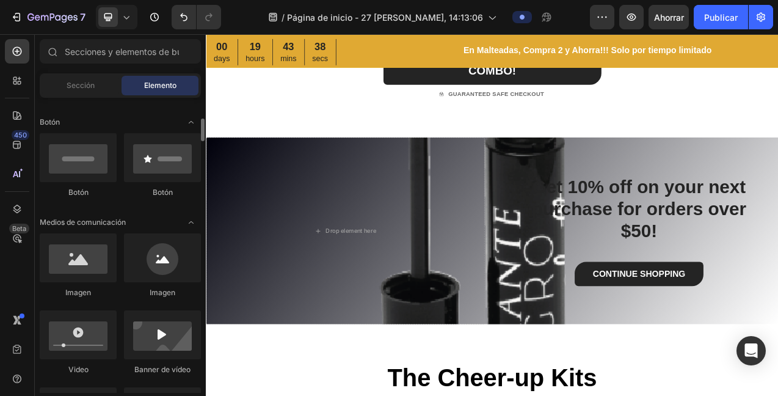
click at [84, 271] on div at bounding box center [78, 257] width 77 height 49
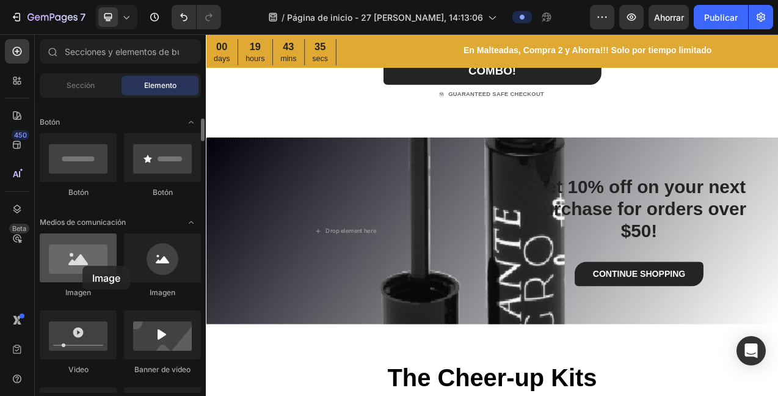
drag, startPoint x: 82, startPoint y: 266, endPoint x: 109, endPoint y: 243, distance: 34.7
click at [82, 266] on div at bounding box center [78, 257] width 77 height 49
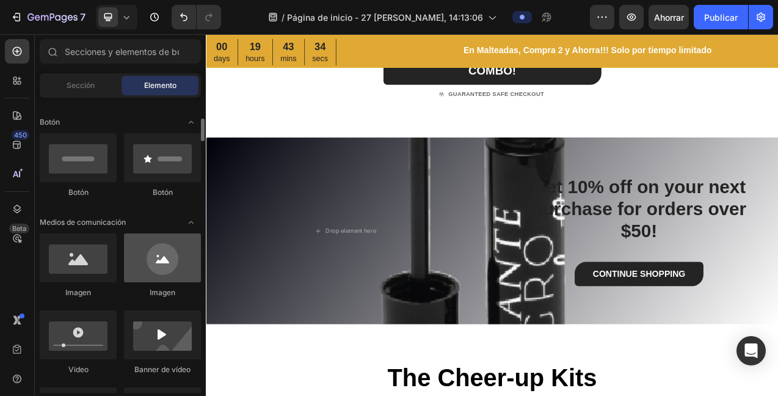
drag, startPoint x: 167, startPoint y: 258, endPoint x: 186, endPoint y: 240, distance: 25.9
click at [167, 258] on div at bounding box center [162, 257] width 77 height 49
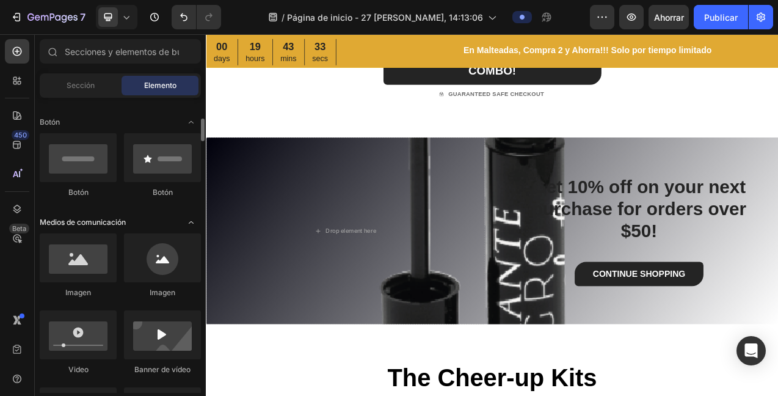
click at [164, 266] on div at bounding box center [162, 257] width 77 height 49
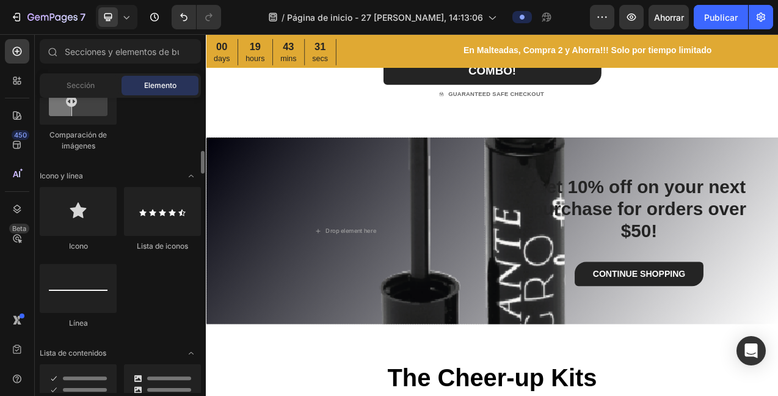
scroll to position [741, 0]
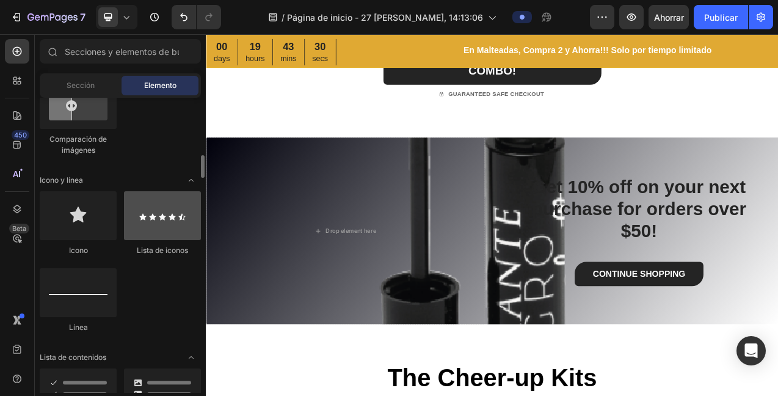
click at [166, 224] on div at bounding box center [162, 215] width 77 height 49
click at [170, 225] on div at bounding box center [162, 215] width 77 height 49
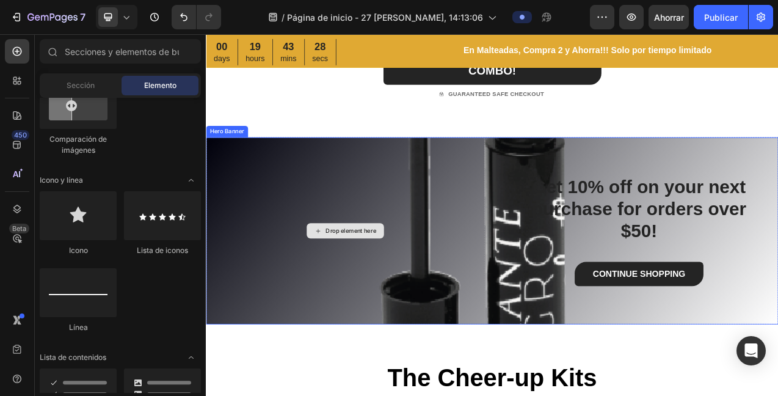
drag, startPoint x: 395, startPoint y: 284, endPoint x: 403, endPoint y: 282, distance: 8.2
click at [395, 284] on div "Drop element here" at bounding box center [391, 286] width 65 height 10
click at [361, 287] on div "Drop element here" at bounding box center [391, 286] width 65 height 10
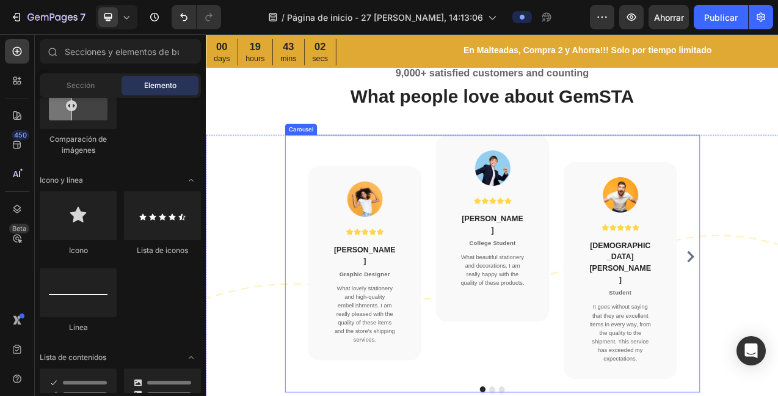
scroll to position [3258, 0]
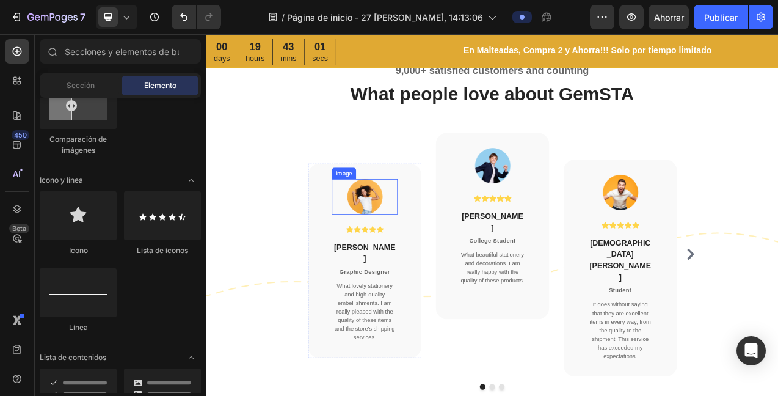
click at [411, 250] on img at bounding box center [409, 241] width 46 height 45
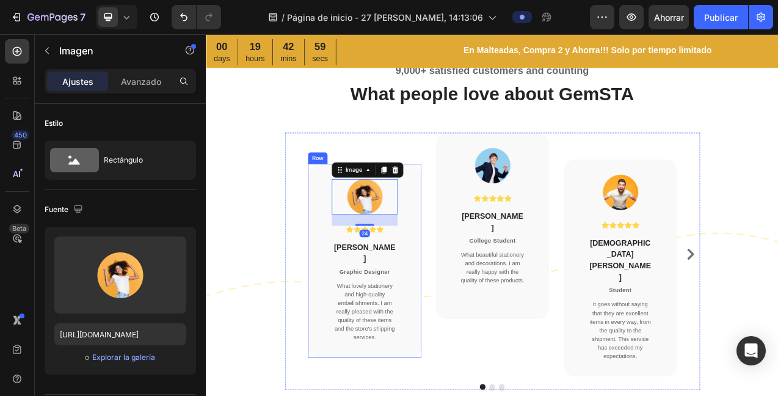
click at [419, 288] on div "Image 24 Icon Icon Icon Icon Icon Icon List Hoz Anna Grande Heading Graphic Des…" at bounding box center [409, 324] width 84 height 210
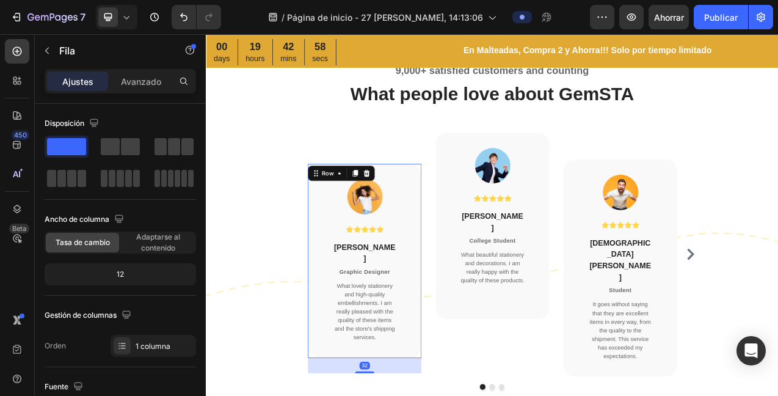
click at [414, 330] on div "Image Icon Icon Icon Icon Icon Icon List Hoz Anna Grande Heading Graphic Design…" at bounding box center [409, 324] width 84 height 210
click at [412, 359] on p "What lovely stationery and high-quality embellishments. I am really pleased wit…" at bounding box center [409, 389] width 82 height 77
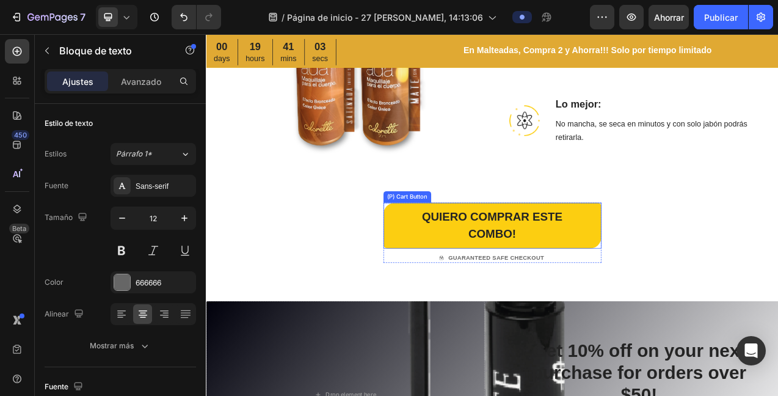
scroll to position [1710, 0]
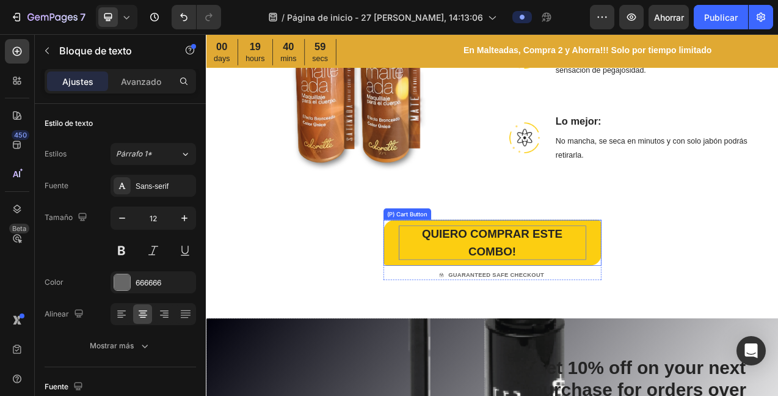
click at [643, 315] on div "QUIERO COMPRAR ESTE COMBO!" at bounding box center [573, 301] width 240 height 44
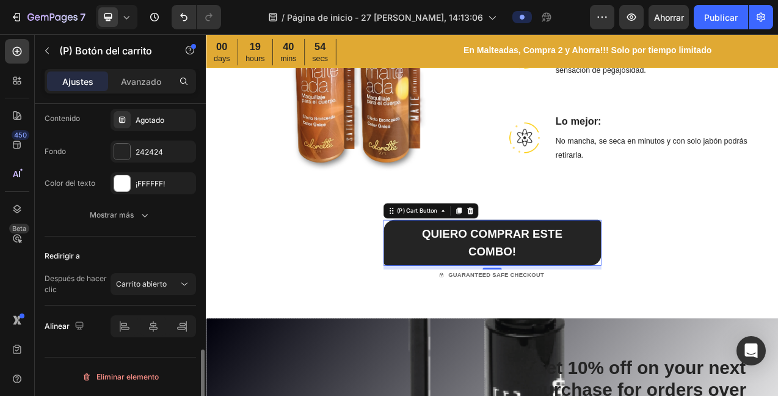
scroll to position [982, 0]
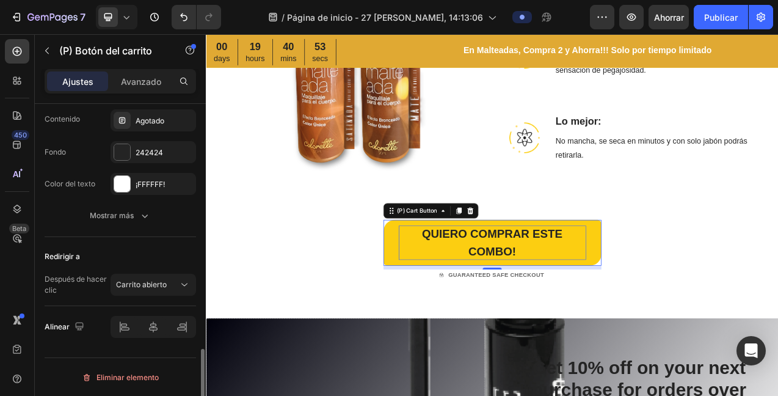
click at [565, 300] on div "QUIERO COMPRAR ESTE COMBO!" at bounding box center [573, 301] width 240 height 44
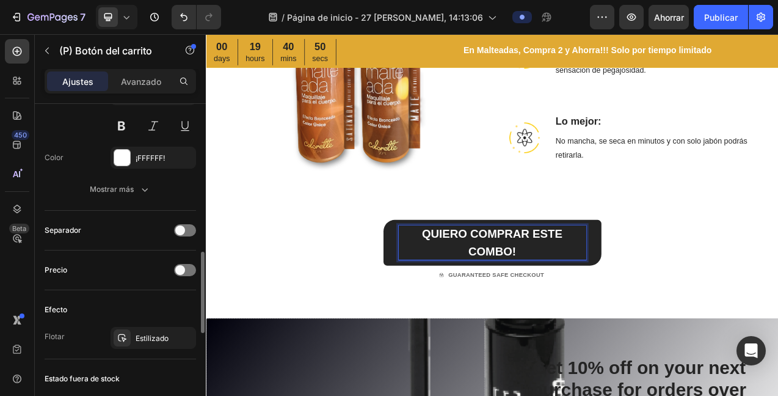
scroll to position [667, 0]
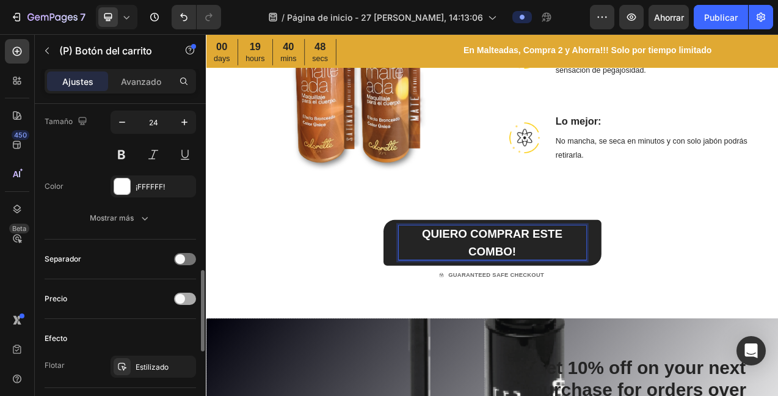
click at [189, 299] on div at bounding box center [185, 299] width 22 height 12
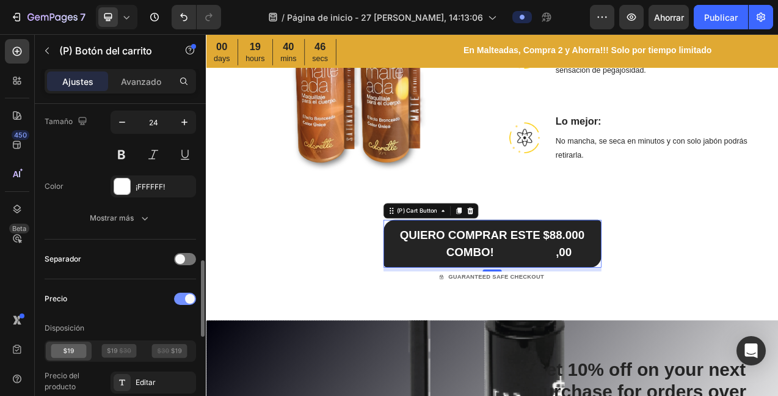
click at [185, 299] on span at bounding box center [190, 299] width 10 height 10
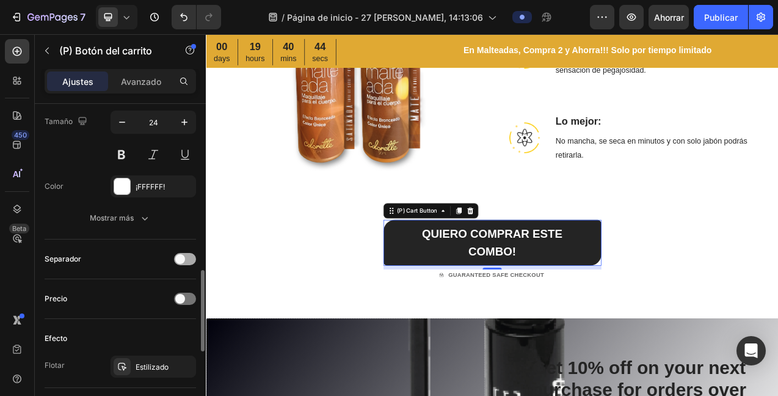
click at [187, 260] on div at bounding box center [185, 259] width 22 height 12
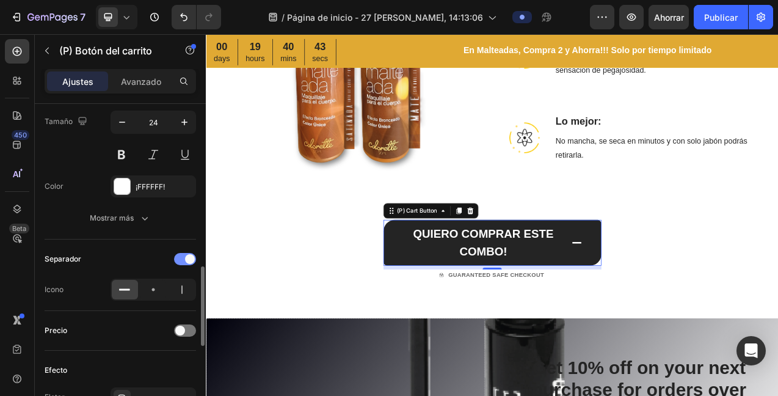
click at [185, 260] on span at bounding box center [190, 259] width 10 height 10
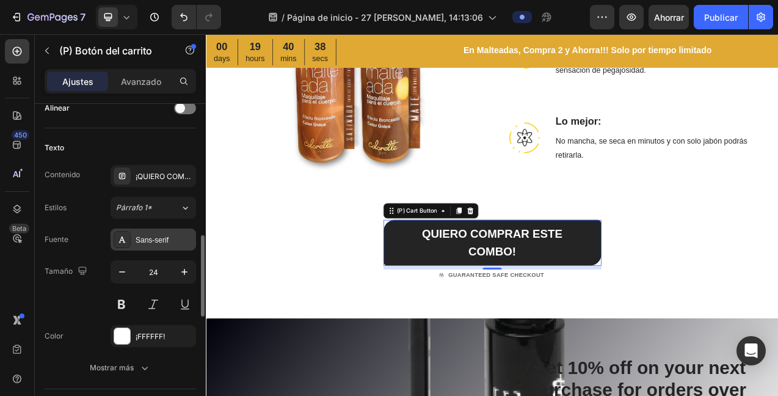
scroll to position [519, 0]
click at [126, 271] on icon "button" at bounding box center [122, 270] width 12 height 12
click at [127, 271] on icon "button" at bounding box center [122, 270] width 12 height 12
click at [124, 269] on icon "button" at bounding box center [122, 270] width 12 height 12
click at [124, 269] on icon "button" at bounding box center [122, 269] width 6 height 1
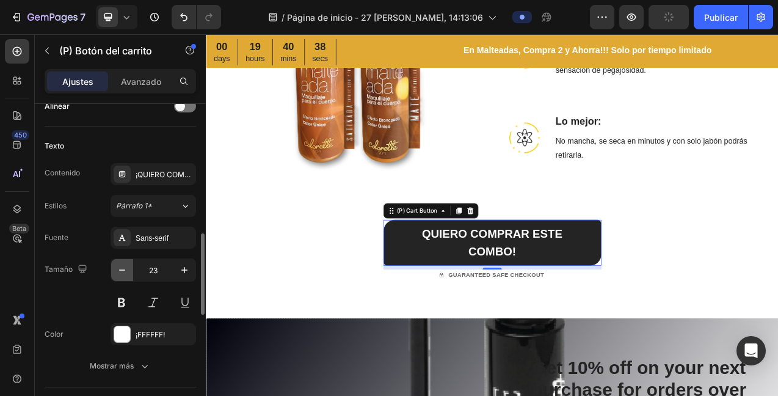
click at [123, 270] on icon "button" at bounding box center [122, 269] width 6 height 1
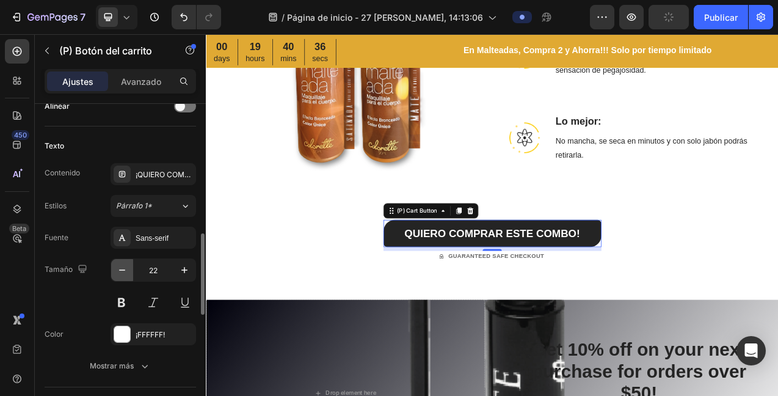
click at [123, 269] on icon "button" at bounding box center [122, 270] width 12 height 12
click at [124, 271] on icon "button" at bounding box center [122, 270] width 12 height 12
type input "20"
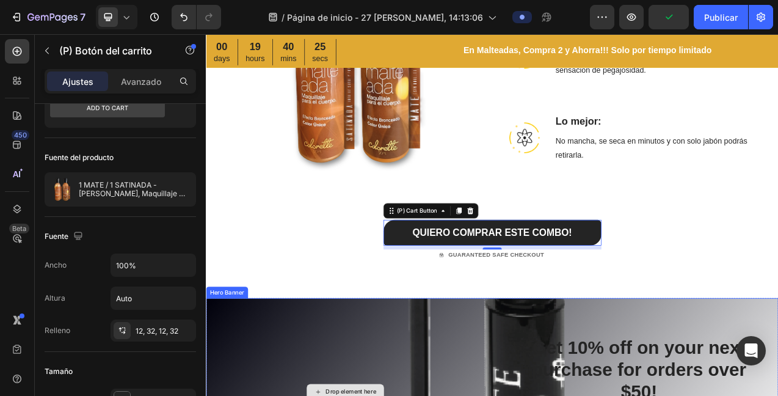
scroll to position [1863, 0]
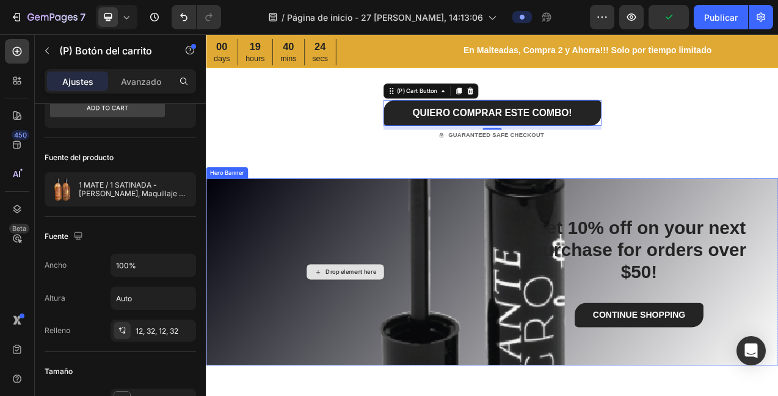
click at [499, 284] on div "Drop element here" at bounding box center [384, 339] width 357 height 240
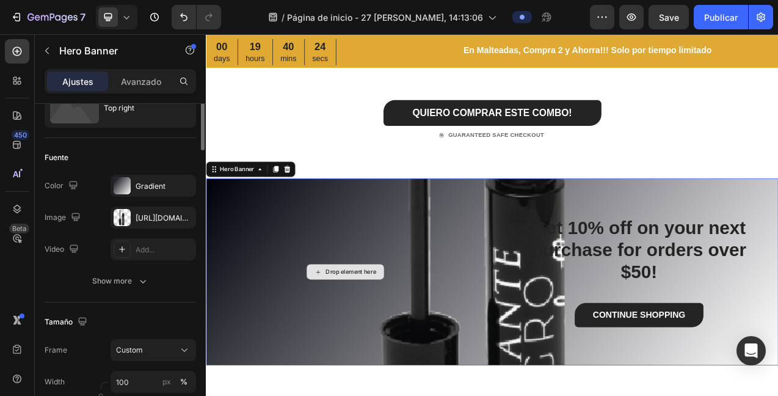
scroll to position [0, 0]
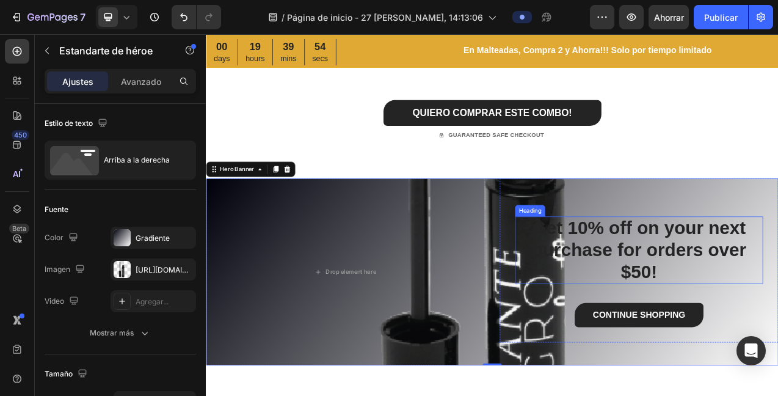
click at [711, 302] on p "Get 10% off on your next purchase for orders over $50!" at bounding box center [760, 311] width 315 height 84
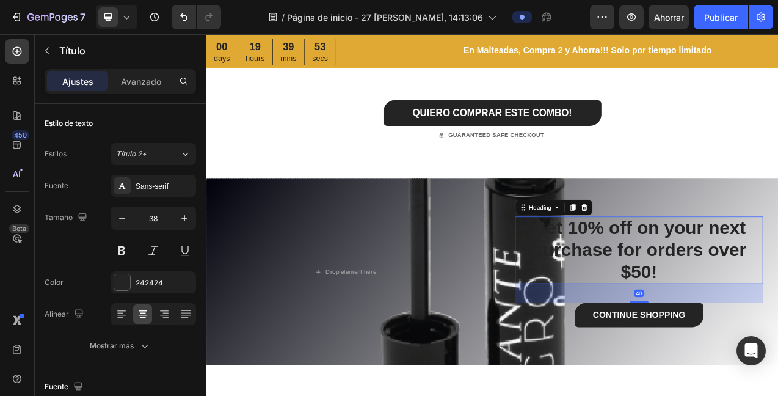
click at [778, 337] on p "Get 10% off on your next purchase for orders over $50!" at bounding box center [760, 311] width 315 height 84
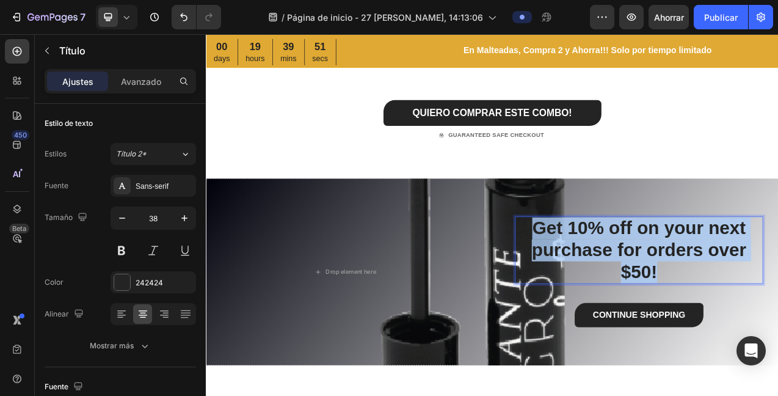
drag, startPoint x: 772, startPoint y: 335, endPoint x: 615, endPoint y: 276, distance: 168.4
click at [618, 281] on p "Get 10% off on your next purchase for orders over $50!" at bounding box center [760, 311] width 315 height 84
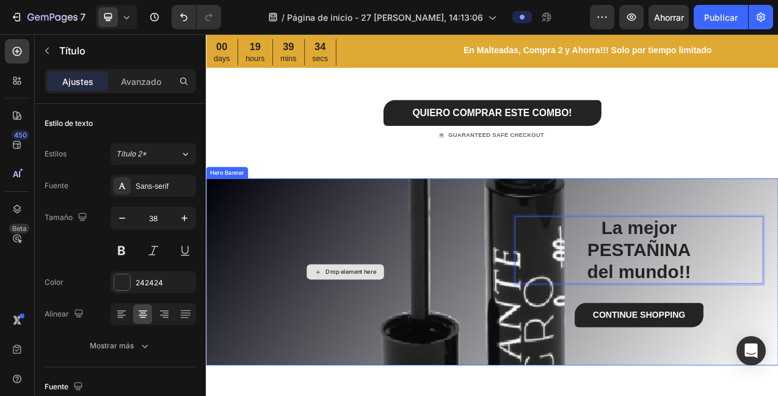
click at [399, 326] on div "Drop element here" at bounding box center [384, 339] width 357 height 240
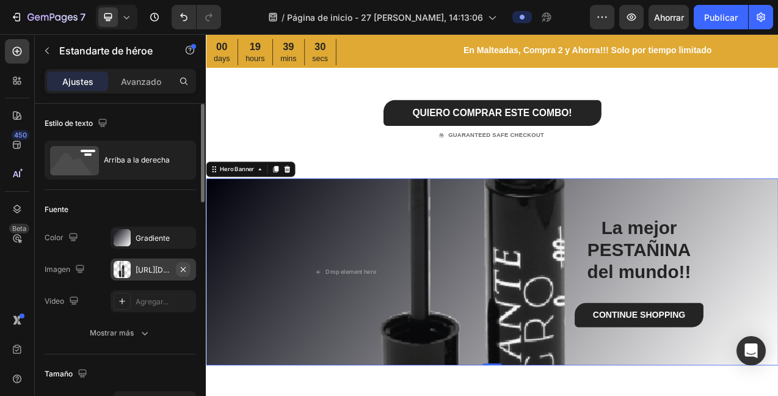
click at [185, 266] on icon "button" at bounding box center [183, 270] width 10 height 10
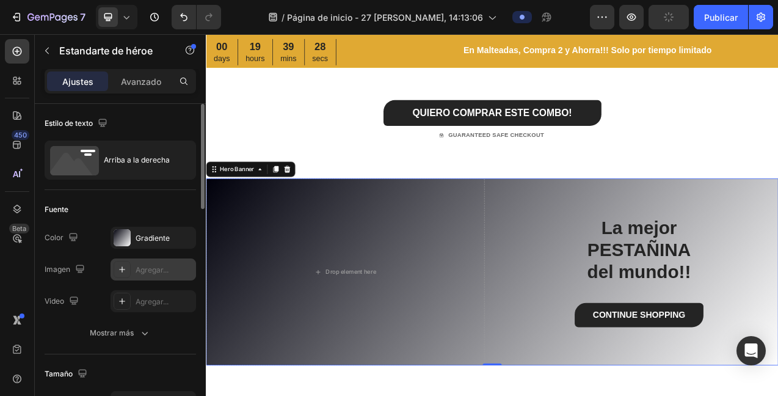
click at [119, 268] on icon at bounding box center [122, 270] width 10 height 10
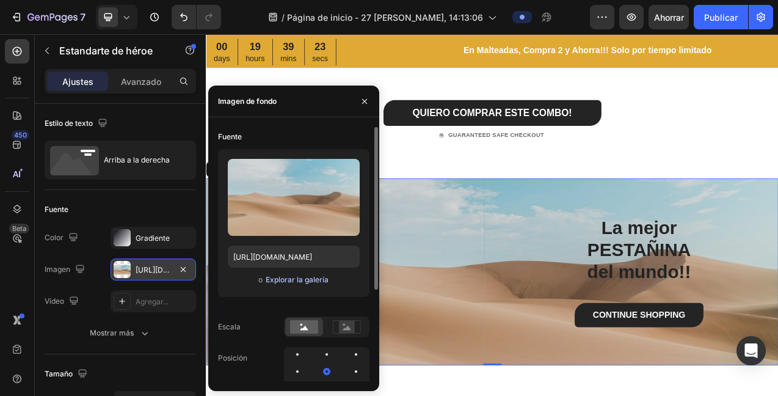
click at [287, 279] on font "Explorar la galería" at bounding box center [297, 279] width 63 height 9
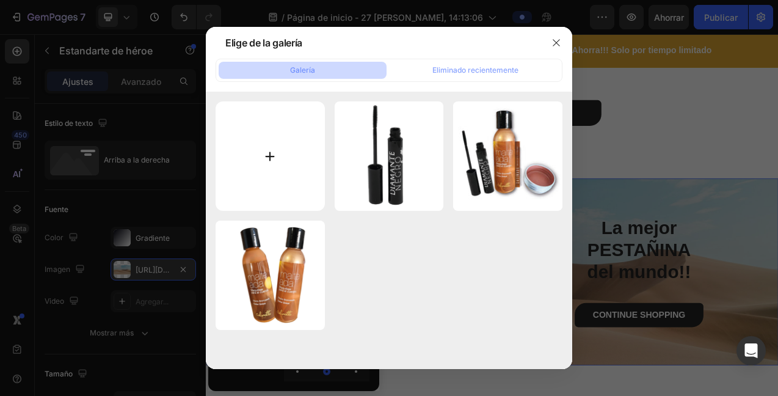
click at [277, 158] on input "file" at bounding box center [270, 155] width 109 height 109
type input "C:\fakepath\PESTAÑINA .png"
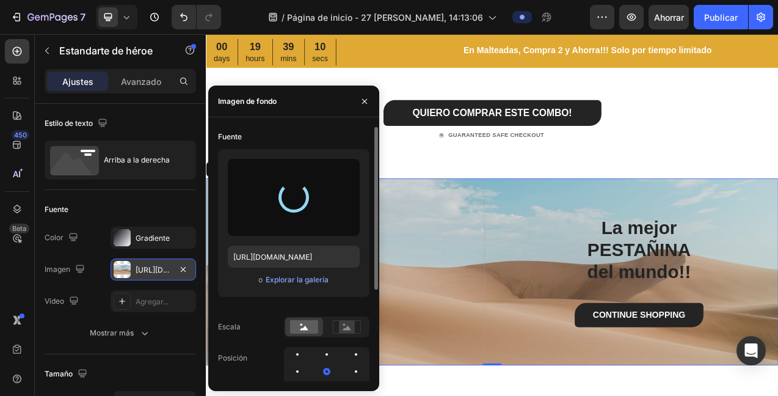
type input "https://cdn.shopify.com/s/files/1/0401/7510/8255/files/gempages_581820947003081…"
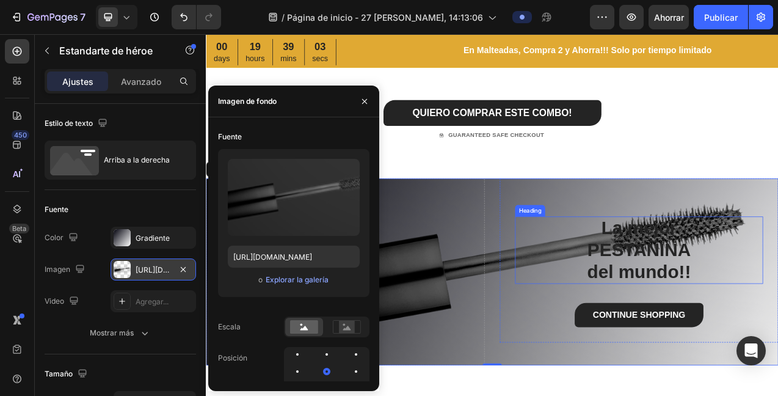
click at [778, 337] on p "La mejor PESTAÑINA del mundo!!" at bounding box center [760, 311] width 315 height 84
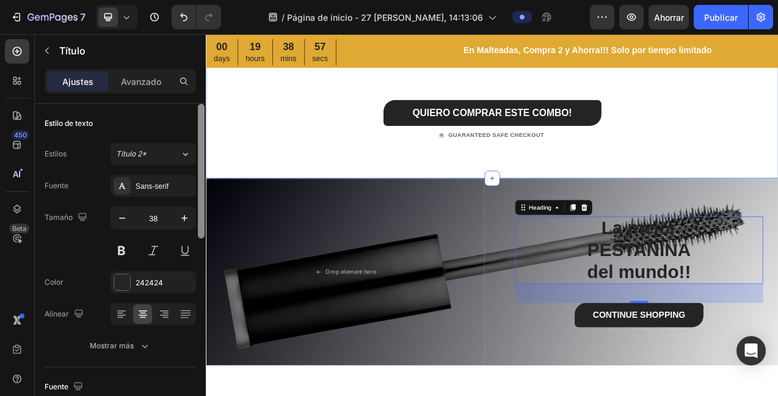
drag, startPoint x: 407, startPoint y: 242, endPoint x: 389, endPoint y: 329, distance: 89.3
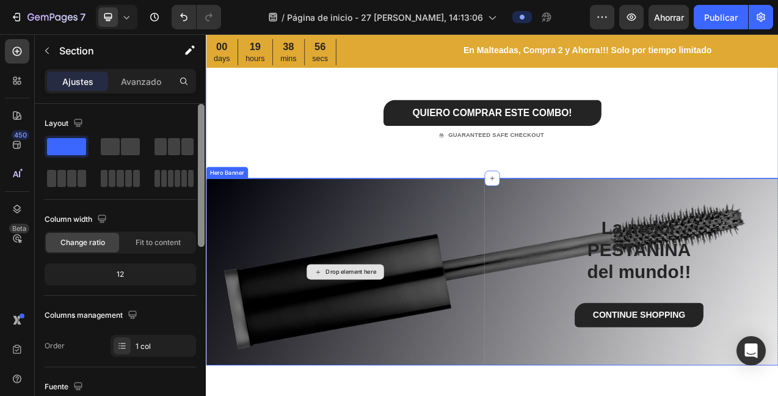
drag, startPoint x: 385, startPoint y: 330, endPoint x: 392, endPoint y: 331, distance: 6.7
click at [385, 330] on div "Drop element here" at bounding box center [384, 339] width 99 height 20
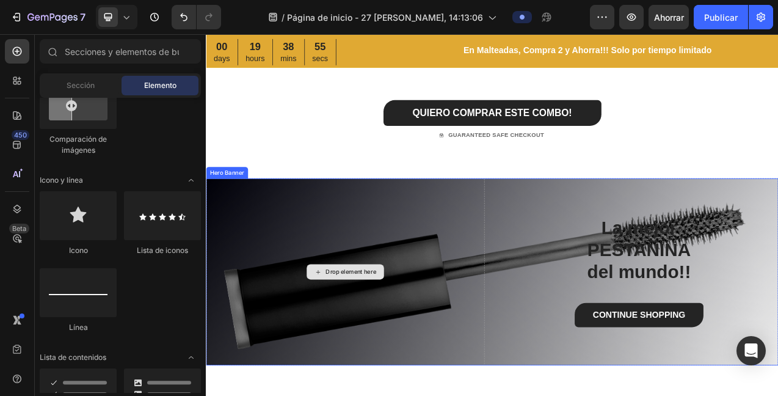
click at [409, 359] on div "Drop element here" at bounding box center [384, 339] width 357 height 240
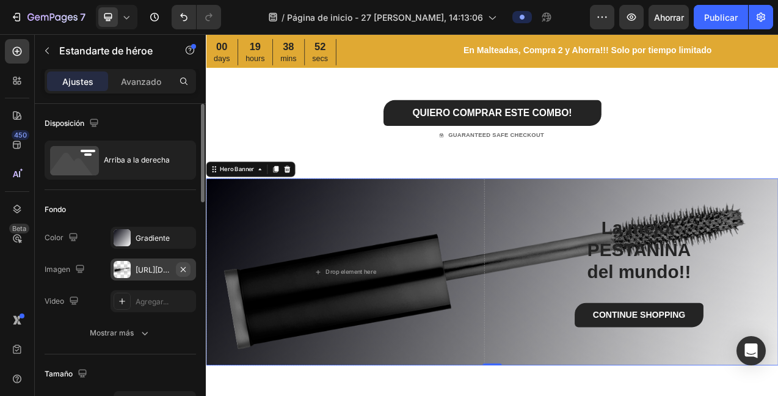
click at [183, 271] on icon "button" at bounding box center [183, 270] width 10 height 10
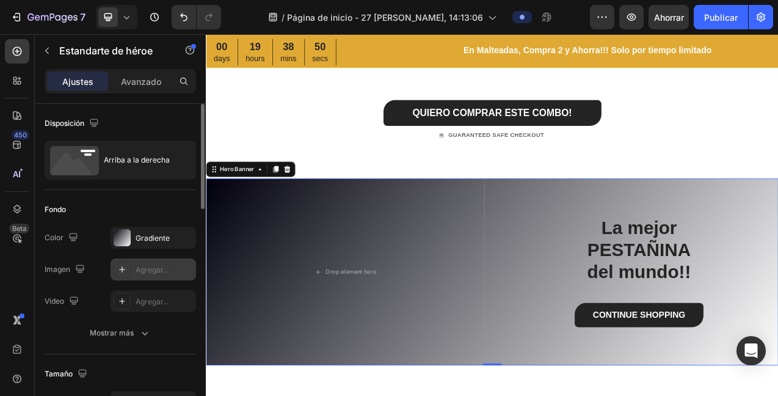
click at [120, 269] on icon at bounding box center [122, 270] width 10 height 10
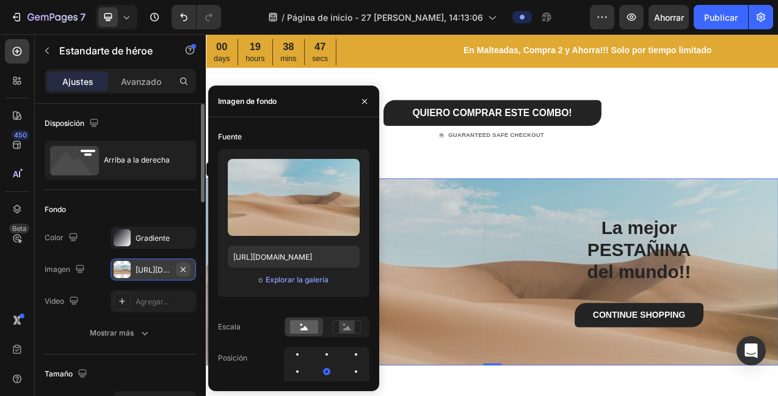
click at [179, 269] on icon "button" at bounding box center [183, 270] width 10 height 10
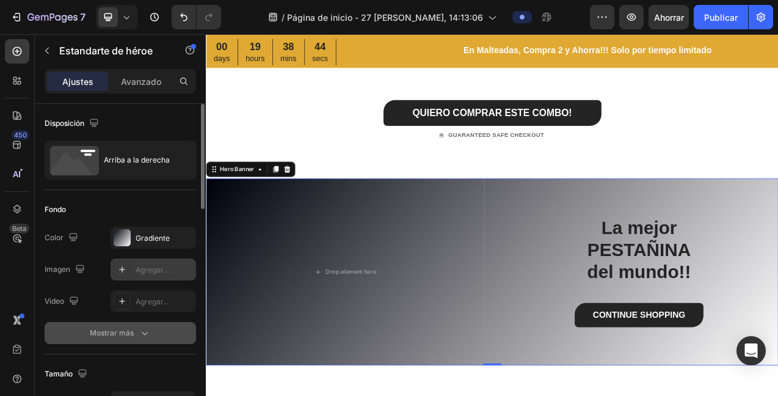
click at [136, 332] on div "Mostrar más" at bounding box center [120, 333] width 61 height 12
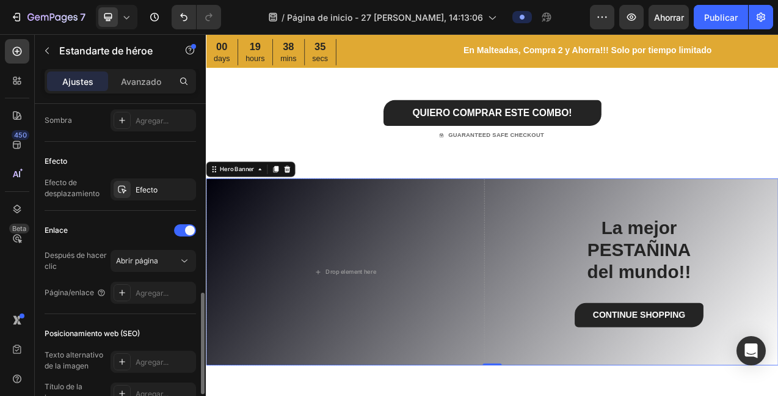
scroll to position [610, 0]
click at [165, 295] on font "Agregar..." at bounding box center [152, 294] width 33 height 9
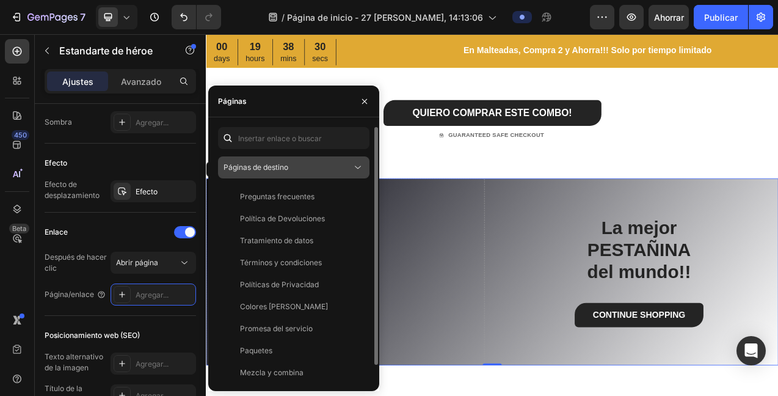
click at [322, 170] on div "Páginas de destino" at bounding box center [288, 167] width 128 height 11
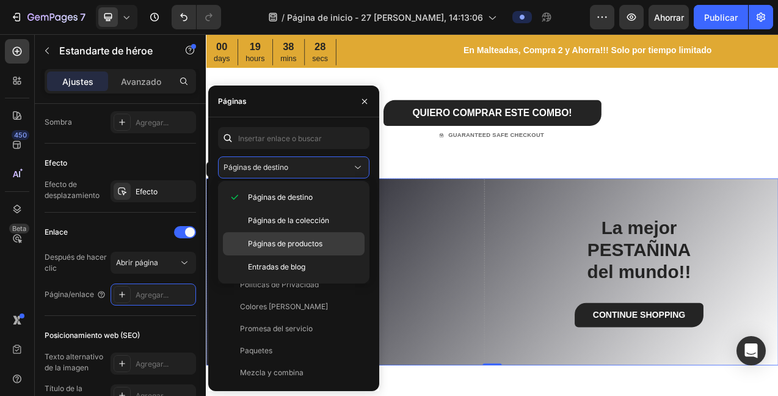
click at [290, 243] on font "Páginas de productos" at bounding box center [285, 243] width 75 height 9
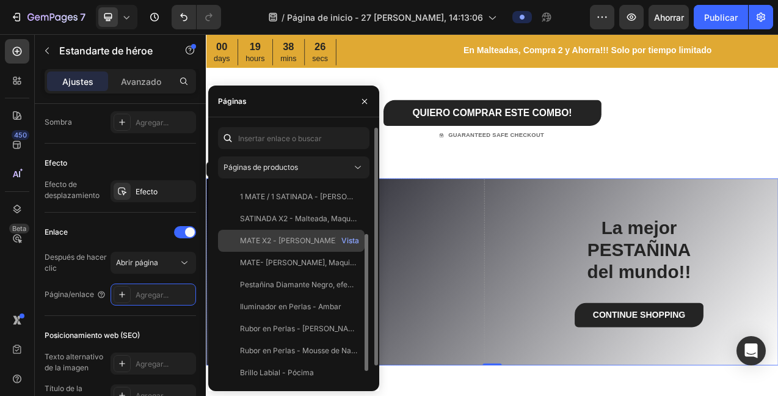
scroll to position [1, 0]
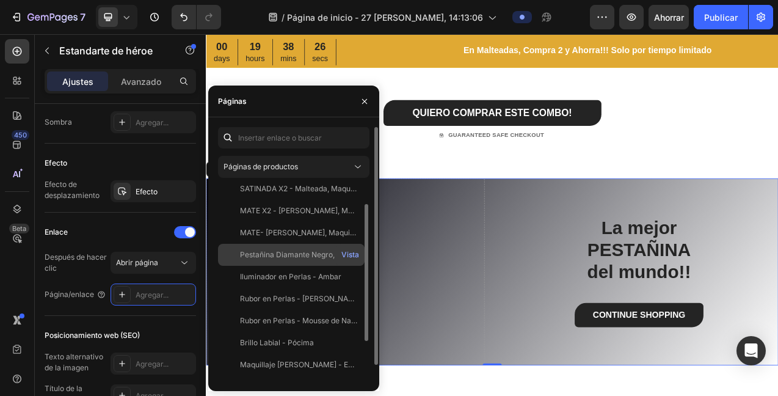
click at [291, 252] on font "Pestañina Diamante Negro, efecto TUBING" at bounding box center [314, 254] width 148 height 9
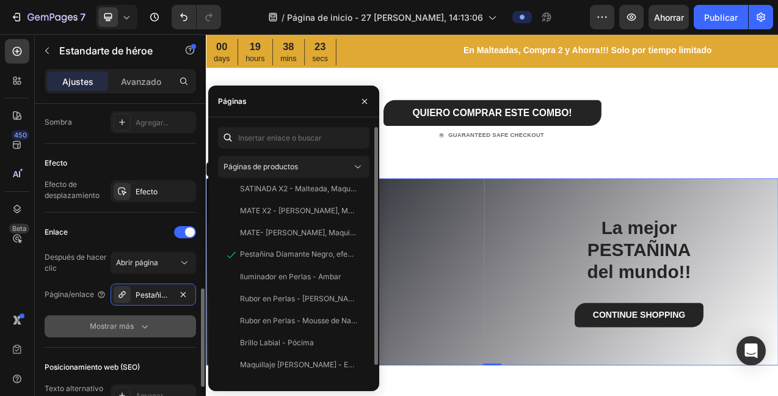
click at [119, 327] on font "Mostrar más" at bounding box center [112, 325] width 44 height 9
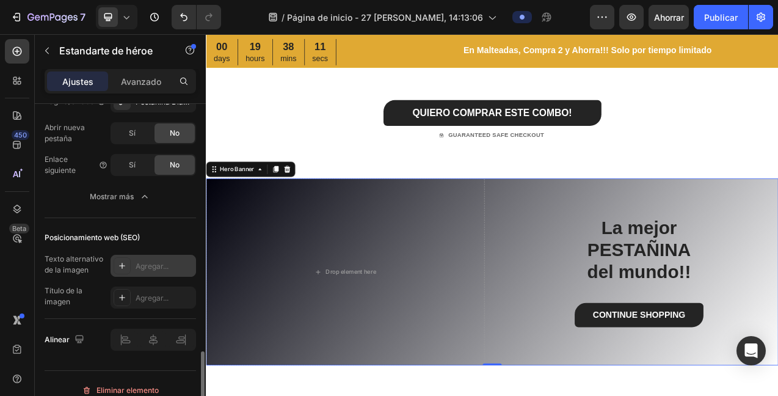
scroll to position [816, 0]
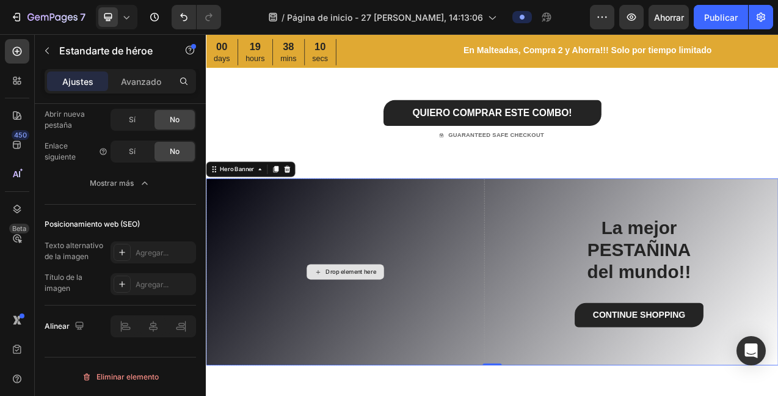
click at [365, 340] on div "Drop element here" at bounding box center [391, 339] width 65 height 10
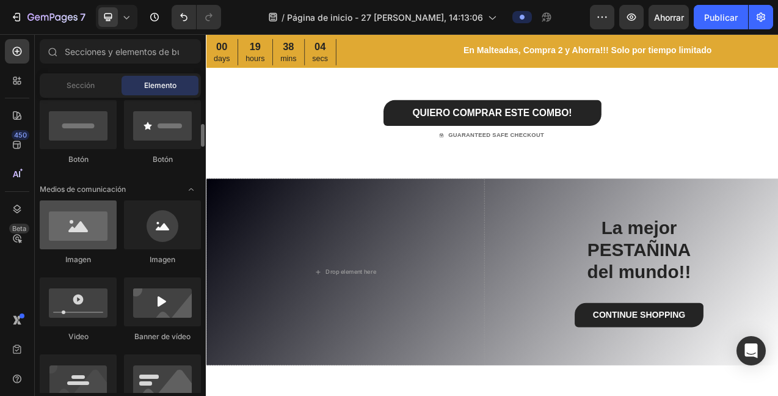
scroll to position [305, 0]
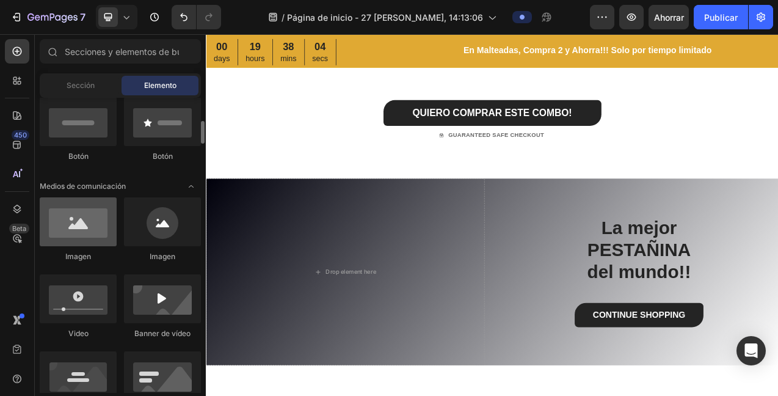
click at [84, 230] on div at bounding box center [78, 221] width 77 height 49
click at [86, 224] on div at bounding box center [78, 221] width 77 height 49
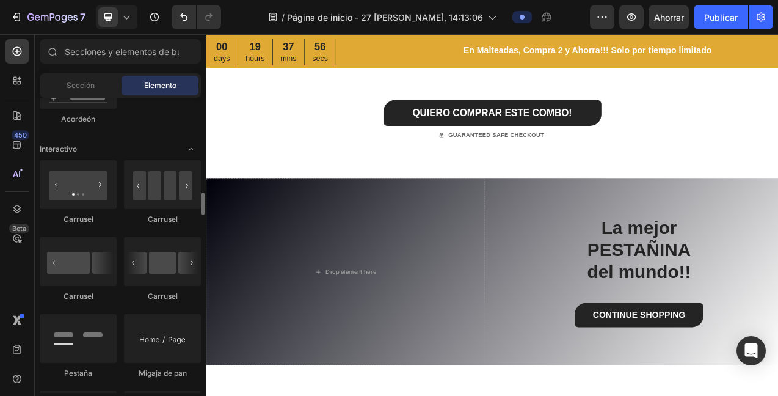
scroll to position [1208, 0]
drag, startPoint x: 167, startPoint y: 197, endPoint x: 177, endPoint y: 186, distance: 14.7
click at [167, 196] on div at bounding box center [162, 183] width 77 height 49
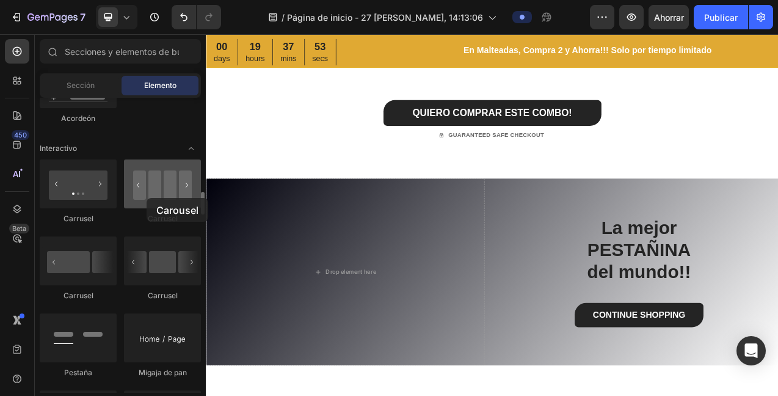
click at [147, 197] on div at bounding box center [162, 183] width 77 height 49
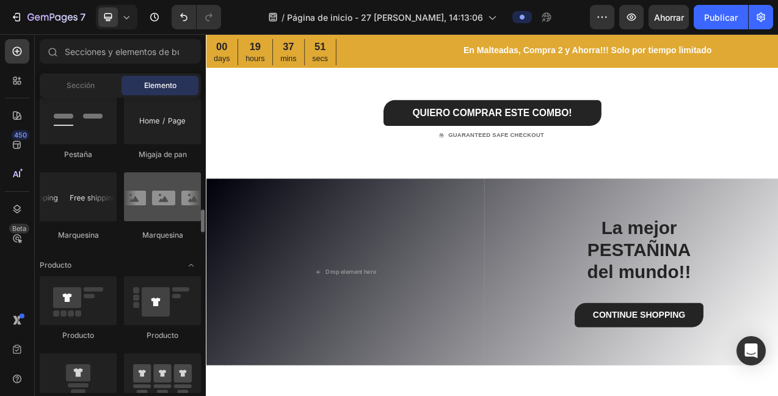
scroll to position [1424, 0]
click at [167, 204] on div at bounding box center [162, 198] width 77 height 49
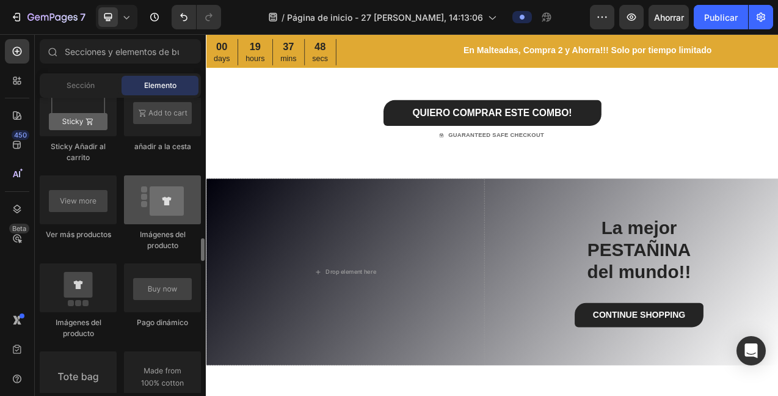
scroll to position [1771, 0]
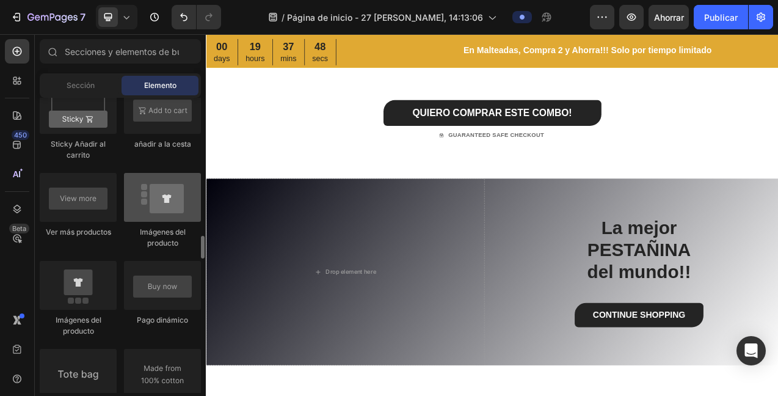
click at [162, 200] on div at bounding box center [162, 197] width 77 height 49
click at [162, 202] on div at bounding box center [162, 197] width 77 height 49
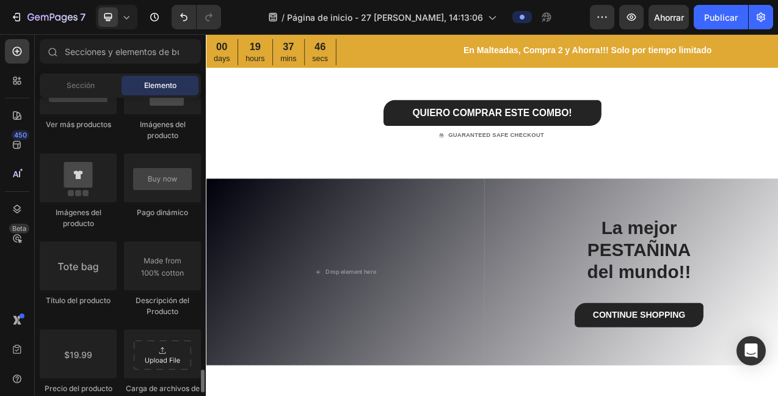
scroll to position [2096, 0]
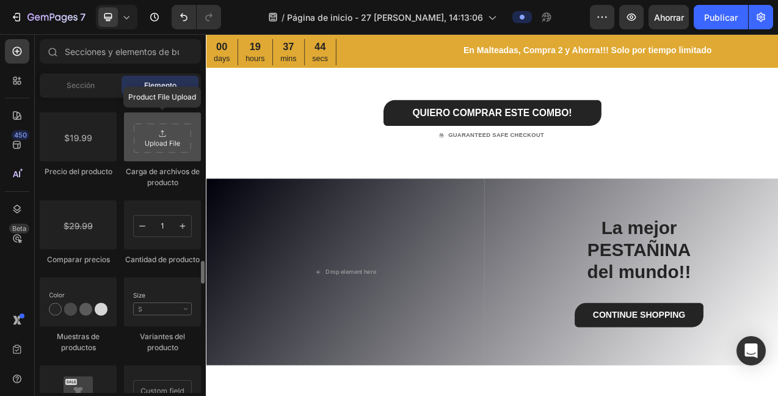
drag, startPoint x: 167, startPoint y: 143, endPoint x: 177, endPoint y: 134, distance: 12.5
click at [167, 143] on div at bounding box center [162, 136] width 77 height 49
click at [161, 144] on div at bounding box center [162, 136] width 77 height 49
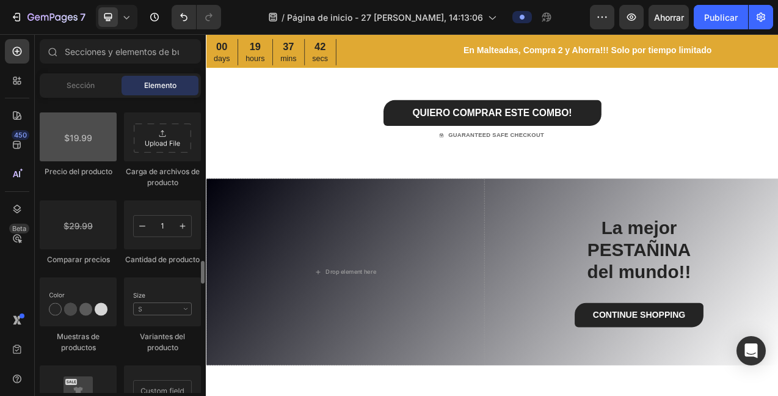
drag, startPoint x: 89, startPoint y: 141, endPoint x: 103, endPoint y: 131, distance: 17.3
click at [89, 141] on div at bounding box center [78, 136] width 77 height 49
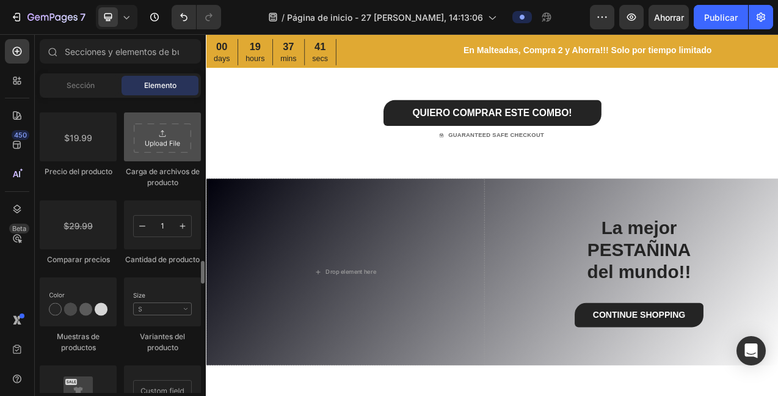
click at [159, 150] on div at bounding box center [162, 136] width 77 height 49
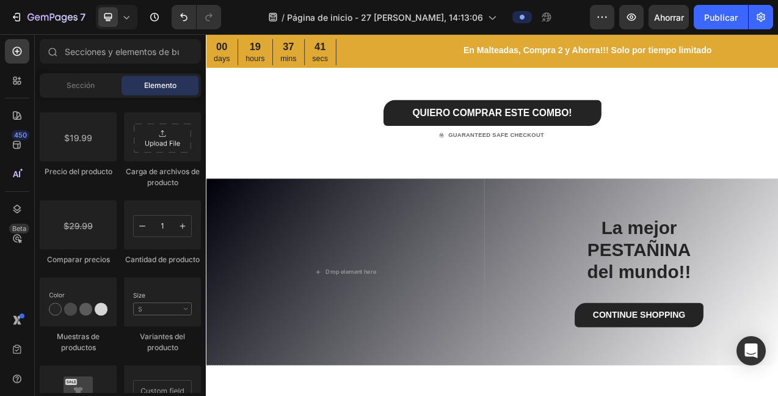
scroll to position [1909, 0]
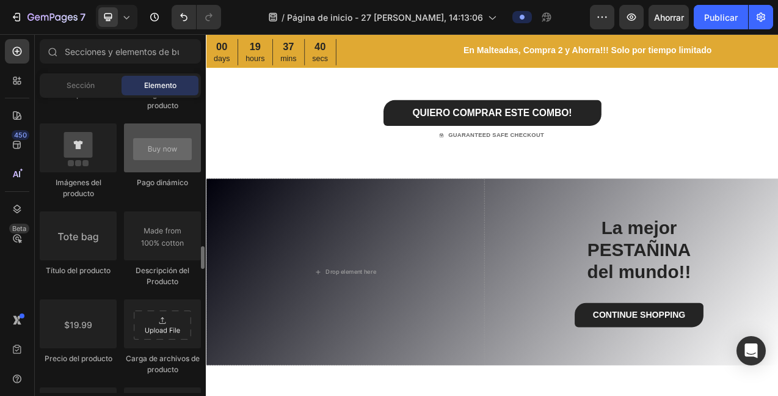
click at [163, 156] on div at bounding box center [162, 147] width 77 height 49
click at [158, 147] on div at bounding box center [162, 147] width 77 height 49
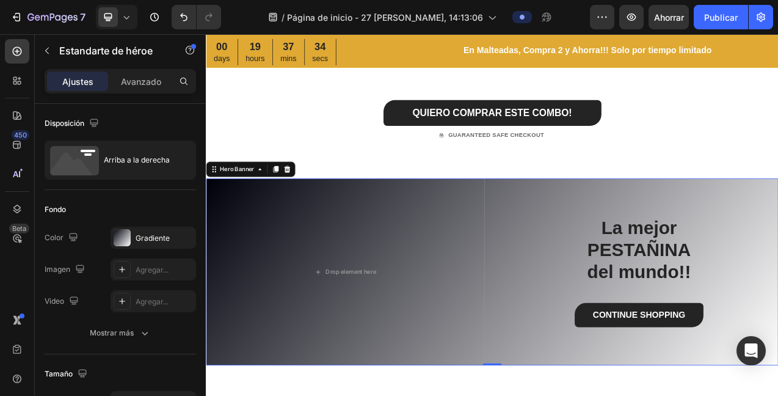
drag, startPoint x: 309, startPoint y: 209, endPoint x: 339, endPoint y: 198, distance: 31.3
click at [308, 209] on icon at bounding box center [310, 207] width 10 height 10
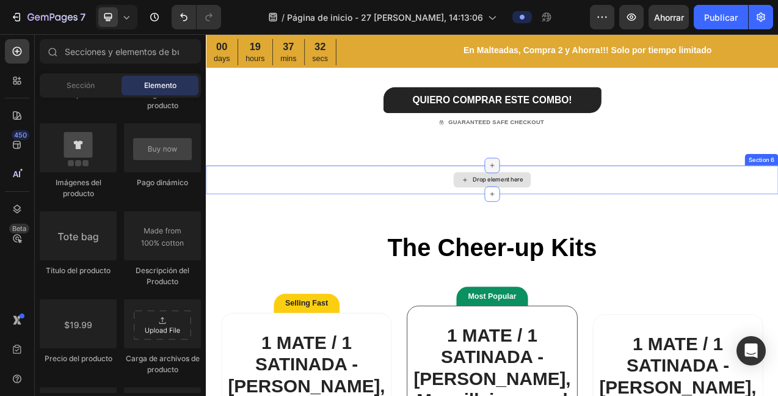
scroll to position [1872, 0]
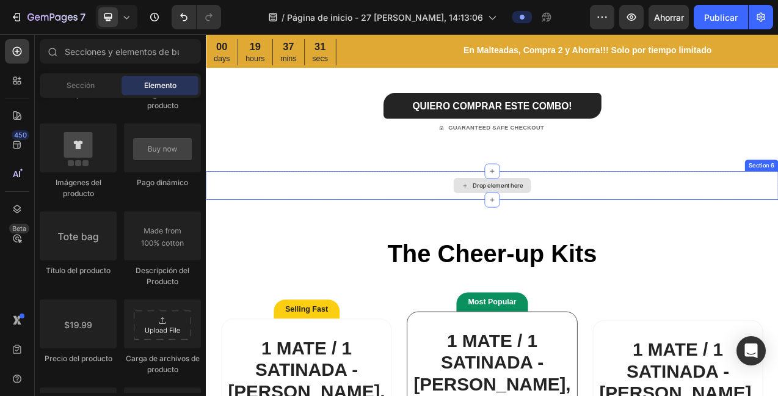
drag, startPoint x: 568, startPoint y: 227, endPoint x: 574, endPoint y: 224, distance: 7.1
click at [568, 227] on div "Drop element here" at bounding box center [579, 228] width 65 height 10
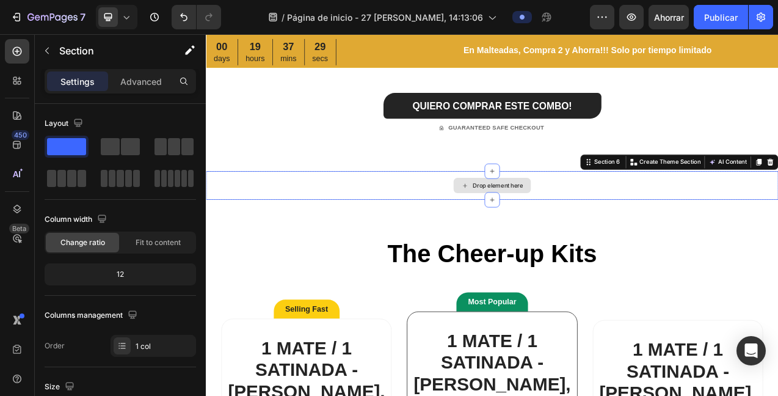
drag, startPoint x: 533, startPoint y: 228, endPoint x: 552, endPoint y: 223, distance: 20.2
click at [533, 229] on icon at bounding box center [538, 228] width 10 height 10
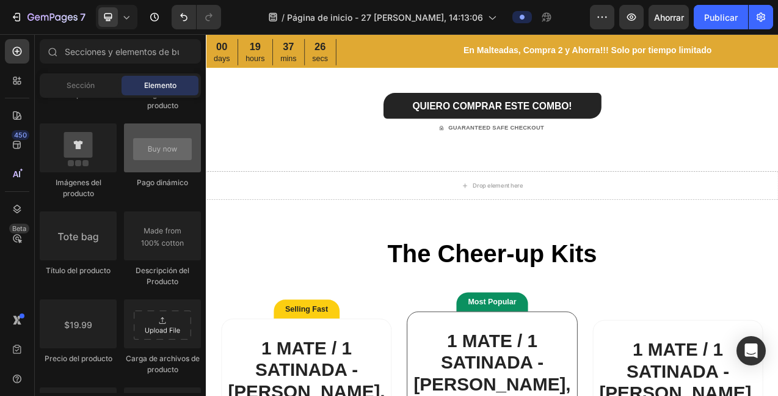
drag, startPoint x: 157, startPoint y: 151, endPoint x: 174, endPoint y: 142, distance: 18.9
click at [157, 151] on div at bounding box center [162, 147] width 77 height 49
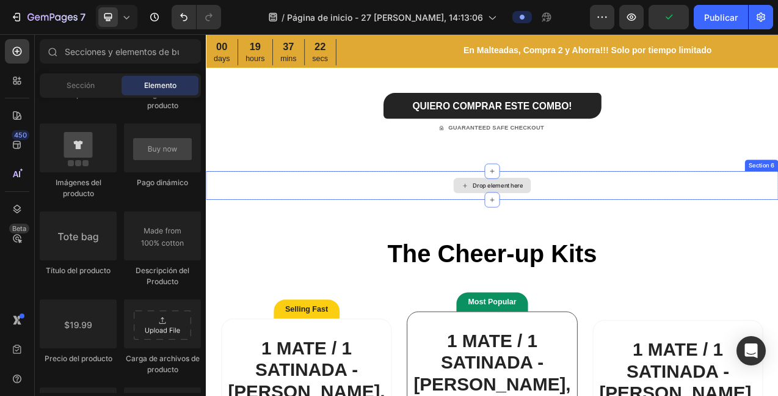
click at [580, 221] on div "Drop element here" at bounding box center [572, 228] width 99 height 20
click at [576, 228] on div "Drop element here" at bounding box center [579, 228] width 65 height 10
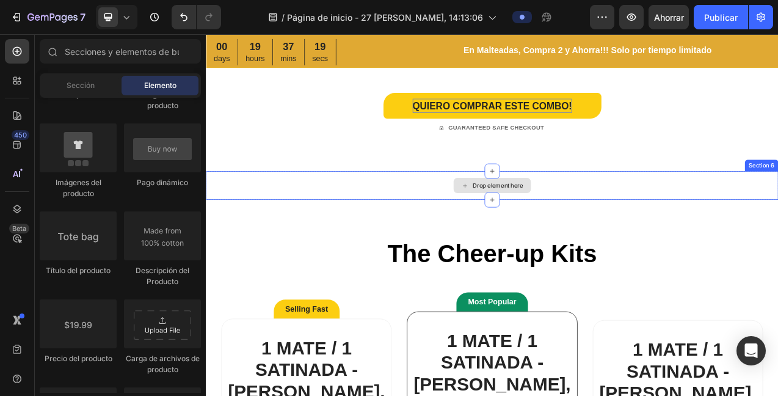
click at [629, 226] on div "Drop element here" at bounding box center [572, 228] width 733 height 37
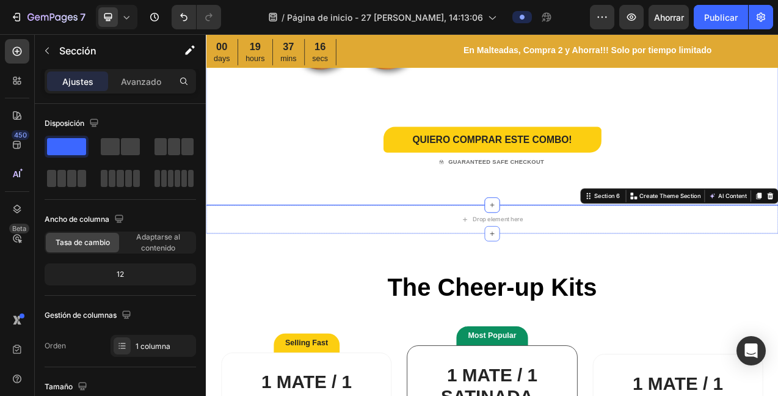
scroll to position [1831, 0]
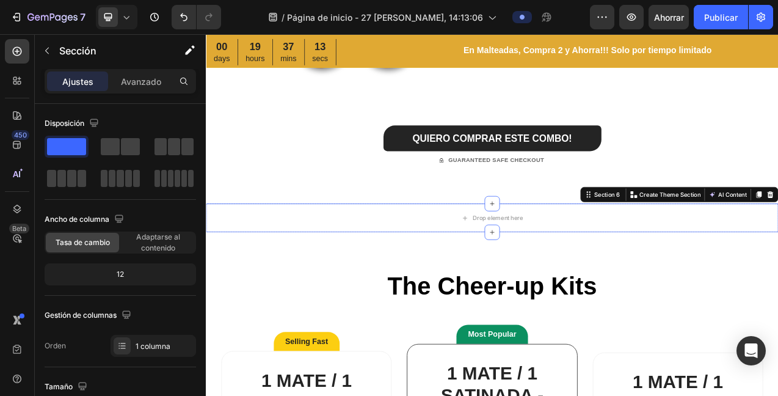
drag, startPoint x: 920, startPoint y: 240, endPoint x: 929, endPoint y: 236, distance: 10.2
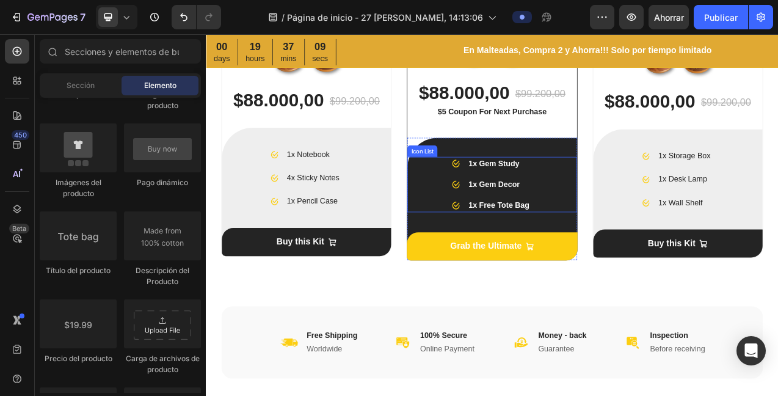
scroll to position [2536, 0]
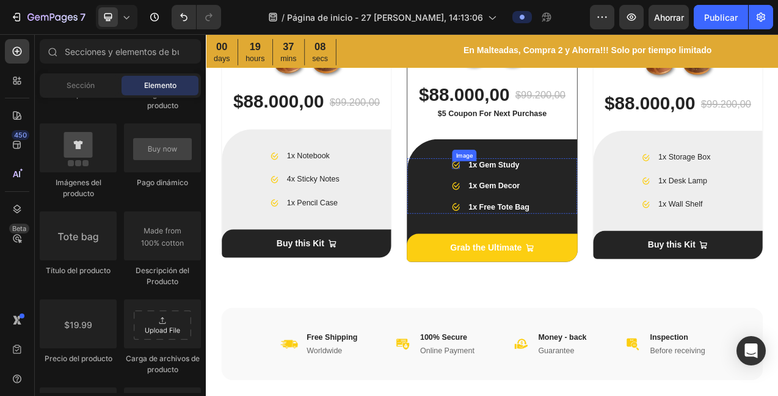
drag, startPoint x: 525, startPoint y: 203, endPoint x: 558, endPoint y: 200, distance: 32.5
click at [525, 203] on img at bounding box center [526, 201] width 10 height 9
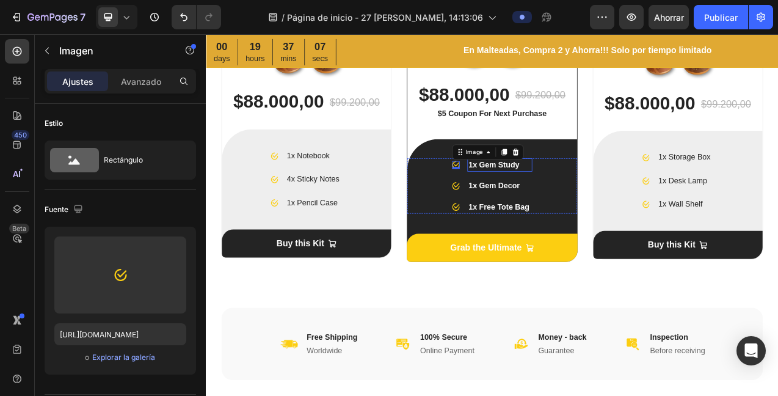
click at [600, 204] on p "1x Gem Study" at bounding box center [582, 201] width 81 height 15
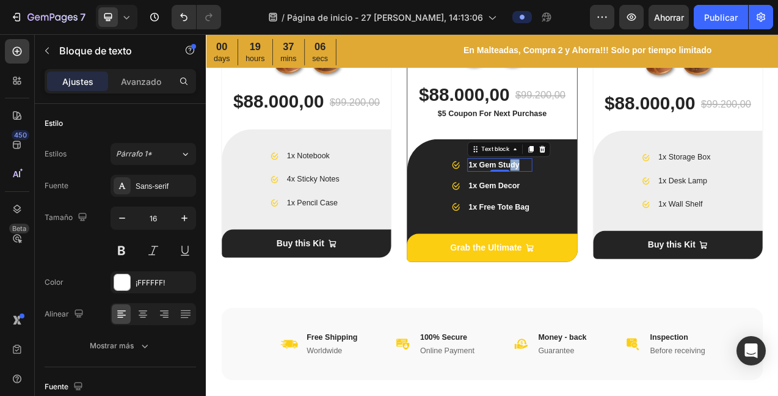
click at [602, 207] on p "1x Gem Study" at bounding box center [582, 201] width 81 height 15
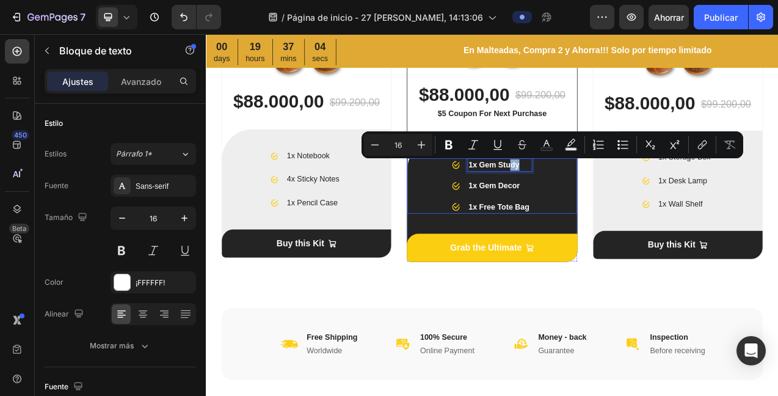
click at [651, 232] on div "Image 1x Gem Study Text block 0 Image 1x Gem Decor Text block Image 1x Free Tot…" at bounding box center [572, 228] width 217 height 71
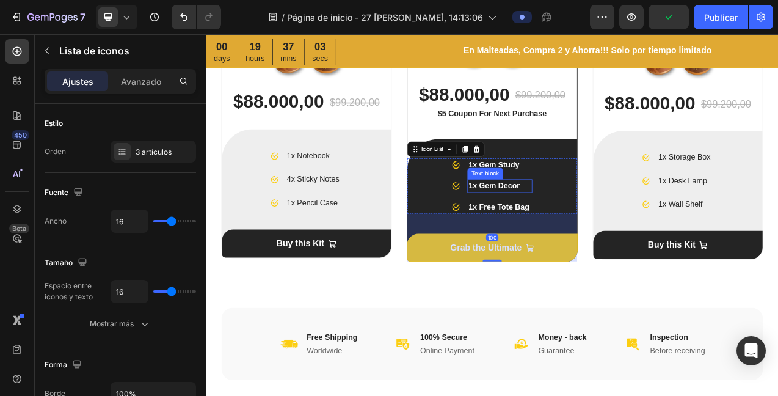
click at [604, 231] on p "1x Gem Decor" at bounding box center [582, 228] width 81 height 15
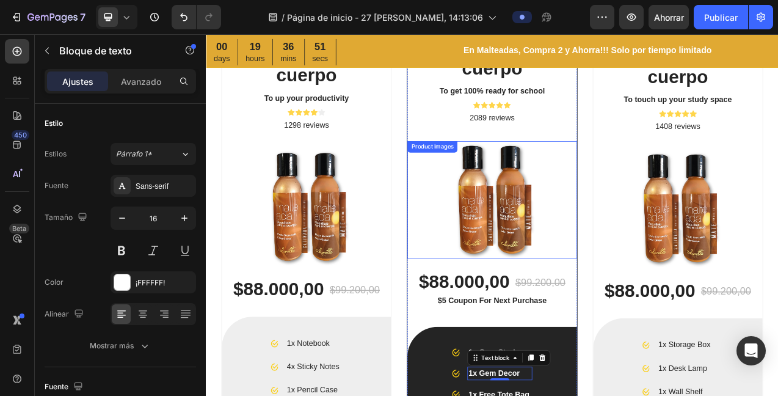
scroll to position [2492, 0]
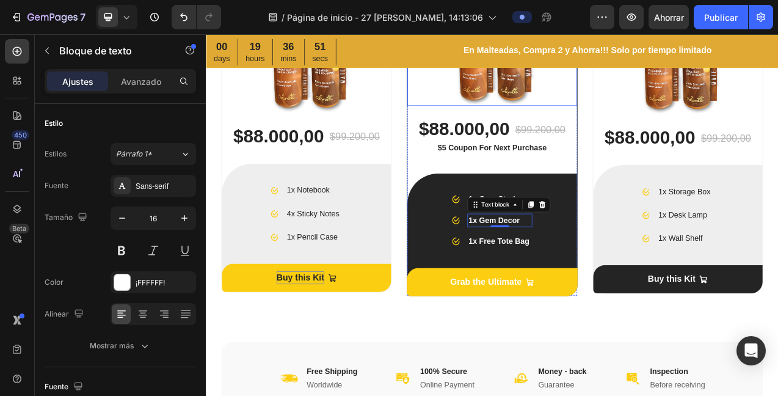
click at [326, 338] on div "Buy this Kit" at bounding box center [326, 346] width 61 height 16
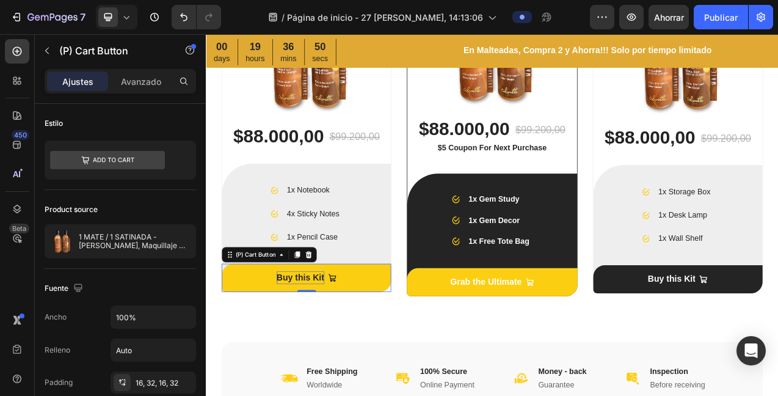
scroll to position [2518, 0]
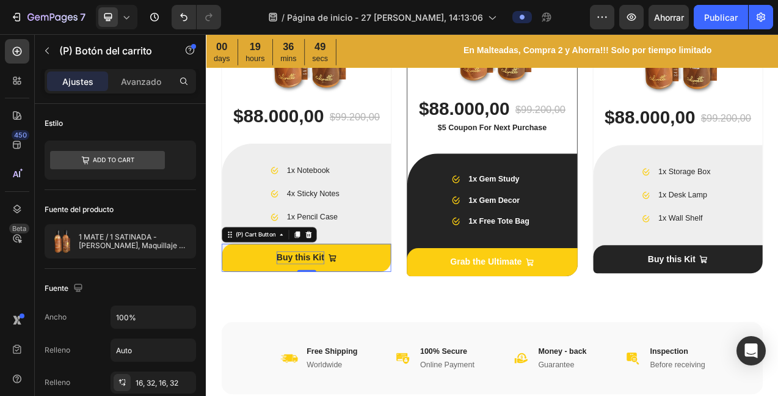
click at [355, 321] on div "Buy this Kit" at bounding box center [326, 320] width 61 height 16
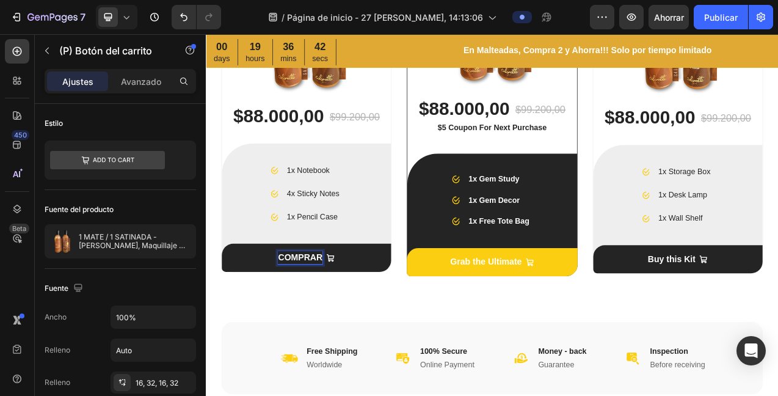
click at [226, 302] on button "COMPRAR" at bounding box center [334, 320] width 217 height 36
click at [226, 302] on button "COMPRAR ESTE" at bounding box center [334, 320] width 217 height 36
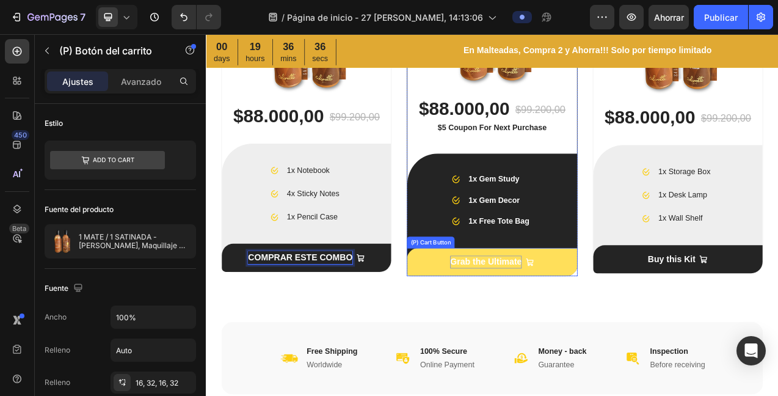
click at [577, 330] on div "Grab the Ultimate" at bounding box center [565, 326] width 92 height 16
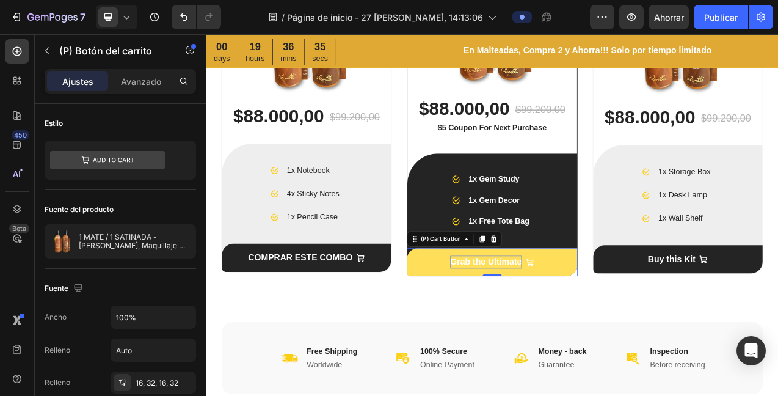
scroll to position [816, 0]
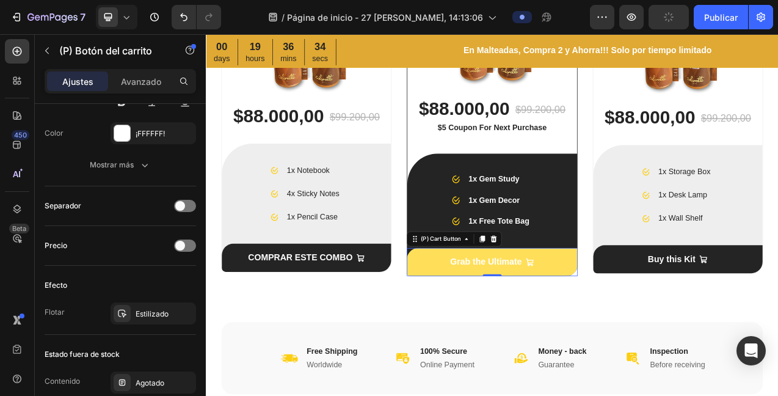
click at [602, 326] on div "Grab the Ultimate" at bounding box center [565, 326] width 92 height 16
click at [608, 326] on div "Grab the Ultimate" at bounding box center [573, 326] width 108 height 16
click at [596, 326] on p "Grab the Ultimate" at bounding box center [565, 326] width 92 height 16
click at [463, 308] on button "QUEDA" at bounding box center [572, 326] width 218 height 36
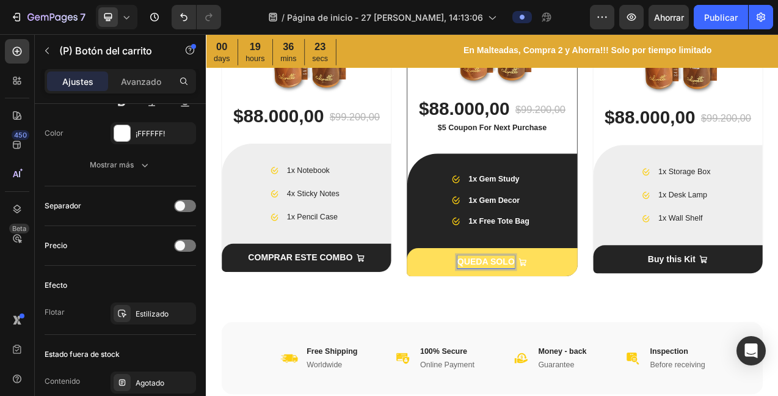
click at [463, 308] on button "QUEDA SOLO" at bounding box center [572, 326] width 218 height 36
click at [463, 308] on button "QUEDAN" at bounding box center [572, 326] width 218 height 36
click at [463, 308] on button "QUEDAN SOL" at bounding box center [572, 326] width 218 height 36
click at [463, 308] on button "QUEDAN SOLO 3" at bounding box center [572, 326] width 218 height 36
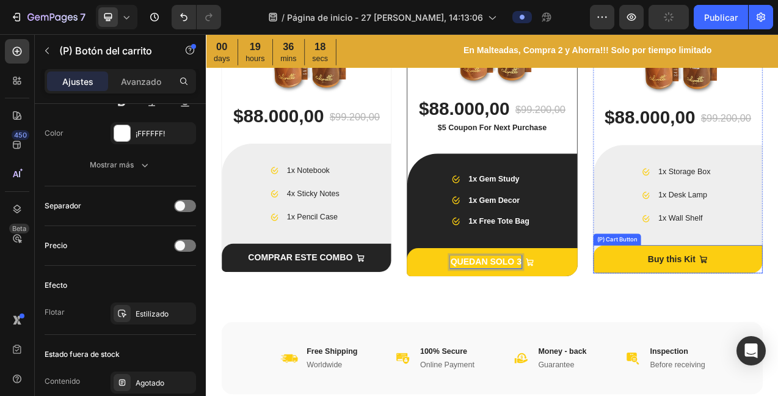
drag, startPoint x: 808, startPoint y: 324, endPoint x: 826, endPoint y: 320, distance: 18.8
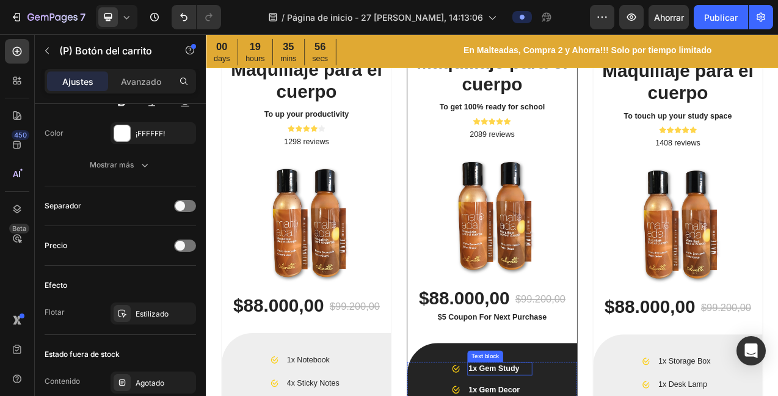
scroll to position [2498, 0]
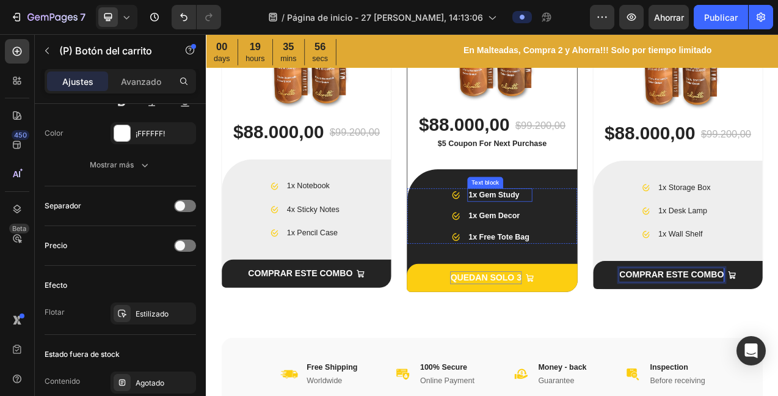
click at [580, 244] on p "1x Gem Study" at bounding box center [582, 240] width 81 height 15
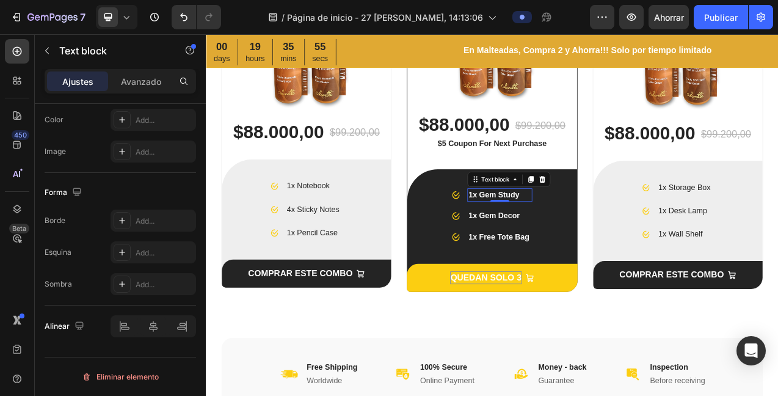
scroll to position [0, 0]
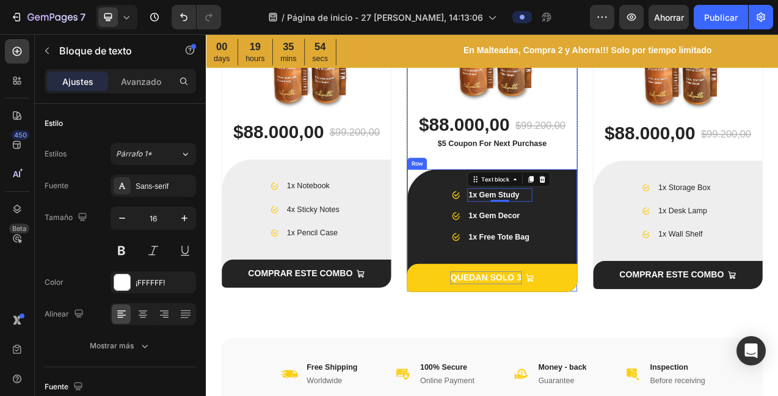
click at [627, 305] on div "Image 1x Gem Study Text block 0 Image 1x Gem Decor Text block Image 1x Free Tot…" at bounding box center [572, 298] width 217 height 132
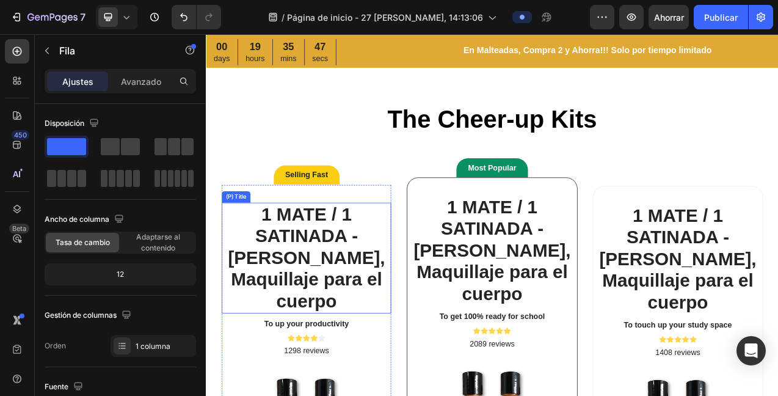
scroll to position [2034, 0]
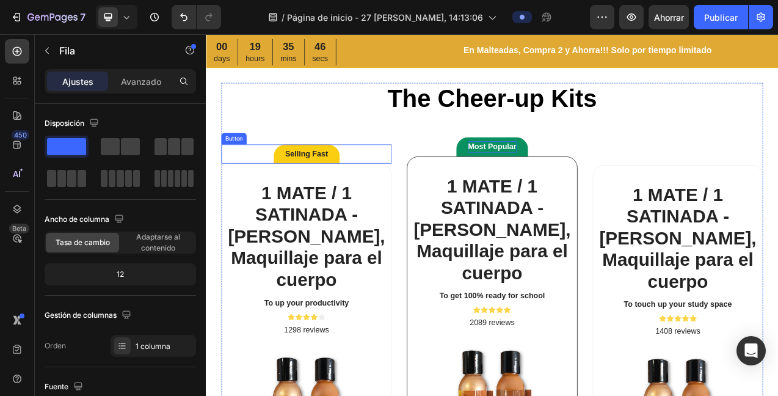
click at [353, 185] on div "Selling Fast" at bounding box center [334, 187] width 55 height 15
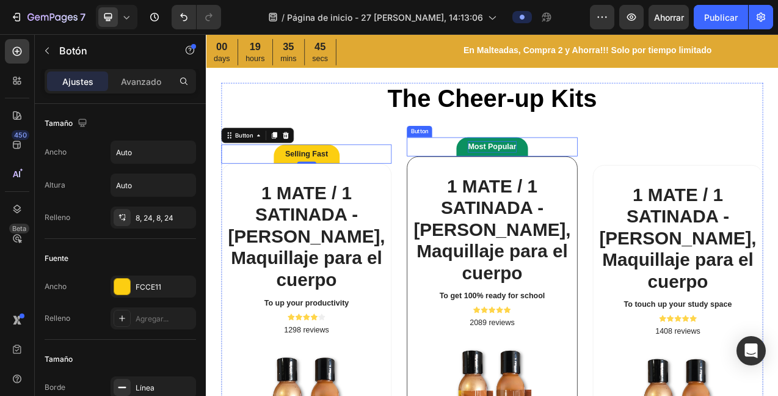
click at [575, 177] on div "Most Popular" at bounding box center [572, 178] width 62 height 15
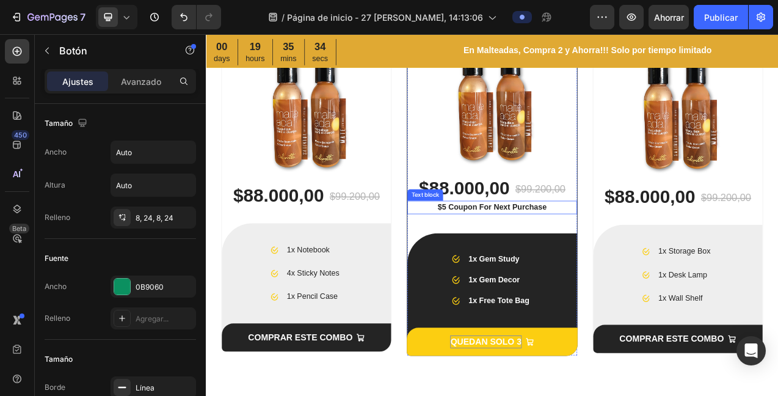
scroll to position [2444, 0]
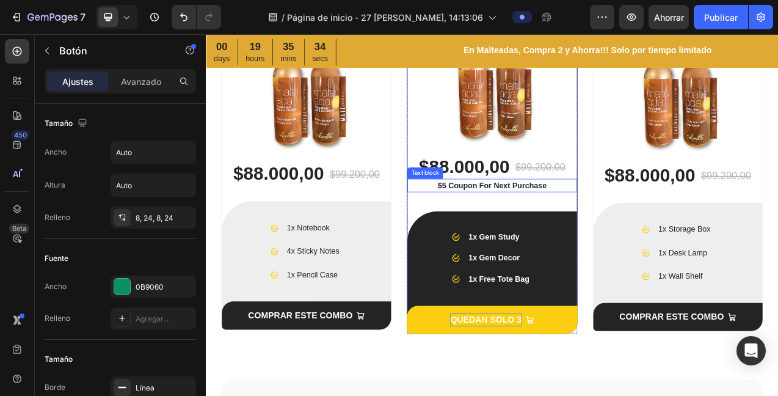
click at [323, 304] on p "4x Sticky Notes" at bounding box center [344, 313] width 70 height 18
click at [342, 334] on p "1x Pencil Case" at bounding box center [344, 343] width 70 height 18
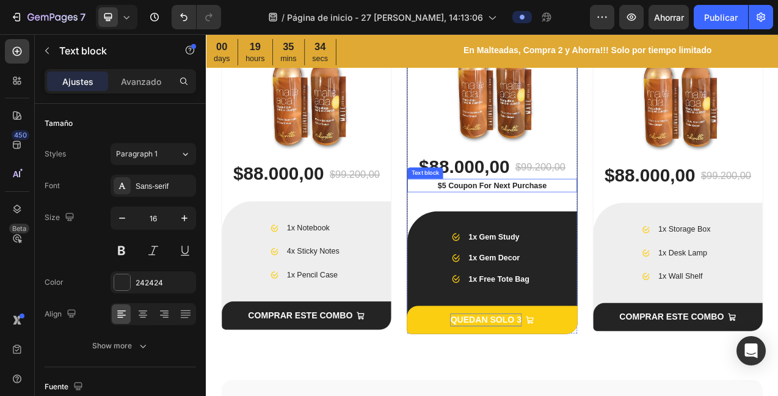
click at [359, 334] on p "1x Pencil Case" at bounding box center [344, 343] width 70 height 18
drag, startPoint x: 355, startPoint y: 238, endPoint x: 380, endPoint y: 239, distance: 25.1
click at [355, 313] on div "Text block" at bounding box center [334, 320] width 46 height 15
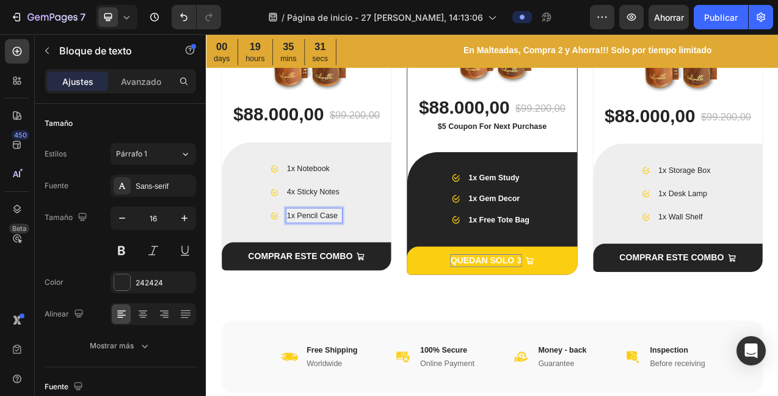
click at [350, 267] on p "1x Pencil Case" at bounding box center [344, 267] width 70 height 18
click at [252, 192] on div "Icon List" at bounding box center [245, 189] width 38 height 15
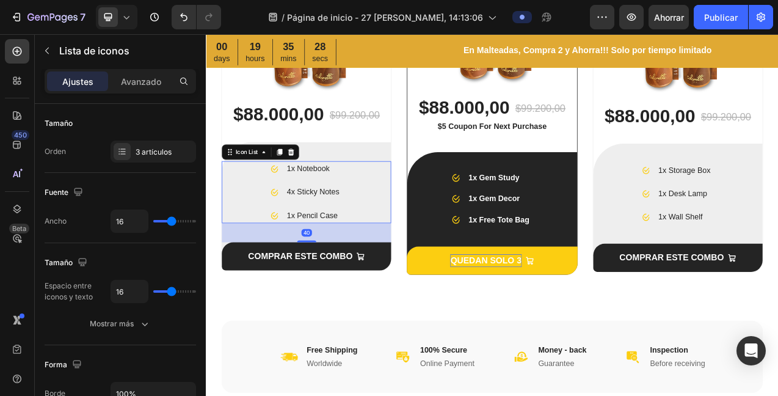
drag, startPoint x: 316, startPoint y: 184, endPoint x: 324, endPoint y: 181, distance: 8.9
click at [316, 184] on icon at bounding box center [315, 185] width 10 height 10
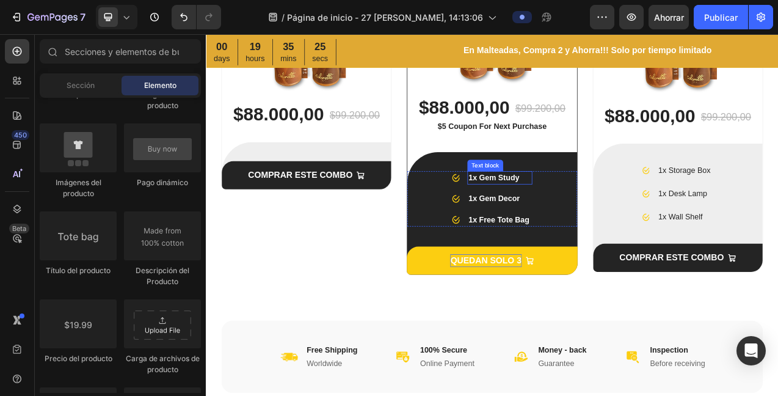
drag, startPoint x: 570, startPoint y: 220, endPoint x: 585, endPoint y: 215, distance: 15.5
click at [570, 219] on p "1x Gem Study" at bounding box center [582, 218] width 81 height 15
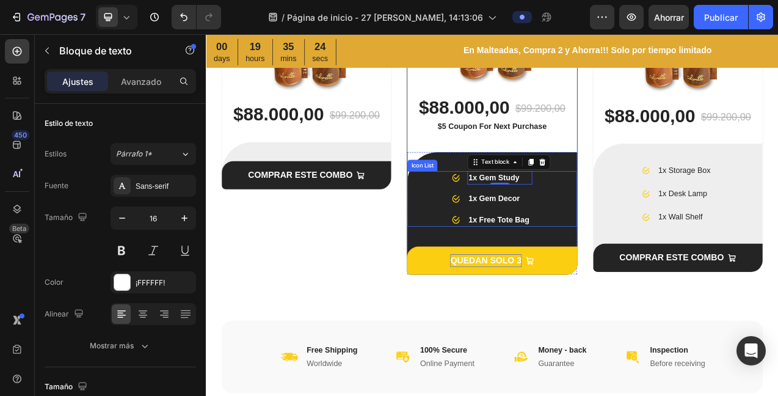
click at [649, 210] on div "Image 1x Gem Study Text block 0 Image 1x Gem Decor Text block Image 1x Free Tot…" at bounding box center [572, 245] width 217 height 71
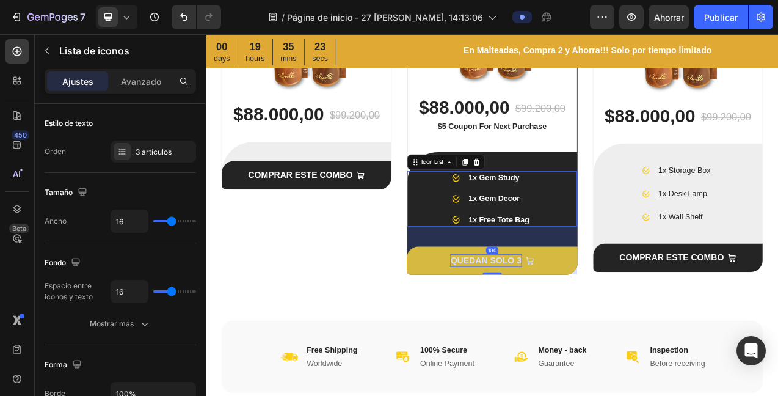
drag, startPoint x: 551, startPoint y: 199, endPoint x: 563, endPoint y: 194, distance: 12.4
click at [551, 198] on icon at bounding box center [552, 198] width 10 height 10
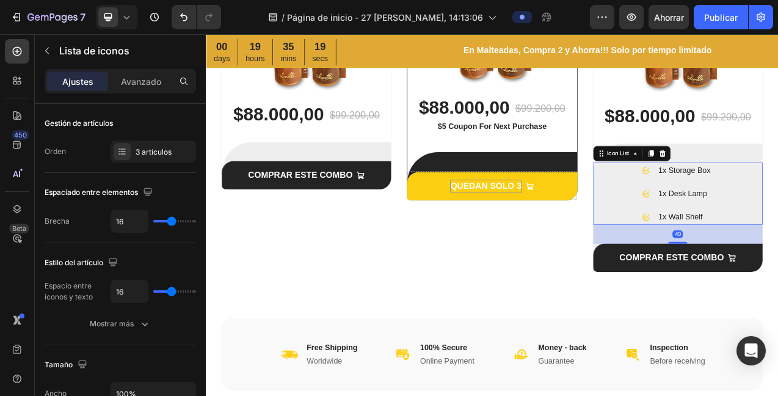
drag, startPoint x: 785, startPoint y: 190, endPoint x: 804, endPoint y: 186, distance: 19.3
click at [778, 189] on icon at bounding box center [790, 187] width 8 height 9
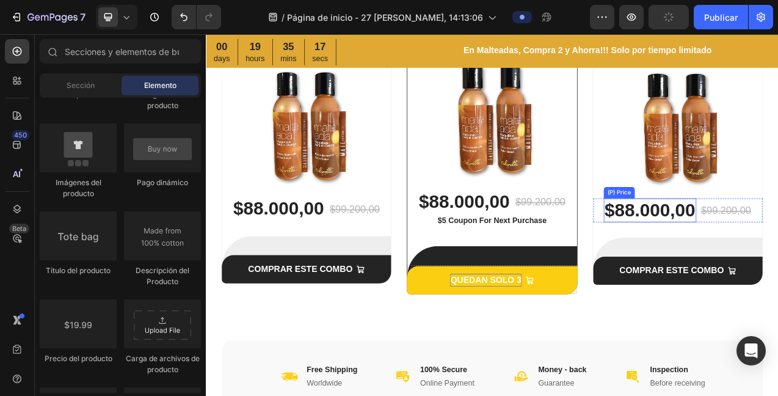
scroll to position [2398, 0]
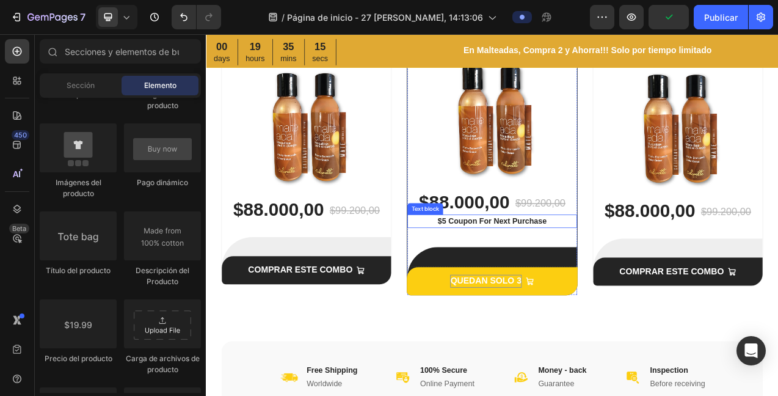
click at [565, 276] on p "$5 Coupon For Next Purchase" at bounding box center [572, 273] width 214 height 15
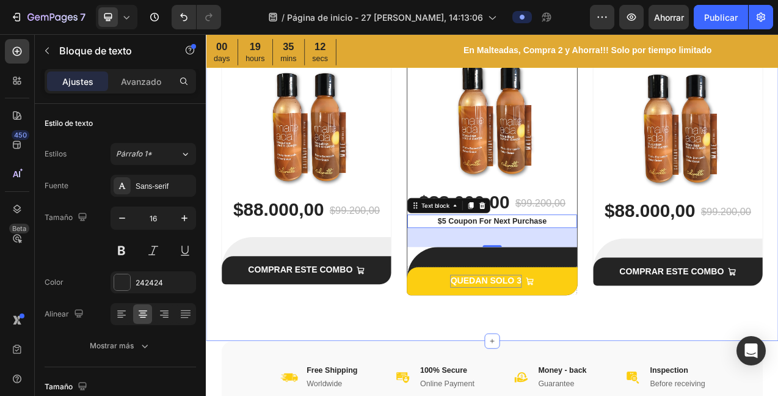
click at [664, 395] on div "The Cheer-up Kits Heading Selling Fast Button 1 MATE / 1 SATINADA - Malteada, M…" at bounding box center [572, 55] width 733 height 744
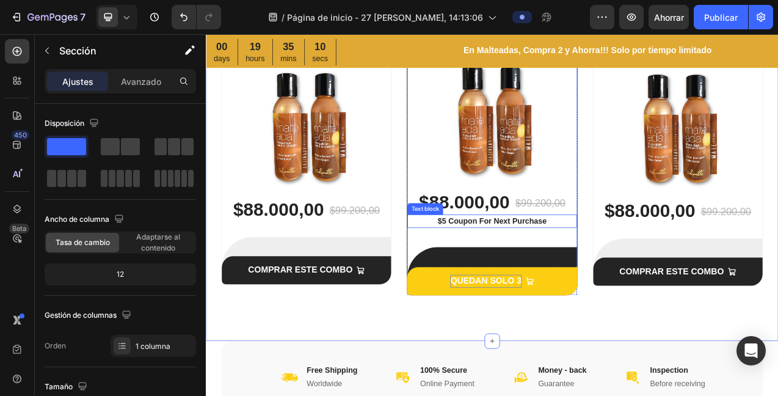
click at [601, 274] on p "$5 Coupon For Next Purchase" at bounding box center [572, 273] width 214 height 15
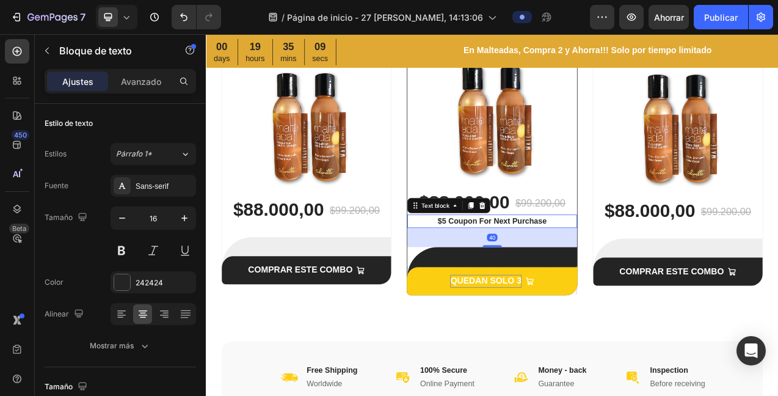
drag, startPoint x: 555, startPoint y: 251, endPoint x: 584, endPoint y: 244, distance: 28.9
click at [556, 252] on icon at bounding box center [560, 253] width 8 height 9
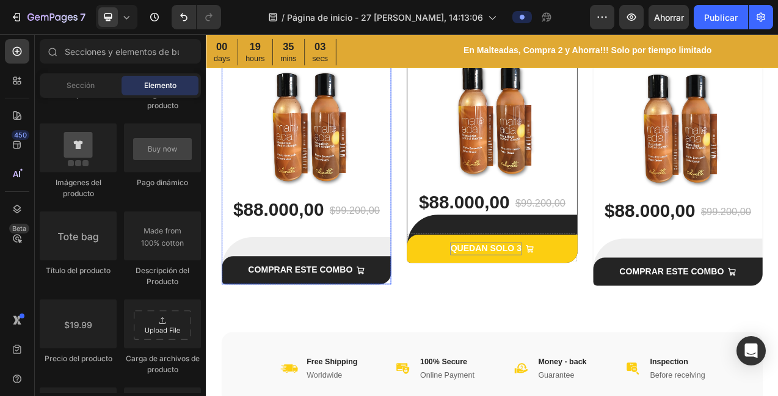
click at [333, 304] on div "COMPRAR ESTE COMBO (P) Cart Button Row" at bounding box center [334, 324] width 217 height 60
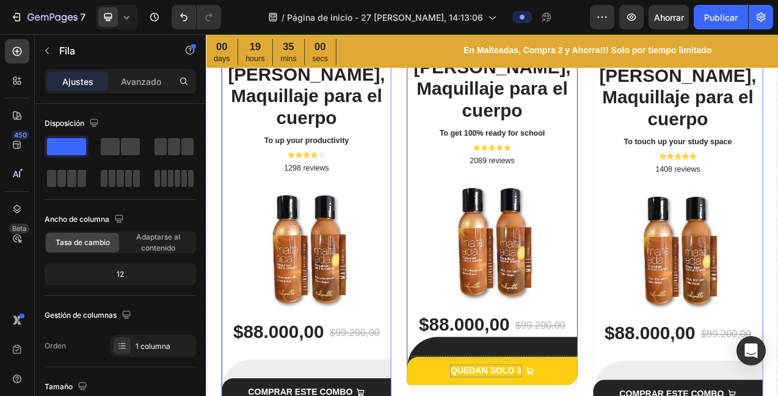
scroll to position [2593, 0]
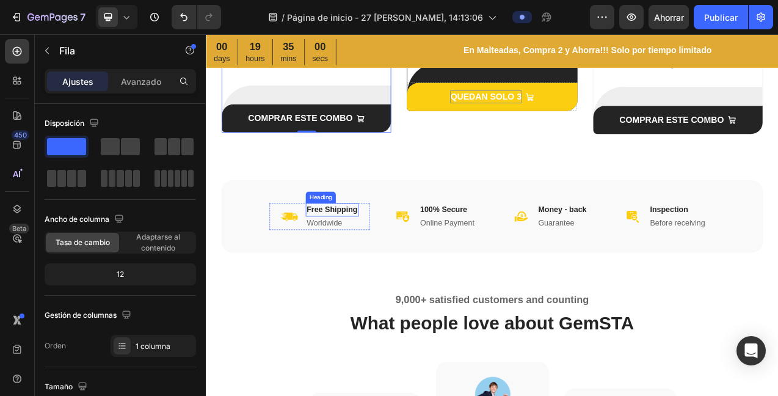
click at [346, 252] on p "Free Shipping" at bounding box center [367, 259] width 65 height 15
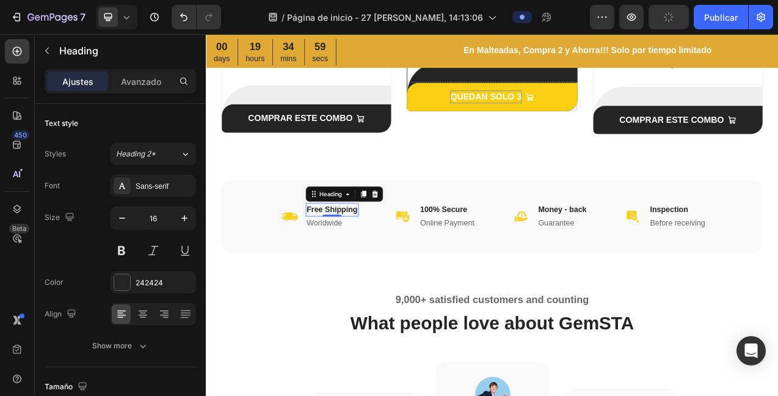
scroll to position [2598, 0]
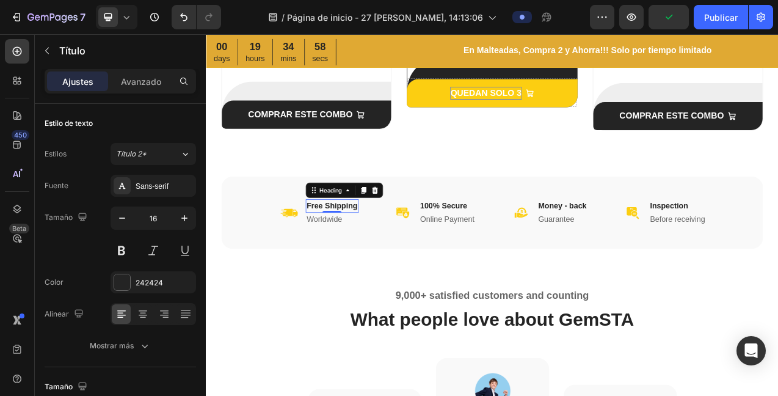
click at [394, 254] on p "Free Shipping" at bounding box center [367, 254] width 65 height 15
drag, startPoint x: 397, startPoint y: 255, endPoint x: 310, endPoint y: 247, distance: 86.5
click at [312, 252] on div "Image Free Shipping Heading 0 Worldwide Heading Row" at bounding box center [351, 263] width 128 height 34
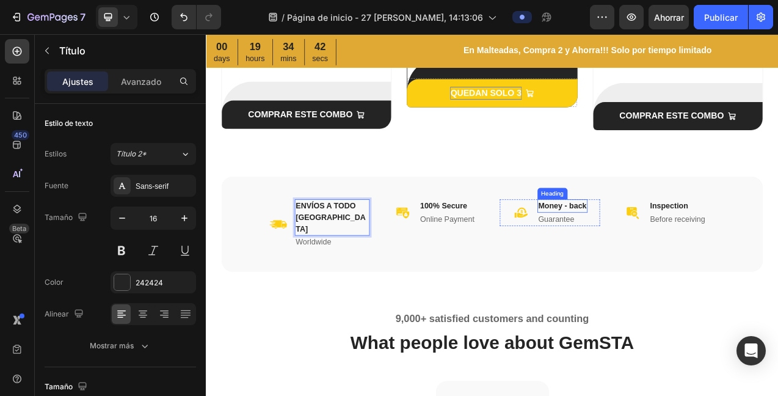
click at [675, 256] on p "Money - back" at bounding box center [663, 254] width 62 height 15
click at [686, 255] on p "Money - back" at bounding box center [663, 254] width 62 height 15
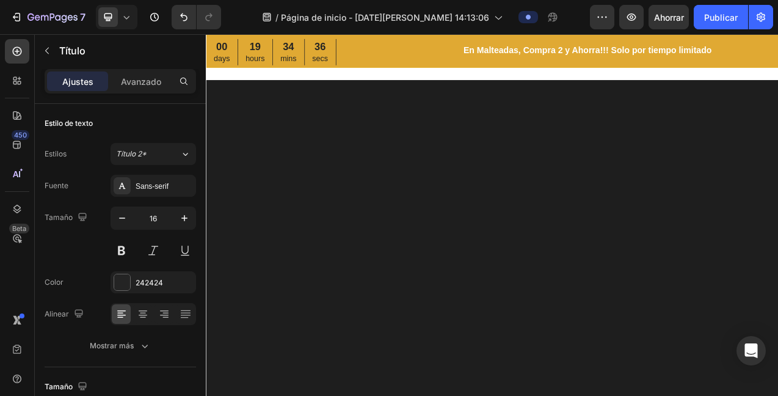
scroll to position [2598, 0]
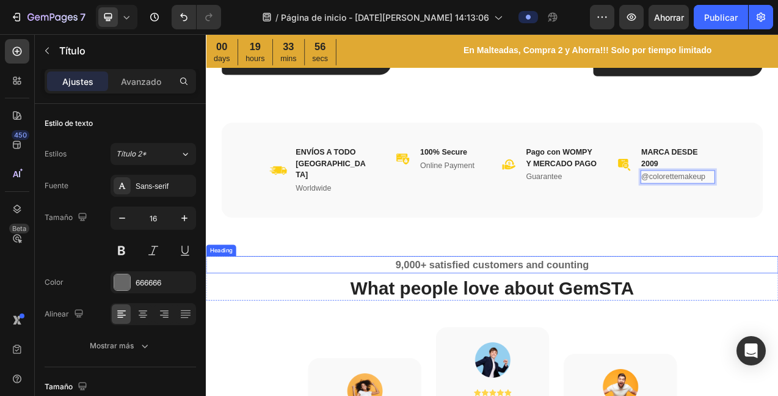
scroll to position [2676, 0]
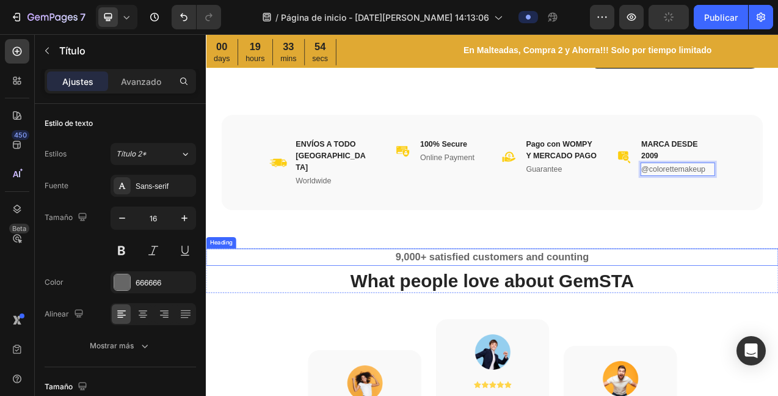
click at [573, 310] on p "9,000+ satisfied customers and counting" at bounding box center [572, 320] width 731 height 20
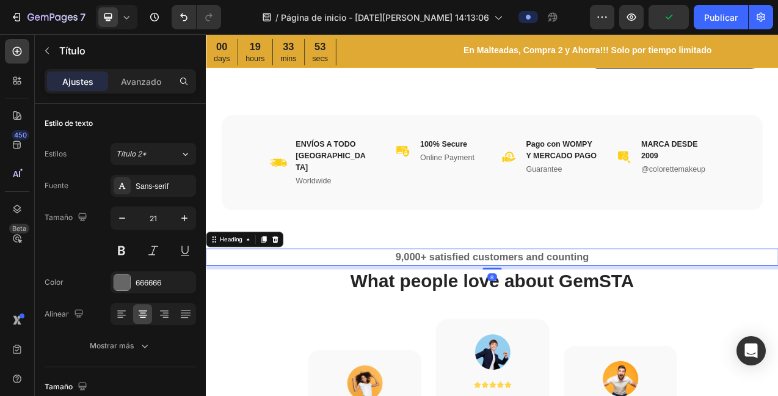
drag, startPoint x: 690, startPoint y: 305, endPoint x: 700, endPoint y: 301, distance: 10.4
click at [690, 310] on p "9,000+ satisfied customers and counting" at bounding box center [572, 320] width 731 height 20
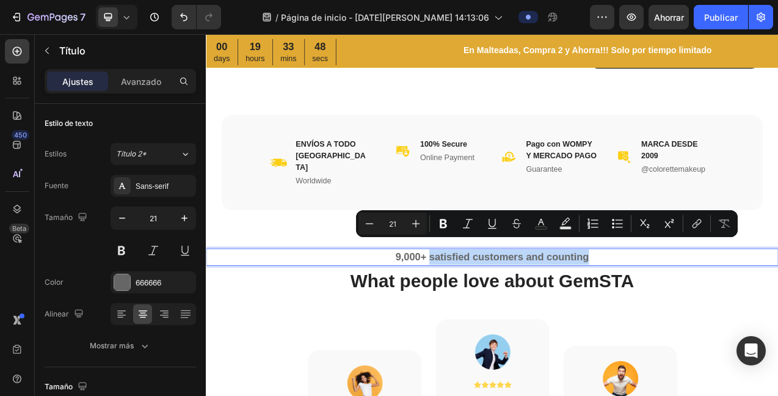
drag, startPoint x: 687, startPoint y: 304, endPoint x: 489, endPoint y: 309, distance: 198.0
click at [489, 310] on p "9,000+ satisfied customers and counting" at bounding box center [572, 320] width 731 height 20
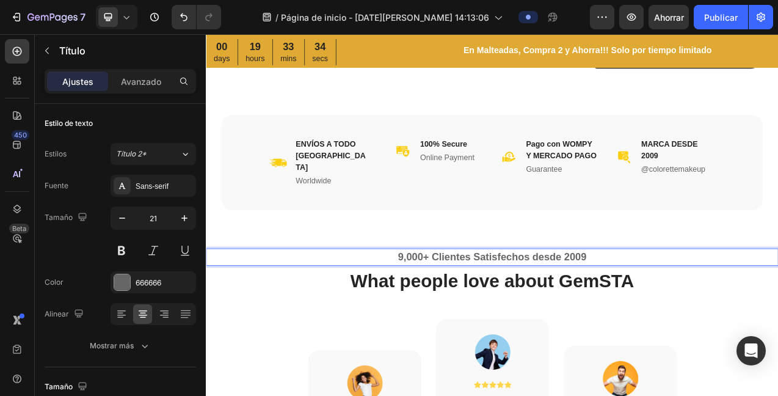
drag, startPoint x: 448, startPoint y: 303, endPoint x: 454, endPoint y: 304, distance: 6.1
click at [448, 310] on p "9,000+ Clientes Satisfechos desde 2009" at bounding box center [572, 320] width 731 height 20
click at [519, 310] on p "109,000+ Clientes Satisfechos desde 2009" at bounding box center [572, 320] width 731 height 20
drag, startPoint x: 442, startPoint y: 306, endPoint x: 453, endPoint y: 304, distance: 11.7
click at [442, 310] on p "109,000+ Clientes Satisfechos desde 2009" at bounding box center [572, 320] width 731 height 20
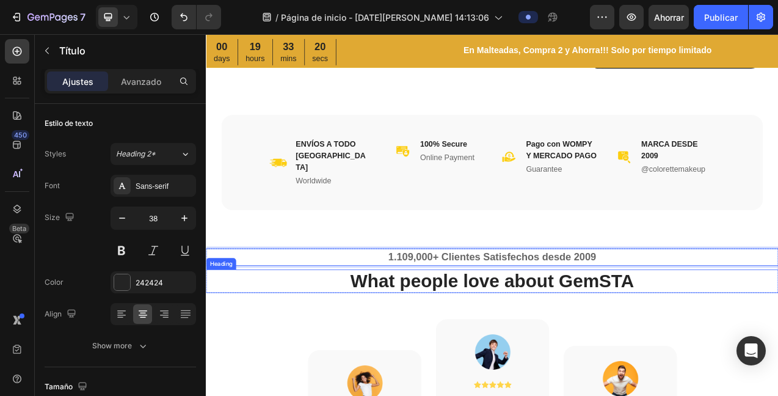
click at [686, 340] on p "What people love about GemSTA" at bounding box center [572, 351] width 731 height 28
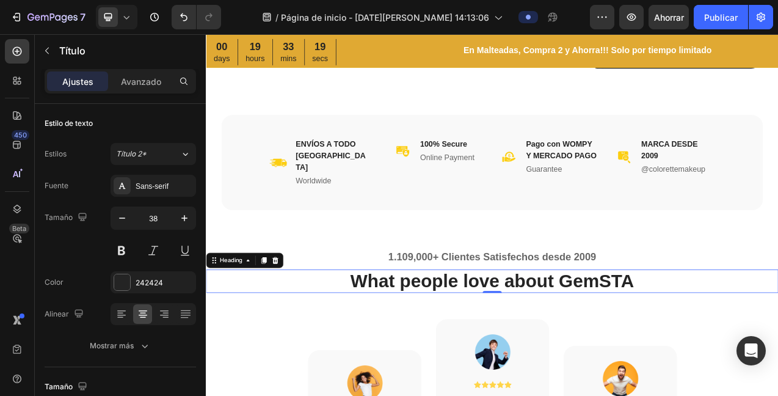
drag, startPoint x: 747, startPoint y: 334, endPoint x: 753, endPoint y: 334, distance: 6.1
click at [747, 337] on p "What people love about GemSTA" at bounding box center [572, 351] width 731 height 28
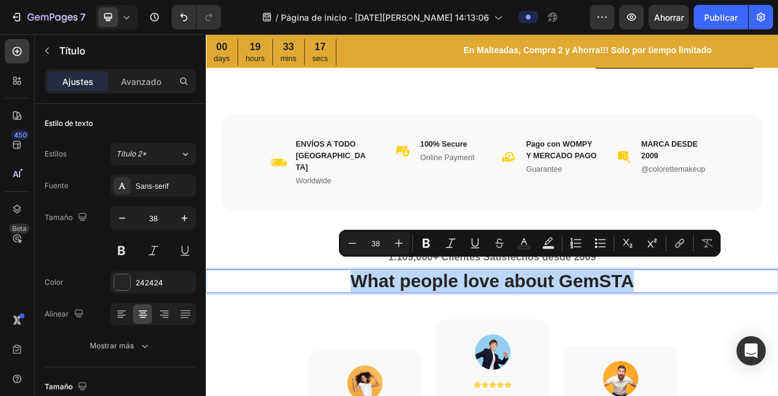
drag, startPoint x: 751, startPoint y: 334, endPoint x: 369, endPoint y: 332, distance: 381.9
click at [369, 337] on p "What people love about GemSTA" at bounding box center [572, 351] width 731 height 28
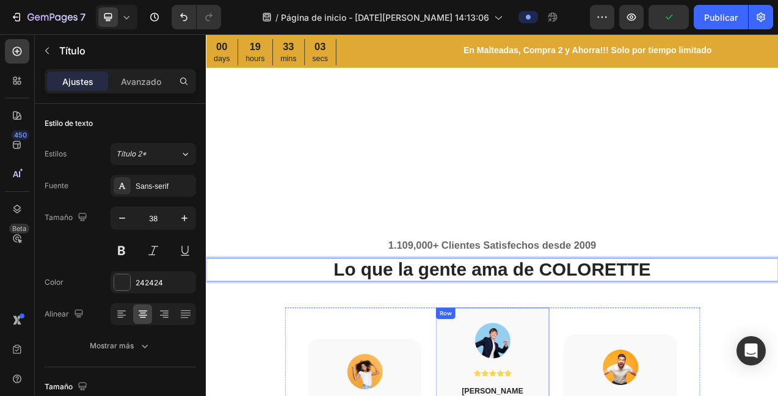
scroll to position [2916, 0]
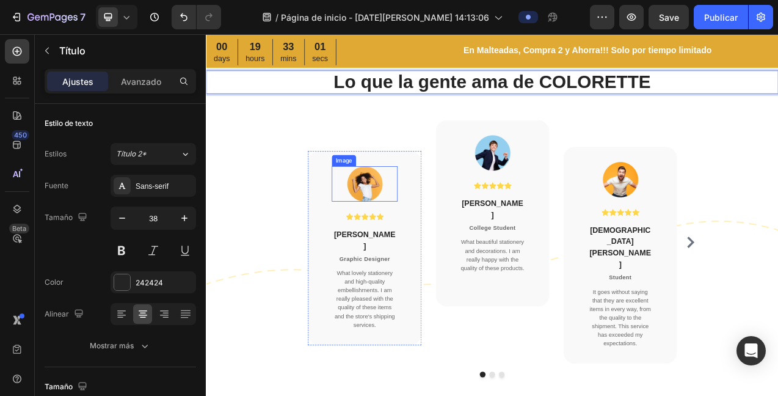
click at [406, 230] on img at bounding box center [409, 225] width 46 height 45
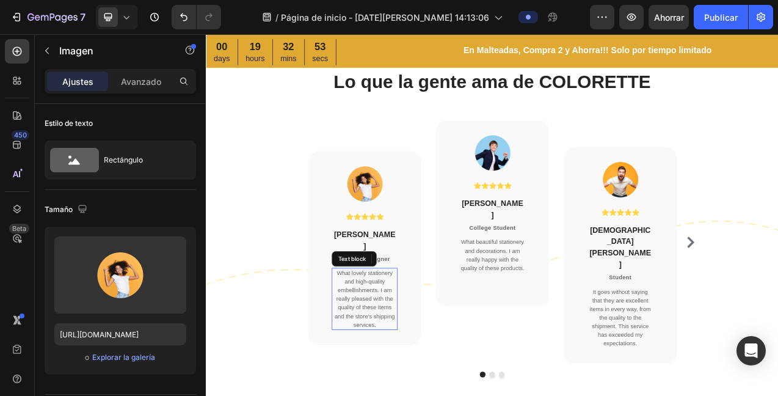
click at [402, 335] on p "What lovely stationery and high-quality embellishments. I am really pleased wit…" at bounding box center [409, 373] width 82 height 77
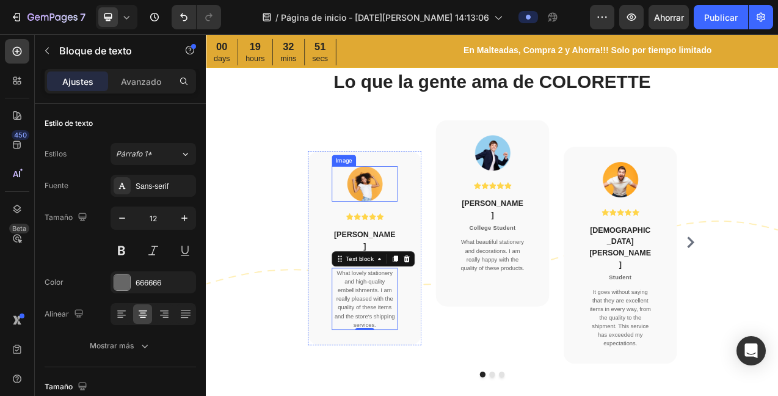
click at [408, 223] on img at bounding box center [409, 225] width 46 height 45
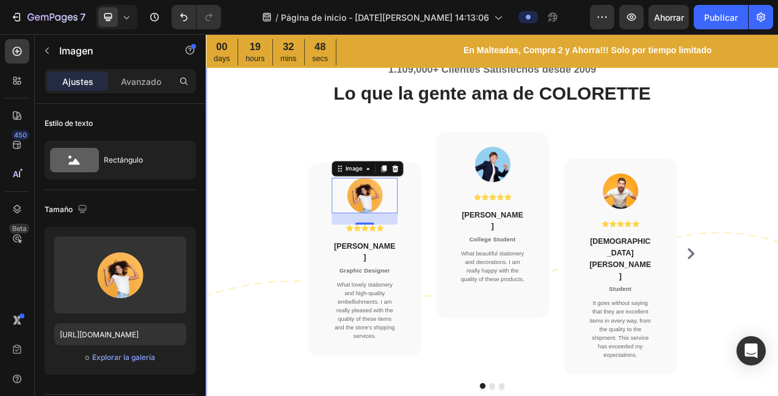
scroll to position [2960, 0]
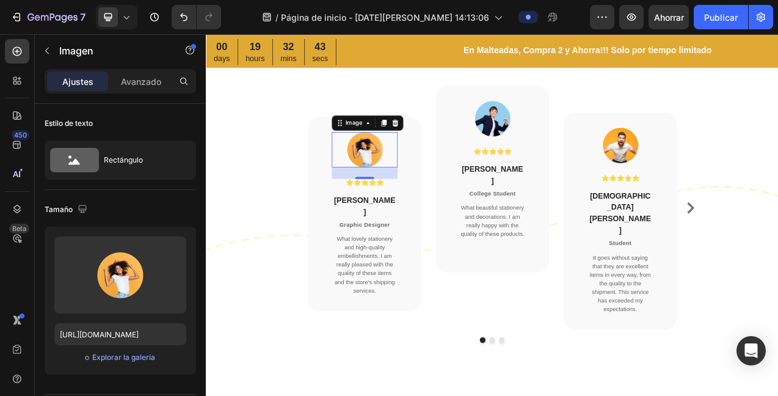
drag, startPoint x: 446, startPoint y: 148, endPoint x: 453, endPoint y: 142, distance: 9.5
click at [445, 148] on icon at bounding box center [448, 148] width 8 height 9
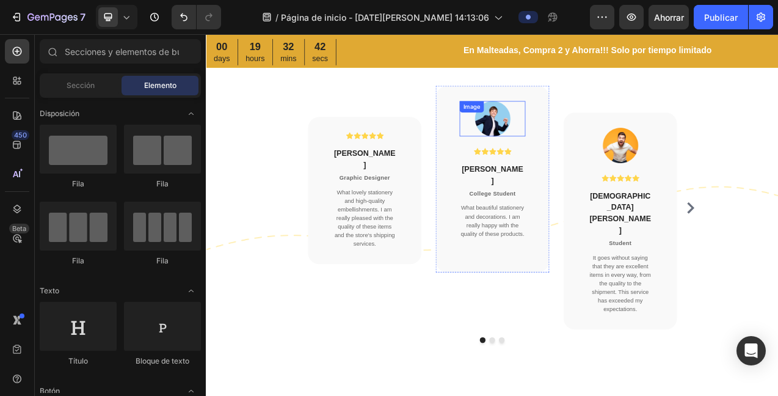
drag, startPoint x: 566, startPoint y: 138, endPoint x: 584, endPoint y: 137, distance: 17.7
click at [567, 138] on div "Image" at bounding box center [572, 142] width 84 height 45
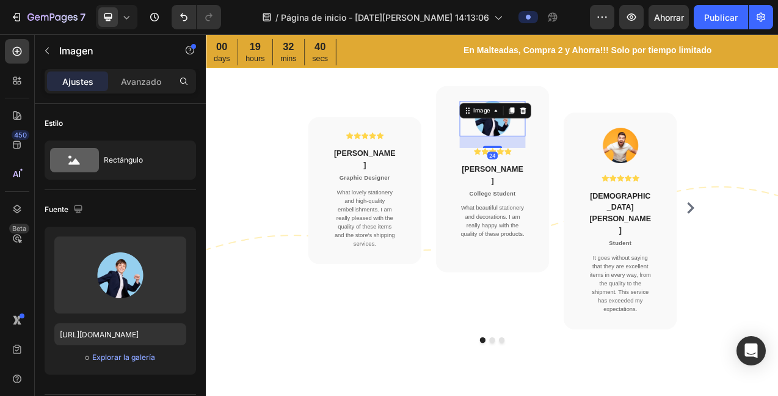
click at [607, 131] on icon at bounding box center [612, 132] width 10 height 10
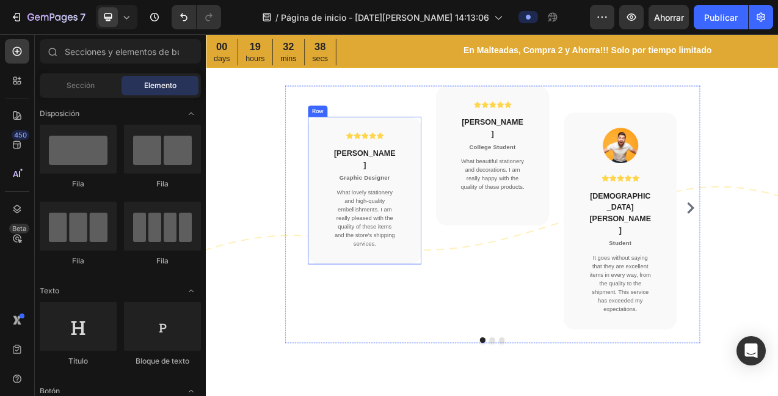
click at [403, 144] on div "Icon Icon Icon Icon Icon Icon List Hoz Anna Grande Heading Graphic Designer Hea…" at bounding box center [408, 234] width 145 height 189
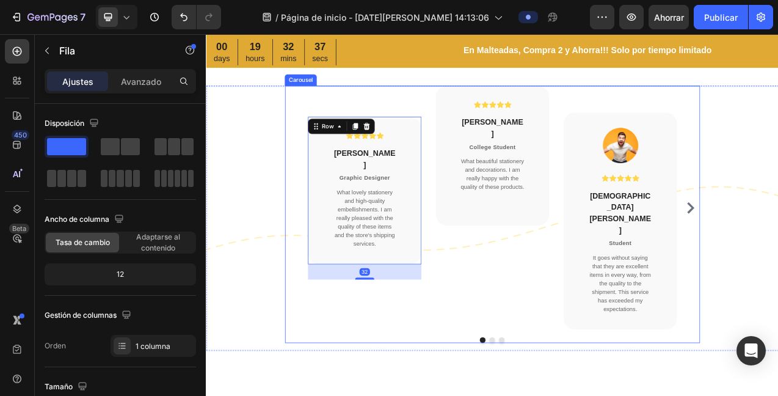
click at [408, 108] on div "Icon Icon Icon Icon Icon Icon List Hoz Anna Grande Heading Graphic Designer Hea…" at bounding box center [408, 256] width 145 height 312
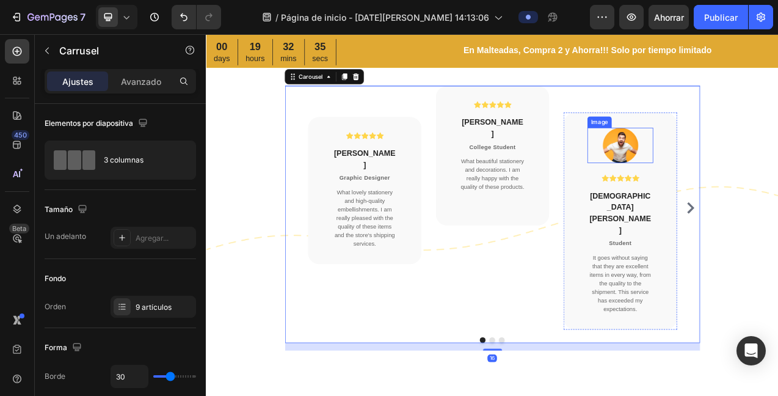
click at [730, 181] on img at bounding box center [737, 176] width 46 height 45
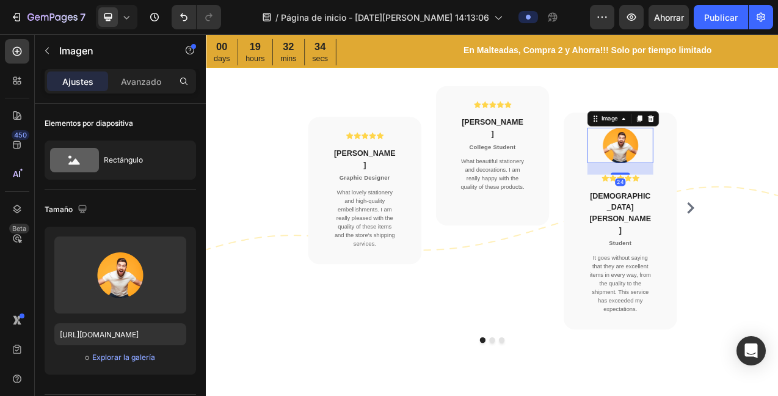
click at [771, 141] on icon at bounding box center [776, 142] width 10 height 10
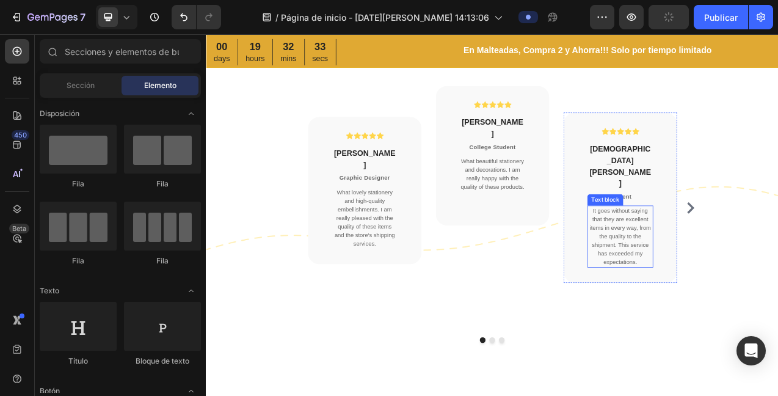
click at [734, 255] on p "It goes without saying that they are excellent items in every way, from the qua…" at bounding box center [736, 293] width 82 height 77
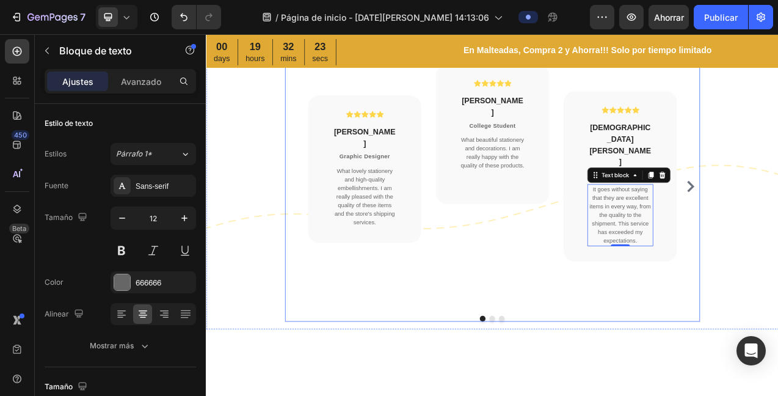
scroll to position [2991, 0]
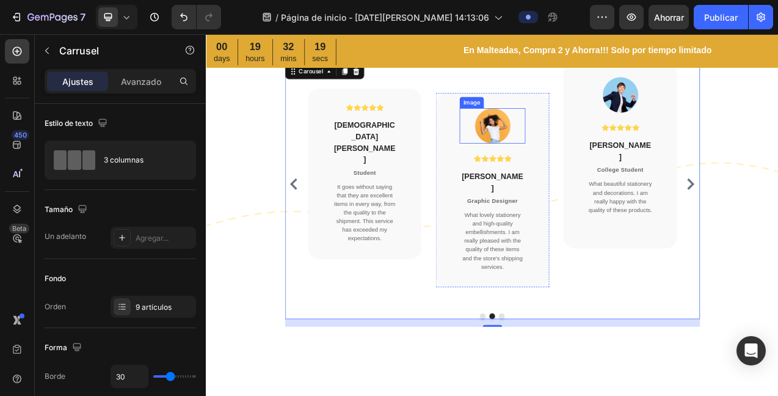
click at [561, 153] on img at bounding box center [573, 151] width 46 height 45
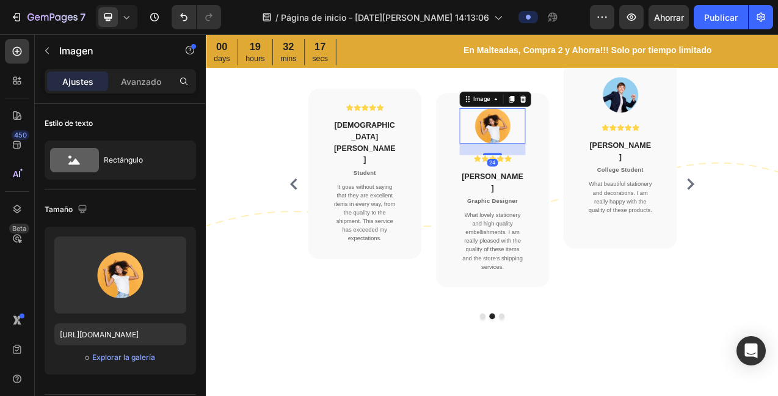
drag, startPoint x: 606, startPoint y: 117, endPoint x: 772, endPoint y: 123, distance: 166.3
click at [607, 117] on icon at bounding box center [612, 117] width 10 height 10
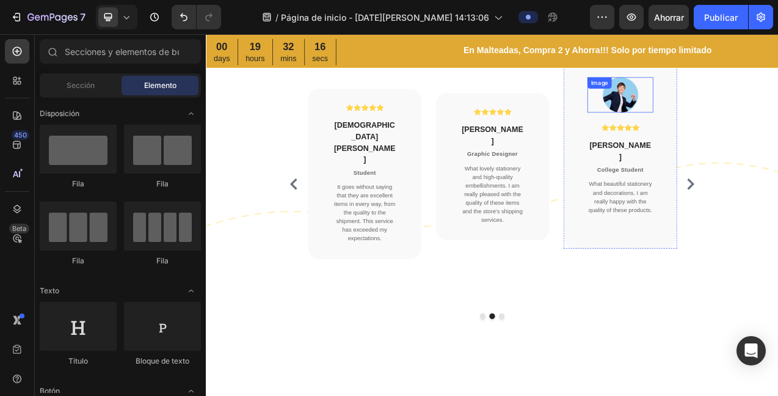
click at [736, 109] on img at bounding box center [737, 111] width 46 height 45
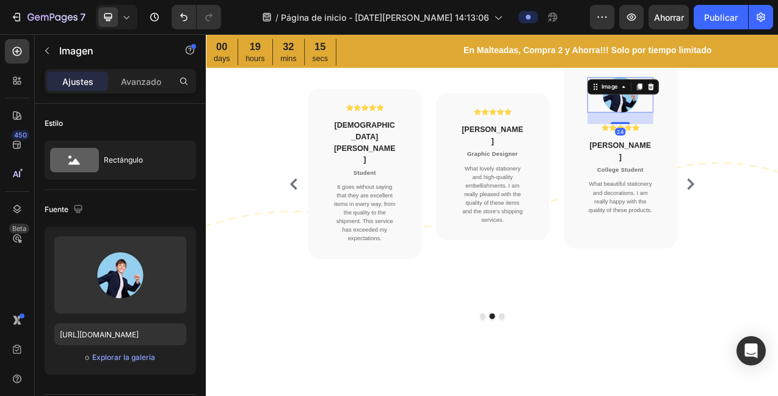
drag, startPoint x: 770, startPoint y: 102, endPoint x: 782, endPoint y: 101, distance: 11.6
click at [771, 102] on icon at bounding box center [776, 102] width 10 height 10
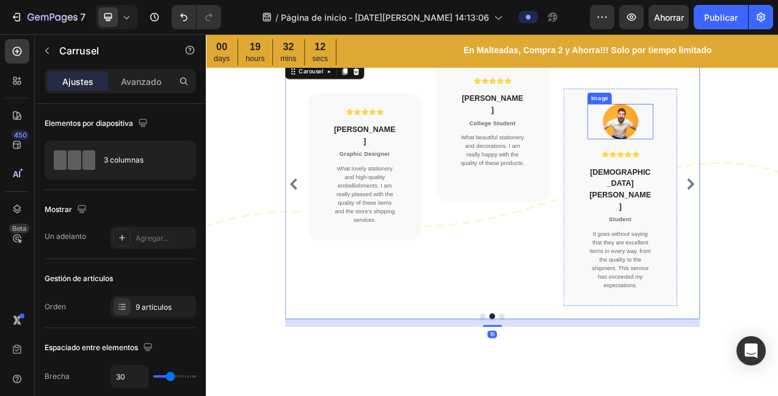
click at [728, 152] on img at bounding box center [737, 145] width 46 height 45
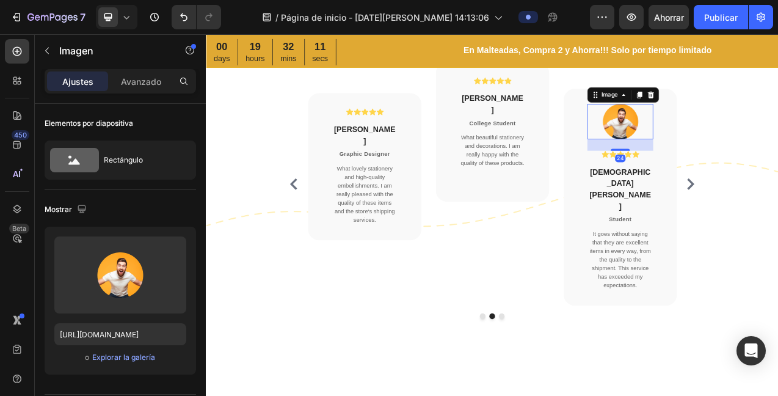
drag, startPoint x: 772, startPoint y: 109, endPoint x: 817, endPoint y: 154, distance: 63.5
click at [772, 109] on icon at bounding box center [776, 112] width 8 height 9
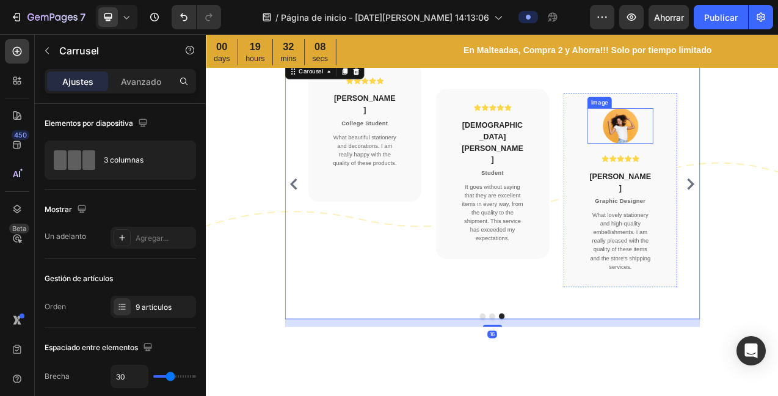
click at [719, 159] on img at bounding box center [737, 151] width 46 height 45
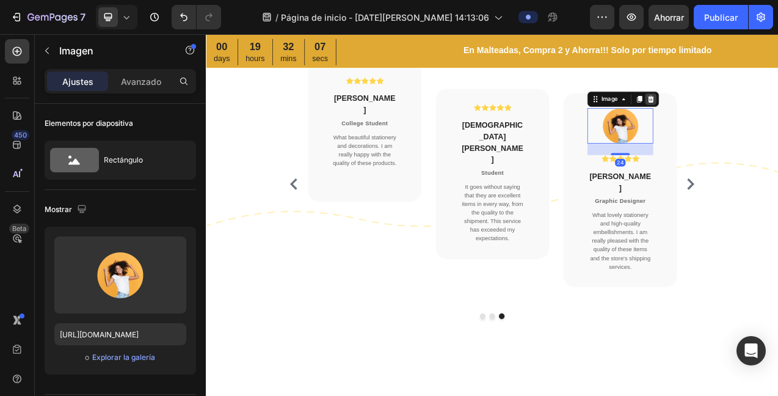
drag, startPoint x: 773, startPoint y: 115, endPoint x: 794, endPoint y: 187, distance: 75.2
click at [773, 115] on icon at bounding box center [776, 117] width 8 height 9
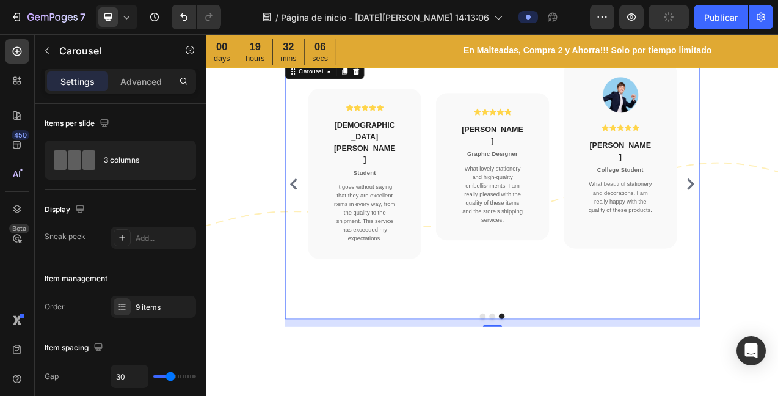
click at [721, 119] on img at bounding box center [737, 111] width 46 height 45
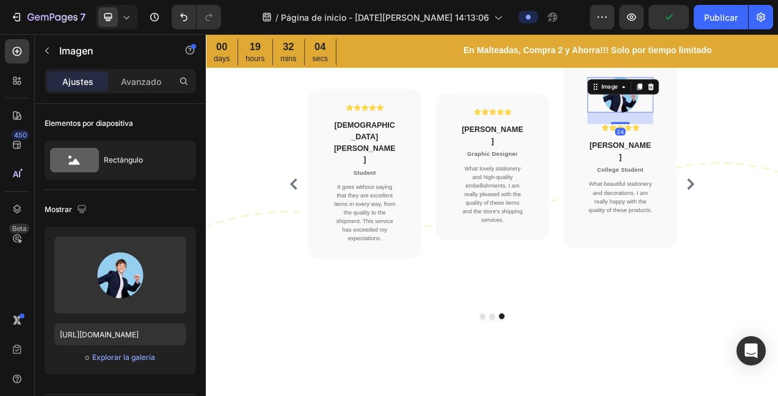
drag, startPoint x: 774, startPoint y: 101, endPoint x: 824, endPoint y: 184, distance: 96.5
click at [773, 101] on icon at bounding box center [776, 101] width 8 height 9
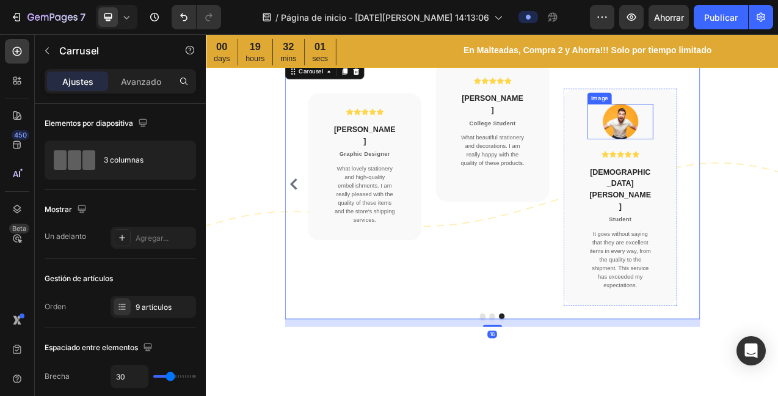
click at [725, 150] on img at bounding box center [737, 145] width 46 height 45
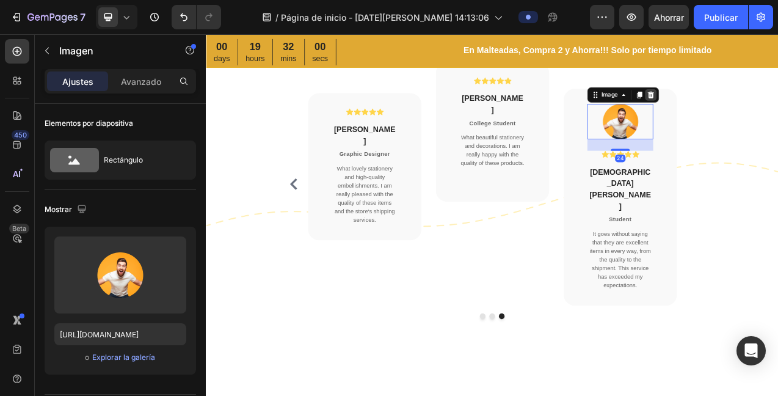
click at [772, 109] on icon at bounding box center [776, 112] width 8 height 9
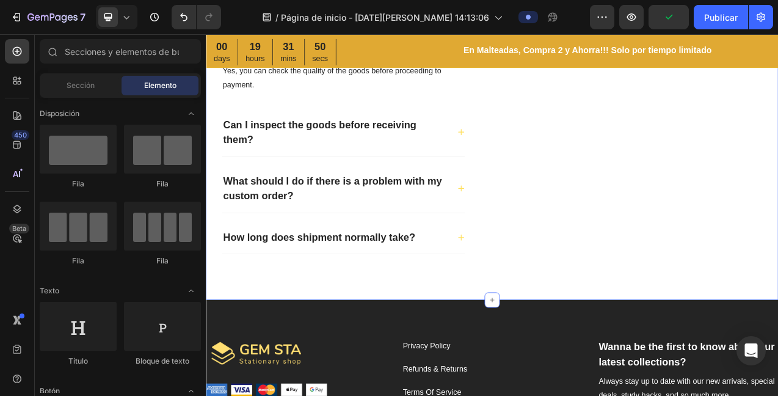
scroll to position [3343, 0]
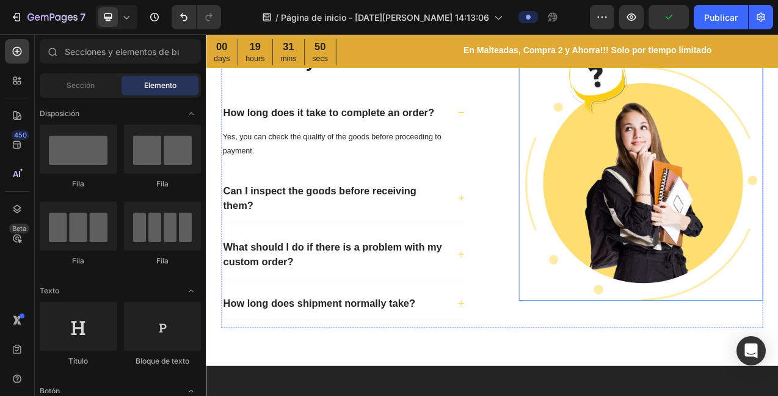
click at [570, 208] on div "Commonly asked Heading How long does it take to complete an order? Yes, you can…" at bounding box center [572, 232] width 733 height 454
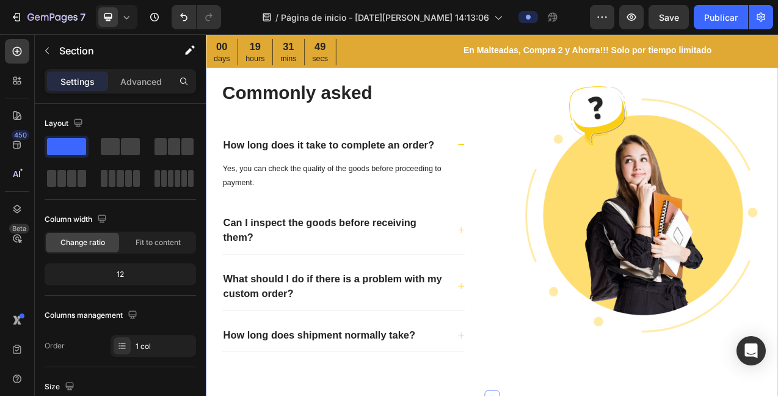
scroll to position [3196, 0]
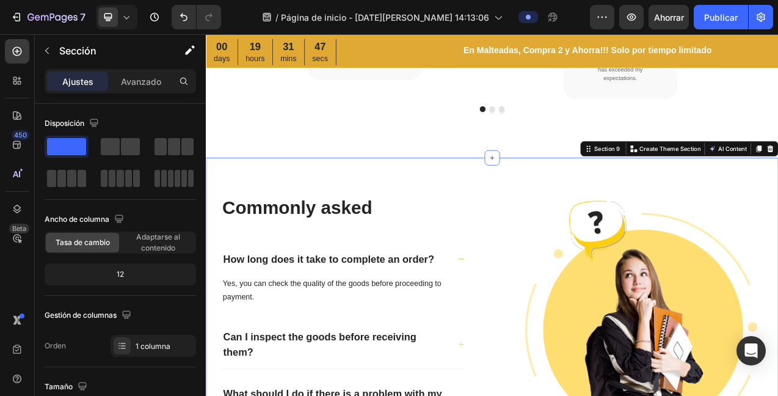
drag, startPoint x: 918, startPoint y: 161, endPoint x: 926, endPoint y: 166, distance: 8.5
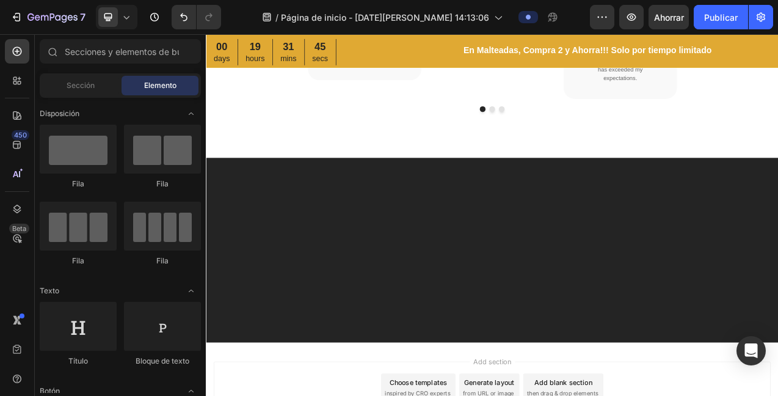
drag, startPoint x: 695, startPoint y: 227, endPoint x: 705, endPoint y: 215, distance: 15.3
click at [695, 241] on div at bounding box center [572, 310] width 733 height 139
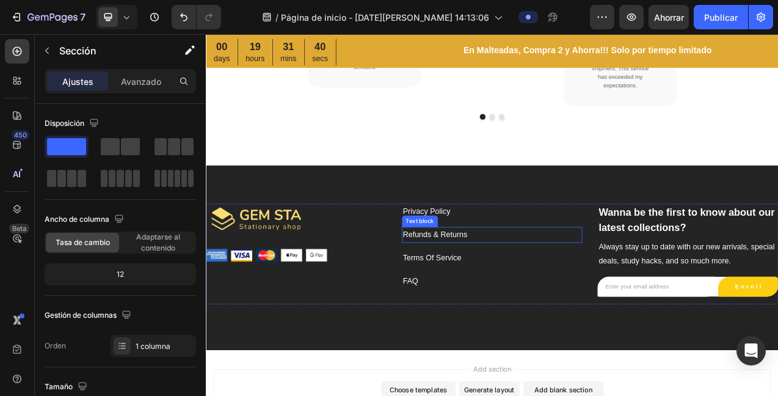
scroll to position [3186, 0]
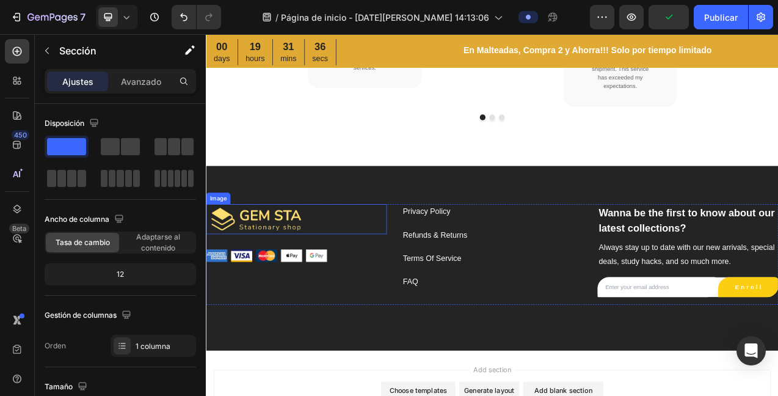
click at [305, 252] on img at bounding box center [267, 271] width 122 height 38
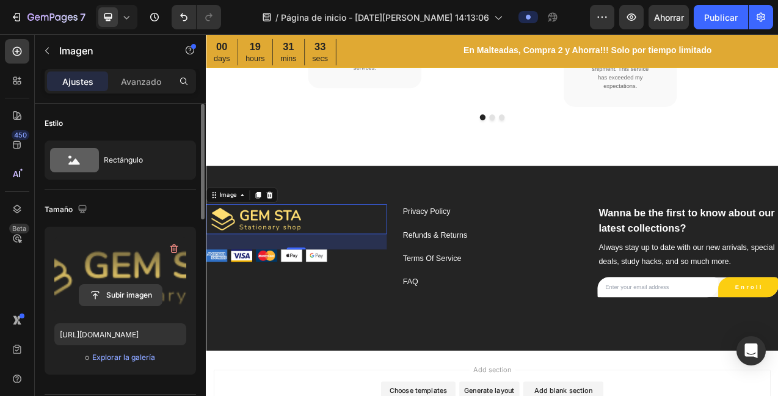
click at [124, 294] on input "file" at bounding box center [120, 295] width 82 height 21
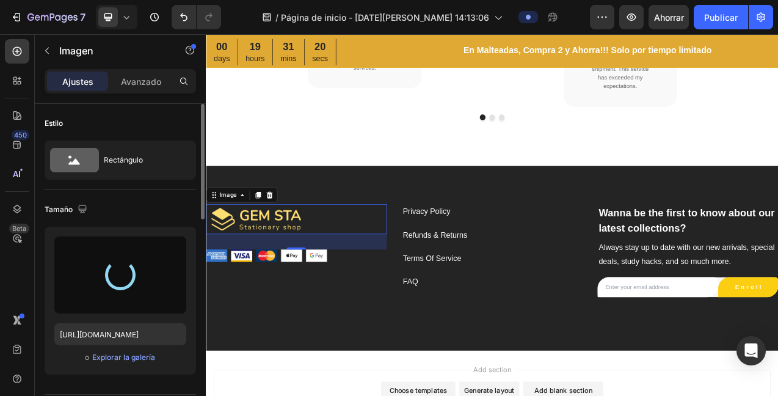
type input "https://cdn.shopify.com/s/files/1/0401/7510/8255/files/gempages_581820947003081…"
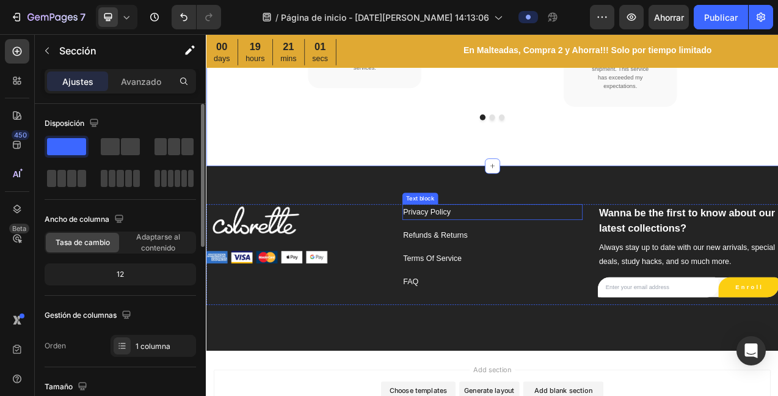
drag, startPoint x: 492, startPoint y: 244, endPoint x: 499, endPoint y: 243, distance: 7.4
click at [492, 253] on p "Privacy Policy" at bounding box center [572, 262] width 229 height 18
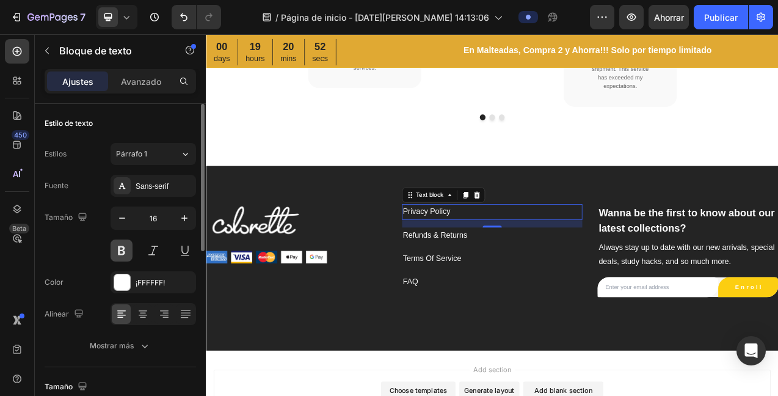
scroll to position [2, 0]
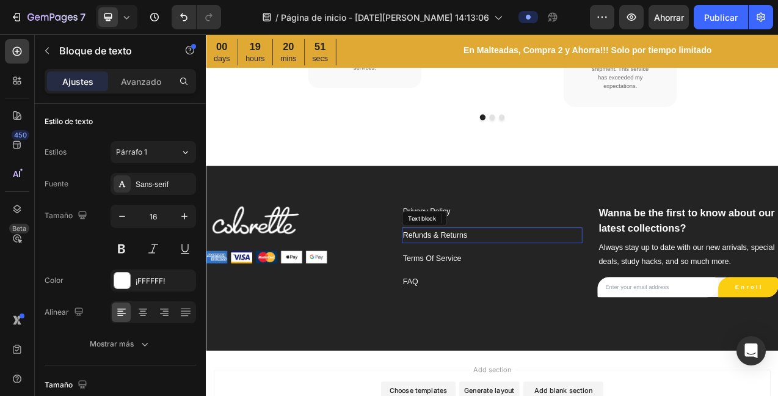
click at [498, 283] on p "Refunds & Returns" at bounding box center [572, 292] width 229 height 18
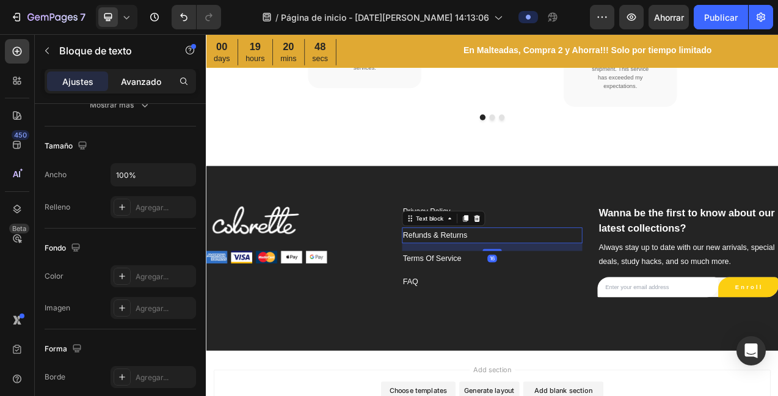
scroll to position [378, 0]
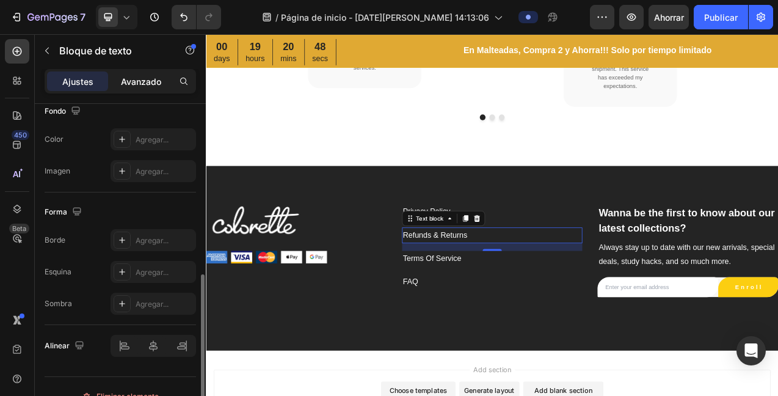
drag, startPoint x: 142, startPoint y: 82, endPoint x: 158, endPoint y: 77, distance: 17.2
click at [142, 82] on font "Avanzado" at bounding box center [141, 81] width 40 height 10
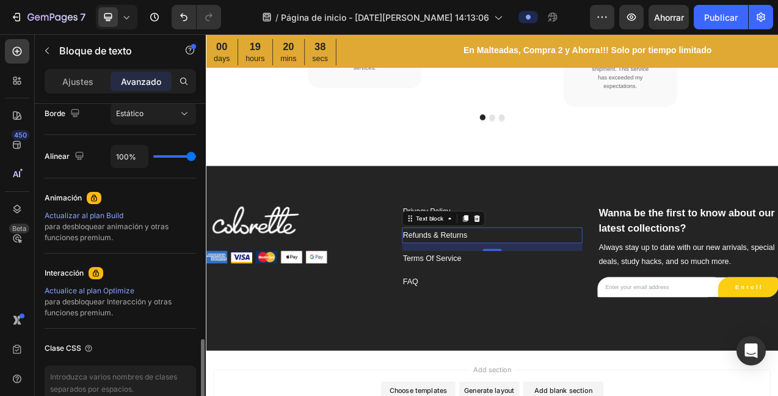
scroll to position [501, 0]
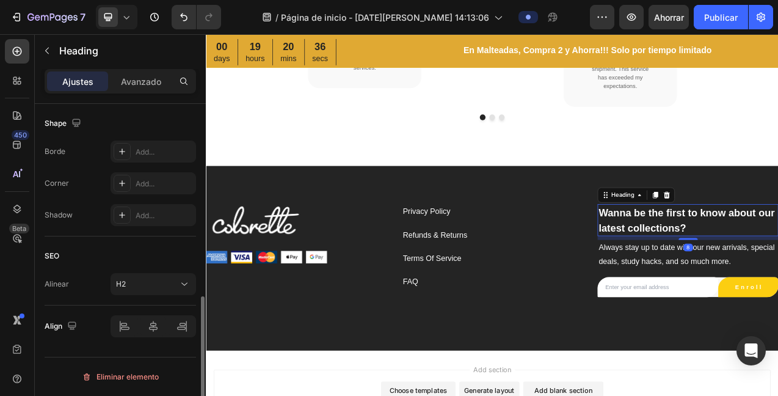
scroll to position [0, 0]
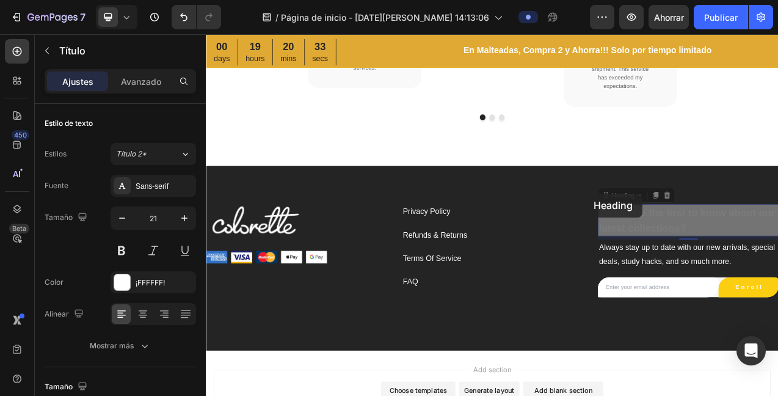
drag, startPoint x: 798, startPoint y: 262, endPoint x: 866, endPoint y: 202, distance: 90.5
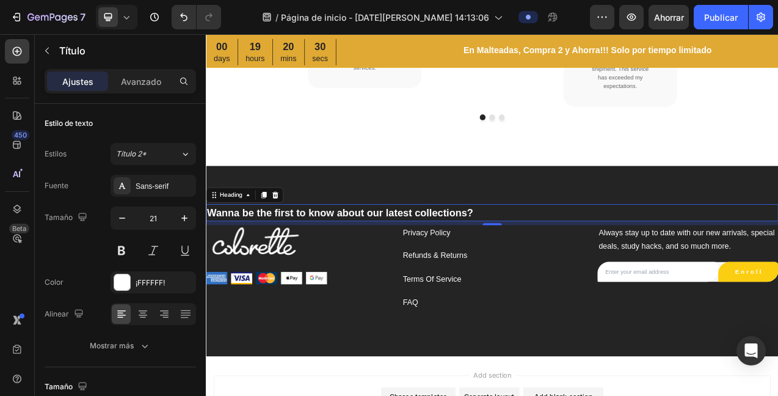
click at [549, 253] on p "Wanna be the first to know about our latest collections?" at bounding box center [572, 263] width 731 height 20
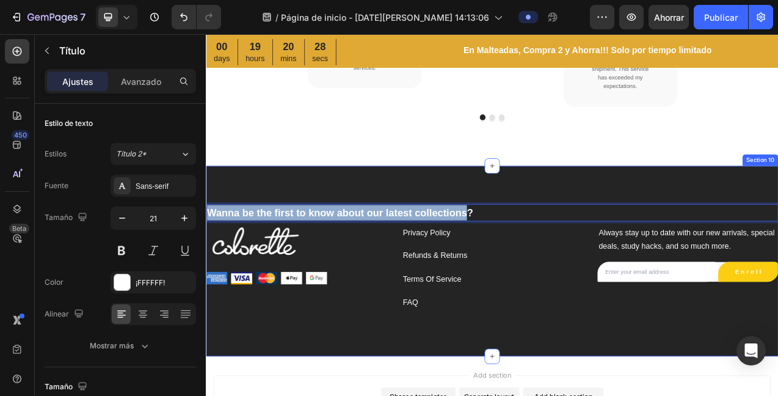
drag, startPoint x: 536, startPoint y: 242, endPoint x: 265, endPoint y: 231, distance: 271.5
click at [265, 231] on div "Wanna be the first to know about our latest collections? Heading 8 Image Image …" at bounding box center [572, 325] width 733 height 244
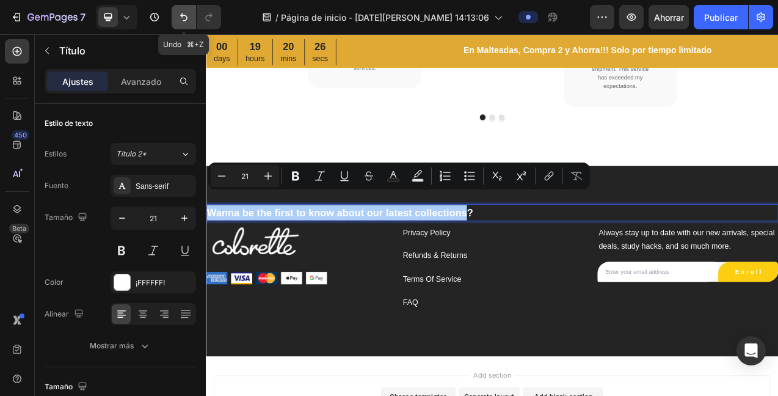
click at [181, 13] on icon "Deshacer/Rehacer" at bounding box center [184, 17] width 12 height 12
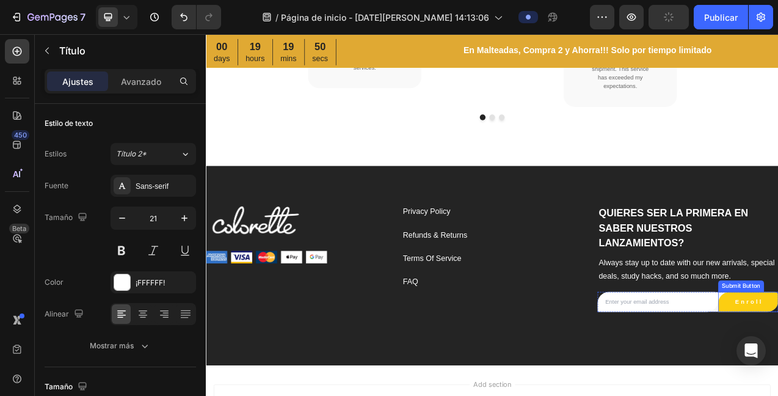
drag, startPoint x: 924, startPoint y: 358, endPoint x: 931, endPoint y: 354, distance: 8.0
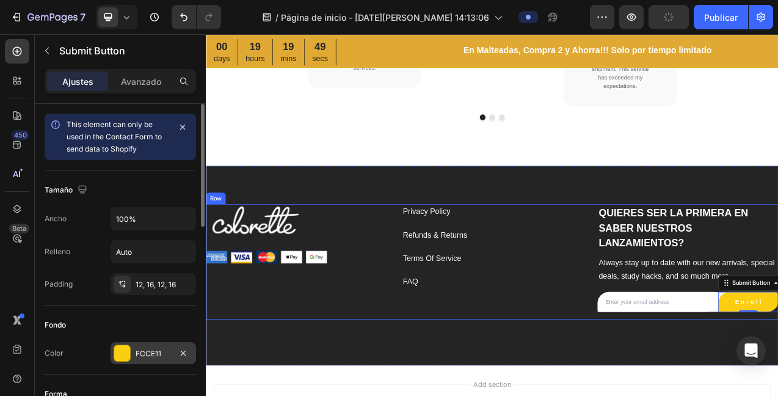
click at [127, 353] on div at bounding box center [122, 353] width 16 height 16
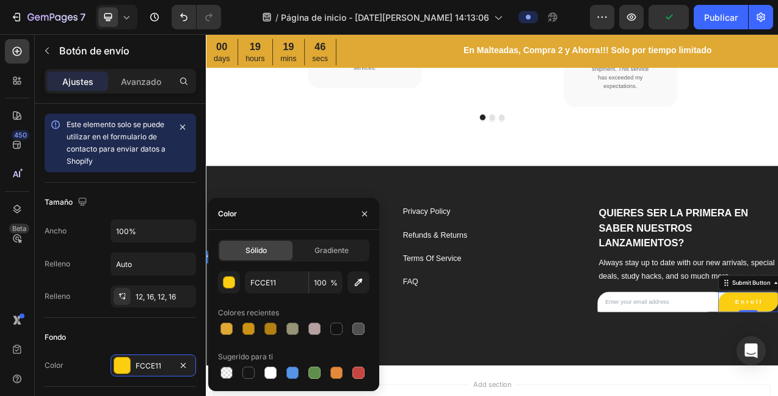
click at [252, 329] on div at bounding box center [249, 329] width 12 height 12
type input "CC9216"
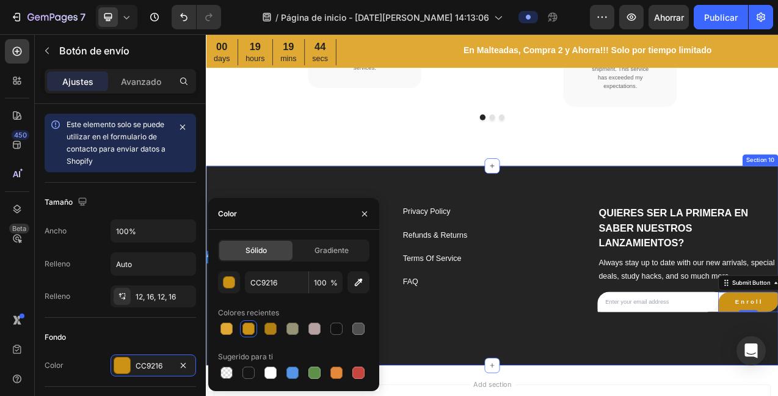
click at [648, 203] on div "Image Image Privacy Policy Text block Refunds & Returns Text block Terms Of Ser…" at bounding box center [572, 330] width 733 height 255
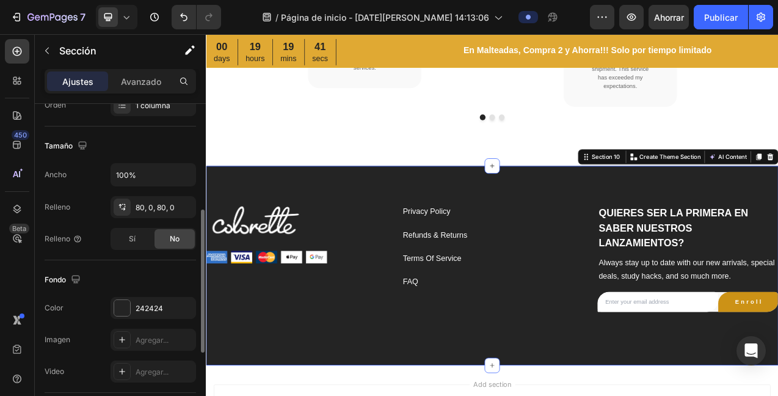
scroll to position [236, 0]
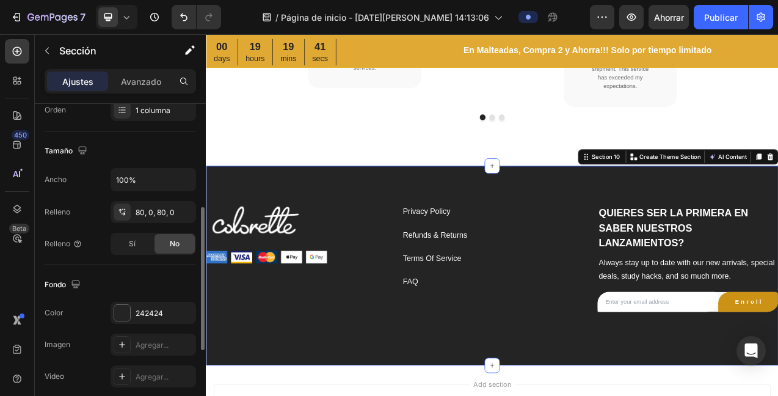
drag, startPoint x: 119, startPoint y: 315, endPoint x: 138, endPoint y: 298, distance: 25.1
click at [119, 315] on div at bounding box center [122, 313] width 16 height 16
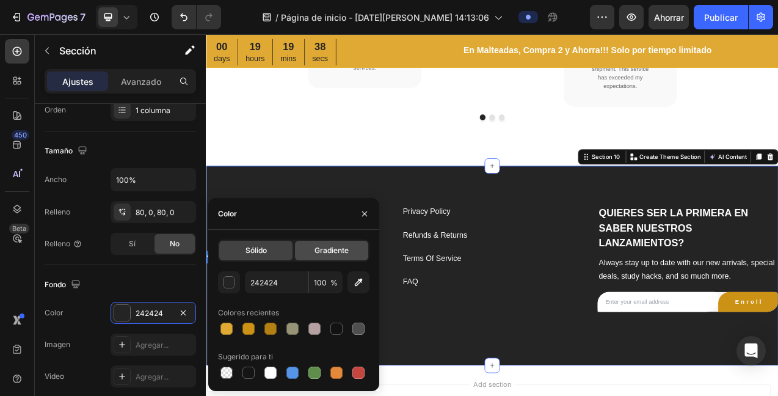
drag, startPoint x: 331, startPoint y: 252, endPoint x: 345, endPoint y: 244, distance: 15.9
click at [331, 251] on font "Gradiente" at bounding box center [332, 250] width 34 height 9
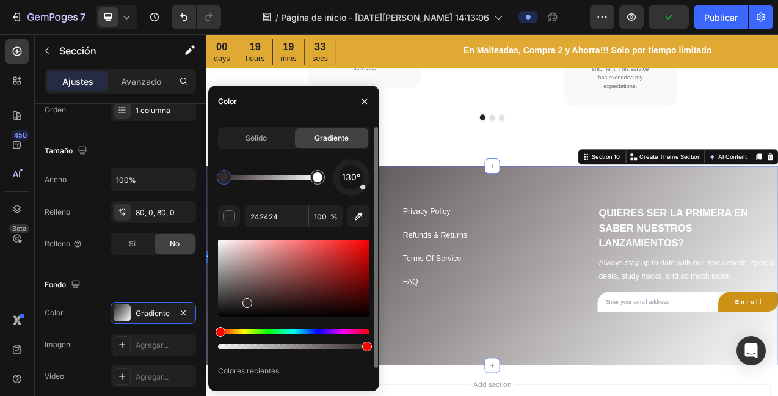
drag, startPoint x: 224, startPoint y: 309, endPoint x: 246, endPoint y: 301, distance: 22.8
click at [247, 301] on div at bounding box center [248, 303] width 10 height 10
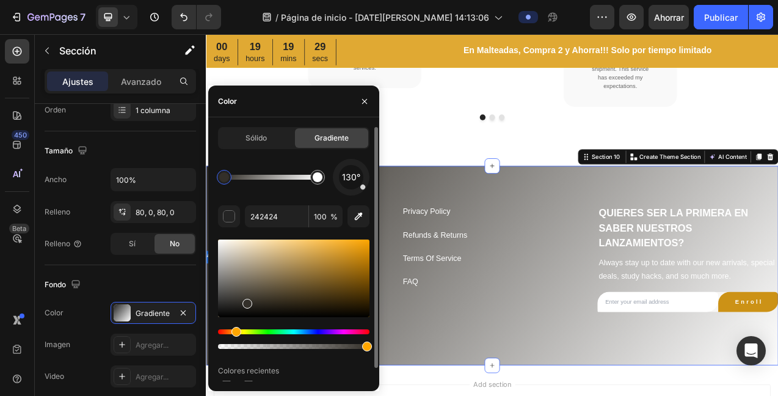
drag, startPoint x: 223, startPoint y: 329, endPoint x: 237, endPoint y: 326, distance: 14.4
click at [235, 331] on div "Matiz" at bounding box center [237, 332] width 10 height 10
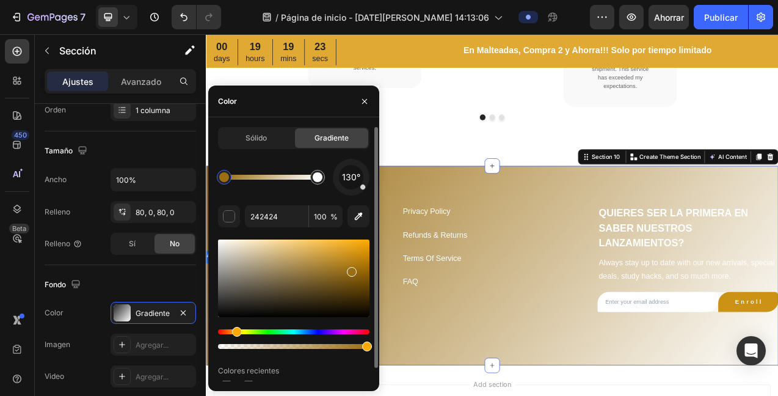
drag, startPoint x: 314, startPoint y: 284, endPoint x: 329, endPoint y: 188, distance: 96.4
click at [349, 269] on div at bounding box center [352, 272] width 10 height 10
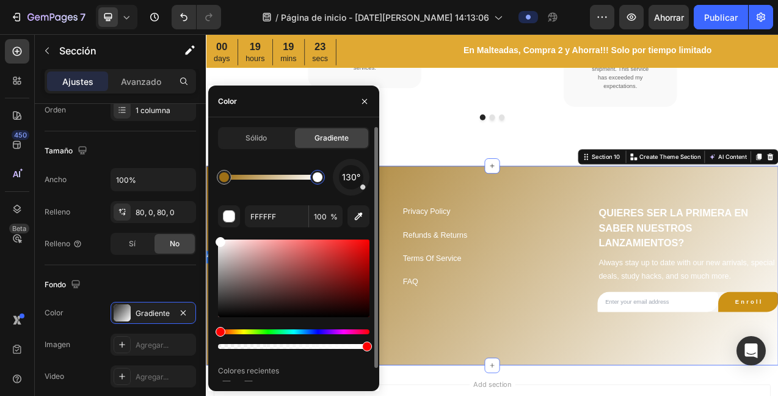
drag, startPoint x: 318, startPoint y: 180, endPoint x: 324, endPoint y: 175, distance: 7.4
click at [320, 179] on div at bounding box center [318, 177] width 10 height 10
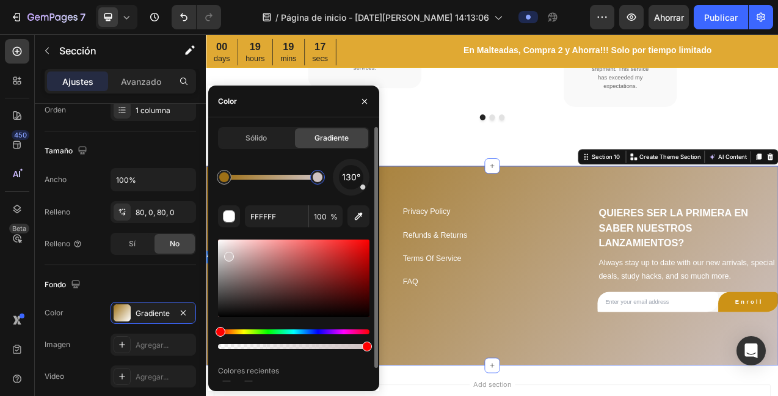
drag, startPoint x: 236, startPoint y: 255, endPoint x: 228, endPoint y: 254, distance: 8.0
click at [227, 254] on div at bounding box center [229, 257] width 10 height 10
type input "CEC2C2"
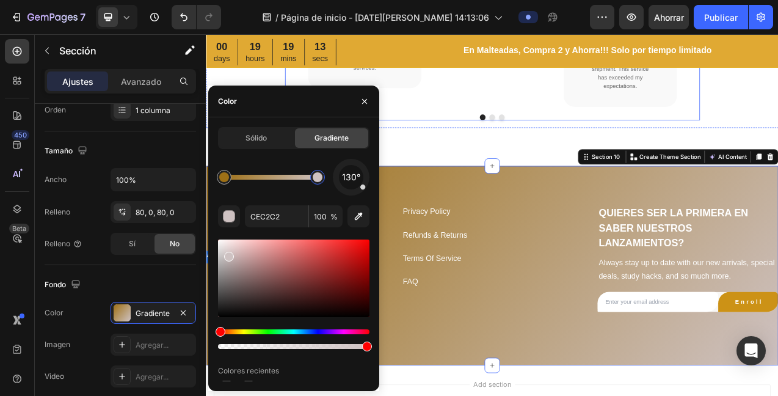
click at [527, 137] on div at bounding box center [573, 140] width 532 height 7
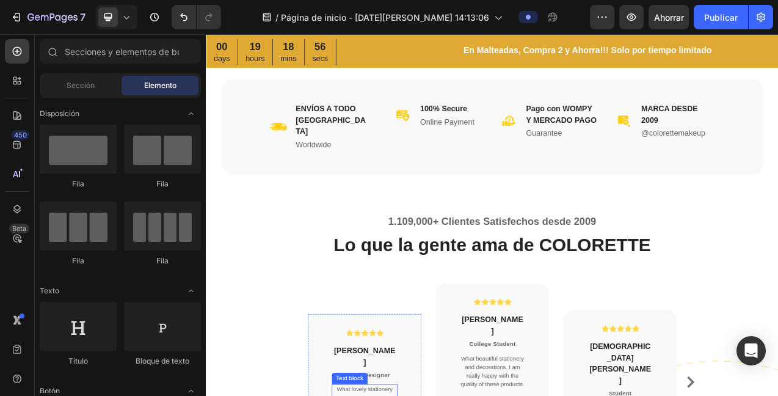
scroll to position [2847, 0]
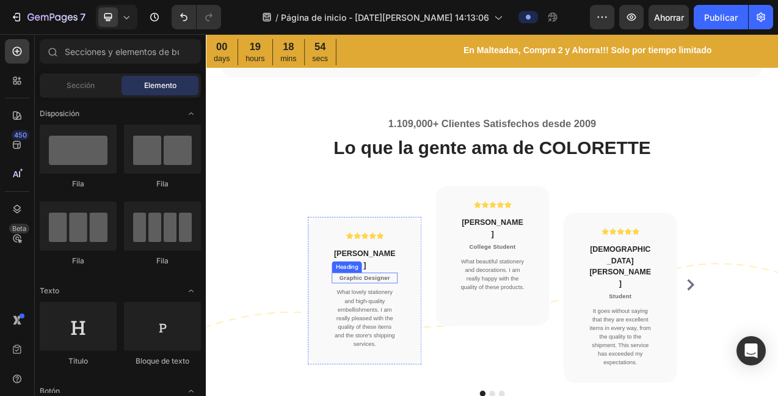
click at [423, 341] on p "Graphic Designer" at bounding box center [409, 346] width 82 height 11
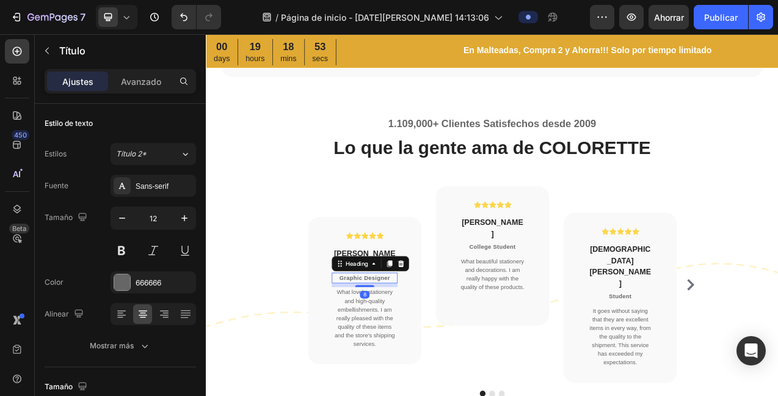
click at [455, 323] on icon at bounding box center [455, 328] width 10 height 10
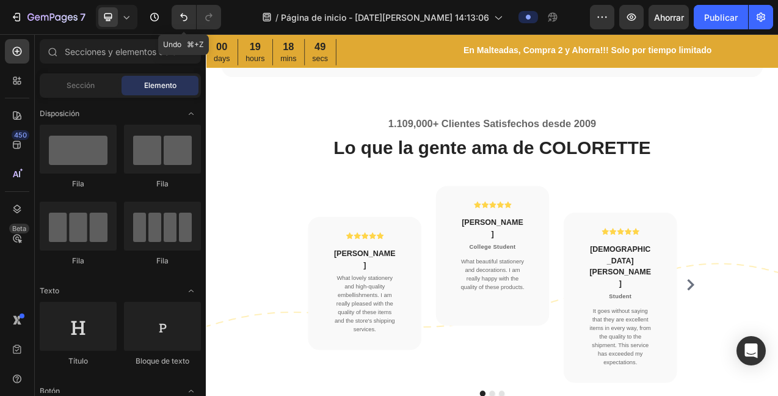
drag, startPoint x: 181, startPoint y: 19, endPoint x: 244, endPoint y: 23, distance: 62.4
click at [182, 20] on icon "Deshacer/Rehacer" at bounding box center [184, 17] width 12 height 12
click at [435, 341] on p "Graphic Designer" at bounding box center [409, 346] width 82 height 11
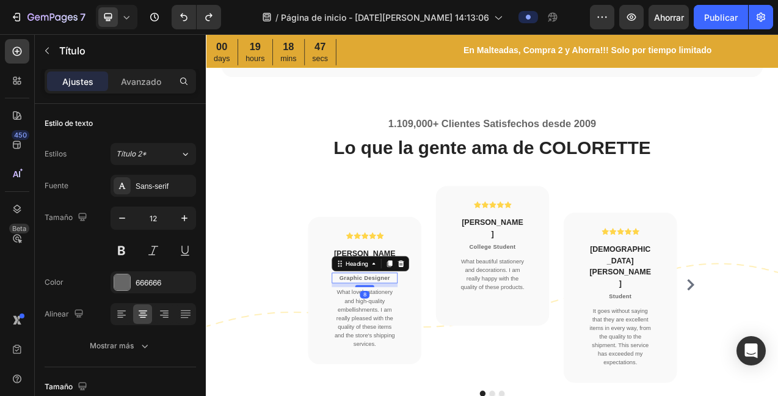
click at [439, 341] on p "Graphic Designer" at bounding box center [409, 346] width 82 height 11
click at [420, 395] on p "What lovely stationery and high-quality embellishments. I am really pleased wit…" at bounding box center [409, 397] width 82 height 77
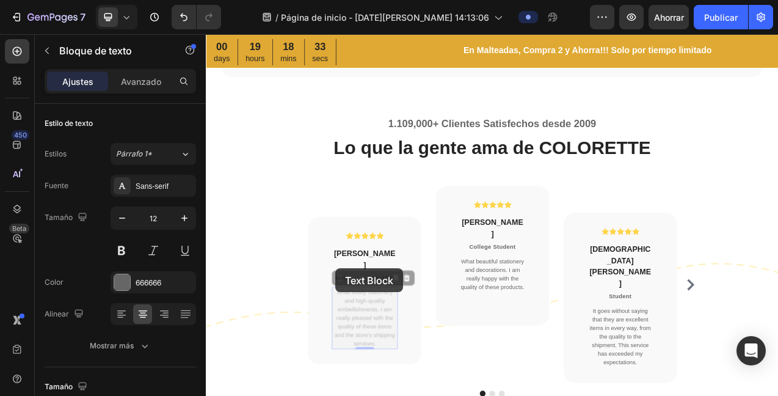
drag, startPoint x: 420, startPoint y: 401, endPoint x: 466, endPoint y: 320, distance: 93.0
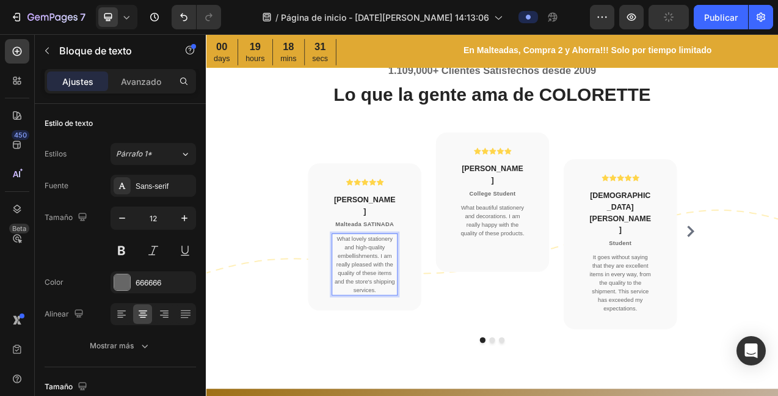
click at [425, 346] on p "What lovely stationery and high-quality embellishments. I am really pleased wit…" at bounding box center [409, 329] width 82 height 77
drag, startPoint x: 584, startPoint y: 207, endPoint x: 599, endPoint y: 205, distance: 15.5
click at [585, 206] on p "Tony Stark" at bounding box center [573, 214] width 82 height 29
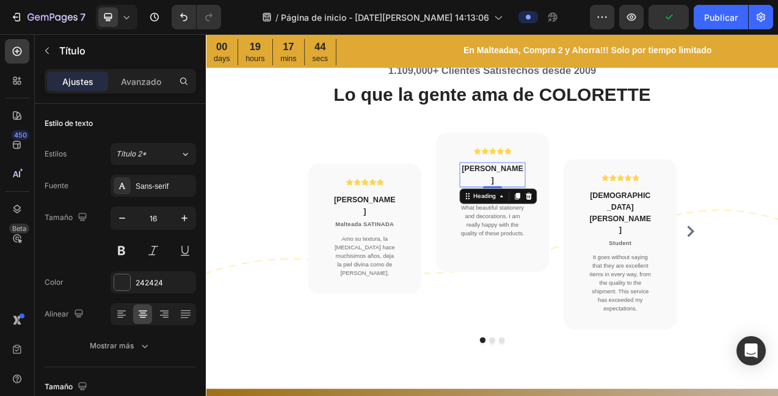
drag, startPoint x: 593, startPoint y: 205, endPoint x: 602, endPoint y: 202, distance: 9.5
click at [592, 205] on p "Tony Stark" at bounding box center [573, 214] width 82 height 29
drag, startPoint x: 591, startPoint y: 207, endPoint x: 567, endPoint y: 208, distance: 23.9
click at [538, 205] on p "Tony Stark" at bounding box center [573, 214] width 82 height 29
click at [587, 233] on p "College Student" at bounding box center [573, 238] width 82 height 11
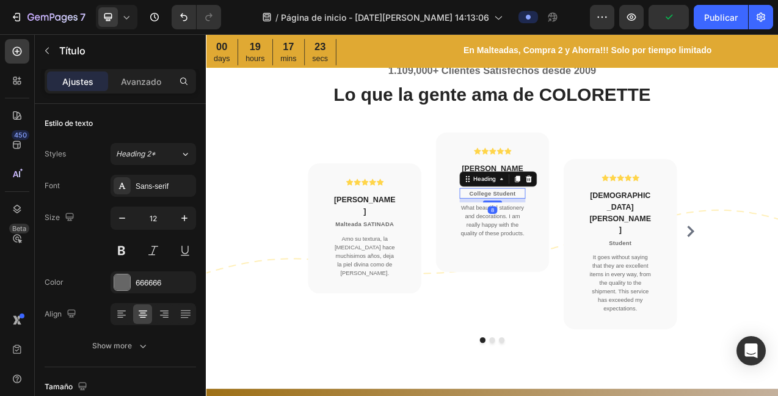
click at [598, 233] on p "College Student" at bounding box center [573, 238] width 82 height 11
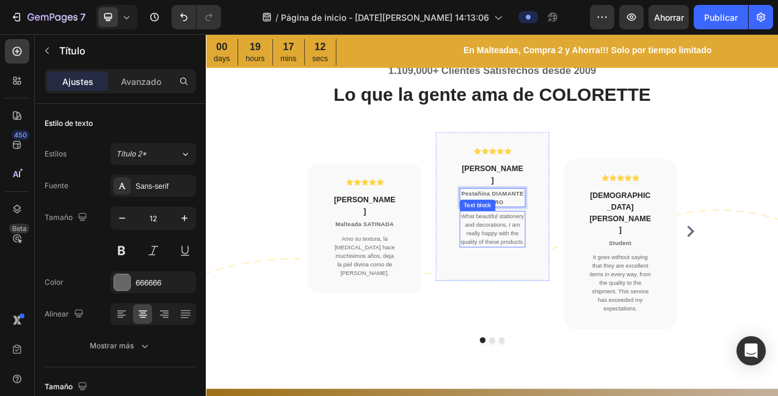
click at [586, 288] on p "What beautiful stationery and decorations. I am really happy with the quality o…" at bounding box center [573, 284] width 82 height 44
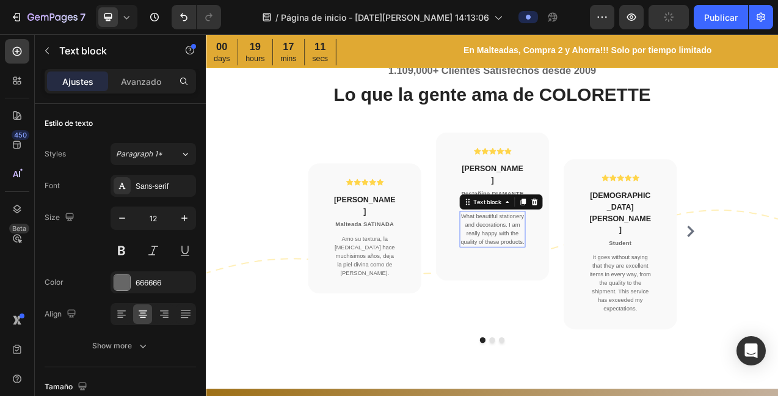
click at [607, 288] on p "What beautiful stationery and decorations. I am really happy with the quality o…" at bounding box center [573, 284] width 82 height 44
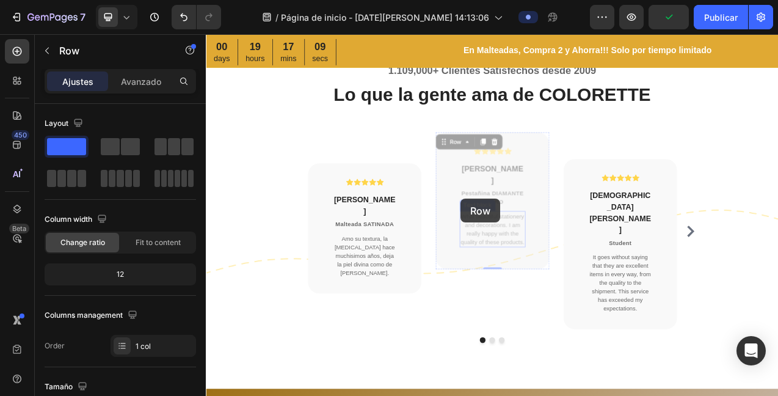
drag, startPoint x: 609, startPoint y: 287, endPoint x: 582, endPoint y: 280, distance: 27.7
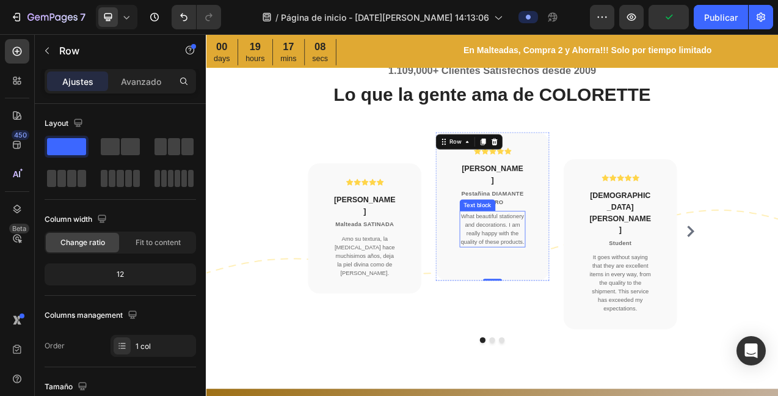
click at [584, 279] on p "What beautiful stationery and decorations. I am really happy with the quality o…" at bounding box center [573, 284] width 82 height 44
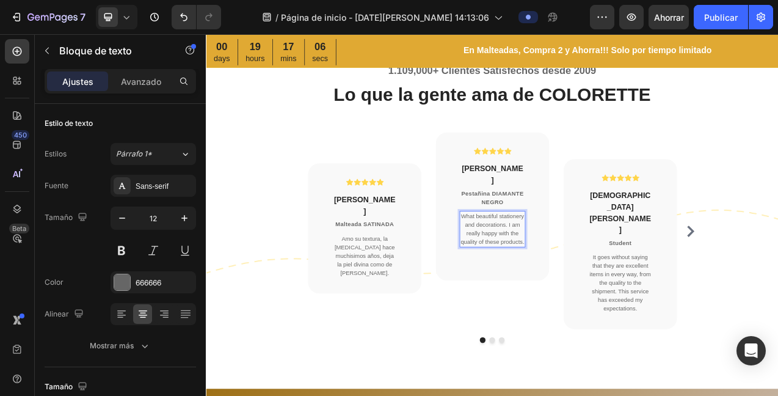
click at [608, 285] on p "What beautiful stationery and decorations. I am really happy with the quality o…" at bounding box center [573, 284] width 82 height 44
drag, startPoint x: 593, startPoint y: 287, endPoint x: 560, endPoint y: 262, distance: 41.3
click at [537, 262] on p "What beautiful stationery and decorations. I am really happy with the quality o…" at bounding box center [573, 284] width 82 height 44
drag, startPoint x: 564, startPoint y: 261, endPoint x: 519, endPoint y: 248, distance: 47.0
click at [519, 248] on div "Icon Icon Icon Icon Icon Icon List Hoz Sara diaz P Heading Pestañina DIAMANTE N…" at bounding box center [572, 244] width 145 height 168
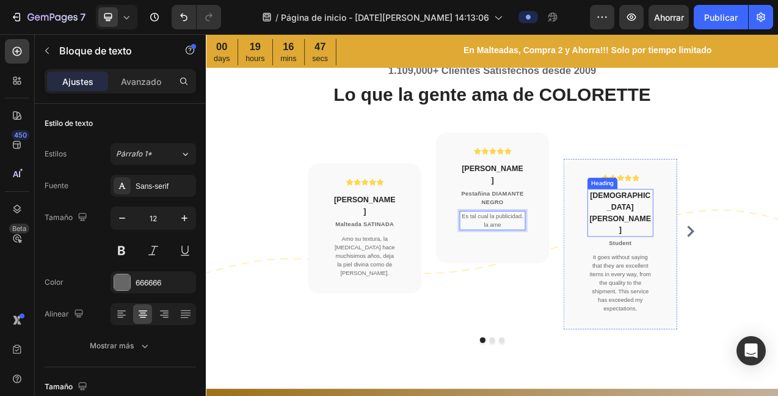
click at [748, 243] on p "Christian Brian" at bounding box center [736, 263] width 82 height 59
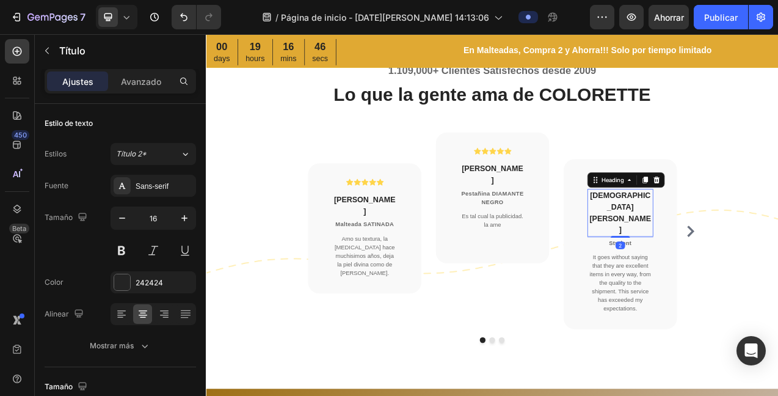
click at [736, 240] on p "Christian Brian" at bounding box center [736, 263] width 82 height 59
click at [747, 255] on p "Cristina Avello Brian" at bounding box center [736, 263] width 82 height 59
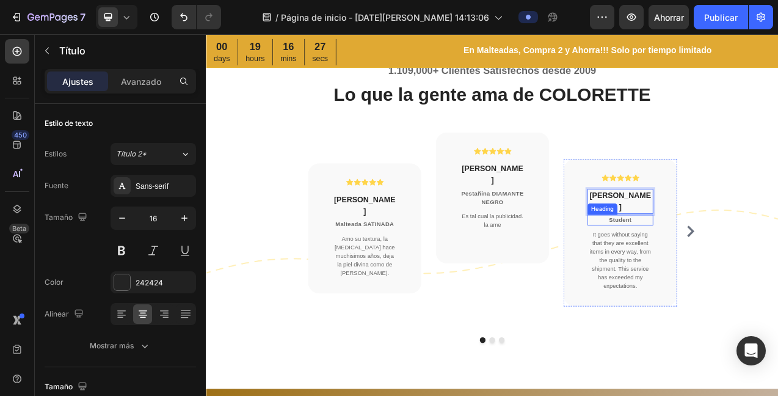
click at [744, 267] on p "Student" at bounding box center [736, 272] width 82 height 11
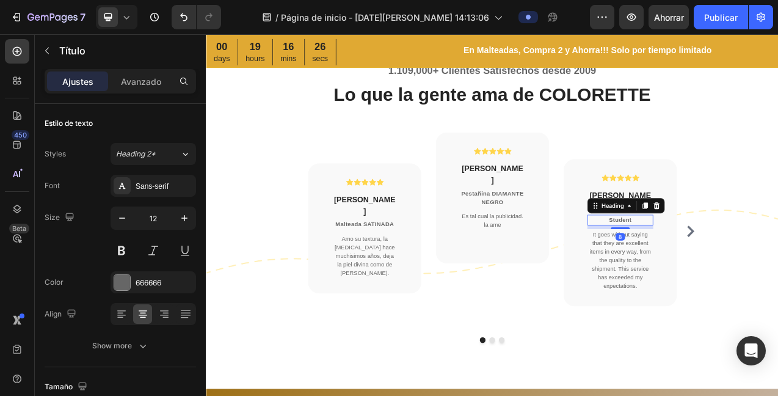
drag, startPoint x: 750, startPoint y: 257, endPoint x: 766, endPoint y: 252, distance: 16.5
click at [751, 267] on p "Student" at bounding box center [736, 272] width 82 height 11
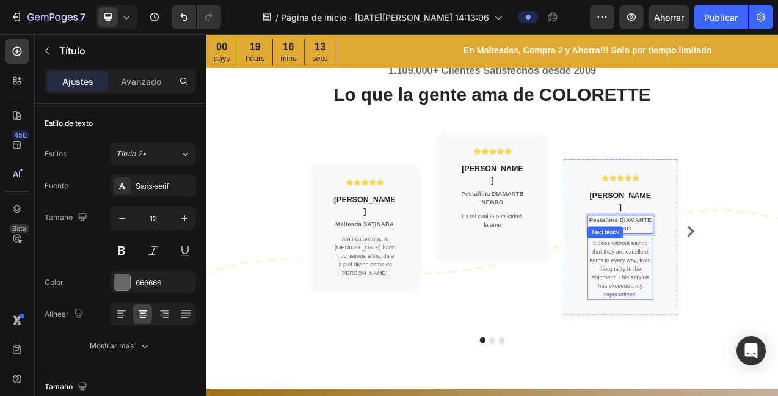
click at [753, 353] on p "It goes without saying that they are excellent items in every way, from the qua…" at bounding box center [736, 334] width 82 height 77
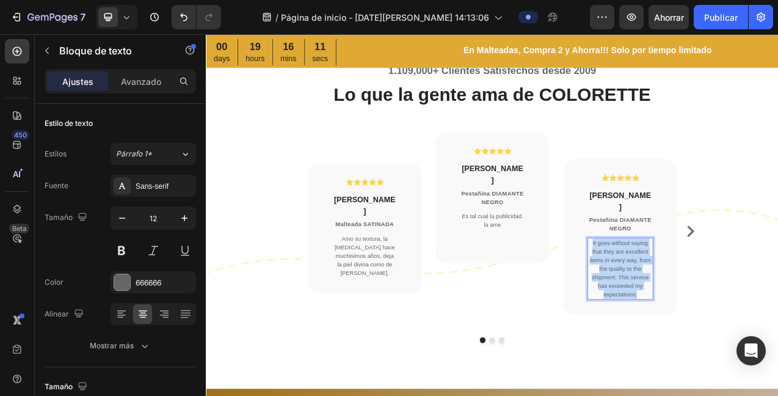
drag, startPoint x: 757, startPoint y: 351, endPoint x: 695, endPoint y: 284, distance: 91.2
click at [695, 296] on p "It goes without saying that they are excellent items in every way, from the qua…" at bounding box center [736, 334] width 82 height 77
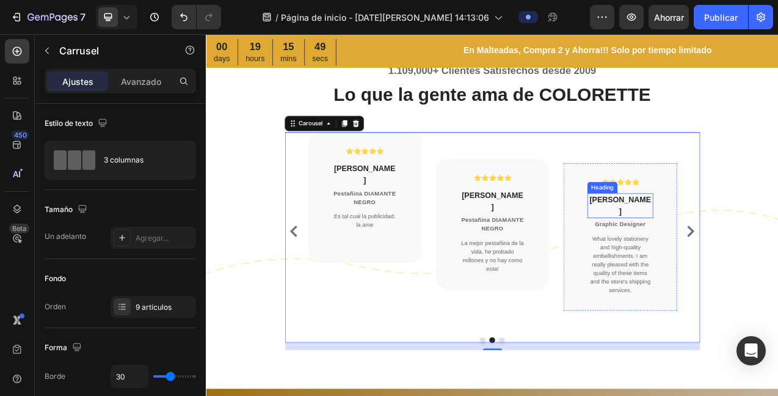
click at [747, 247] on p "Anna Grande" at bounding box center [736, 254] width 82 height 29
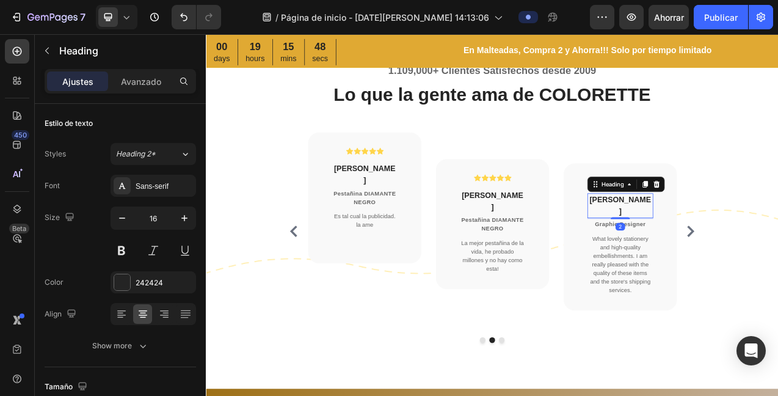
drag, startPoint x: 763, startPoint y: 248, endPoint x: 771, endPoint y: 245, distance: 9.1
click at [763, 247] on p "Anna Grande" at bounding box center [736, 254] width 82 height 29
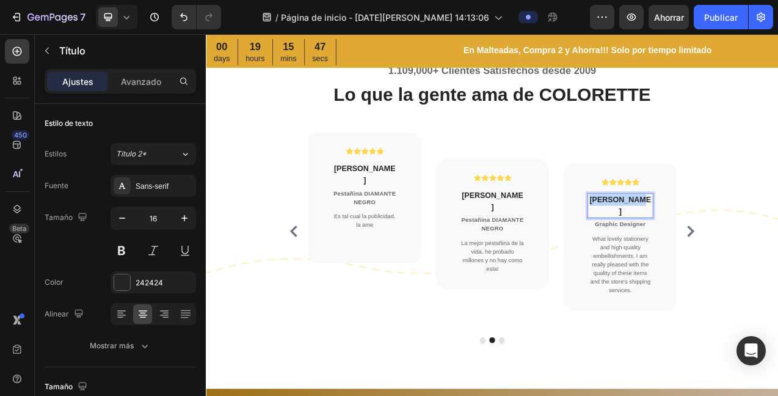
drag, startPoint x: 762, startPoint y: 245, endPoint x: 697, endPoint y: 244, distance: 64.8
click at [698, 244] on p "Anna Grande" at bounding box center [736, 254] width 82 height 29
drag, startPoint x: 736, startPoint y: 244, endPoint x: 770, endPoint y: 241, distance: 34.4
click at [735, 244] on p "Diana mejia T" at bounding box center [736, 254] width 82 height 29
click at [764, 242] on p "Diana Mejia T" at bounding box center [736, 254] width 82 height 29
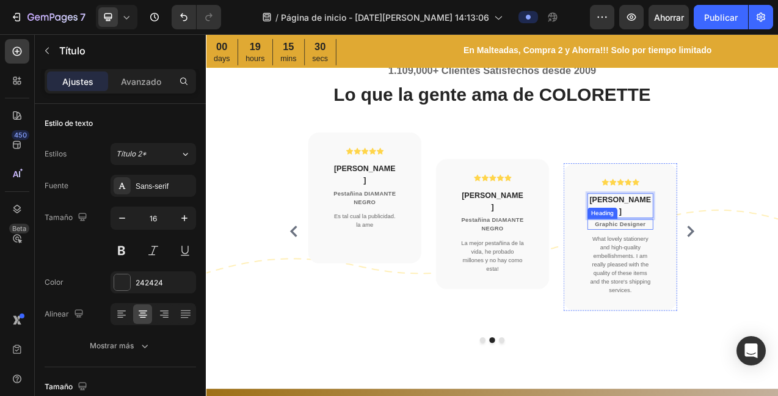
click at [749, 273] on p "Graphic Designer" at bounding box center [736, 278] width 82 height 11
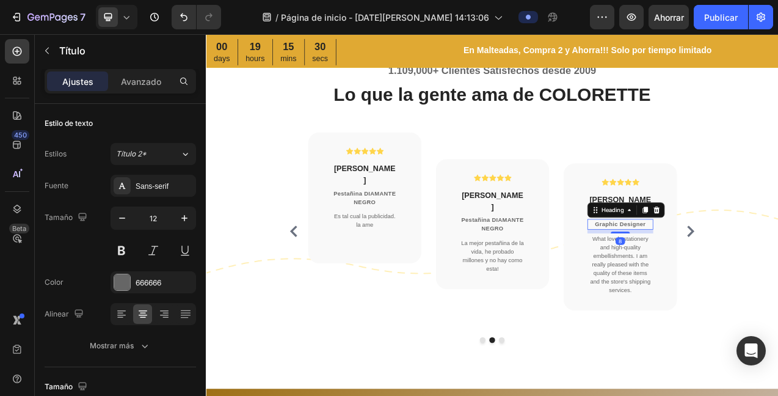
click at [766, 273] on p "Graphic Designer" at bounding box center [736, 278] width 82 height 11
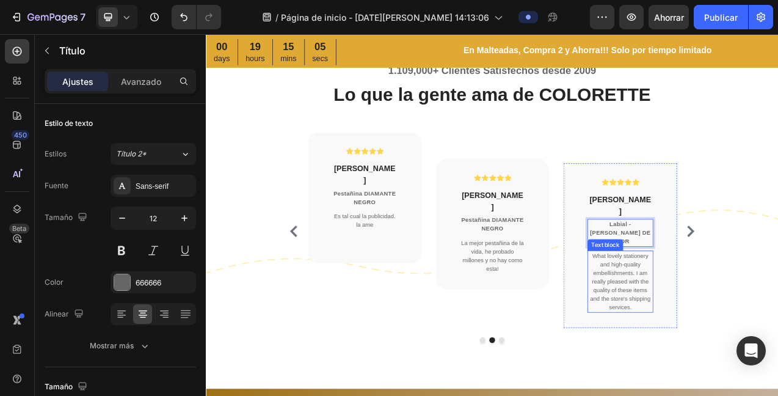
click at [745, 358] on p "What lovely stationery and high-quality embellishments. I am really pleased wit…" at bounding box center [736, 351] width 82 height 77
click at [750, 357] on p "What lovely stationery and high-quality embellishments. I am really pleased wit…" at bounding box center [736, 351] width 82 height 77
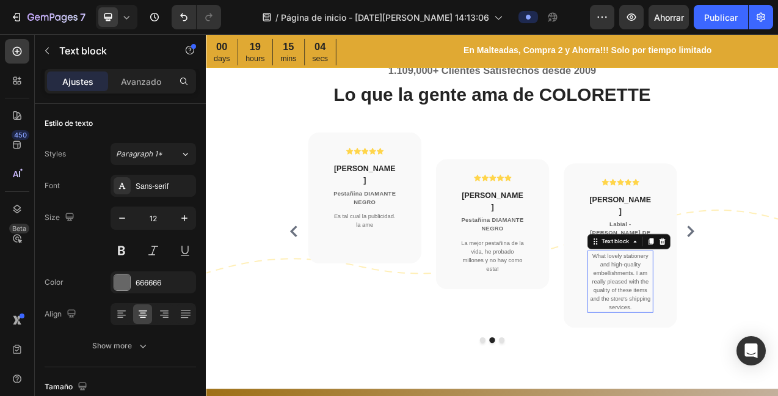
click at [735, 336] on p "What lovely stationery and high-quality embellishments. I am really pleased wit…" at bounding box center [736, 351] width 82 height 77
drag, startPoint x: 747, startPoint y: 361, endPoint x: 753, endPoint y: 359, distance: 6.2
click at [746, 361] on p "What lovely stationery and high-quality embellishments. I am really pleased wit…" at bounding box center [736, 351] width 82 height 77
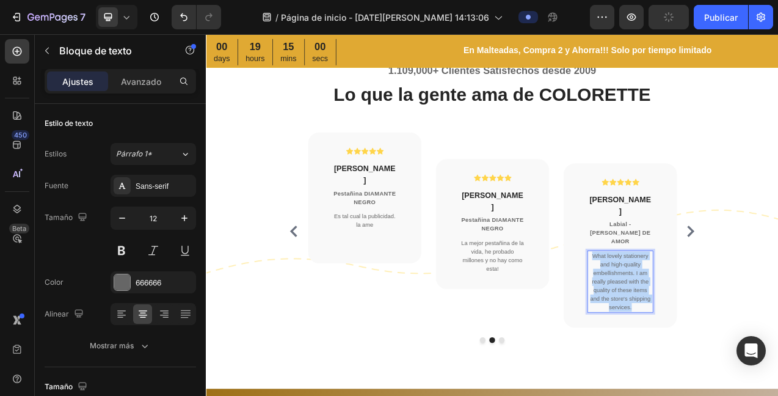
drag, startPoint x: 749, startPoint y: 359, endPoint x: 693, endPoint y: 292, distance: 87.2
click at [694, 312] on div "What lovely stationery and high-quality embellishments. I am really pleased wit…" at bounding box center [736, 351] width 84 height 79
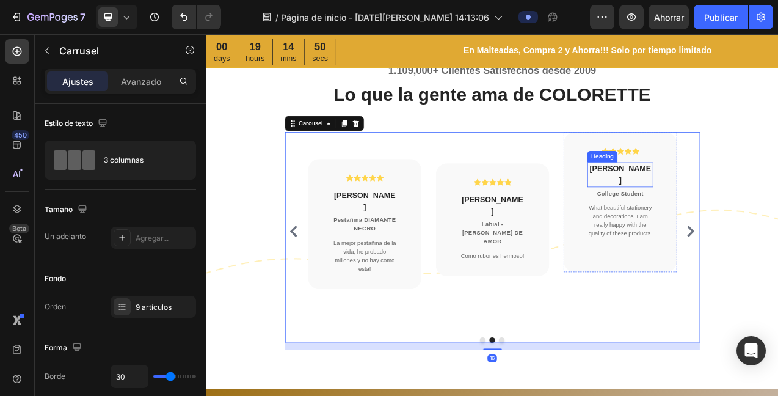
click at [733, 208] on p "Tony Stark" at bounding box center [736, 214] width 82 height 29
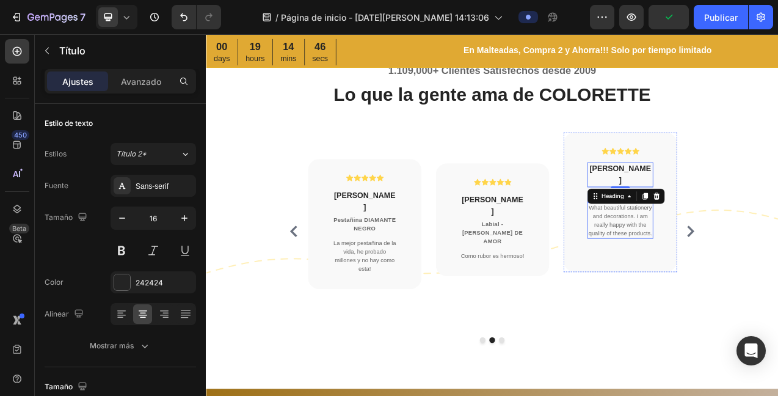
click at [752, 273] on p "What beautiful stationery and decorations. I am really happy with the quality o…" at bounding box center [736, 273] width 82 height 44
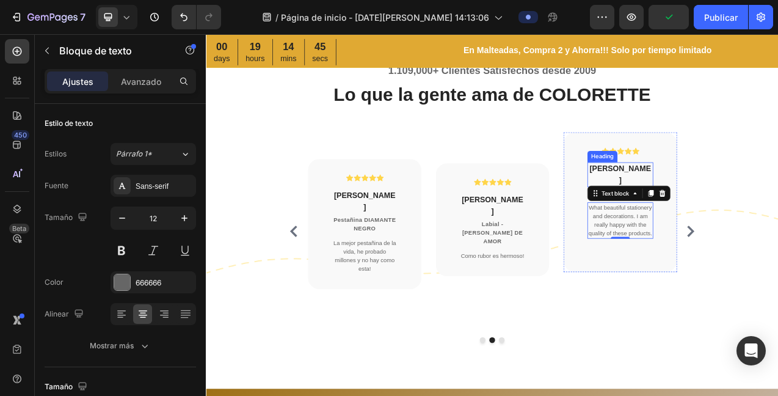
click at [747, 205] on p "Tony Stark" at bounding box center [736, 214] width 82 height 29
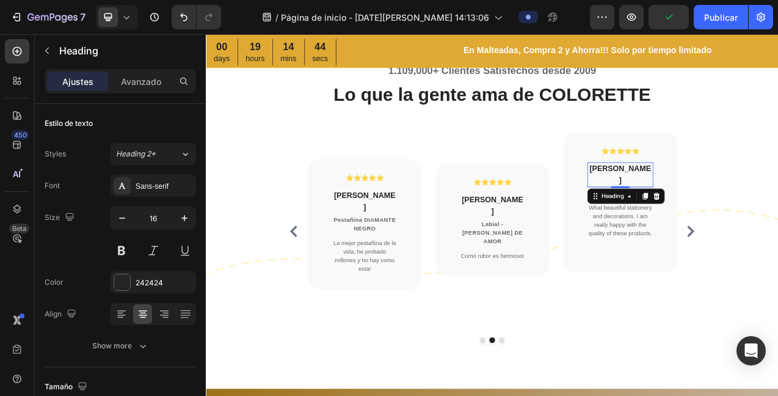
click at [756, 205] on p "Tony Stark" at bounding box center [736, 214] width 82 height 29
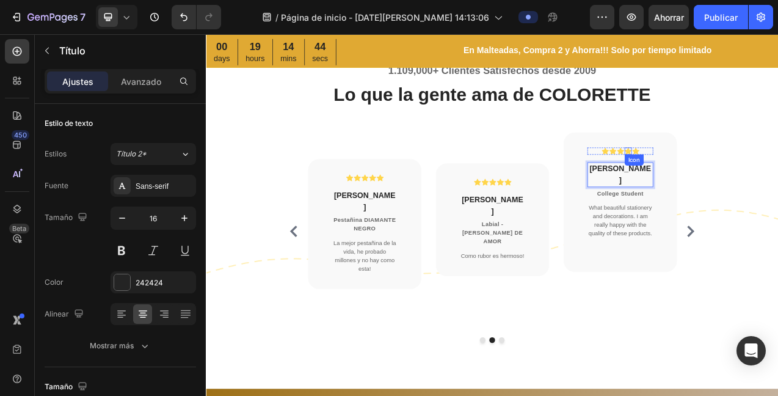
click at [743, 184] on icon at bounding box center [746, 184] width 9 height 9
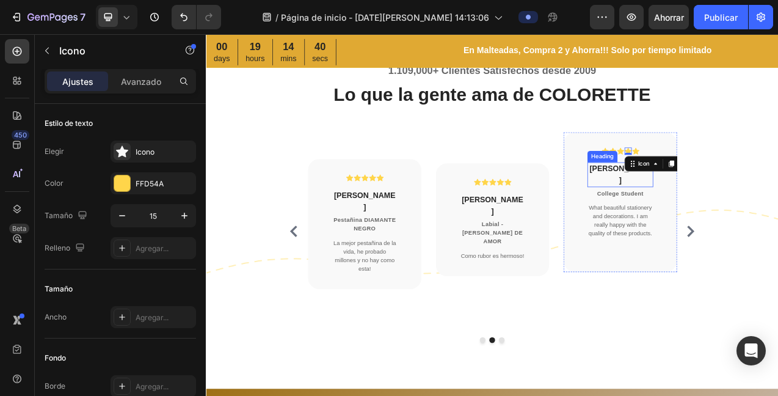
click at [723, 208] on p "Tony Stark" at bounding box center [736, 214] width 82 height 29
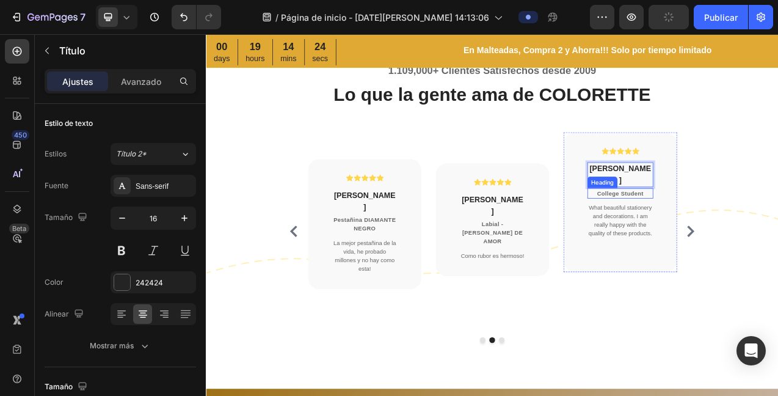
click at [743, 240] on p "College Student" at bounding box center [736, 238] width 82 height 11
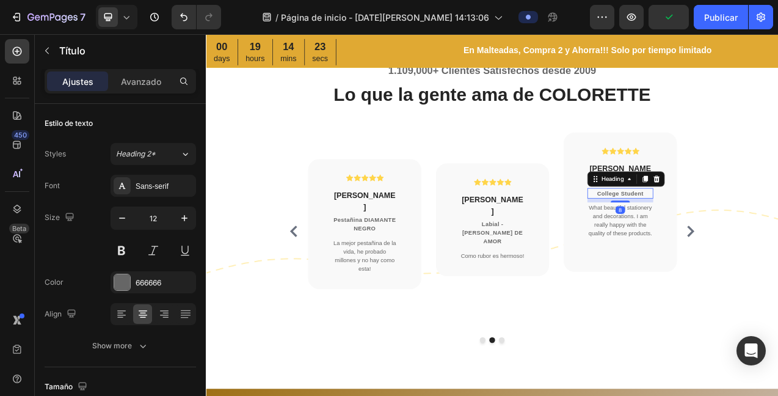
drag, startPoint x: 762, startPoint y: 237, endPoint x: 778, endPoint y: 237, distance: 15.9
click at [763, 237] on p "College Student" at bounding box center [736, 238] width 82 height 11
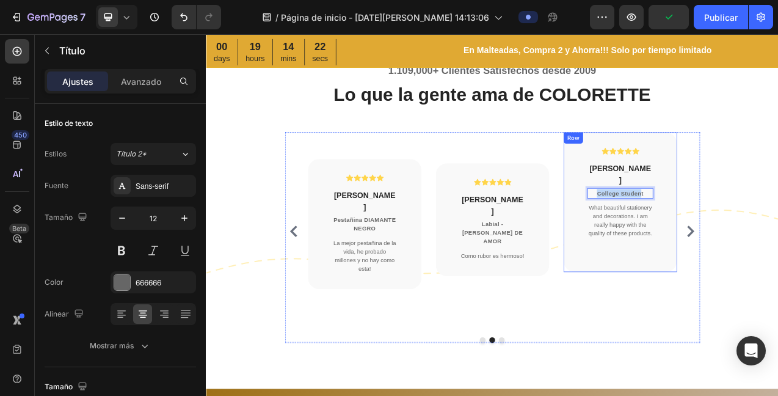
drag, startPoint x: 759, startPoint y: 238, endPoint x: 677, endPoint y: 224, distance: 83.0
click at [677, 224] on div "Icon Icon Icon Icon Icon Icon List Hoz Tatiana Aristizabal Heading College Stud…" at bounding box center [736, 249] width 145 height 179
click at [771, 291] on p "What beautiful stationery and decorations. I am really happy with the quality o…" at bounding box center [736, 273] width 82 height 44
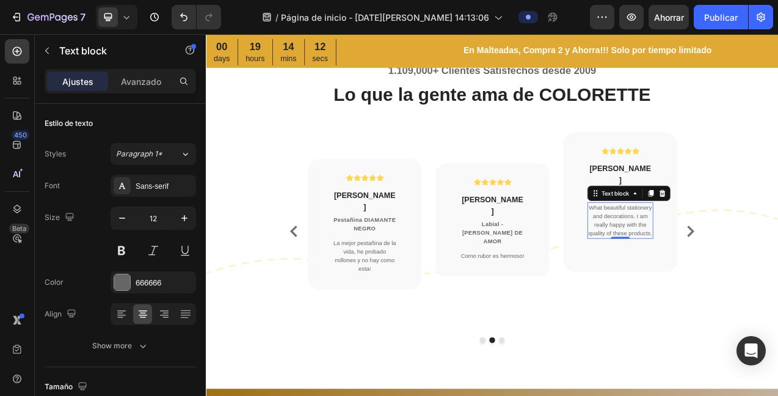
click at [773, 290] on div "What beautiful stationery and decorations. I am really happy with the quality o…" at bounding box center [736, 273] width 84 height 46
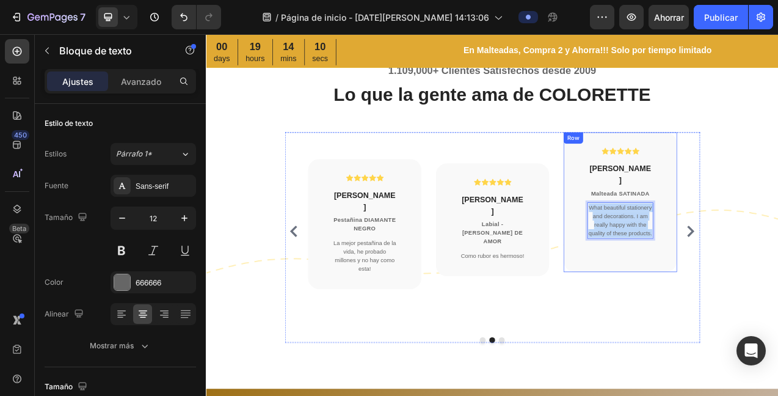
drag, startPoint x: 770, startPoint y: 291, endPoint x: 683, endPoint y: 254, distance: 94.8
click at [683, 257] on div "Icon Icon Icon Icon Icon Icon List Hoz Tatiana Aristizabal Heading Malteada SAT…" at bounding box center [736, 249] width 145 height 179
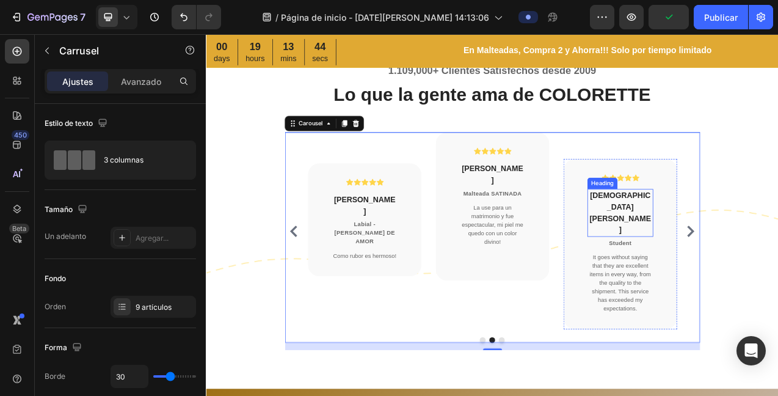
click at [755, 238] on p "Christian Brian" at bounding box center [736, 263] width 82 height 59
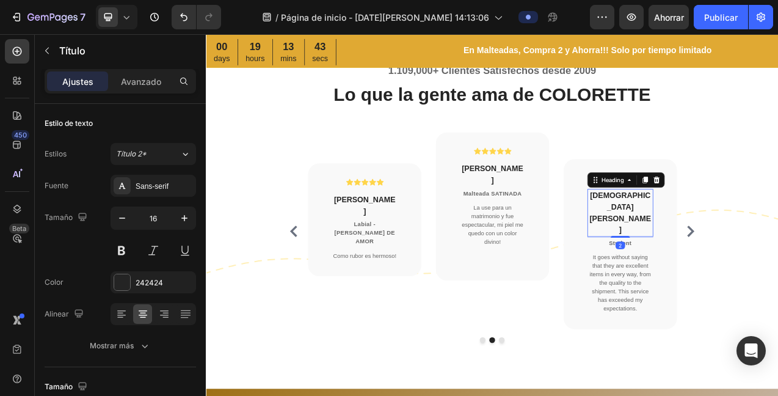
drag, startPoint x: 766, startPoint y: 241, endPoint x: 778, endPoint y: 242, distance: 11.7
click at [767, 241] on p "Christian Brian" at bounding box center [736, 263] width 82 height 59
drag, startPoint x: 766, startPoint y: 241, endPoint x: 715, endPoint y: 239, distance: 51.4
click at [703, 247] on p "Christian Brian" at bounding box center [736, 263] width 82 height 59
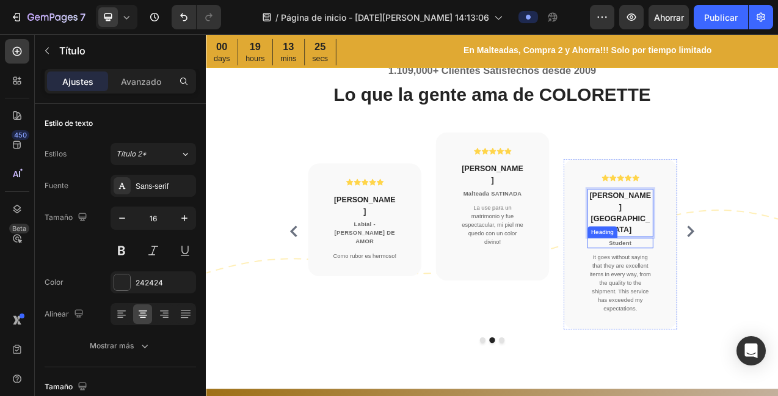
click at [739, 296] on p "Student" at bounding box center [736, 301] width 82 height 11
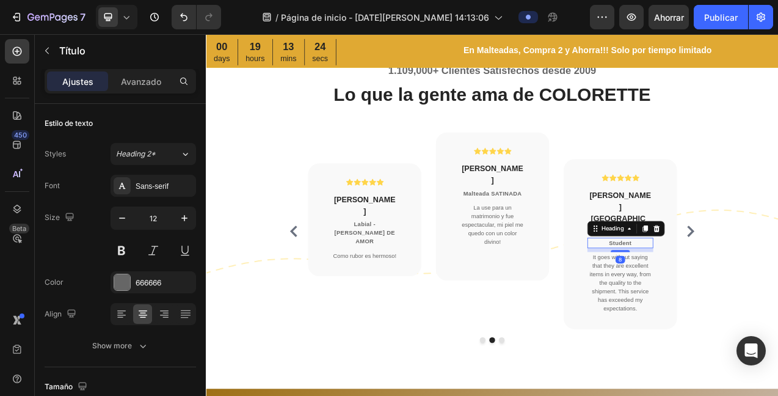
click at [749, 296] on p "Student" at bounding box center [736, 301] width 82 height 11
drag, startPoint x: 749, startPoint y: 356, endPoint x: 767, endPoint y: 357, distance: 19.0
click at [749, 355] on p "It goes without saying that they are excellent items in every way, from the qua…" at bounding box center [736, 353] width 82 height 77
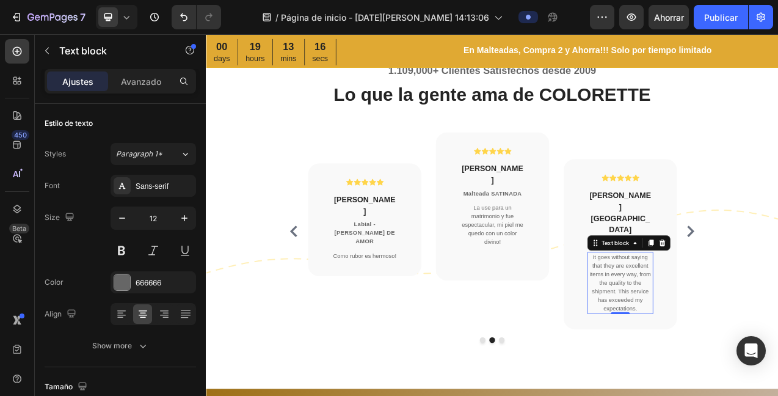
click at [754, 359] on p "It goes without saying that they are excellent items in every way, from the qua…" at bounding box center [736, 353] width 82 height 77
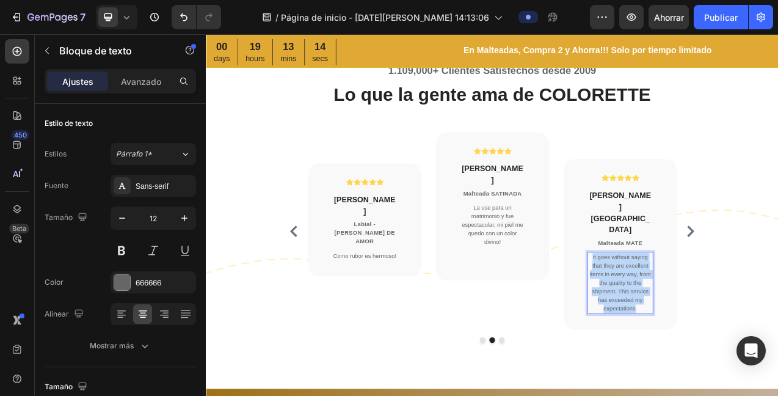
drag, startPoint x: 747, startPoint y: 354, endPoint x: 703, endPoint y: 290, distance: 78.0
click at [695, 315] on p "It goes without saying that they are excellent items in every way, from the qua…" at bounding box center [736, 353] width 82 height 77
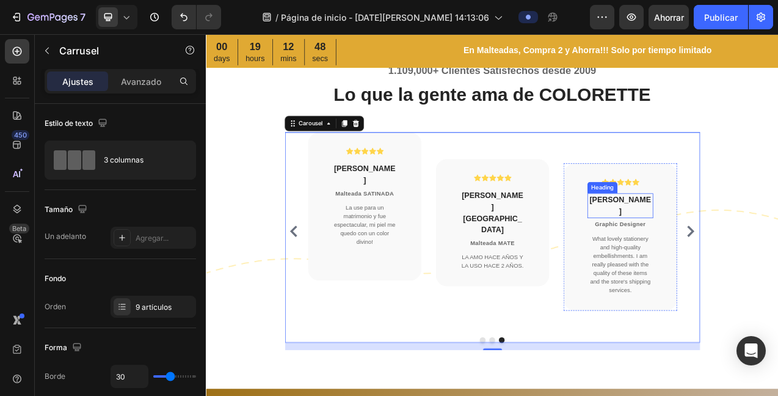
drag, startPoint x: 736, startPoint y: 244, endPoint x: 748, endPoint y: 240, distance: 13.2
click at [736, 244] on p "Anna Grande" at bounding box center [736, 254] width 82 height 29
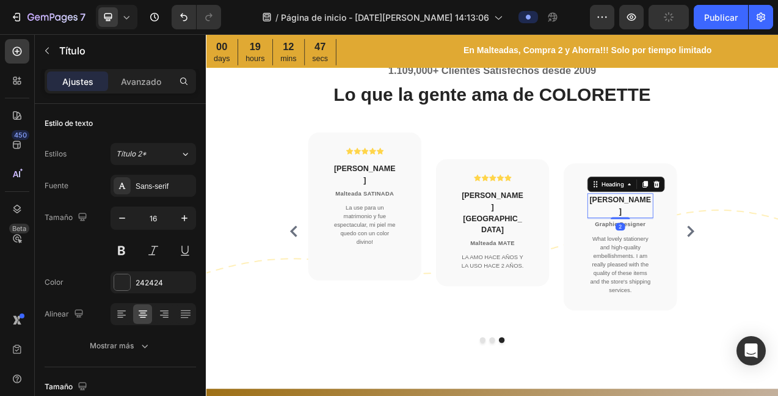
click at [760, 245] on p "Anna Grande" at bounding box center [736, 254] width 82 height 29
drag, startPoint x: 755, startPoint y: 247, endPoint x: 701, endPoint y: 244, distance: 53.2
click at [696, 247] on p "Anna Grande" at bounding box center [736, 254] width 82 height 29
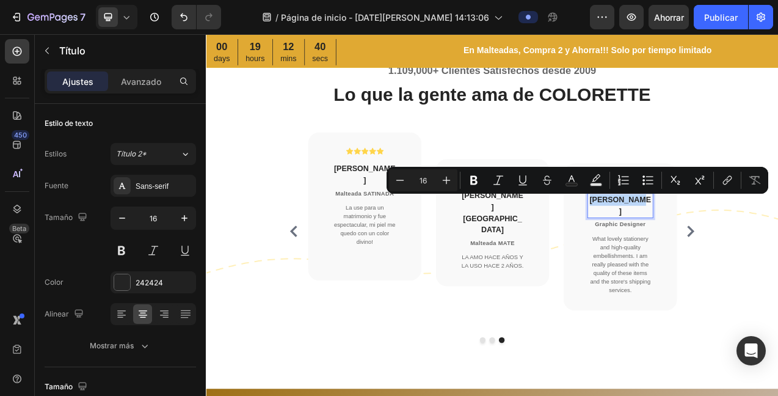
click at [766, 251] on p "Anna Grande" at bounding box center [736, 254] width 82 height 29
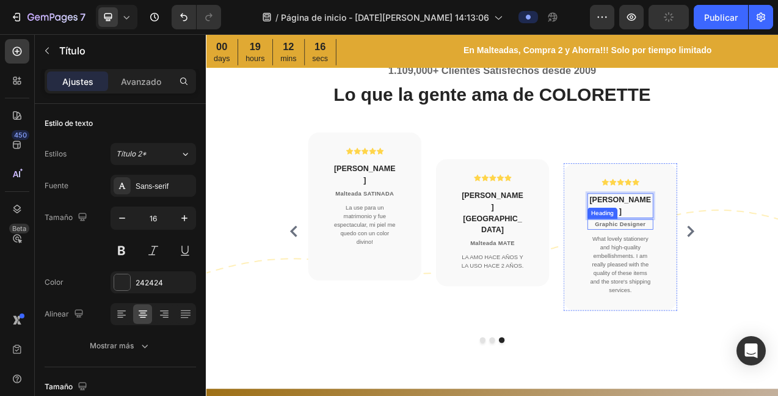
drag, startPoint x: 740, startPoint y: 265, endPoint x: 750, endPoint y: 265, distance: 9.8
click at [740, 273] on p "Graphic Designer" at bounding box center [736, 278] width 82 height 11
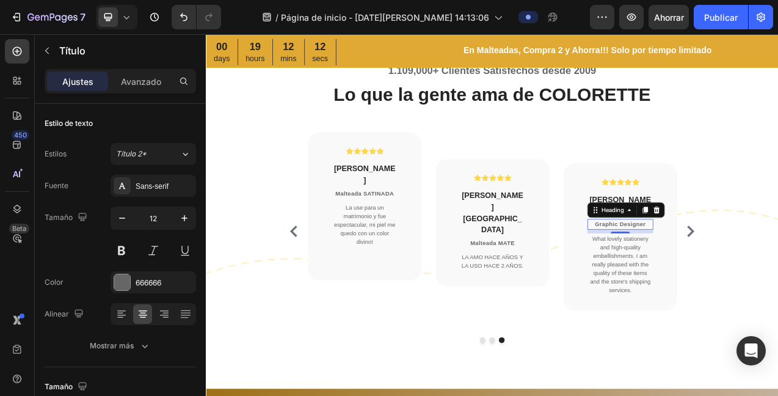
click at [767, 273] on p "Graphic Designer" at bounding box center [736, 278] width 82 height 11
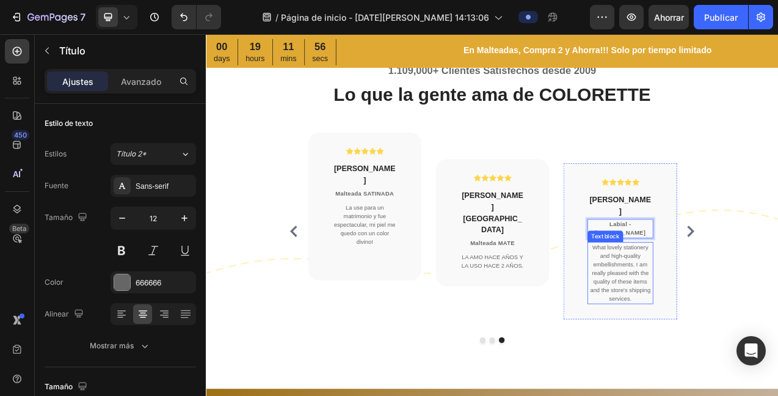
click at [749, 357] on p "What lovely stationery and high-quality embellishments. I am really pleased wit…" at bounding box center [736, 340] width 82 height 77
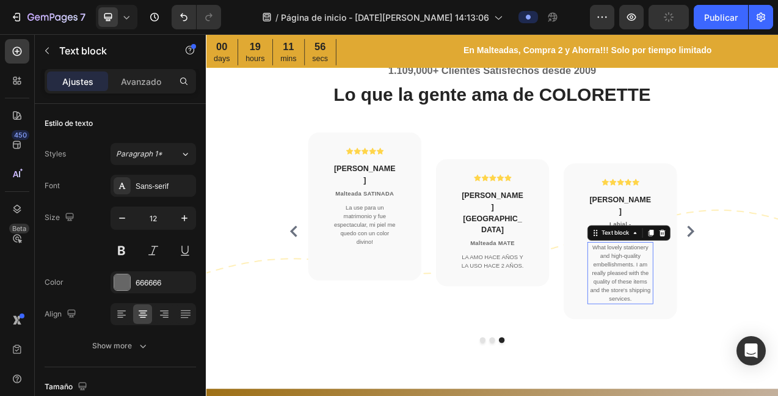
click at [749, 360] on p "What lovely stationery and high-quality embellishments. I am really pleased wit…" at bounding box center [736, 340] width 82 height 77
drag, startPoint x: 695, startPoint y: 288, endPoint x: 708, endPoint y: 292, distance: 13.5
click at [695, 302] on p "What lovely stationery and high-quality embellishments. I am really pleased wit…" at bounding box center [736, 340] width 82 height 77
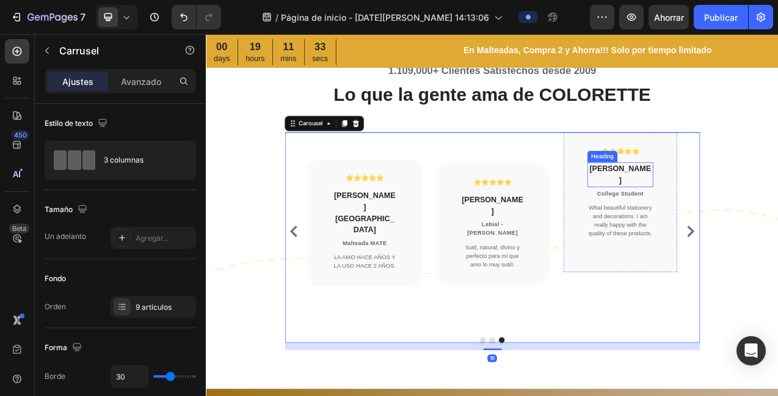
click at [741, 212] on p "Tony Stark" at bounding box center [736, 214] width 82 height 29
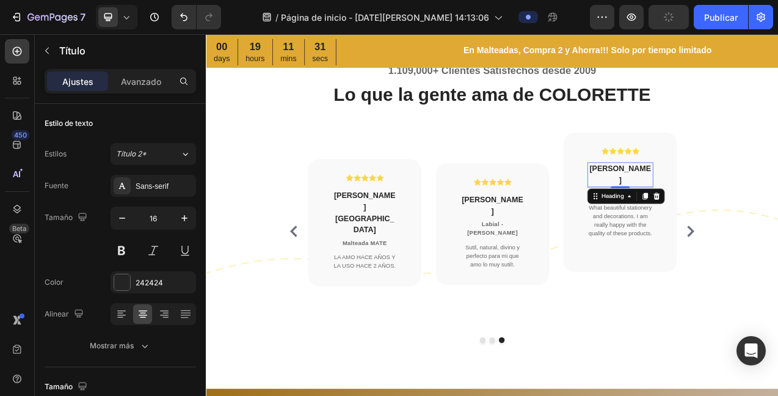
click at [755, 209] on p "Tony Stark" at bounding box center [736, 214] width 82 height 29
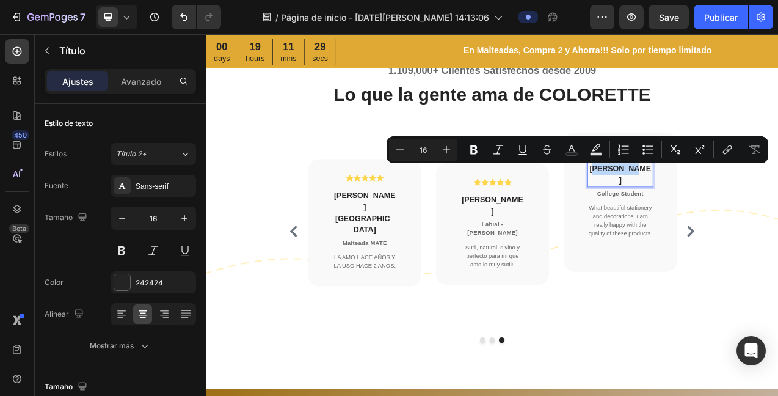
drag, startPoint x: 745, startPoint y: 208, endPoint x: 715, endPoint y: 210, distance: 30.6
click at [714, 210] on p "Tony Stark" at bounding box center [736, 214] width 82 height 29
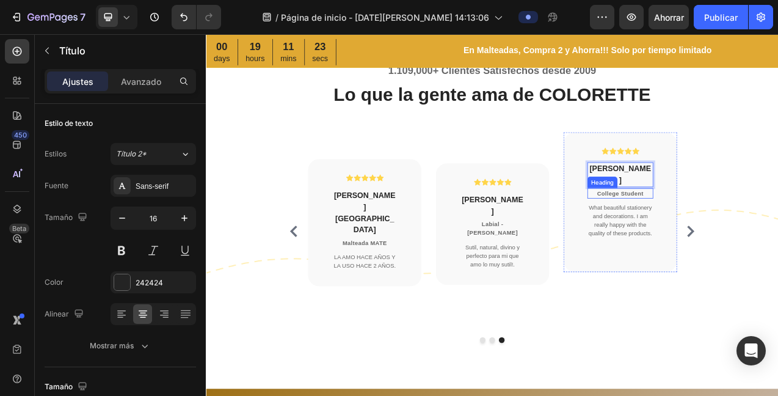
click at [747, 233] on p "College Student" at bounding box center [736, 238] width 82 height 11
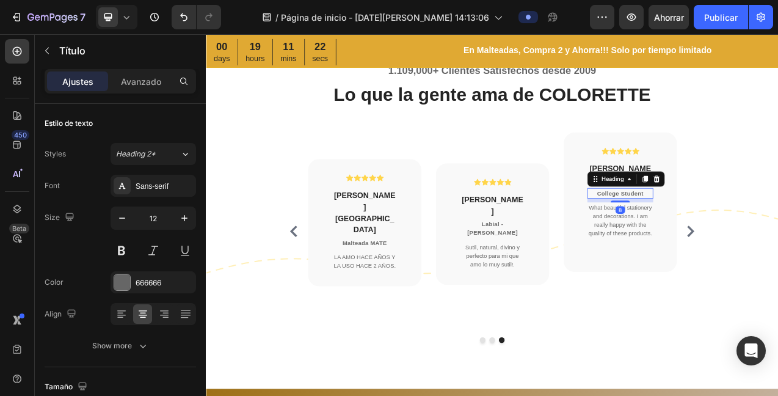
click at [761, 233] on p "College Student" at bounding box center [736, 238] width 82 height 11
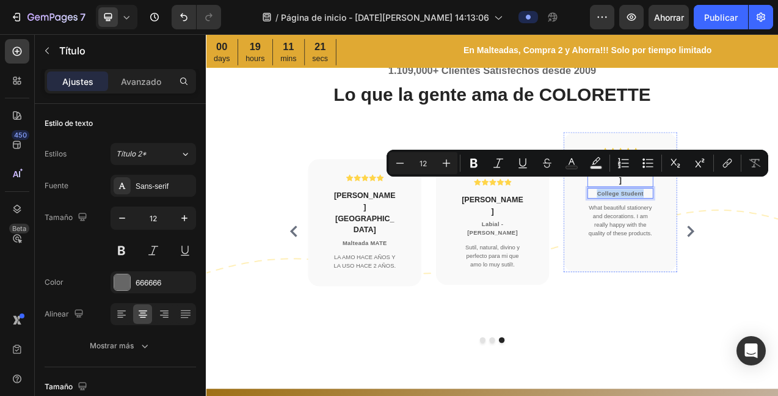
drag, startPoint x: 762, startPoint y: 224, endPoint x: 687, endPoint y: 216, distance: 75.6
click at [687, 216] on div "Icon Icon Icon Icon Icon Icon List Hoz Tala Mejia Heading College Student Headi…" at bounding box center [736, 249] width 145 height 179
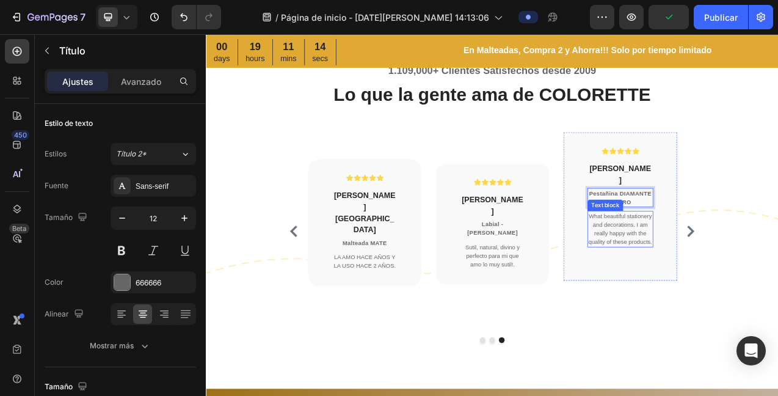
click at [754, 281] on p "What beautiful stationery and decorations. I am really happy with the quality o…" at bounding box center [736, 284] width 82 height 44
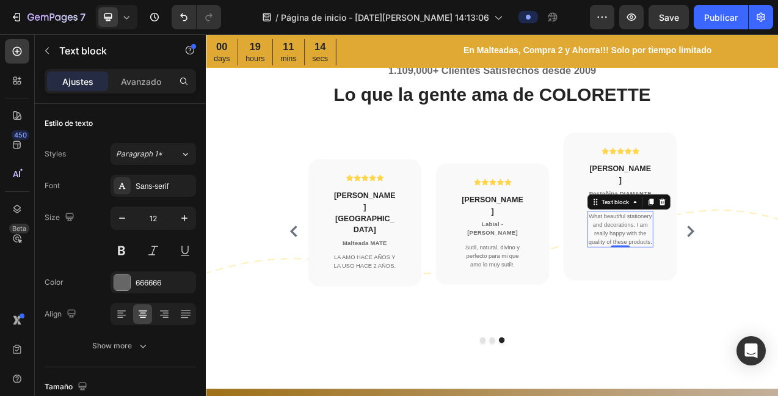
click at [771, 285] on p "What beautiful stationery and decorations. I am really happy with the quality o…" at bounding box center [736, 284] width 82 height 44
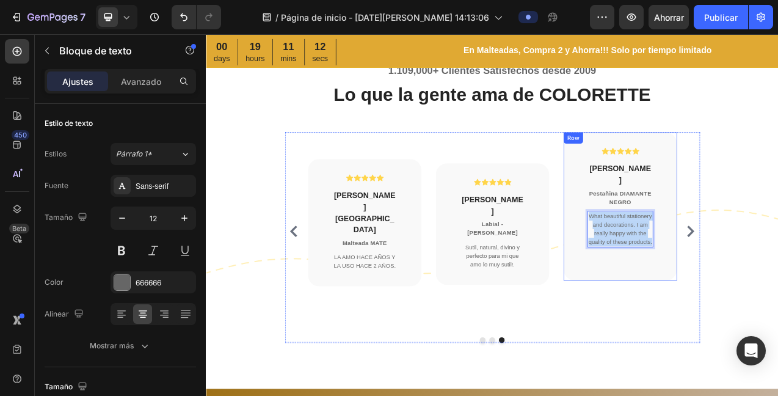
drag, startPoint x: 772, startPoint y: 285, endPoint x: 670, endPoint y: 250, distance: 108.6
click at [681, 258] on div "Icon Icon Icon Icon Icon Icon List Hoz Tala Mejia Heading Pestañina DIAMANTE NE…" at bounding box center [736, 255] width 145 height 190
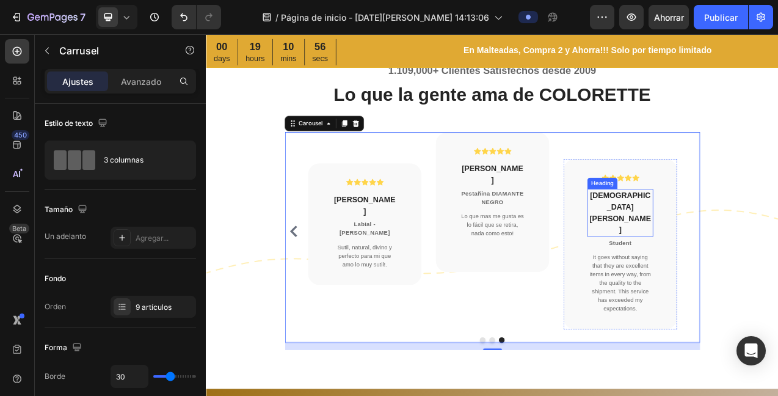
click at [745, 246] on p "Christian Brian" at bounding box center [736, 263] width 82 height 59
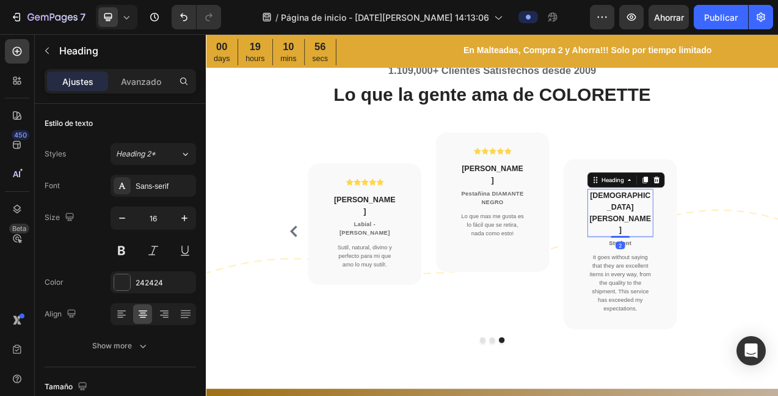
drag, startPoint x: 766, startPoint y: 240, endPoint x: 772, endPoint y: 238, distance: 6.4
click at [766, 240] on p "Christian Brian" at bounding box center [736, 263] width 82 height 59
drag, startPoint x: 769, startPoint y: 240, endPoint x: 694, endPoint y: 233, distance: 74.8
click at [695, 242] on p "Christian Brian" at bounding box center [736, 263] width 82 height 59
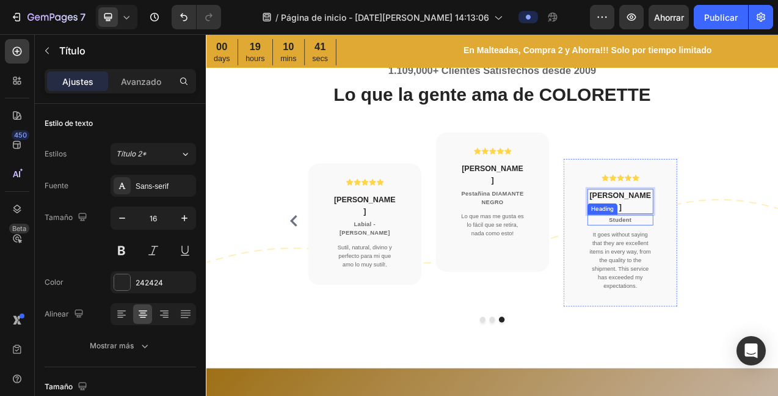
click at [746, 267] on p "Student" at bounding box center [736, 272] width 82 height 11
click at [747, 267] on p "Student" at bounding box center [736, 272] width 82 height 11
drag, startPoint x: 748, startPoint y: 257, endPoint x: 701, endPoint y: 251, distance: 46.9
click at [701, 267] on p "Student" at bounding box center [736, 272] width 82 height 11
click at [750, 345] on p "It goes without saying that they are excellent items in every way, from the qua…" at bounding box center [736, 323] width 82 height 77
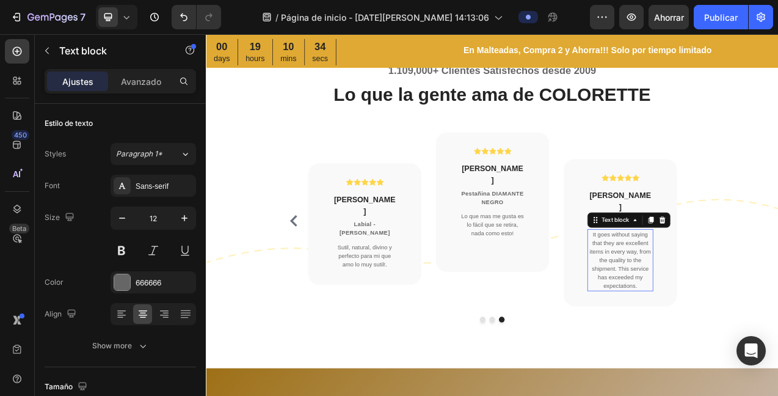
click at [755, 343] on p "It goes without saying that they are excellent items in every way, from the qua…" at bounding box center [736, 323] width 82 height 77
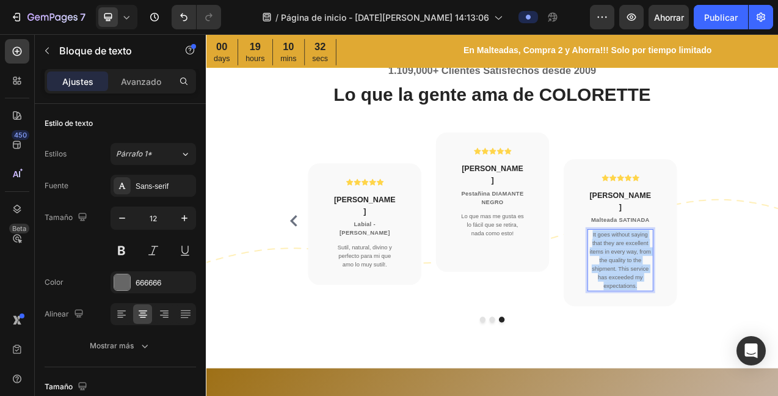
drag, startPoint x: 755, startPoint y: 342, endPoint x: 685, endPoint y: 277, distance: 95.2
click at [695, 285] on p "It goes without saying that they are excellent items in every way, from the qua…" at bounding box center [736, 323] width 82 height 77
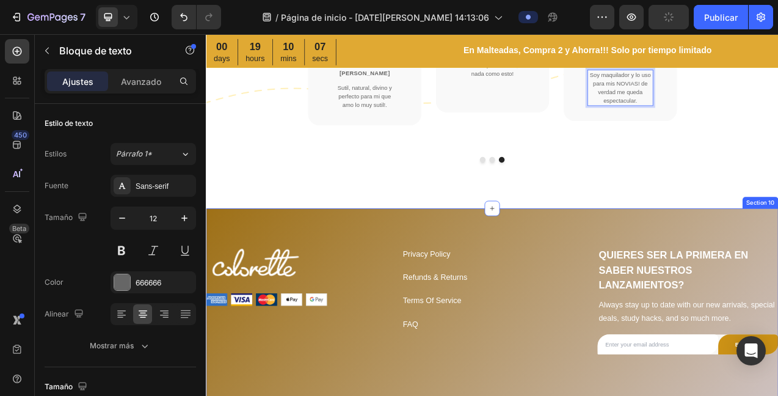
scroll to position [3282, 0]
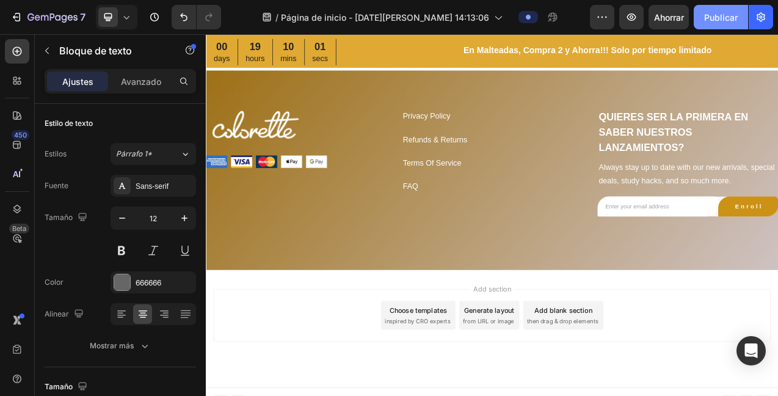
drag, startPoint x: 720, startPoint y: 18, endPoint x: 736, endPoint y: 16, distance: 16.6
click at [720, 19] on font "Publicar" at bounding box center [722, 17] width 34 height 10
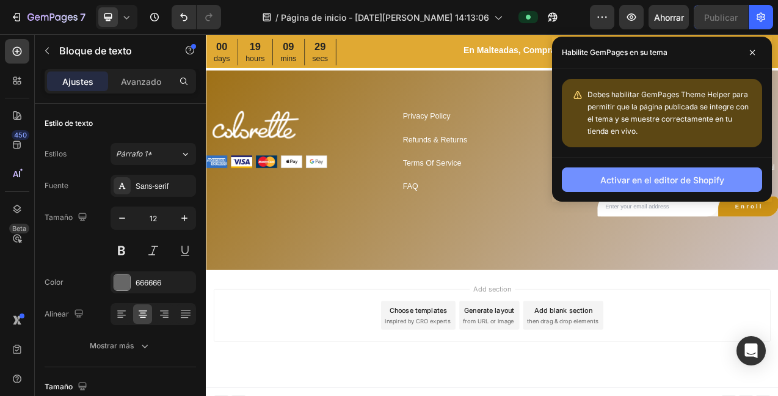
click at [668, 181] on font "Activar en el editor de Shopify" at bounding box center [663, 180] width 124 height 10
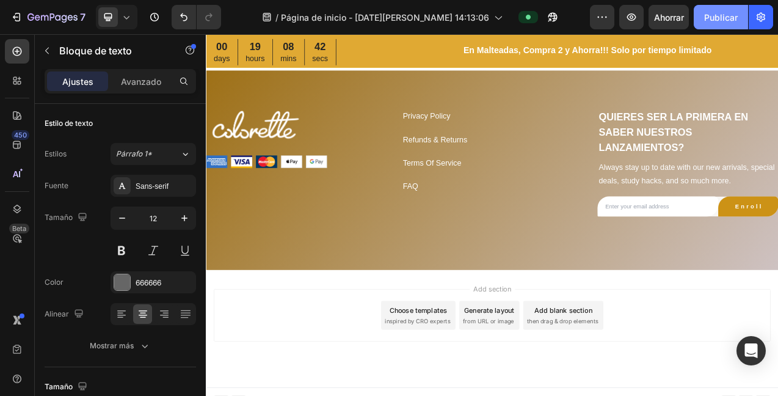
drag, startPoint x: 714, startPoint y: 24, endPoint x: 727, endPoint y: 20, distance: 12.8
click at [714, 23] on button "Publicar" at bounding box center [721, 17] width 54 height 24
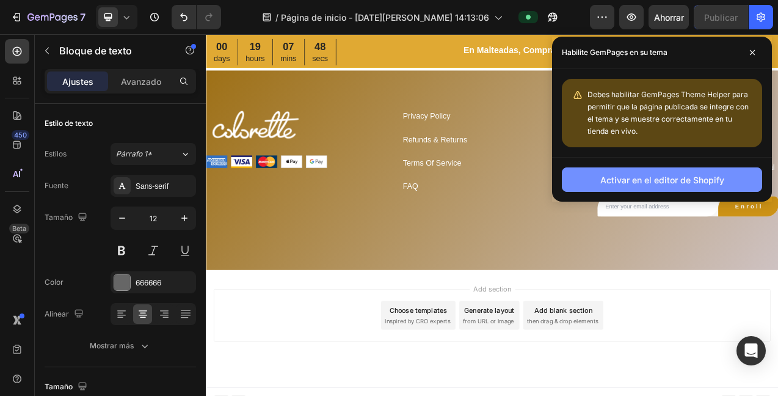
click at [653, 179] on font "Activar en el editor de Shopify" at bounding box center [663, 180] width 124 height 10
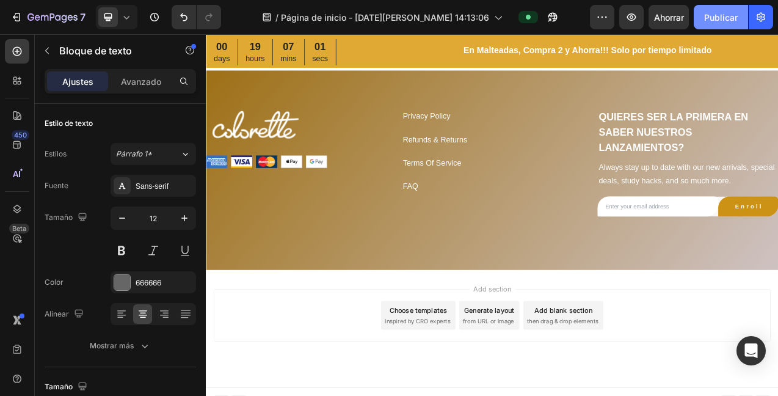
click at [720, 16] on font "Publicar" at bounding box center [722, 17] width 34 height 10
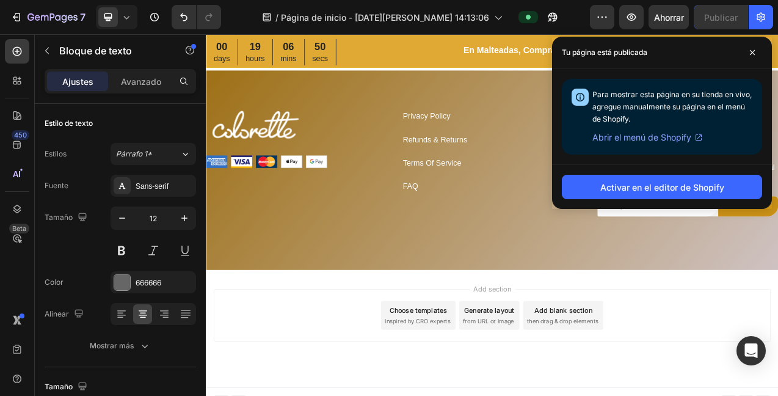
click at [654, 139] on font "Abrir el menú de Shopify" at bounding box center [642, 137] width 99 height 10
